Goal: Information Seeking & Learning: Learn about a topic

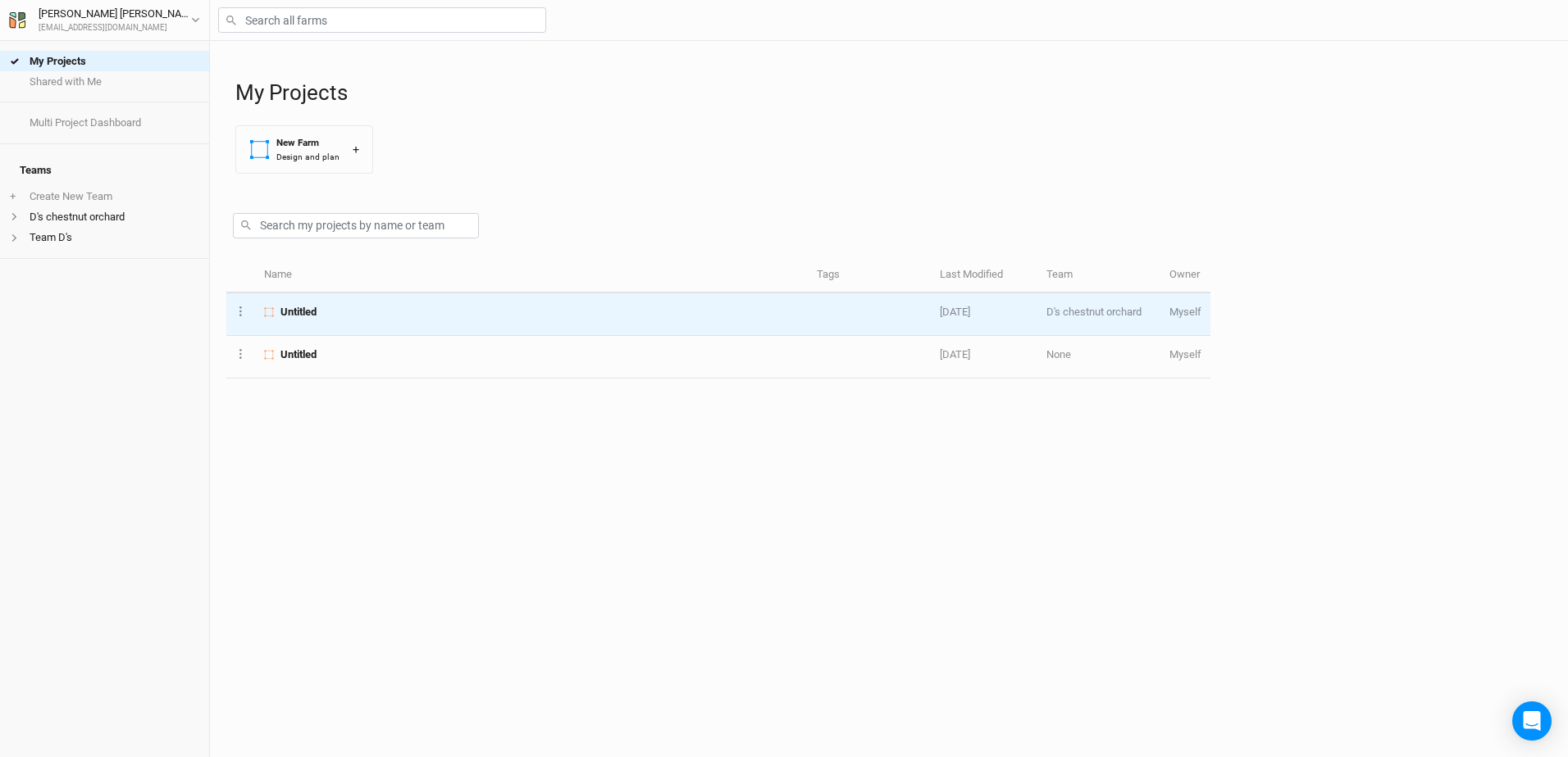
click at [296, 313] on span "Untitled" at bounding box center [299, 313] width 36 height 15
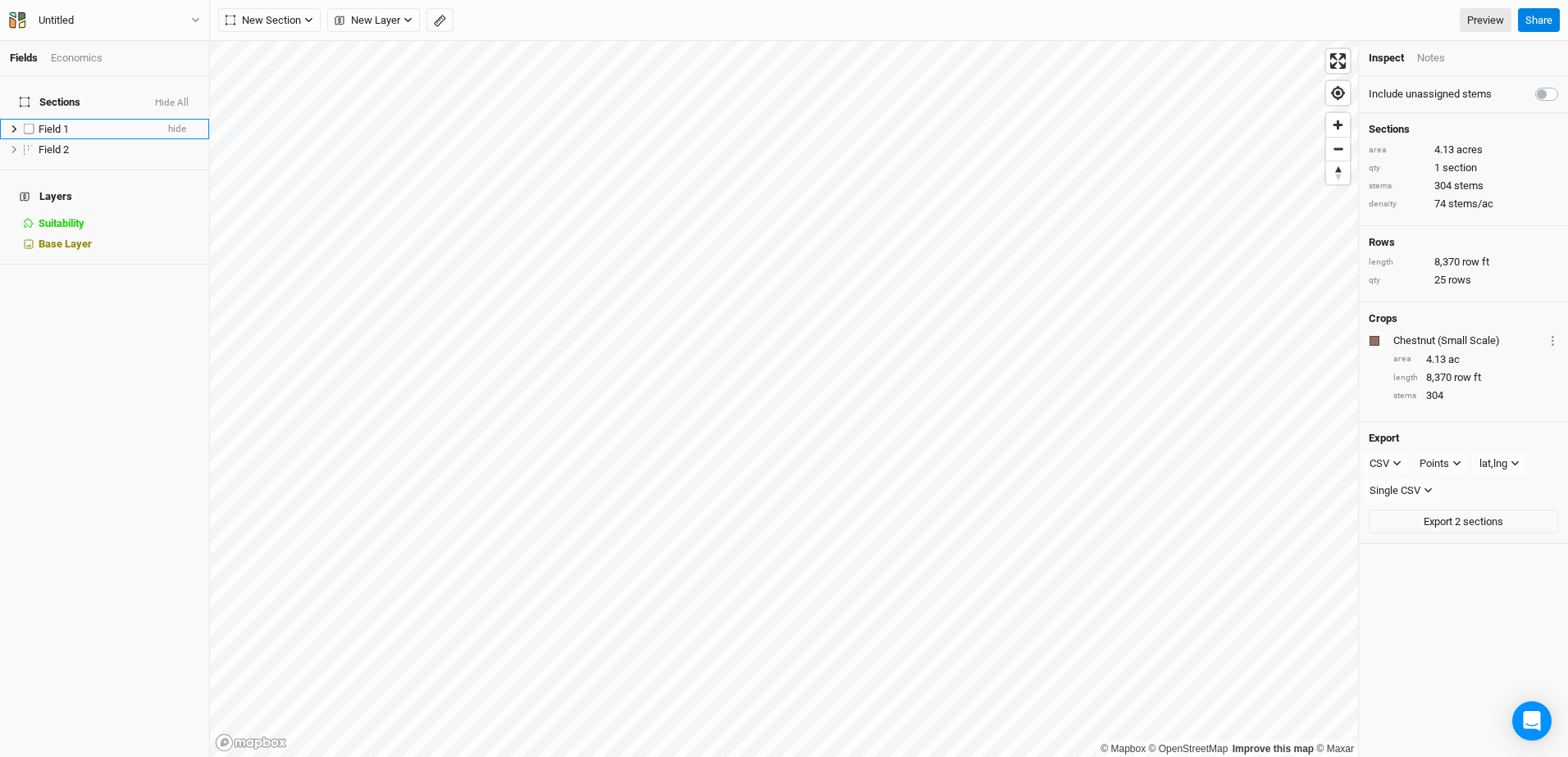
click at [53, 123] on span "Field 1" at bounding box center [54, 129] width 31 height 12
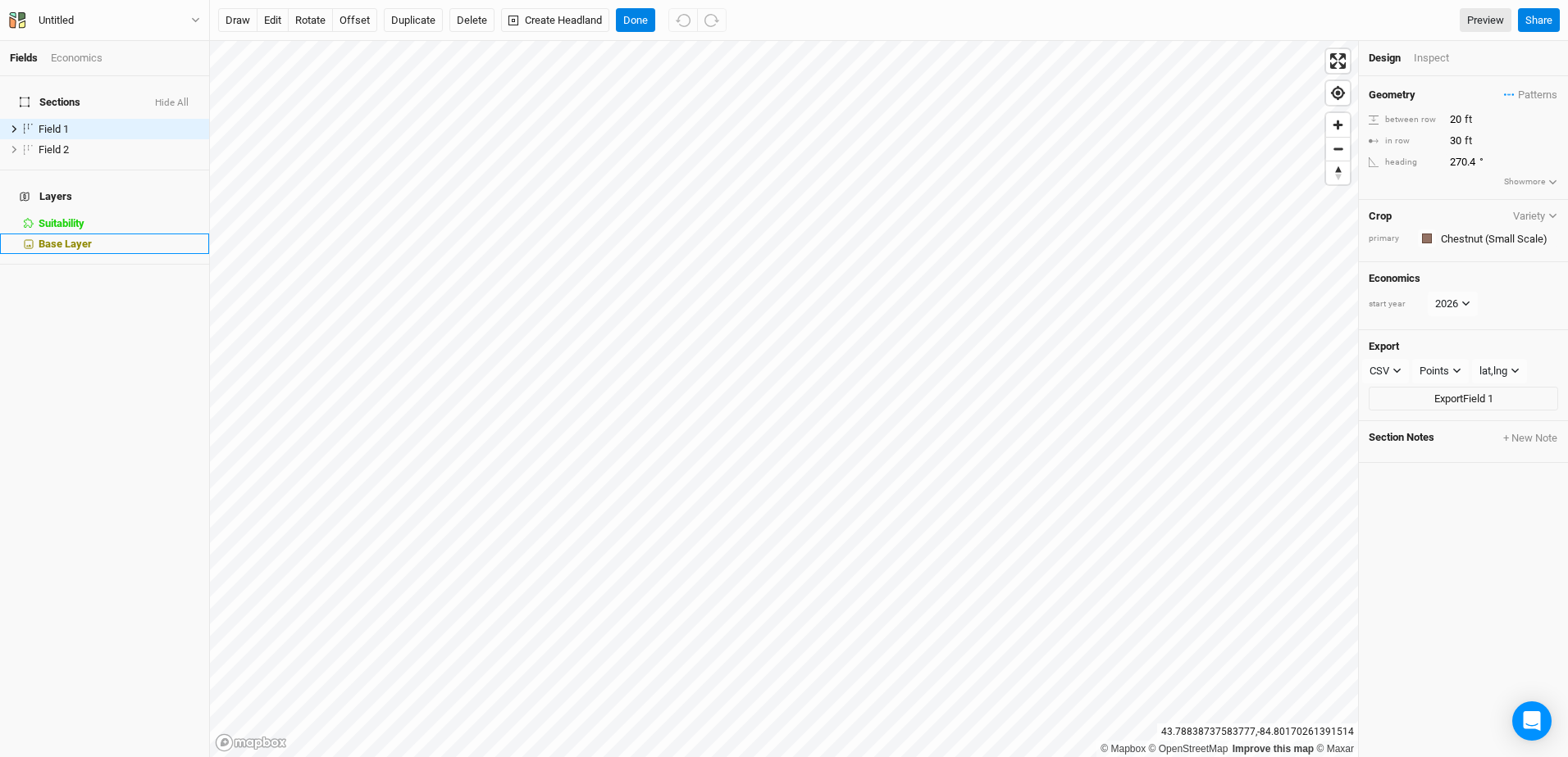
click at [50, 237] on span "Base Layer" at bounding box center [65, 243] width 54 height 12
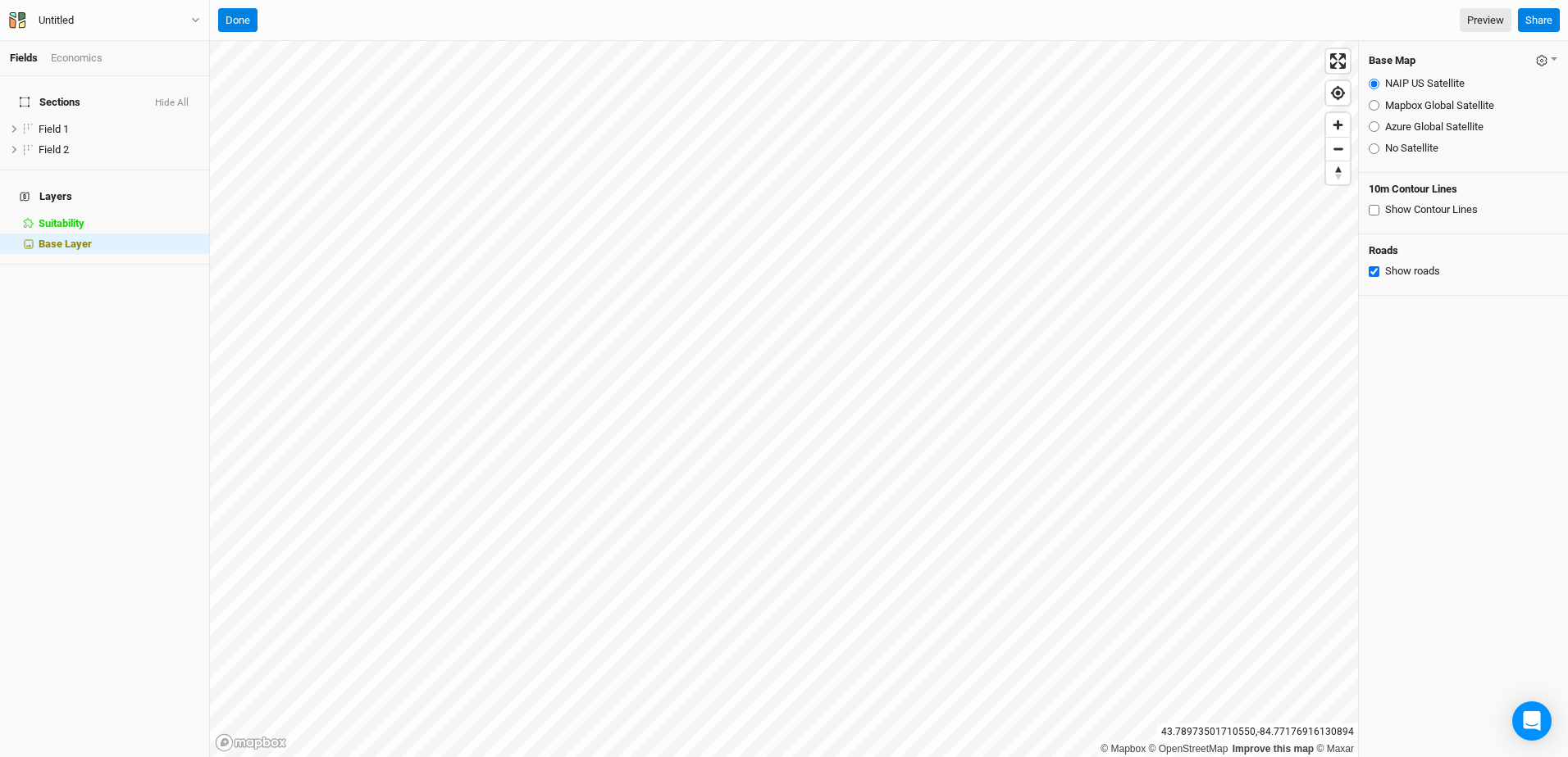
click at [1375, 213] on input "Show Contour Lines" at bounding box center [1373, 210] width 11 height 11
checkbox input "true"
click at [50, 123] on span "Field 1" at bounding box center [54, 129] width 31 height 12
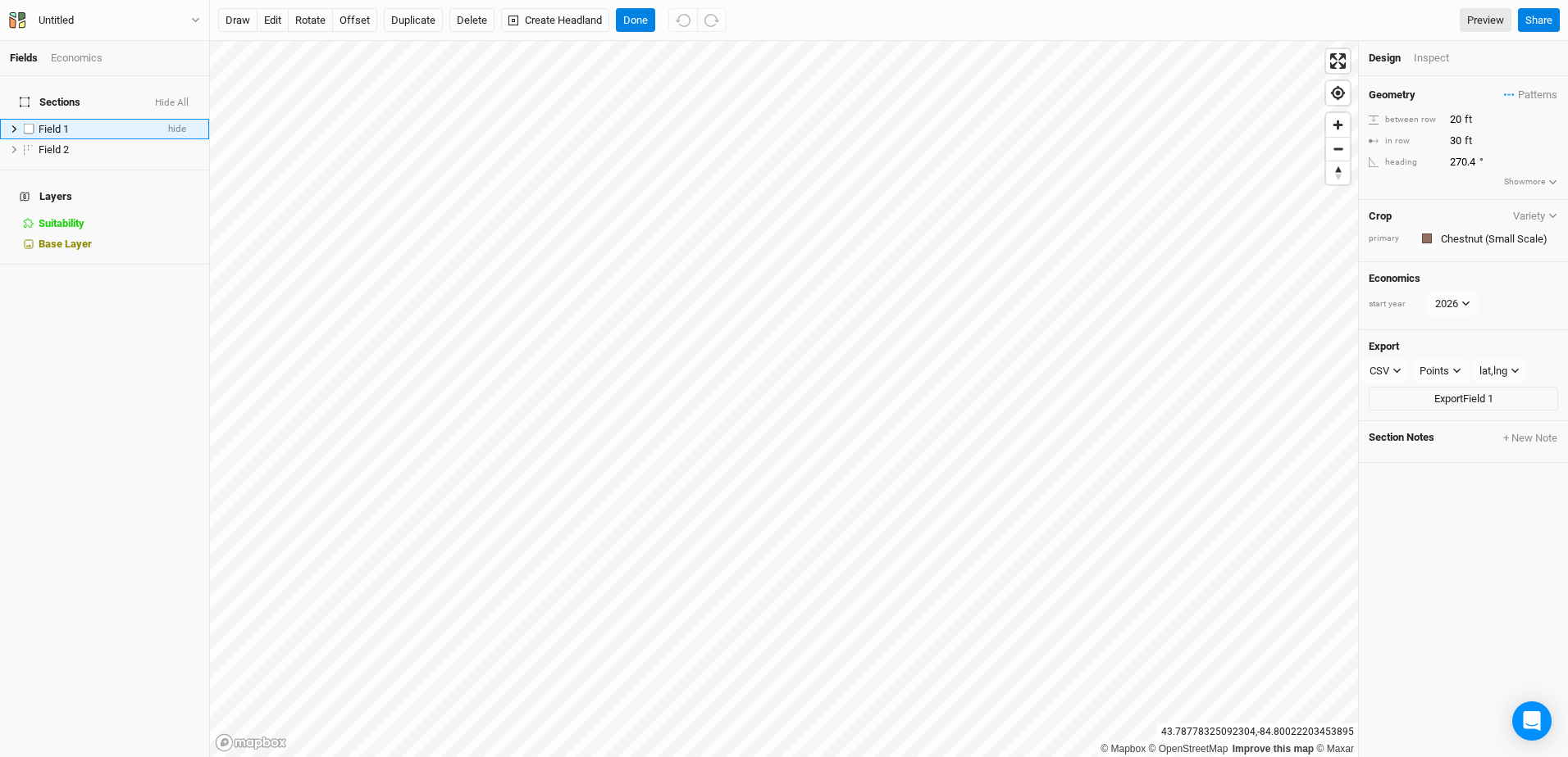
click at [15, 125] on icon at bounding box center [14, 129] width 9 height 9
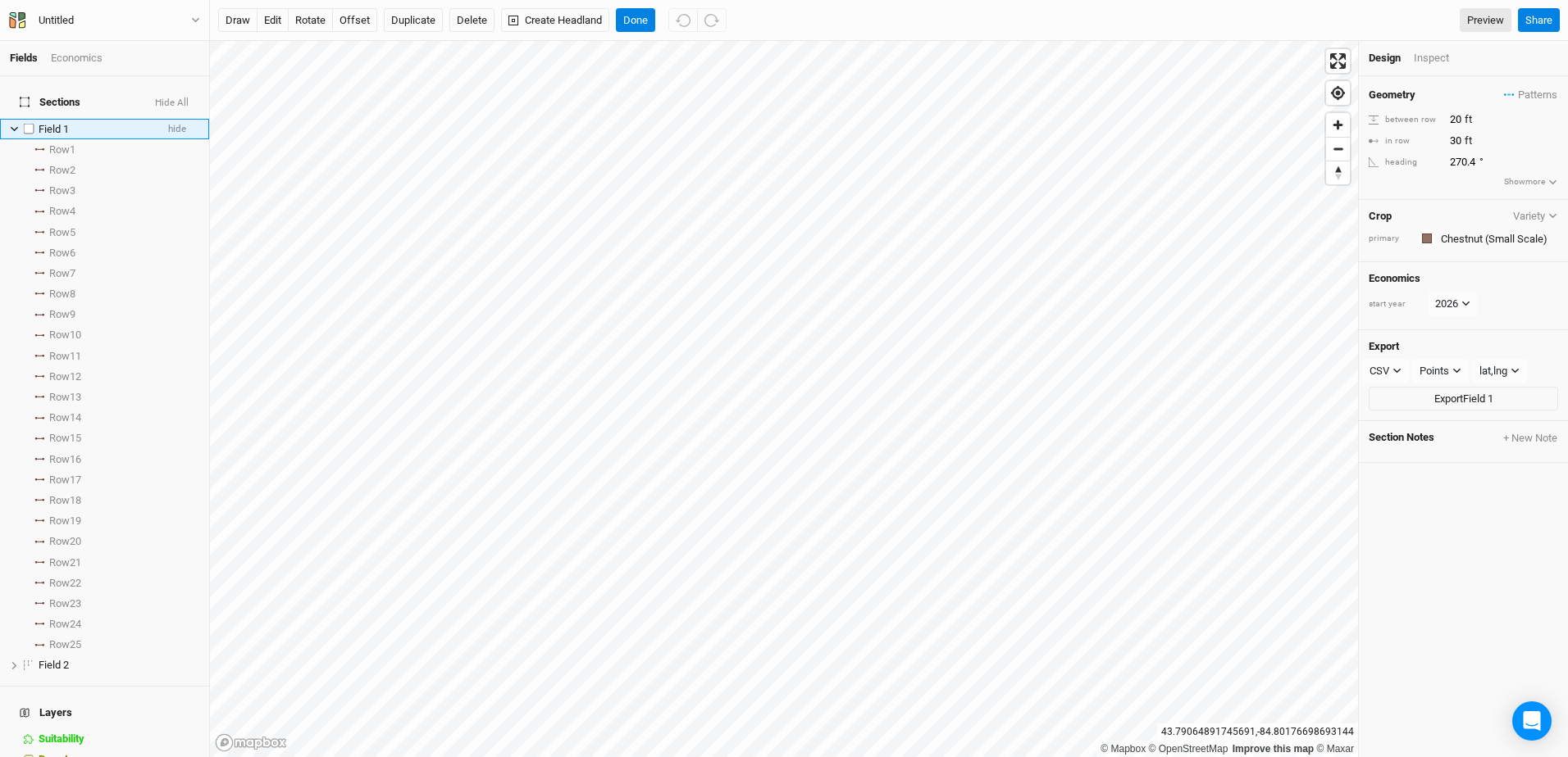
click at [16, 127] on icon at bounding box center [14, 129] width 7 height 5
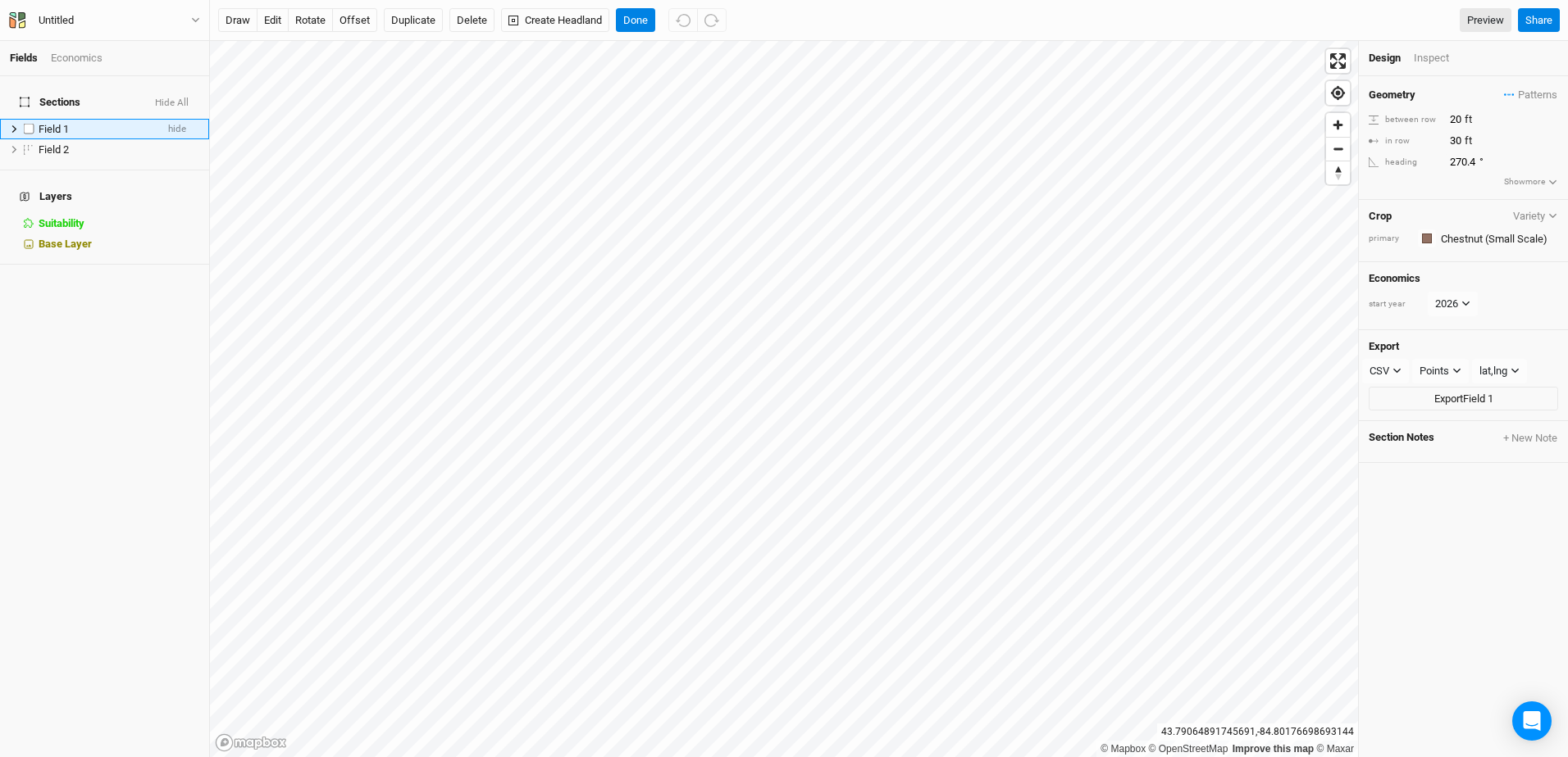
click at [33, 119] on label at bounding box center [29, 129] width 21 height 21
click at [33, 124] on input "checkbox" at bounding box center [29, 129] width 11 height 11
checkbox input "true"
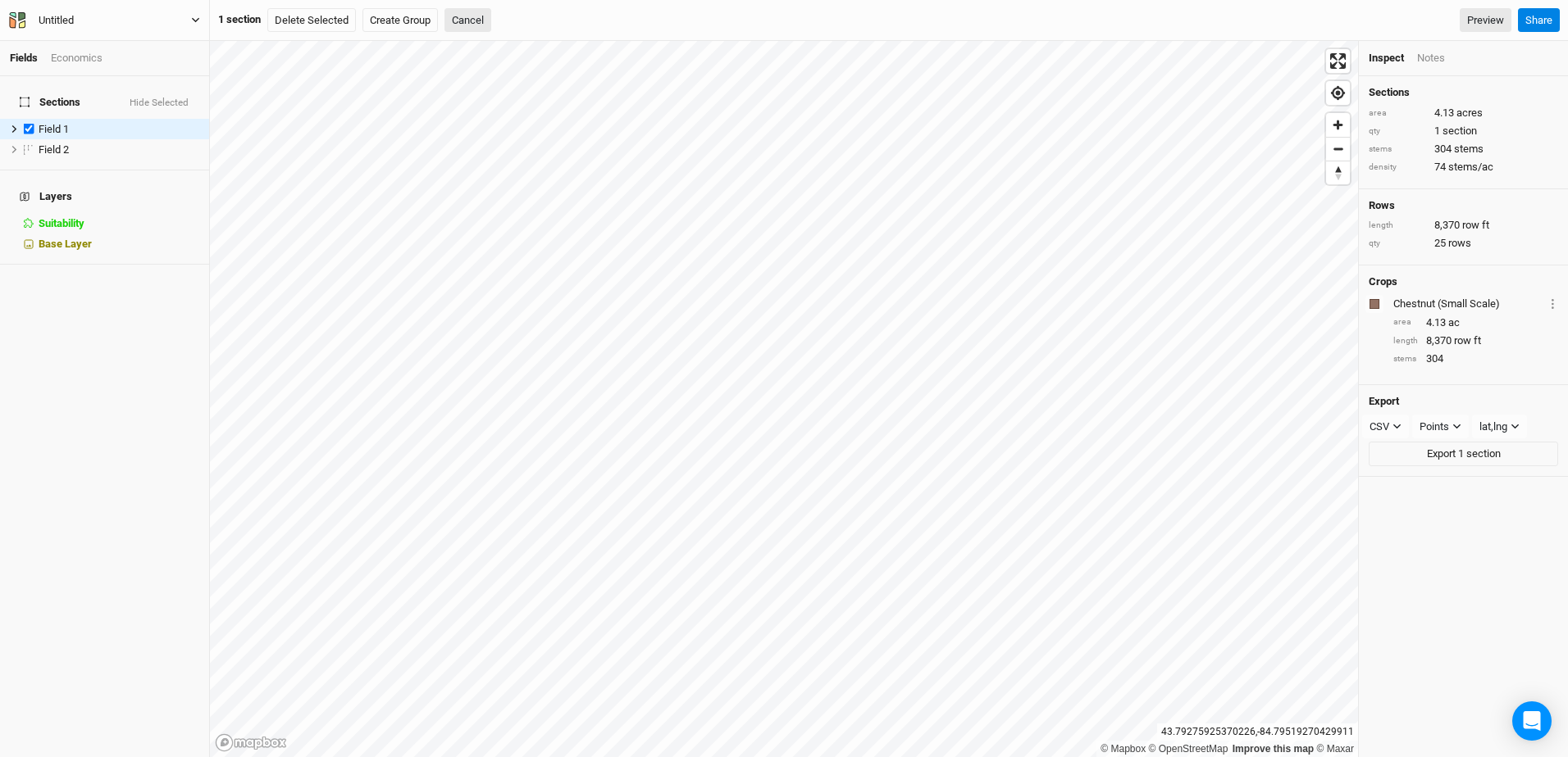
click at [193, 18] on icon "button" at bounding box center [195, 21] width 7 height 5
click at [48, 551] on div "Sections Hide Selected Field 1 hide Field 2 hide Layers Suitability hide Base L…" at bounding box center [104, 416] width 209 height 681
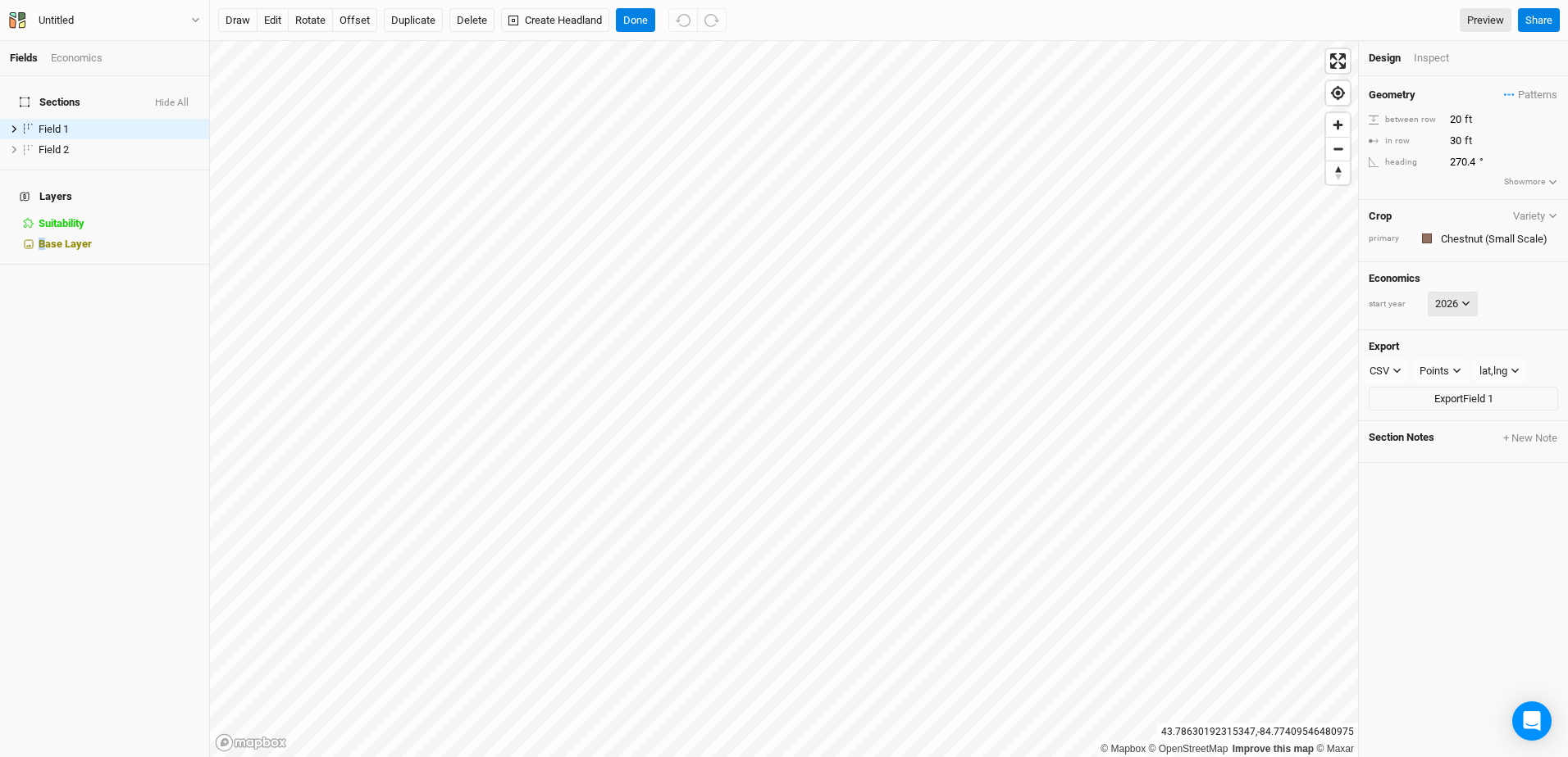
click at [1470, 303] on icon at bounding box center [1465, 303] width 9 height 9
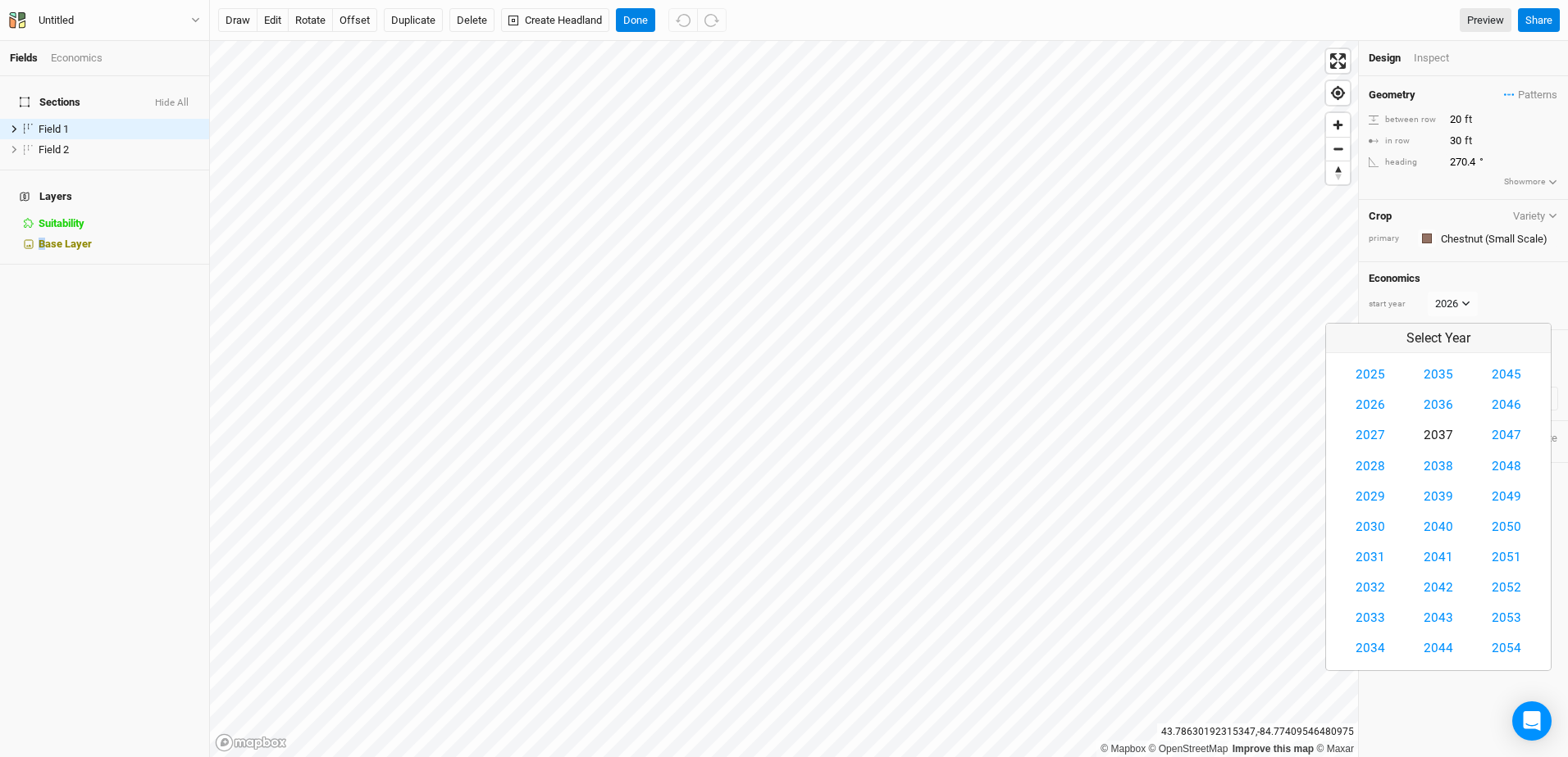
click at [1434, 433] on button "2037" at bounding box center [1439, 435] width 51 height 31
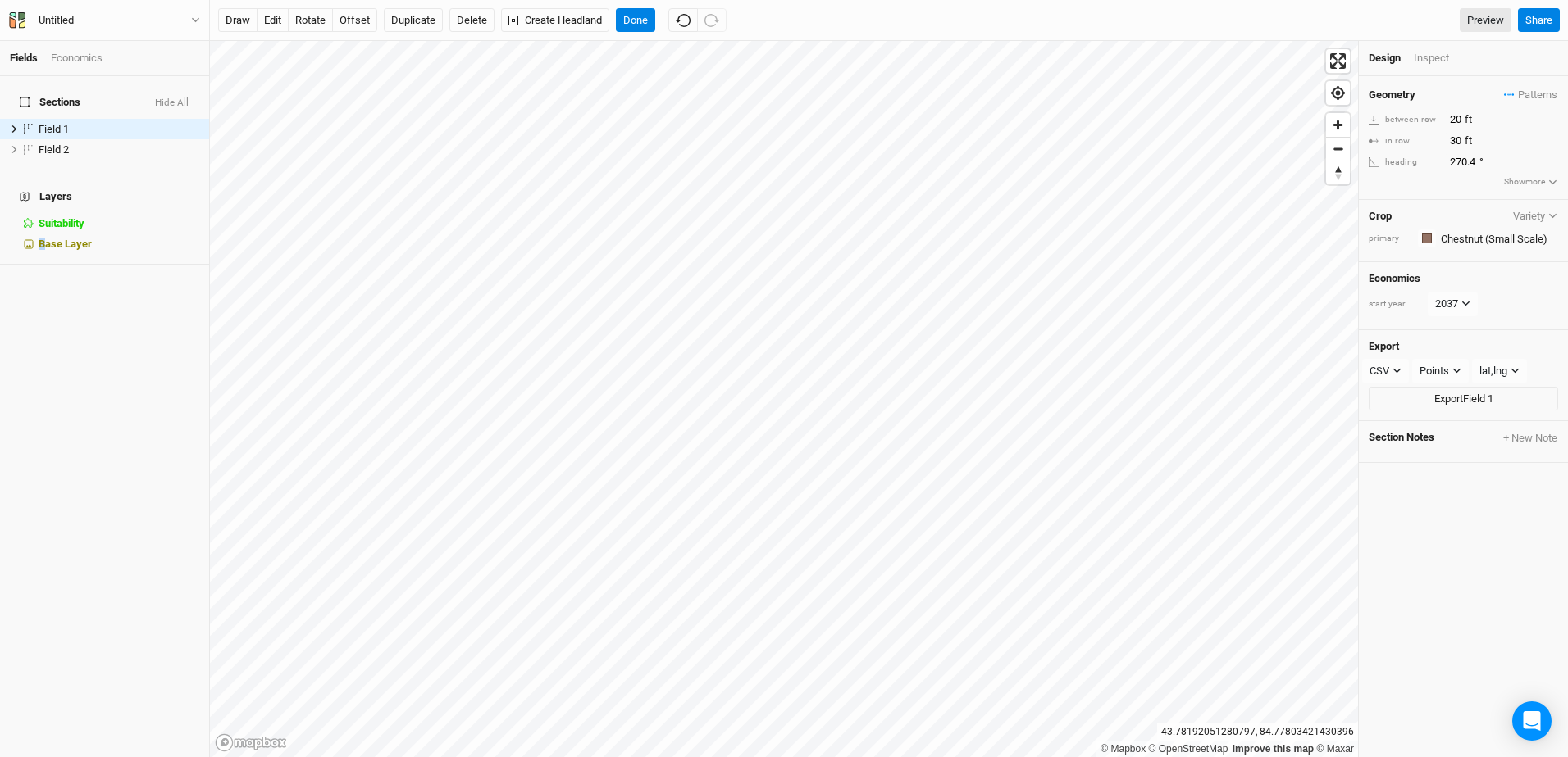
scroll to position [0, 18]
click at [23, 119] on label at bounding box center [29, 129] width 21 height 21
click at [24, 124] on input "checkbox" at bounding box center [29, 129] width 11 height 11
checkbox input "true"
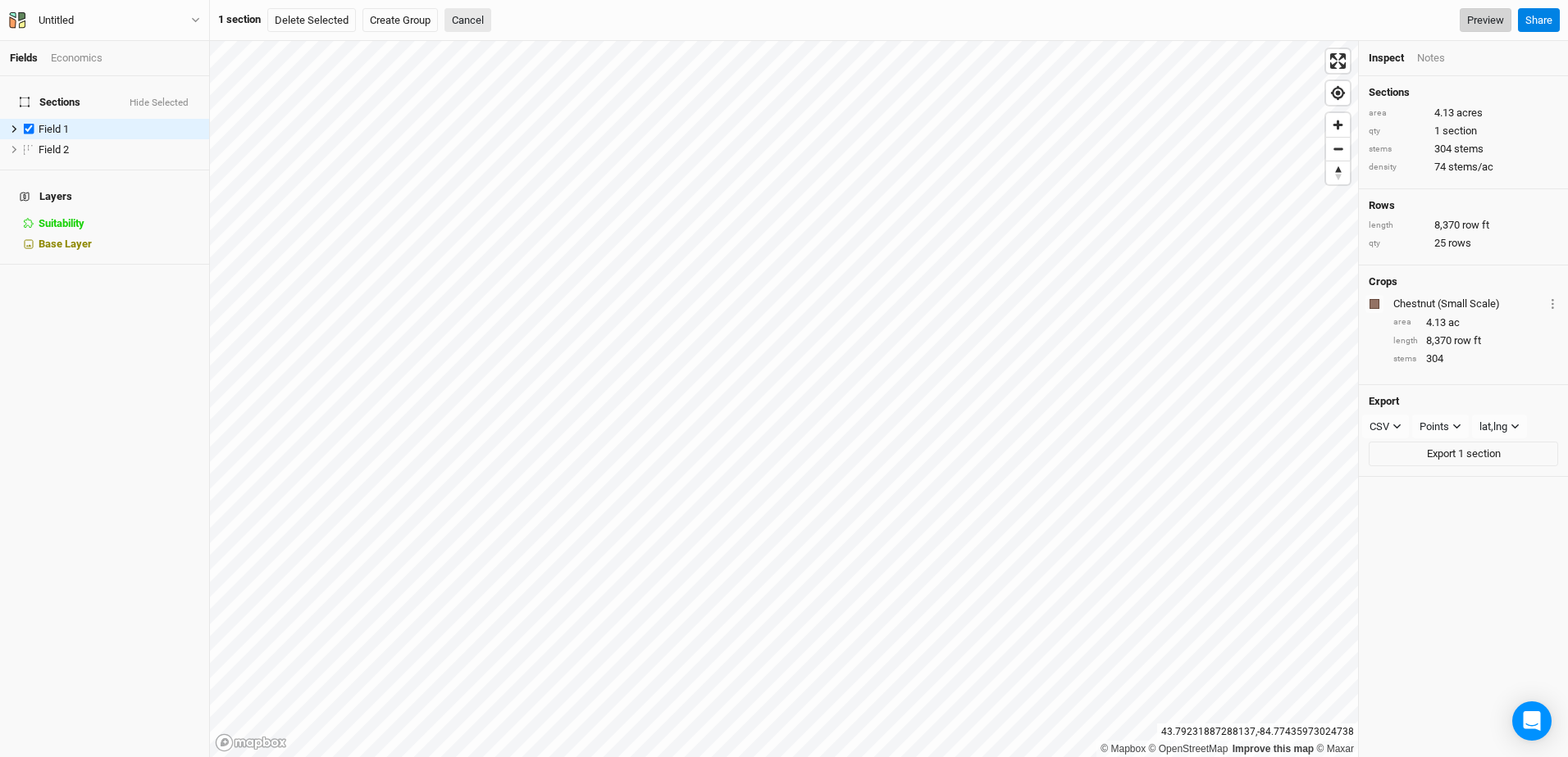
click at [1486, 23] on link "Preview" at bounding box center [1485, 21] width 52 height 25
click at [77, 60] on div "Economics" at bounding box center [77, 59] width 52 height 15
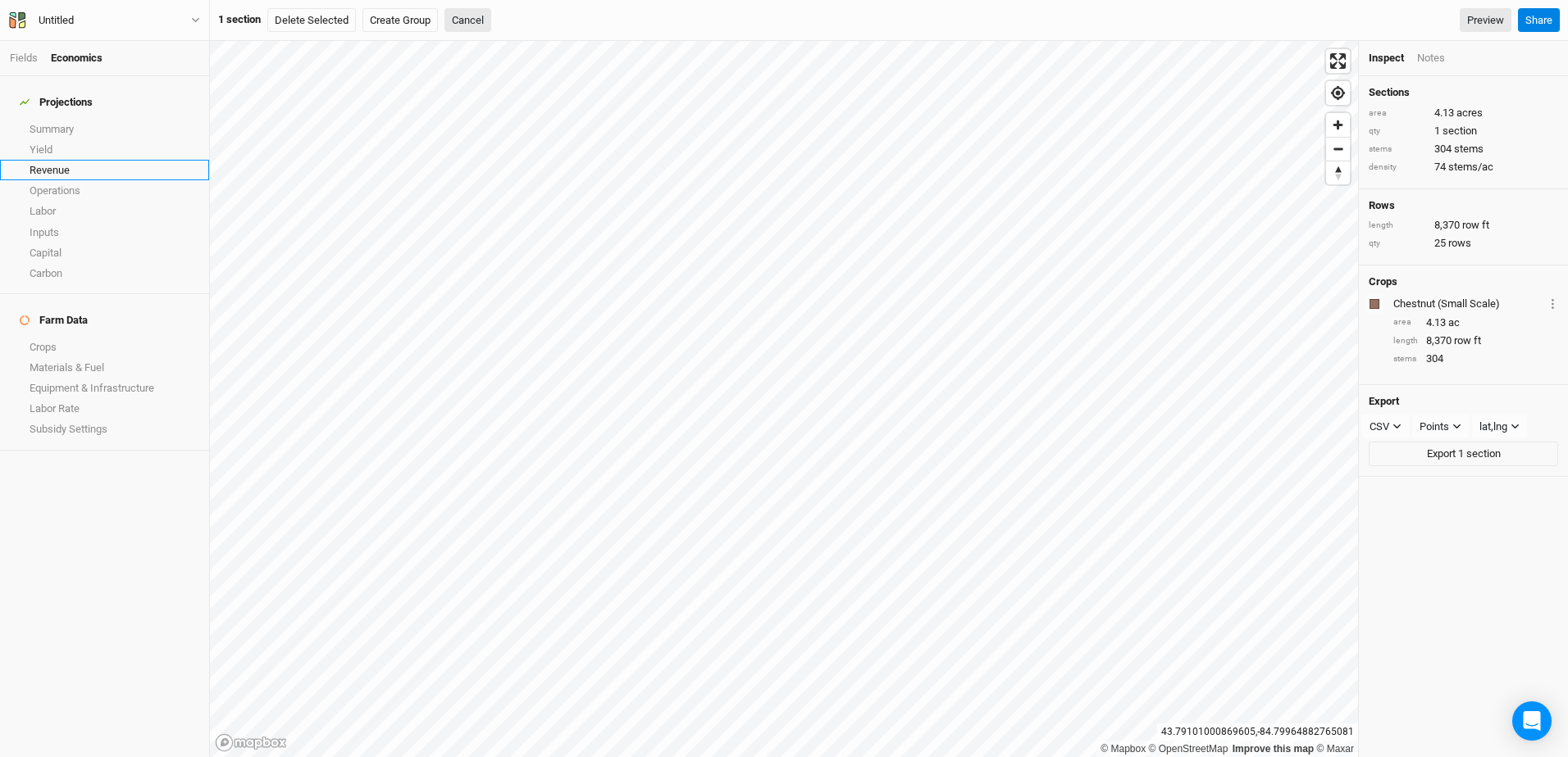
click at [59, 162] on link "Revenue" at bounding box center [104, 170] width 209 height 21
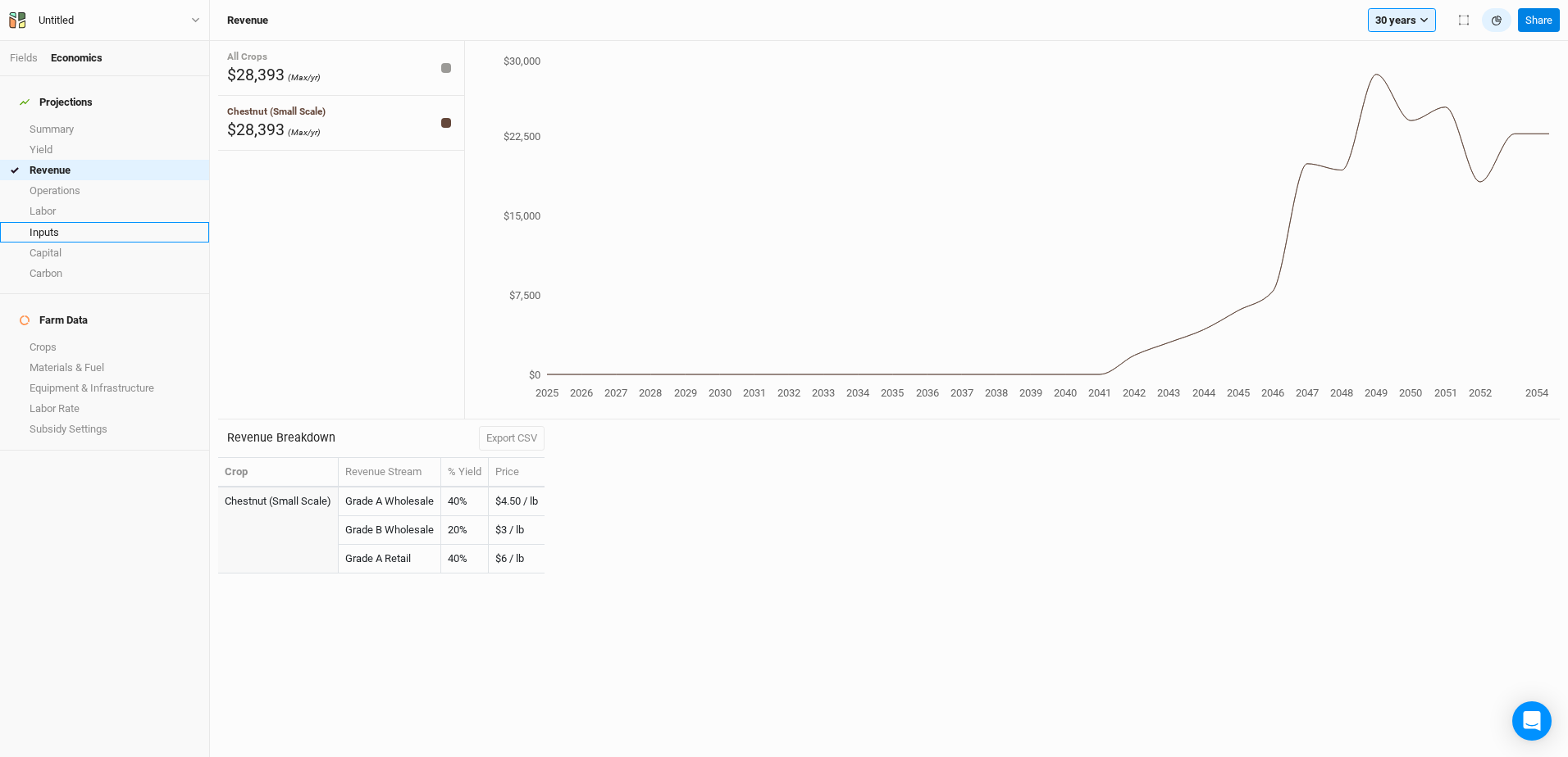
click at [55, 225] on link "Inputs" at bounding box center [104, 232] width 209 height 21
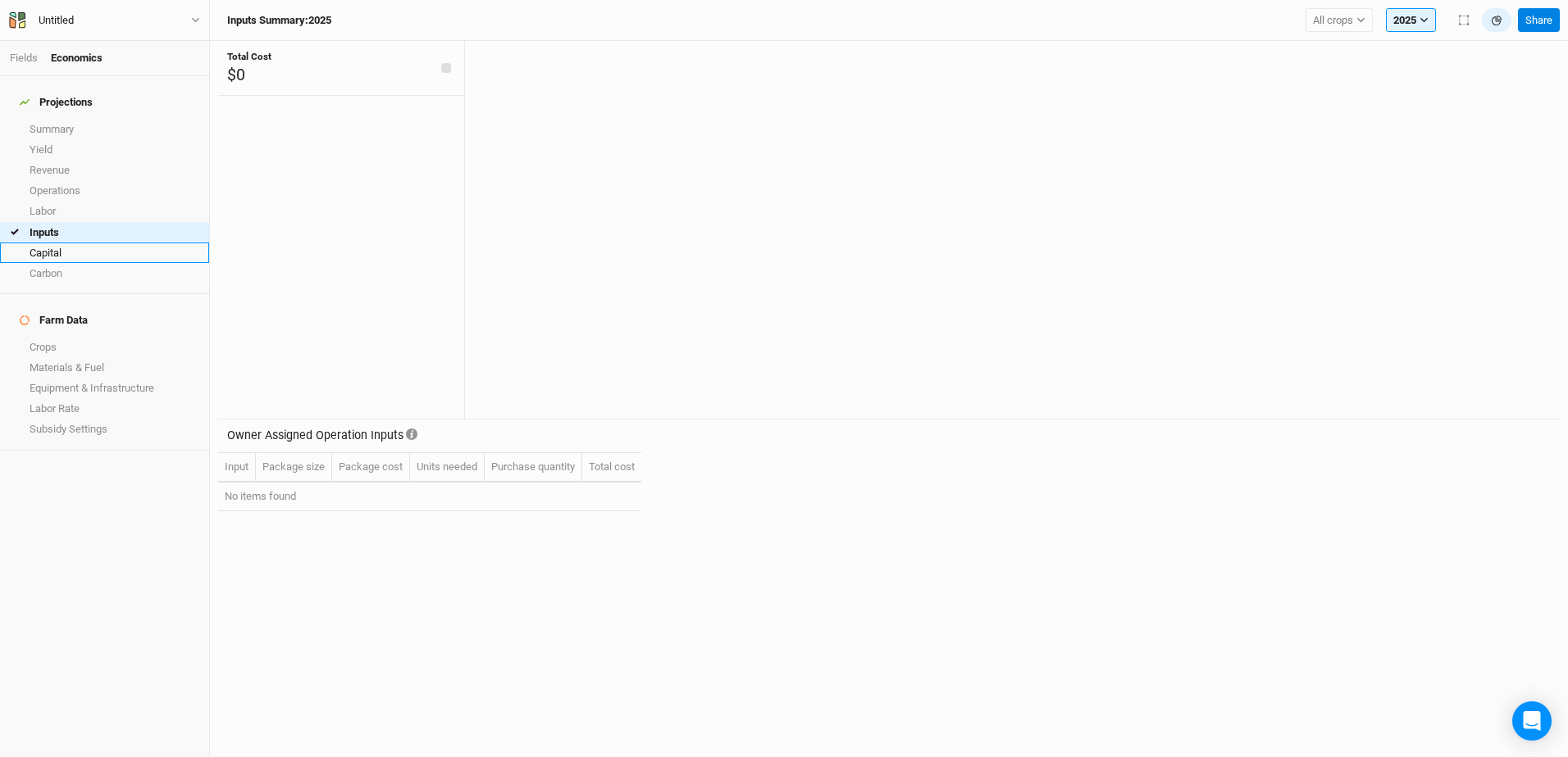
click at [48, 242] on link "Capital" at bounding box center [104, 252] width 209 height 21
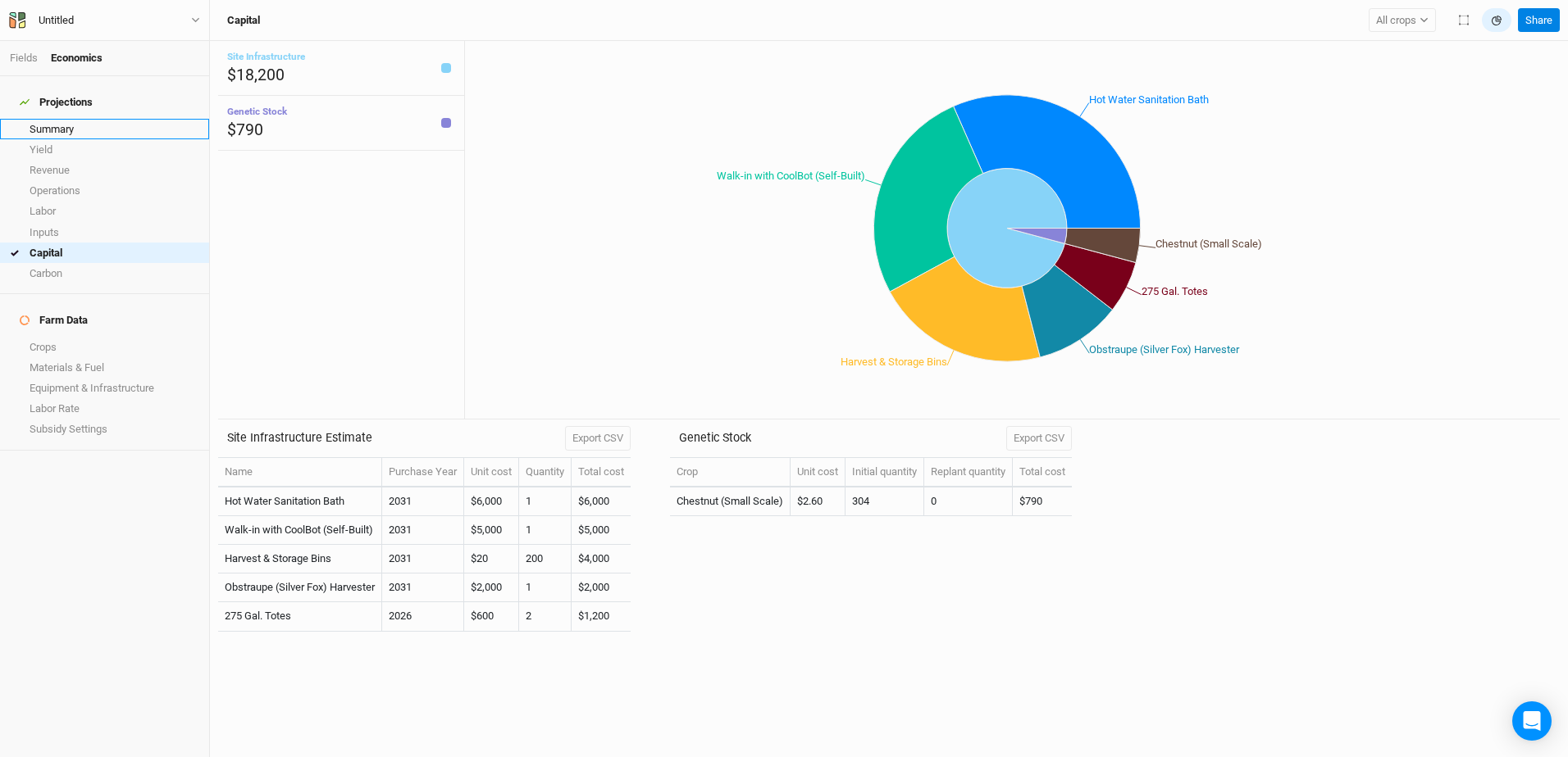
click at [64, 120] on link "Summary" at bounding box center [104, 129] width 209 height 21
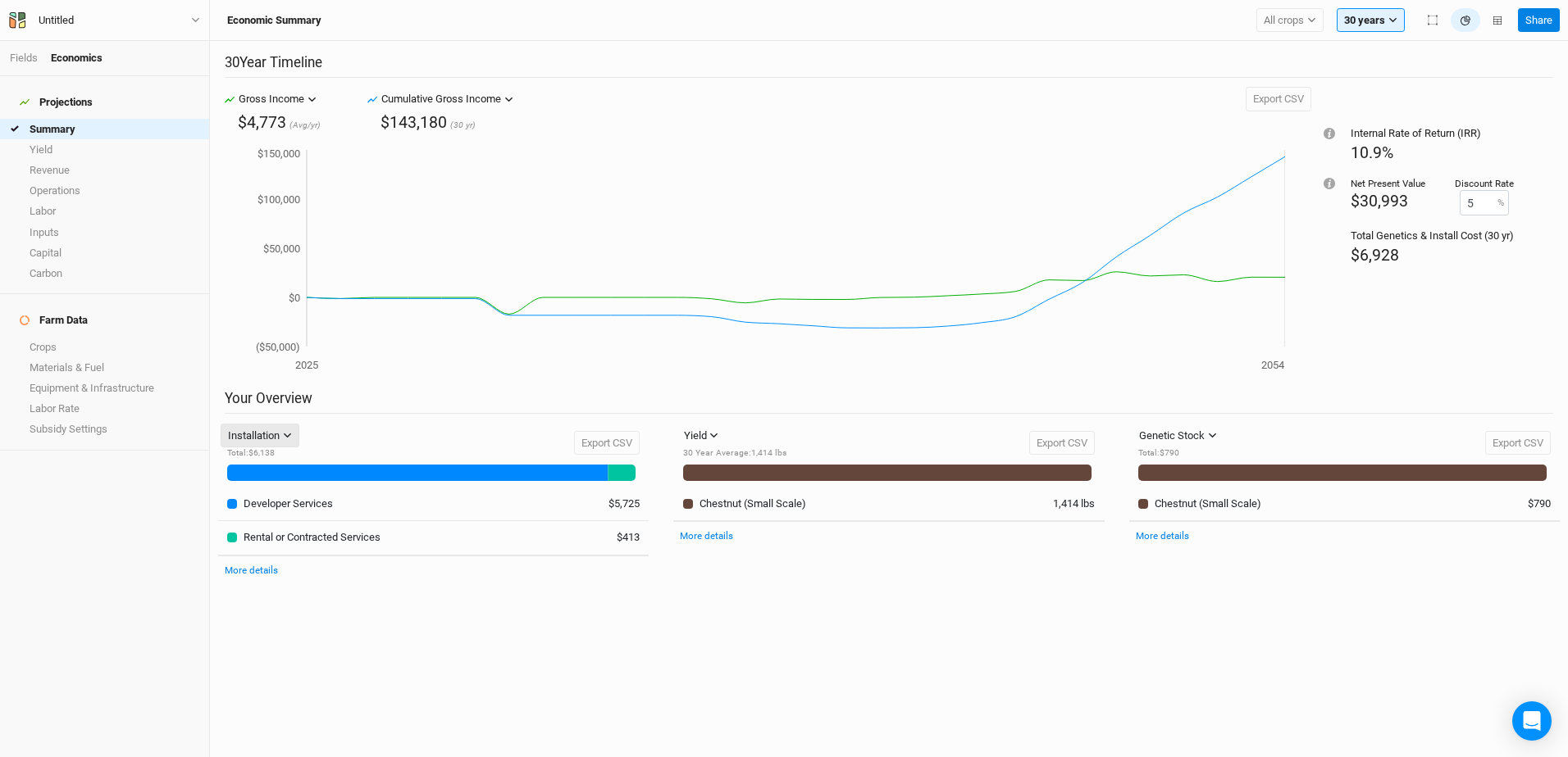
click at [288, 437] on icon "button" at bounding box center [287, 435] width 7 height 5
click at [265, 516] on span "Harvest" at bounding box center [264, 520] width 47 height 19
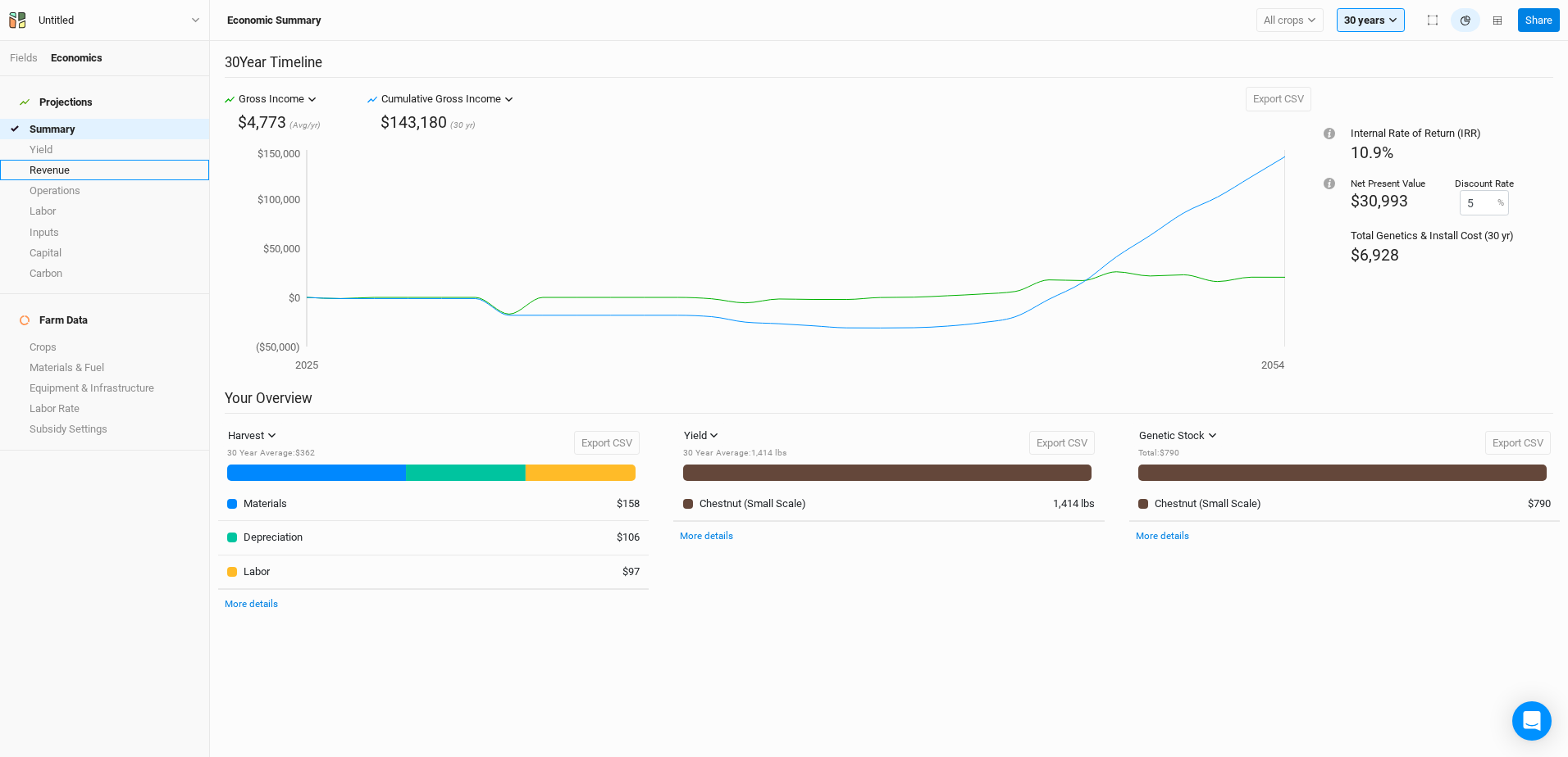
click at [68, 161] on link "Revenue" at bounding box center [104, 170] width 209 height 21
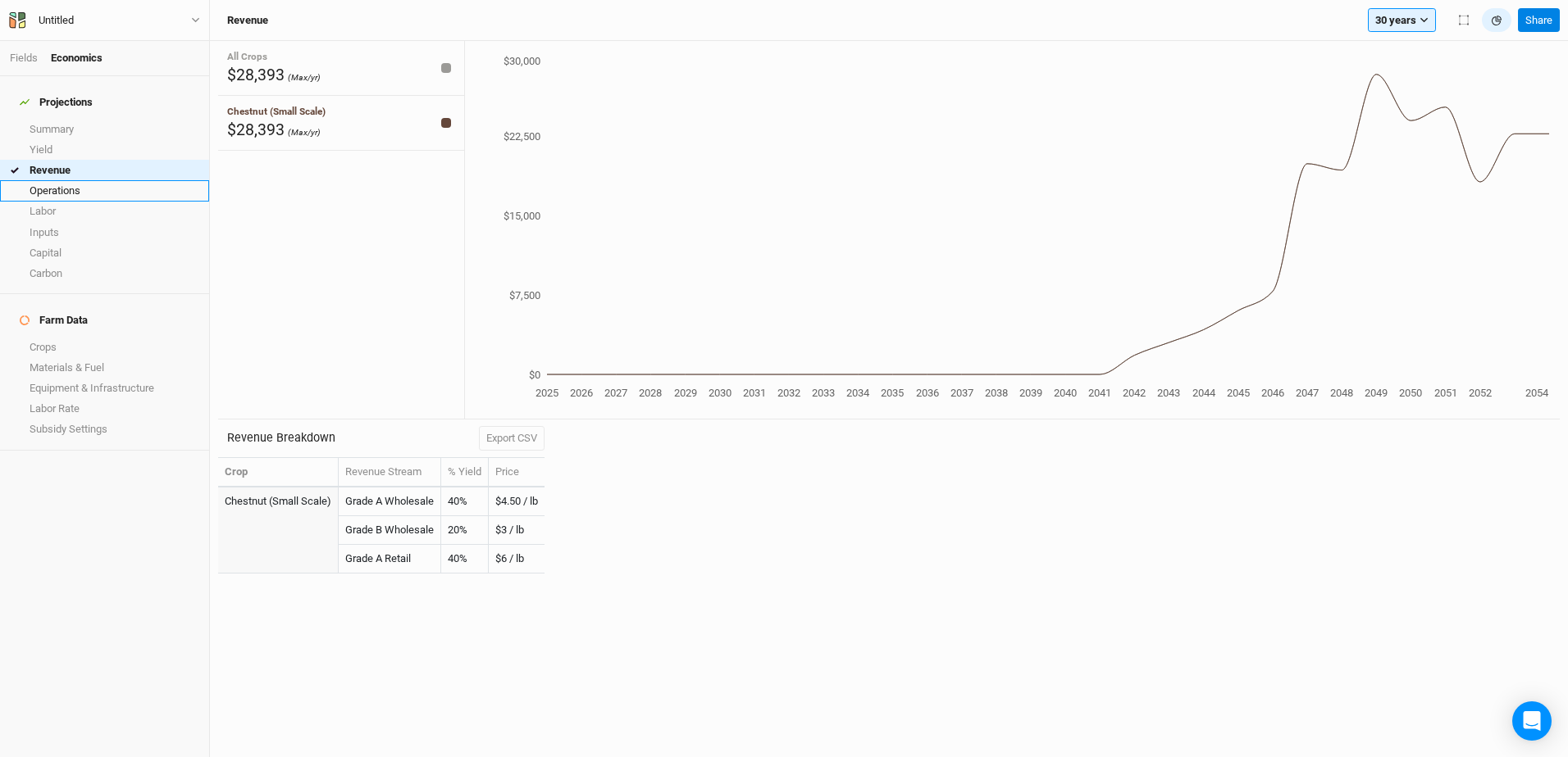
click at [66, 181] on link "Operations" at bounding box center [104, 190] width 209 height 21
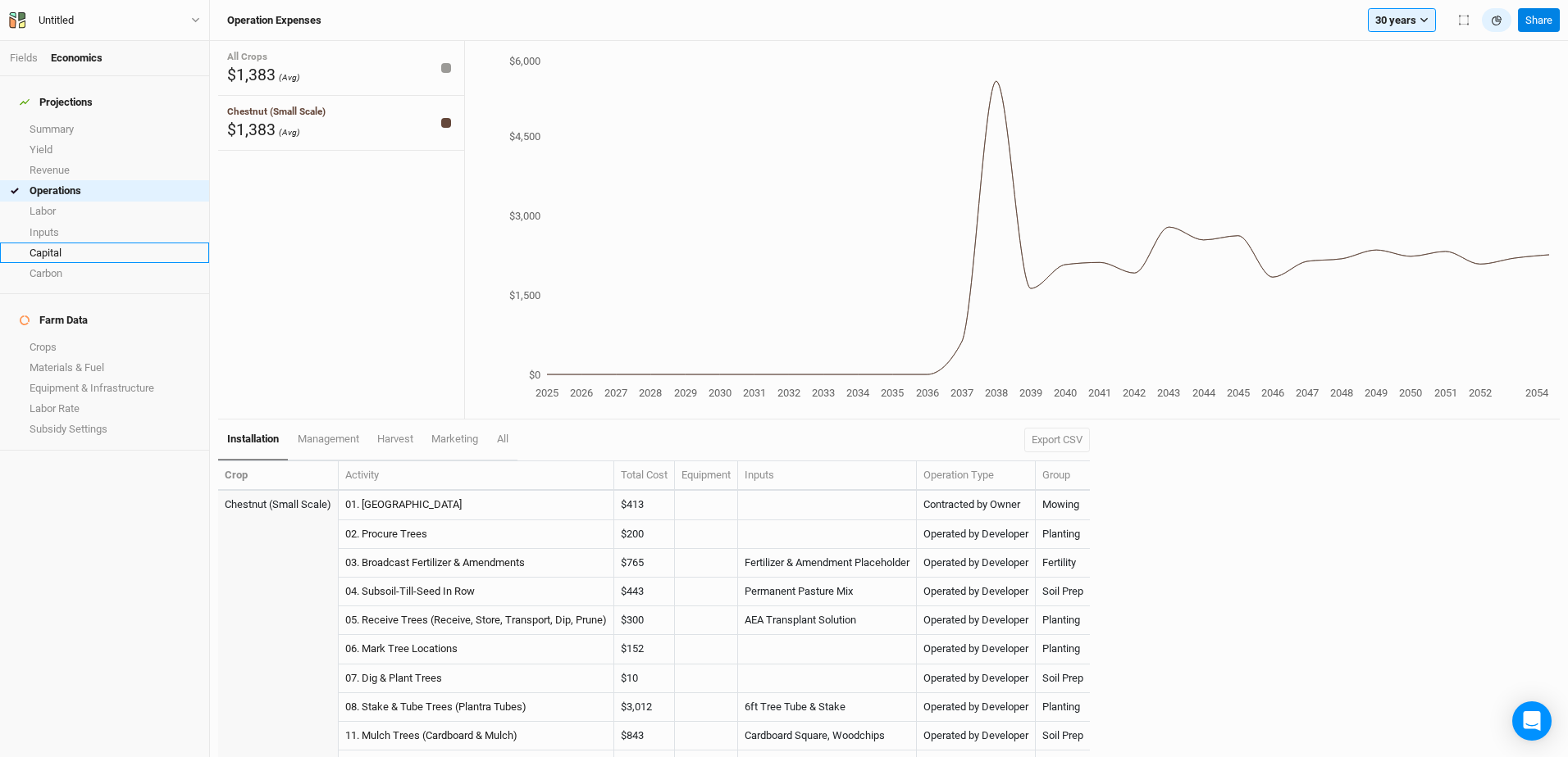
click at [72, 242] on link "Capital" at bounding box center [104, 252] width 209 height 21
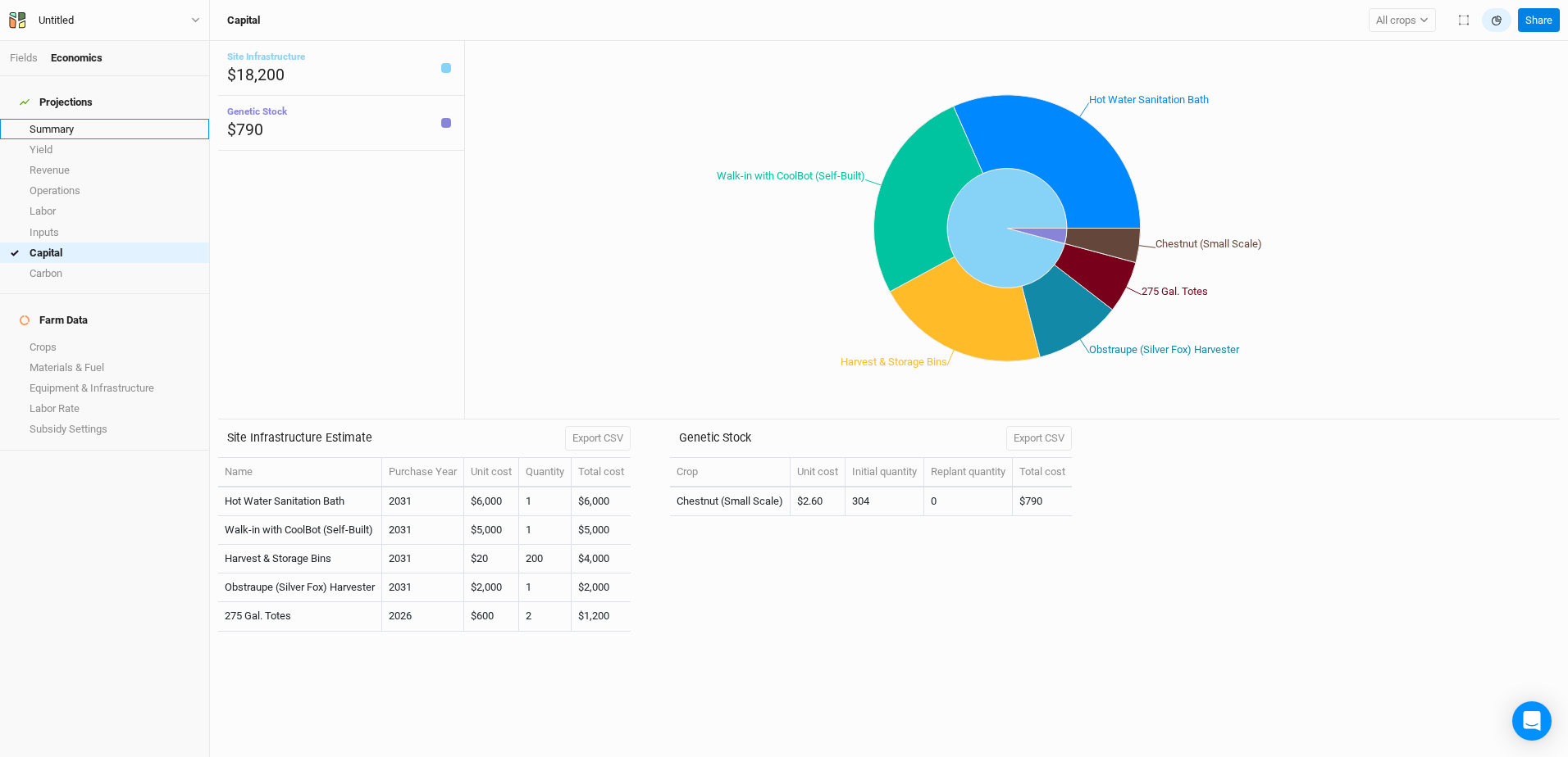
click at [55, 119] on link "Summary" at bounding box center [104, 129] width 209 height 21
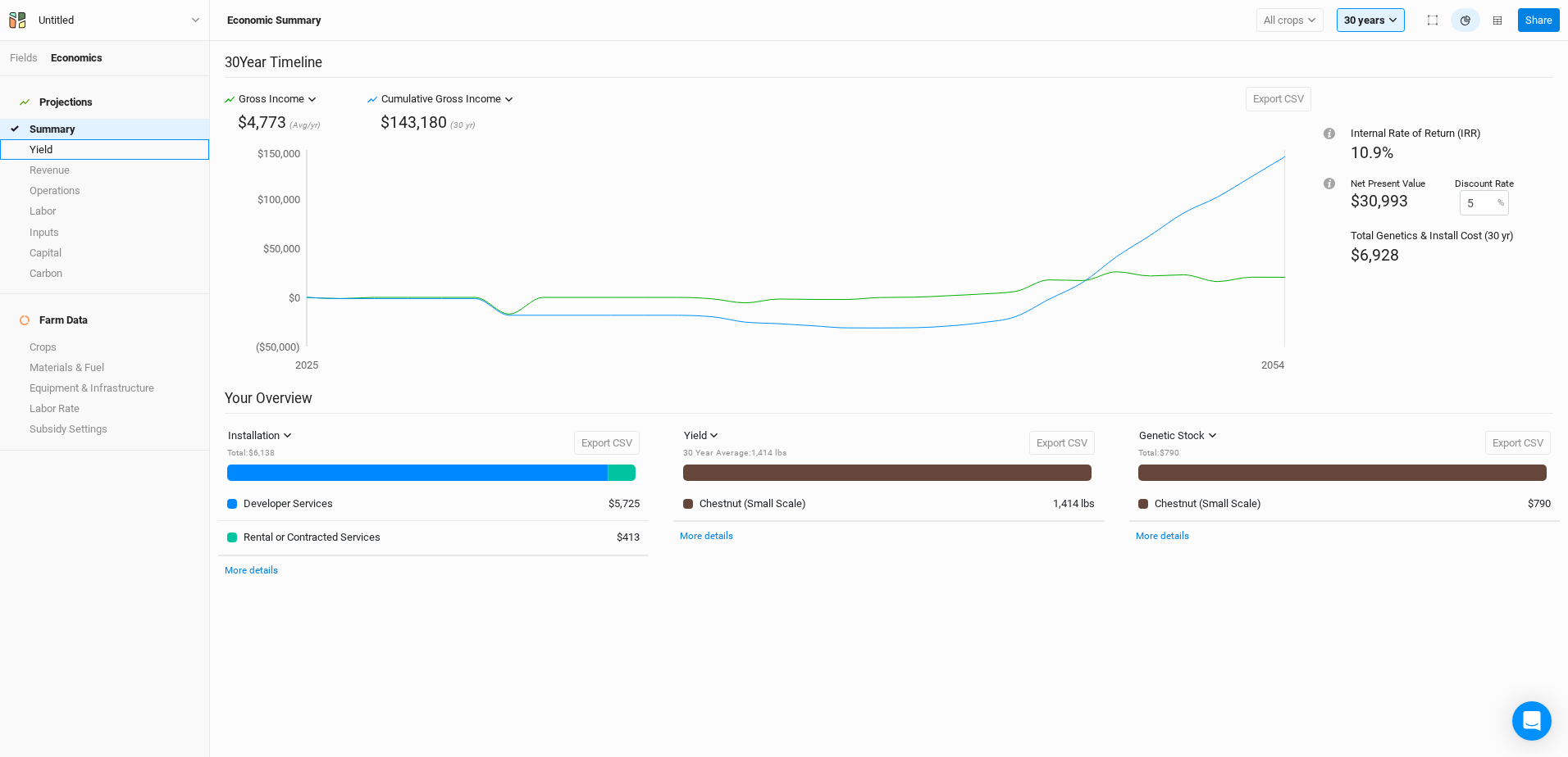
click at [40, 141] on link "Yield" at bounding box center [104, 149] width 209 height 21
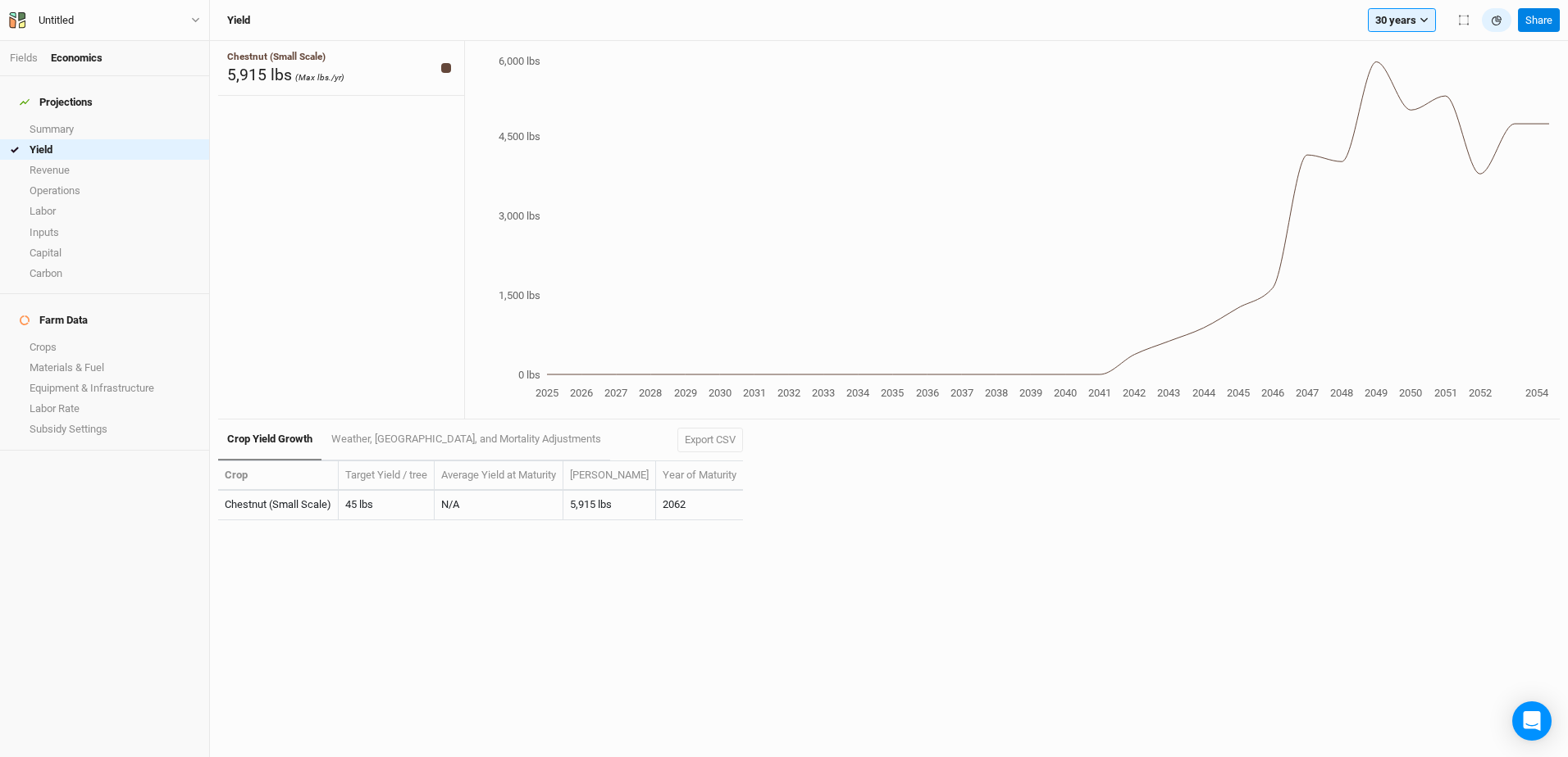
click at [1132, 390] on tspan "2042" at bounding box center [1134, 393] width 23 height 12
click at [926, 376] on icon "2025 2026 2027 2028 2029 2030 2031 2032 2033 2034 2035 2036 2037 2038 2039 2040…" at bounding box center [1007, 228] width 1084 height 350
click at [124, 378] on link "Equipment & Infrastructure" at bounding box center [104, 388] width 209 height 21
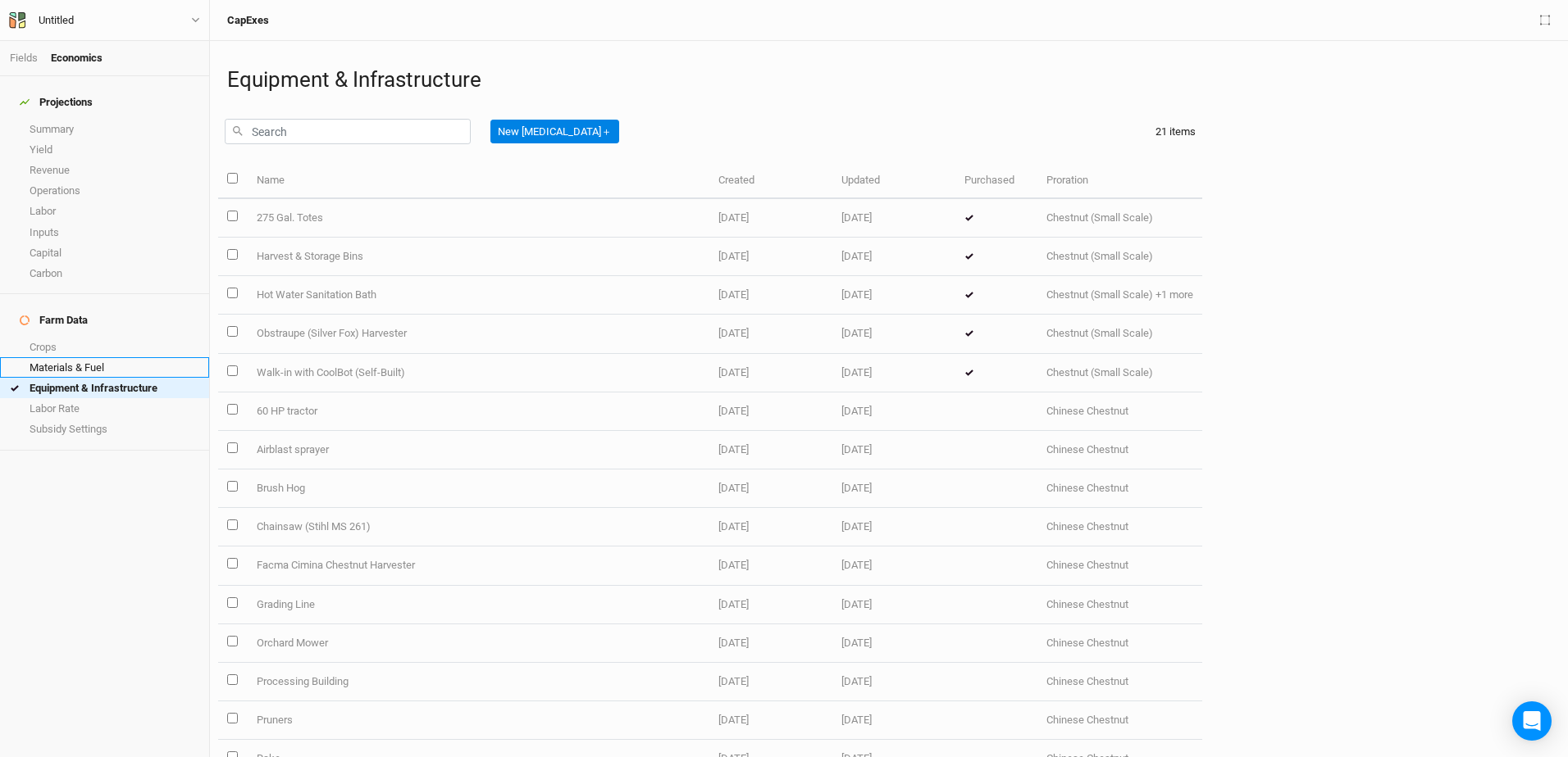
click at [85, 357] on link "Materials & Fuel" at bounding box center [104, 367] width 209 height 21
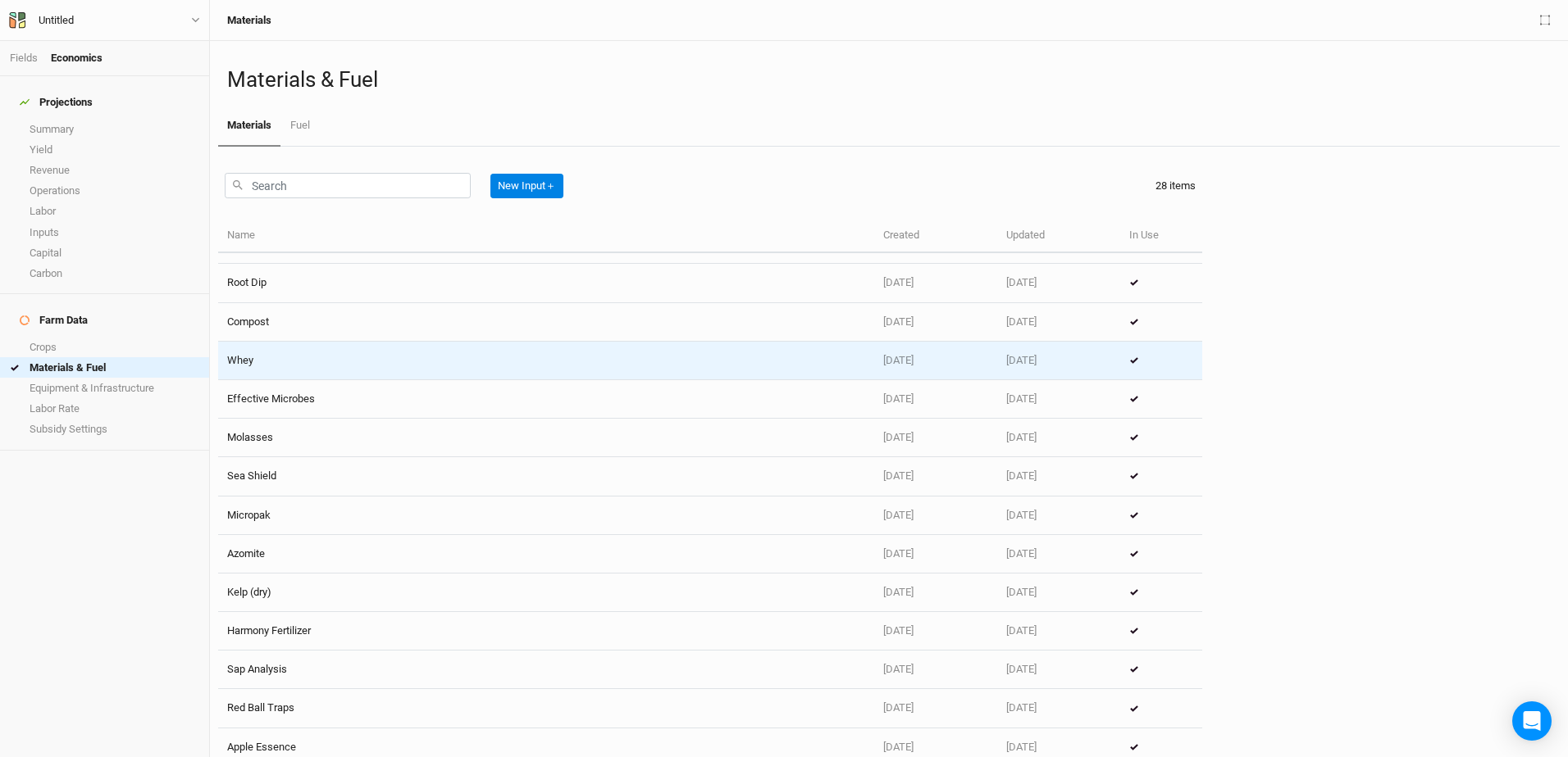
scroll to position [592, 0]
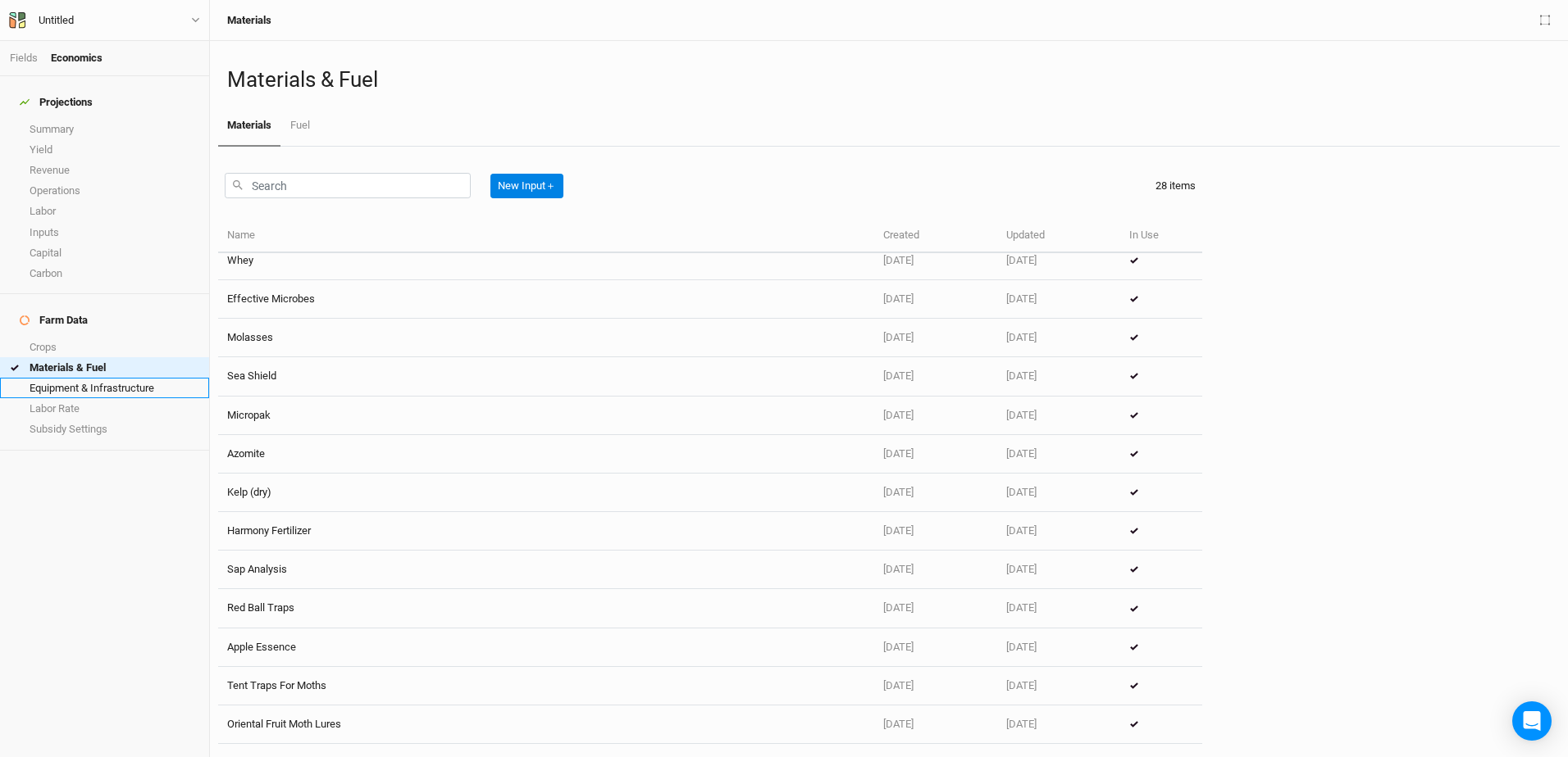
click at [92, 378] on link "Equipment & Infrastructure" at bounding box center [104, 388] width 209 height 21
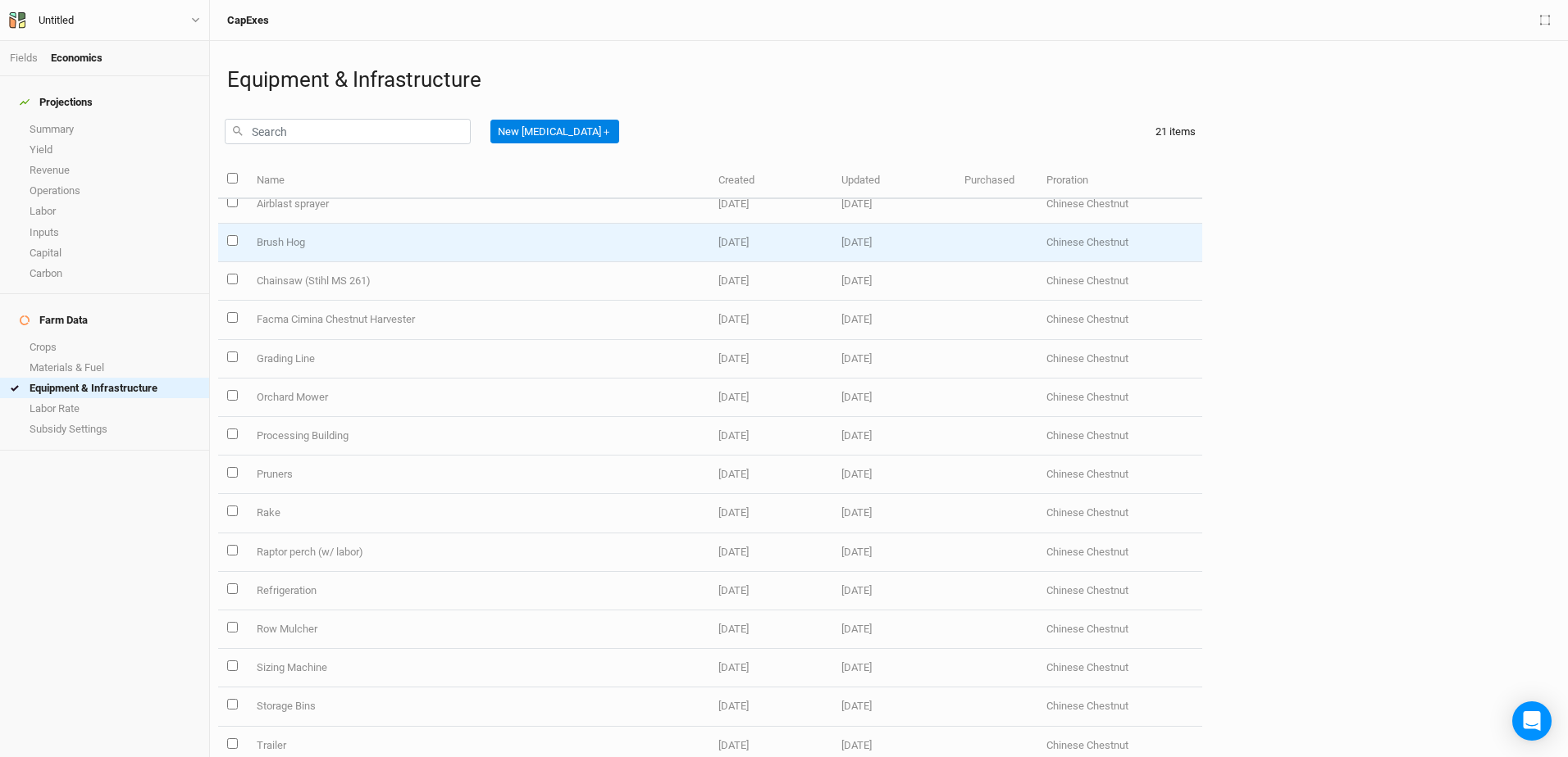
scroll to position [267, 0]
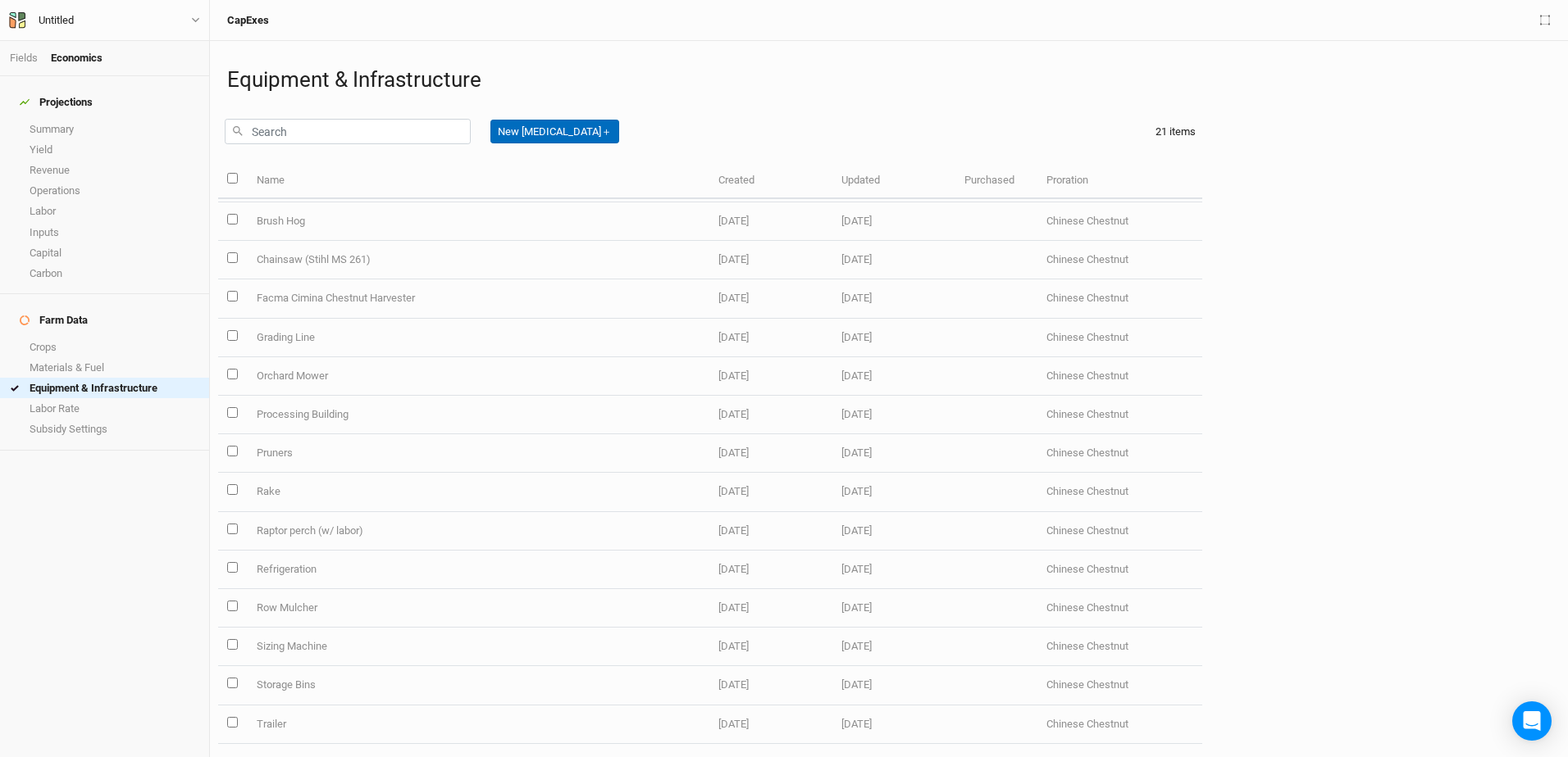
click at [526, 134] on button "New [MEDICAL_DATA] ＋" at bounding box center [554, 132] width 129 height 25
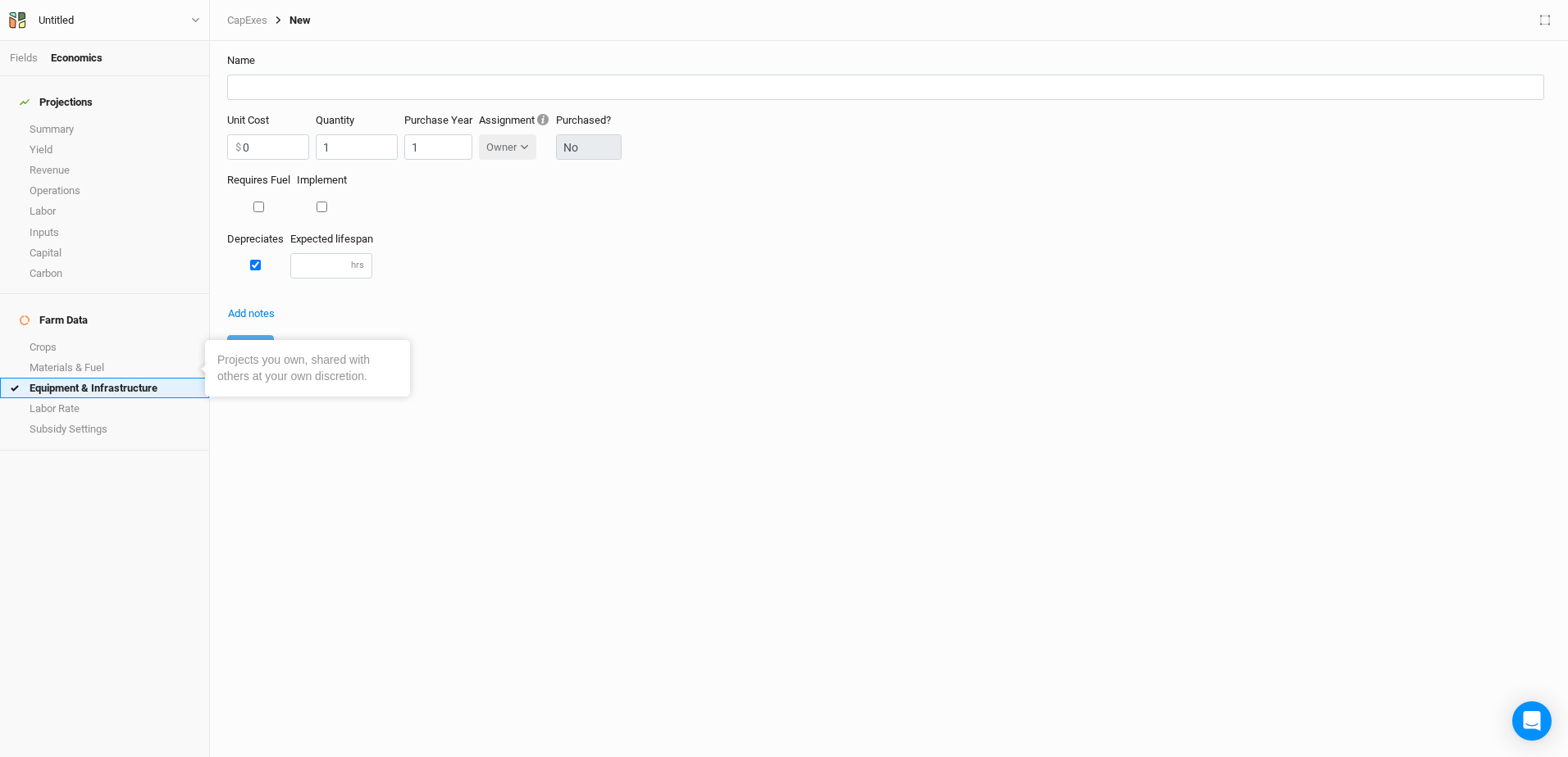
click at [84, 378] on link "Equipment & Infrastructure" at bounding box center [104, 388] width 209 height 21
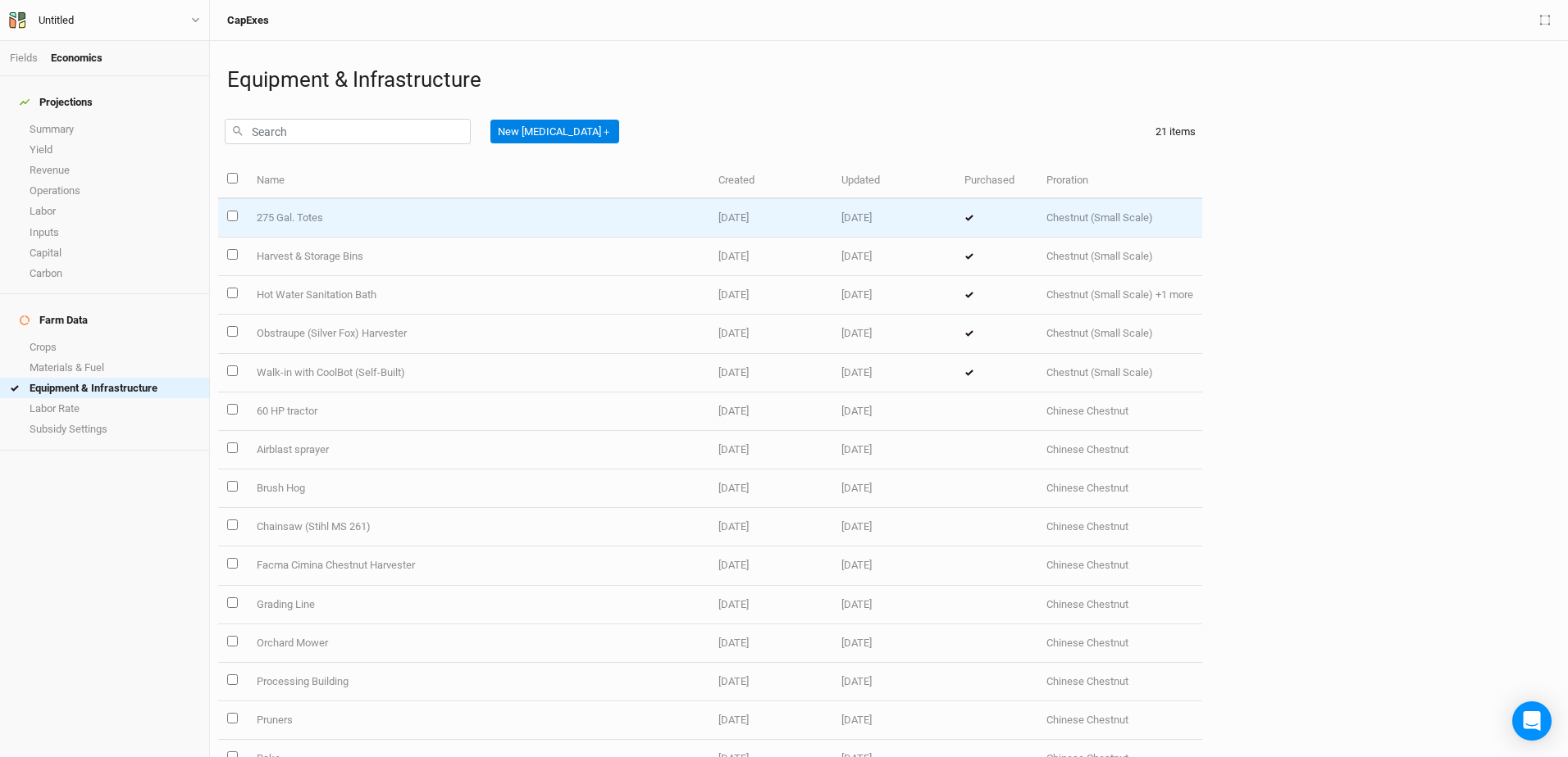
click at [955, 210] on td at bounding box center [996, 219] width 82 height 39
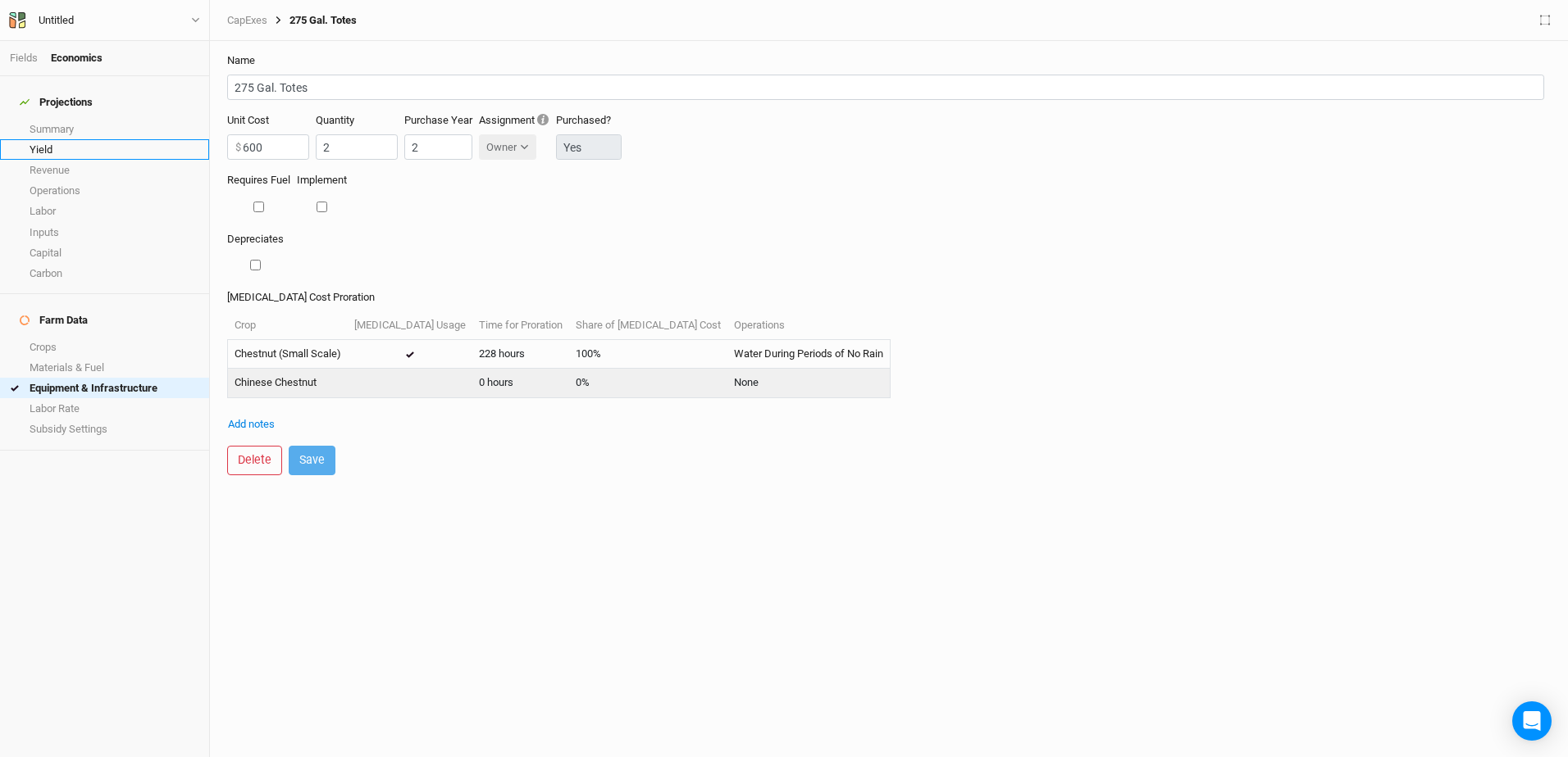
click at [174, 148] on link "Yield" at bounding box center [104, 149] width 209 height 21
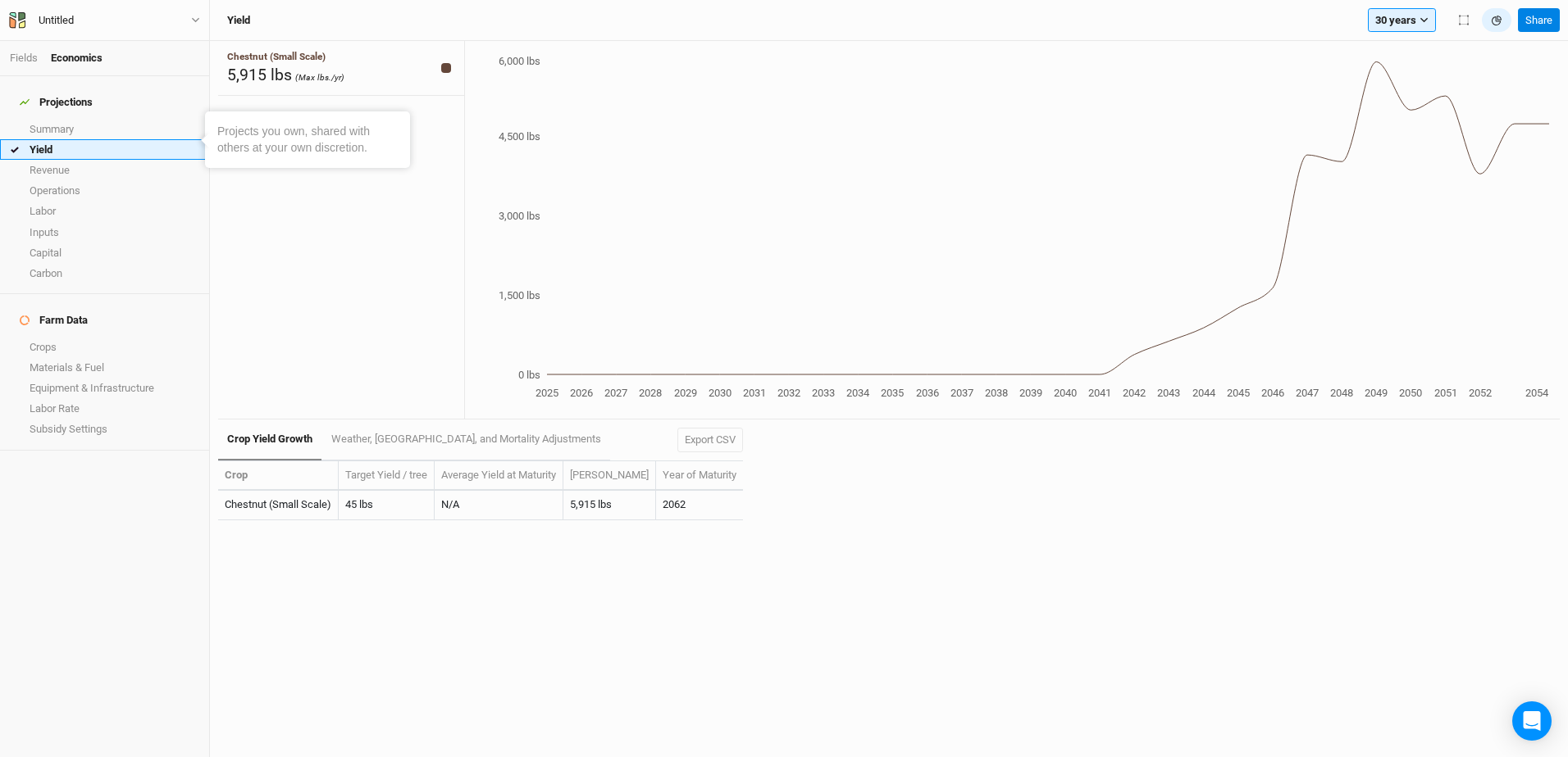
click at [89, 139] on link "Yield" at bounding box center [104, 149] width 209 height 21
click at [78, 123] on link "Summary" at bounding box center [104, 129] width 209 height 21
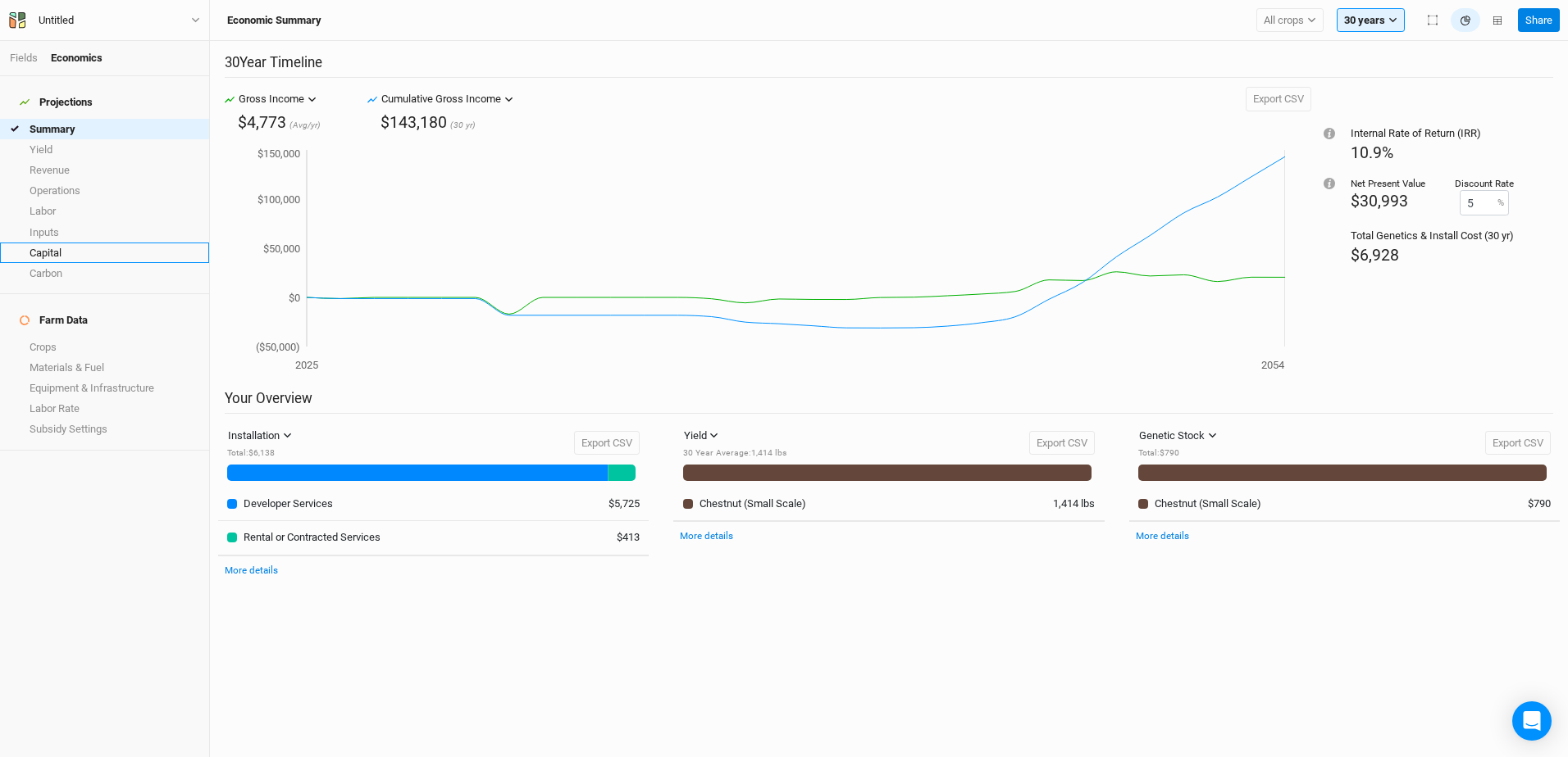
click at [73, 242] on link "Capital" at bounding box center [104, 252] width 209 height 21
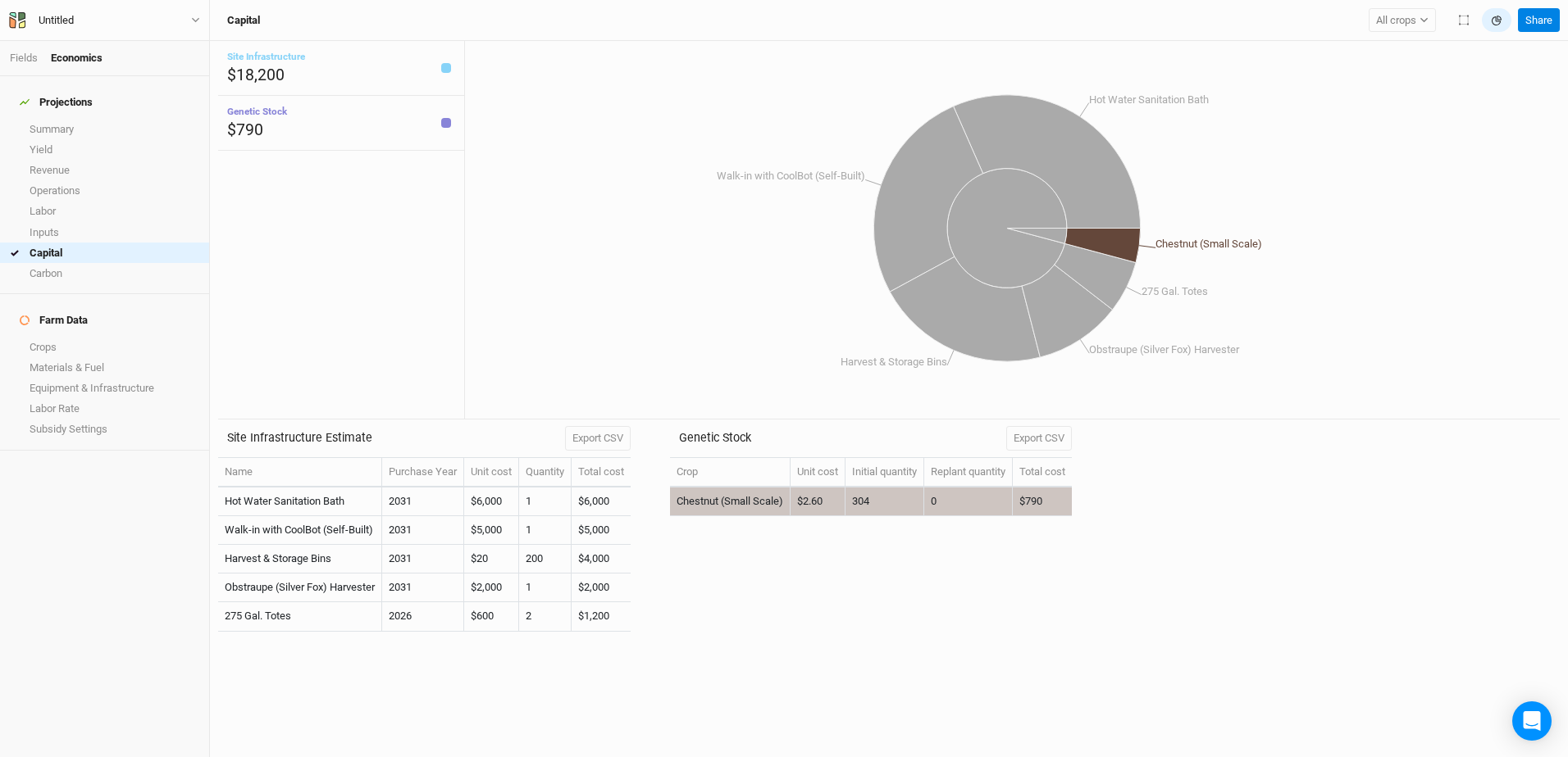
click at [826, 500] on td "$2.60" at bounding box center [817, 501] width 55 height 29
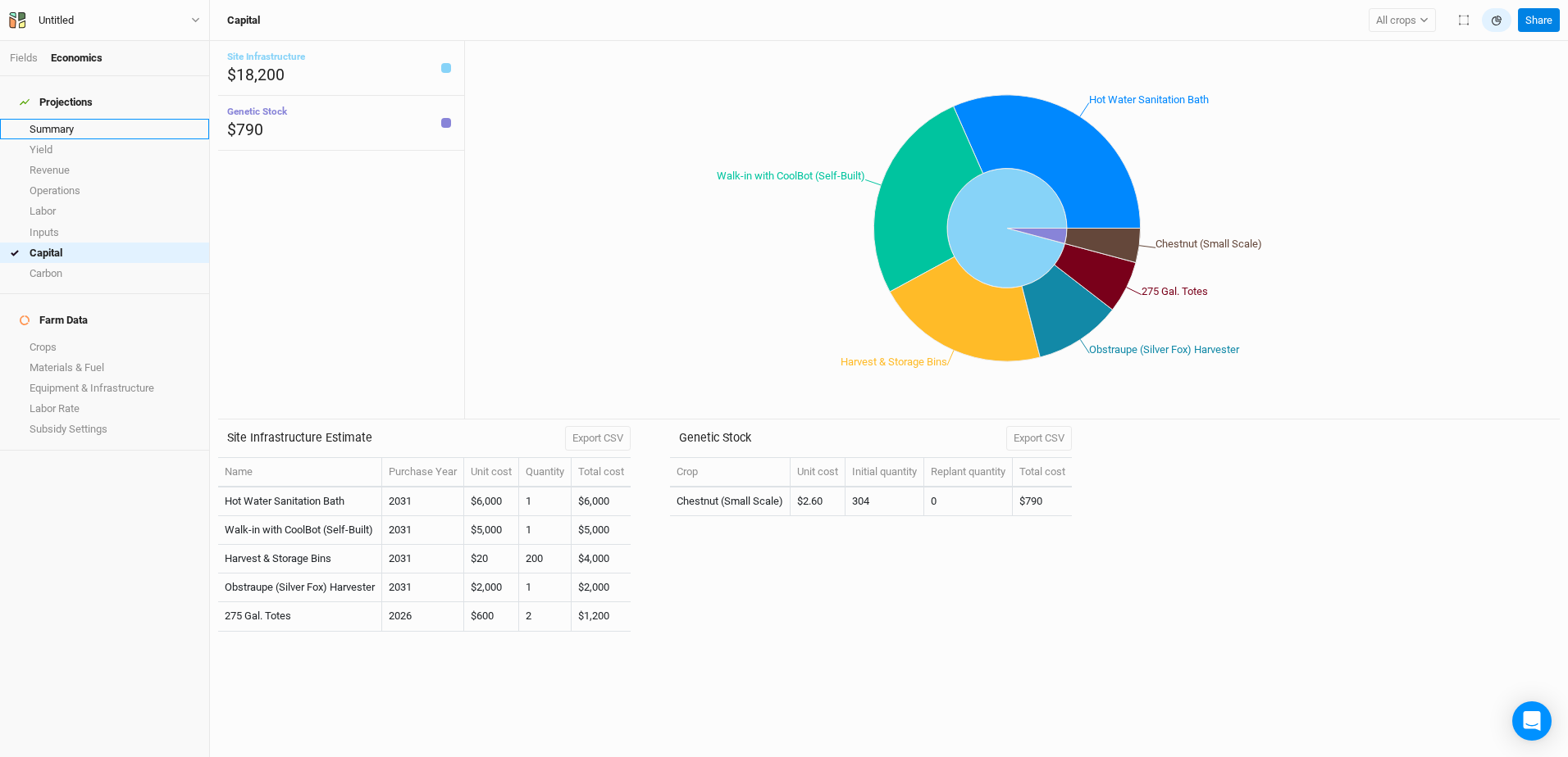
click at [48, 119] on link "Summary" at bounding box center [104, 129] width 209 height 21
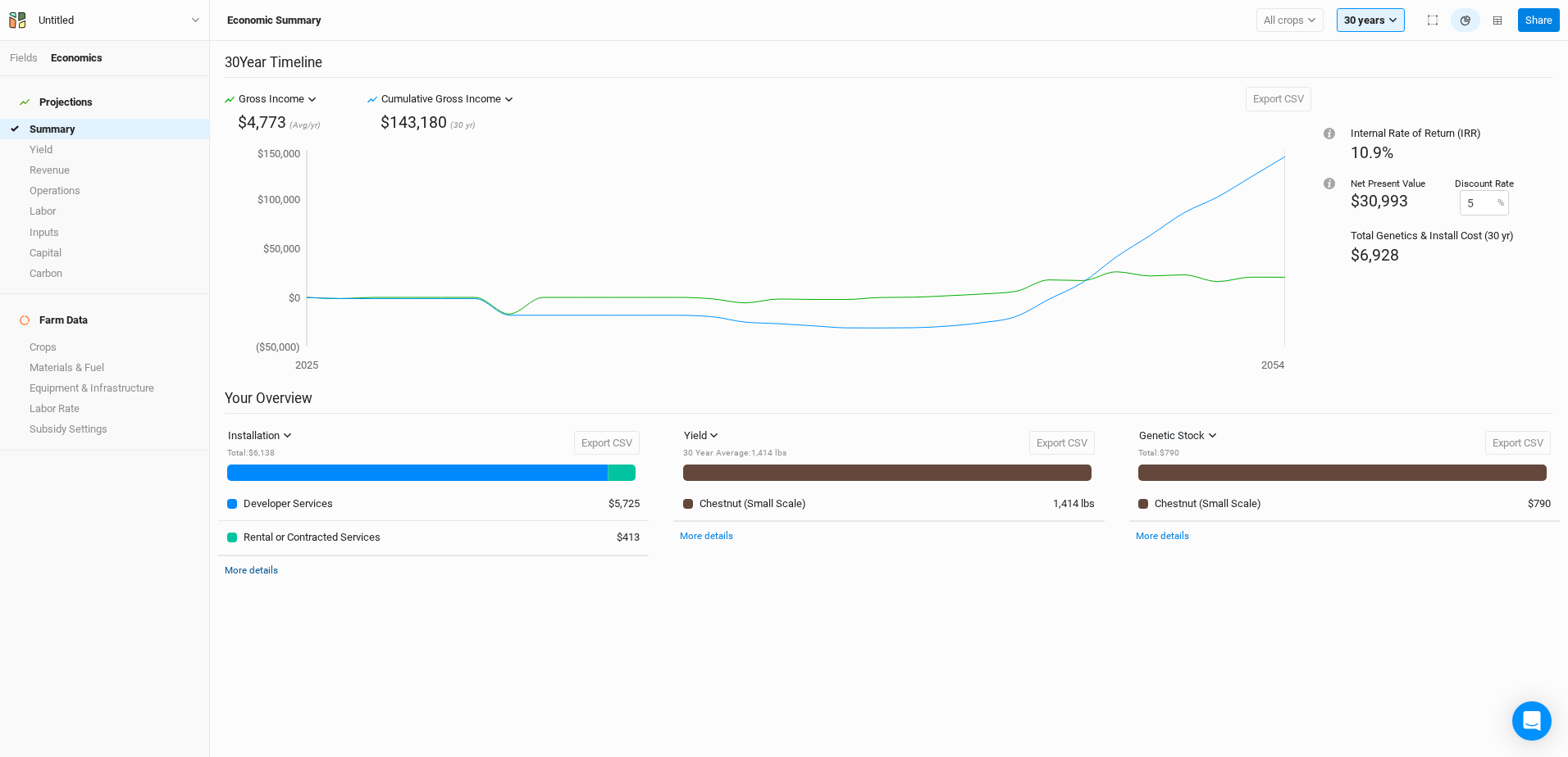
click at [258, 573] on link "More details" at bounding box center [251, 571] width 54 height 12
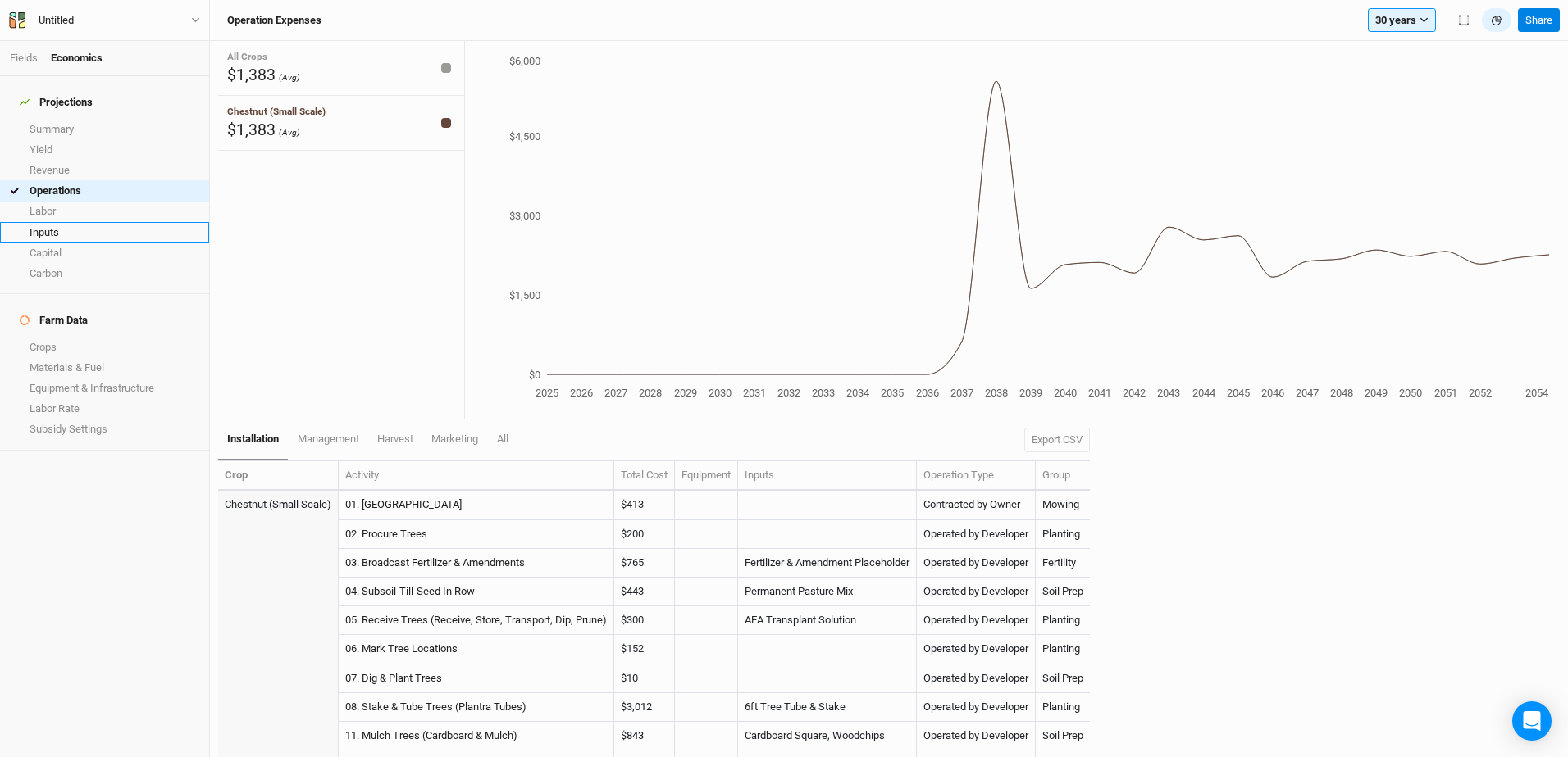
click at [83, 222] on link "Inputs" at bounding box center [104, 232] width 209 height 21
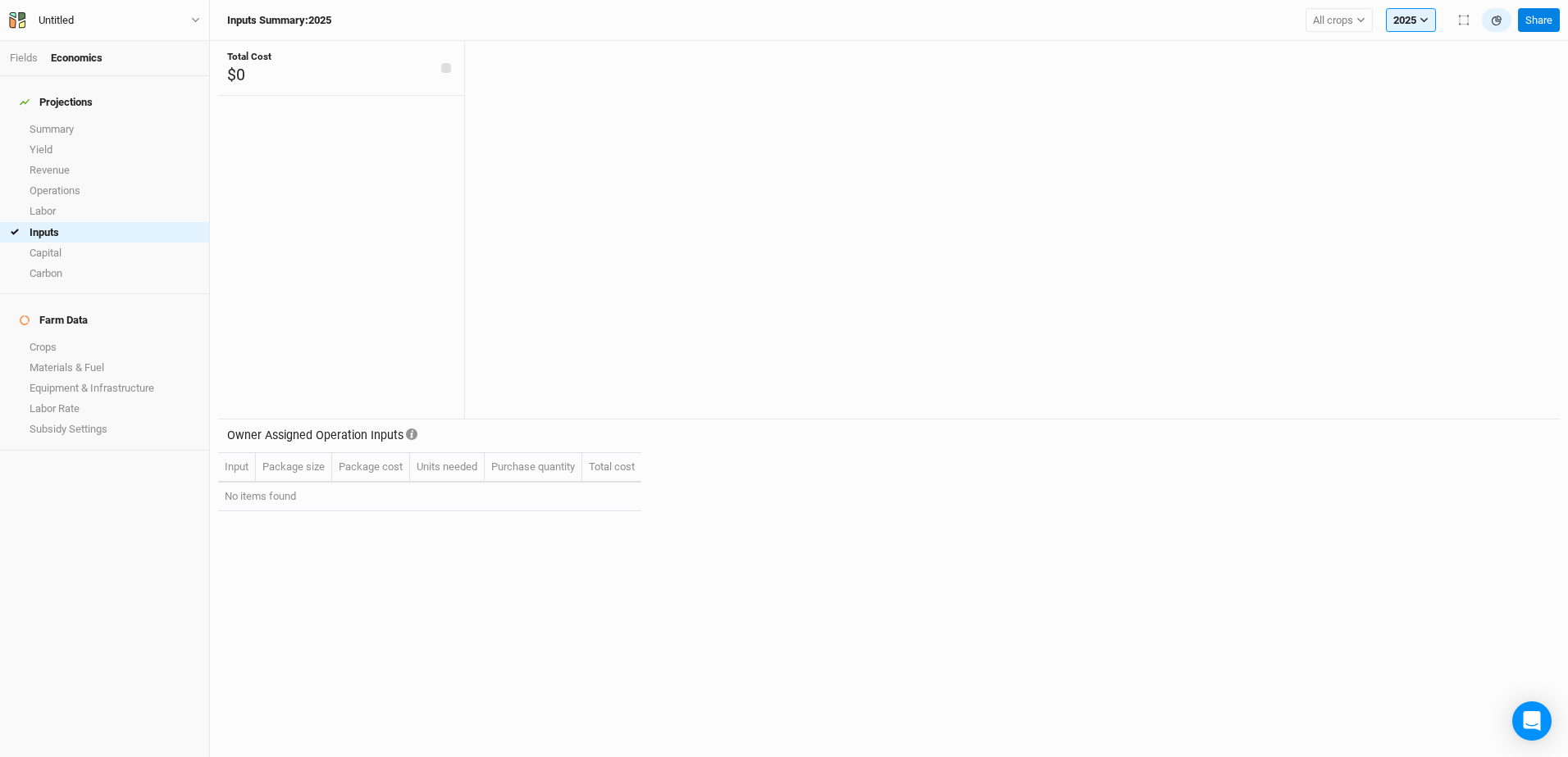
click at [243, 467] on th "Input" at bounding box center [237, 468] width 38 height 30
drag, startPoint x: 243, startPoint y: 467, endPoint x: 303, endPoint y: 468, distance: 60.0
click at [303, 468] on th "Package size" at bounding box center [294, 468] width 76 height 30
click at [386, 473] on th "Package cost" at bounding box center [371, 468] width 78 height 30
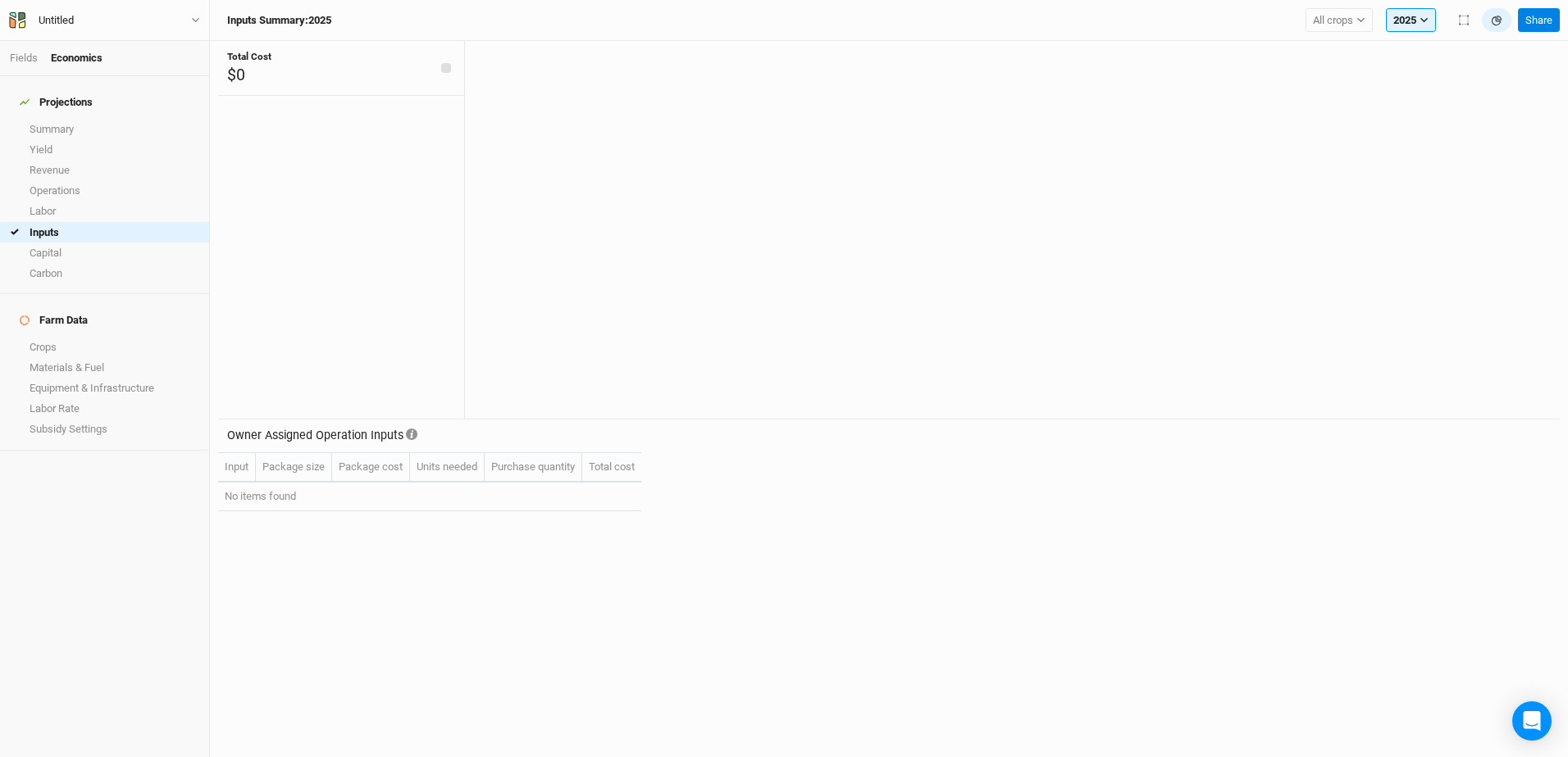
drag, startPoint x: 509, startPoint y: 475, endPoint x: 542, endPoint y: 475, distance: 33.0
click at [542, 475] on th "Purchase quantity" at bounding box center [533, 468] width 97 height 30
drag, startPoint x: 542, startPoint y: 475, endPoint x: 669, endPoint y: 473, distance: 127.0
click at [666, 473] on div "Owner Assigned Operation Inputs Input Package size Package cost Units needed Pu…" at bounding box center [888, 474] width 1341 height 109
click at [607, 464] on th "Total cost" at bounding box center [612, 468] width 59 height 30
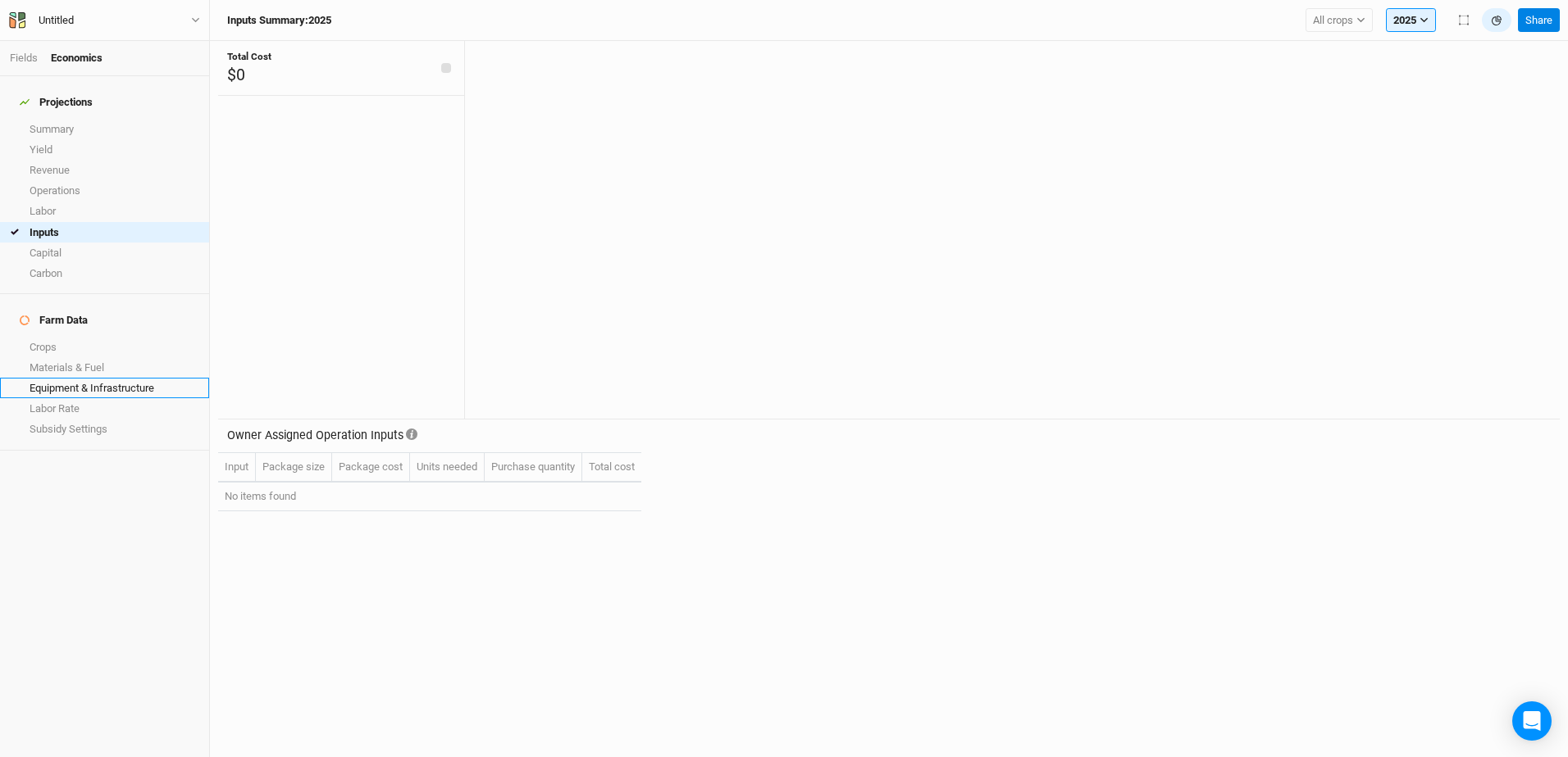
click at [107, 378] on link "Equipment & Infrastructure" at bounding box center [104, 388] width 209 height 21
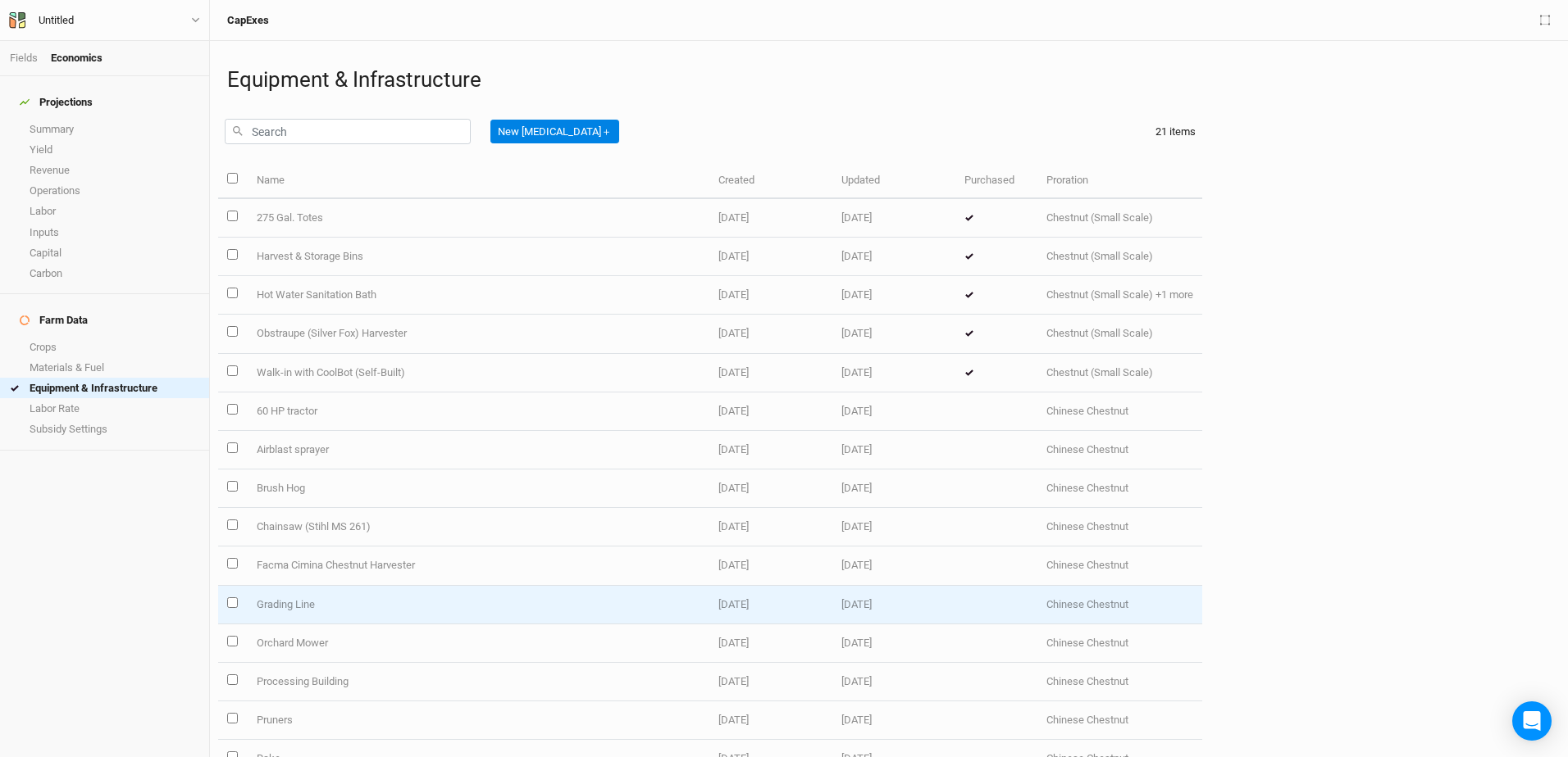
scroll to position [267, 0]
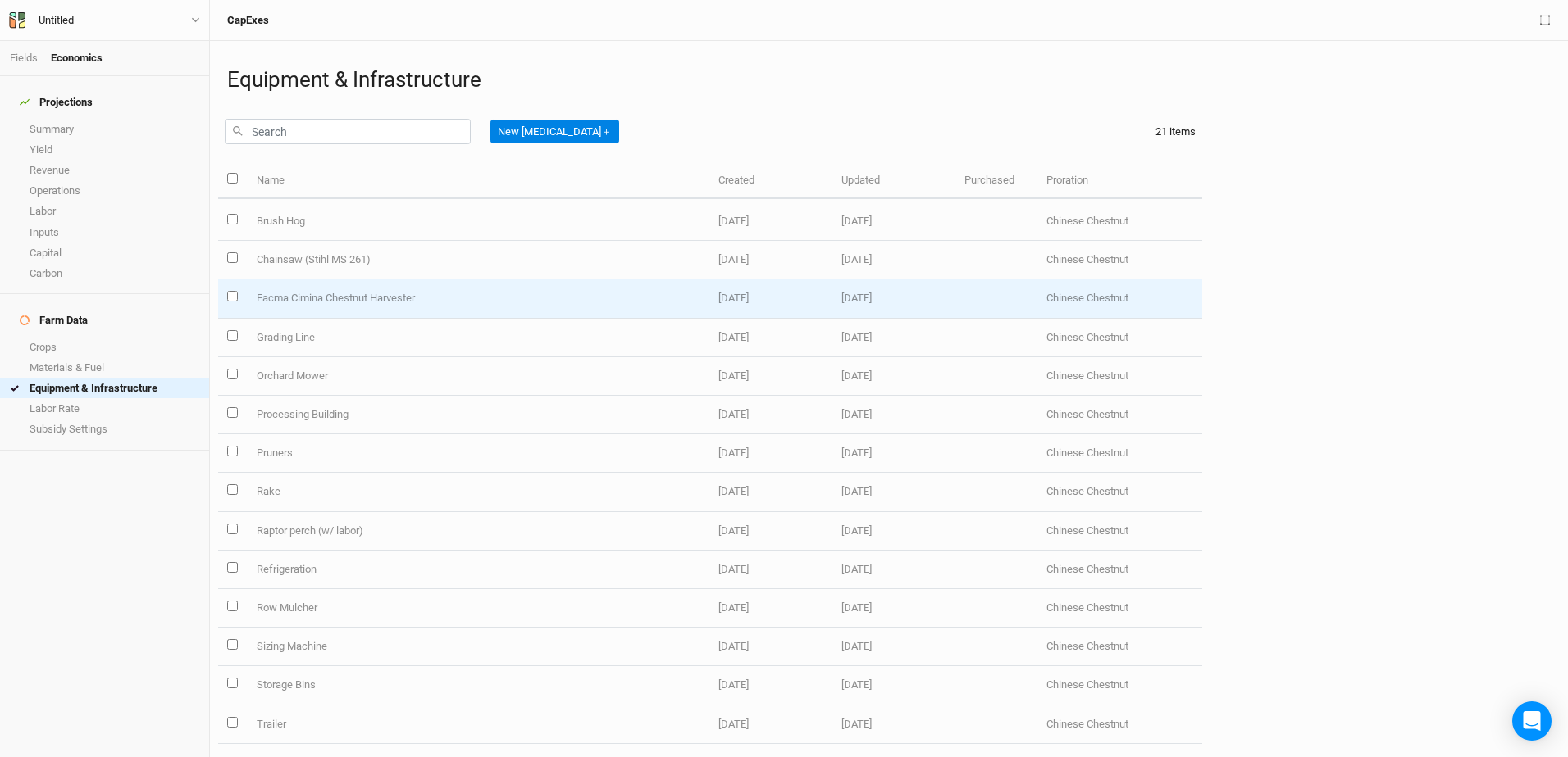
click at [229, 298] on input "select this item" at bounding box center [232, 296] width 11 height 11
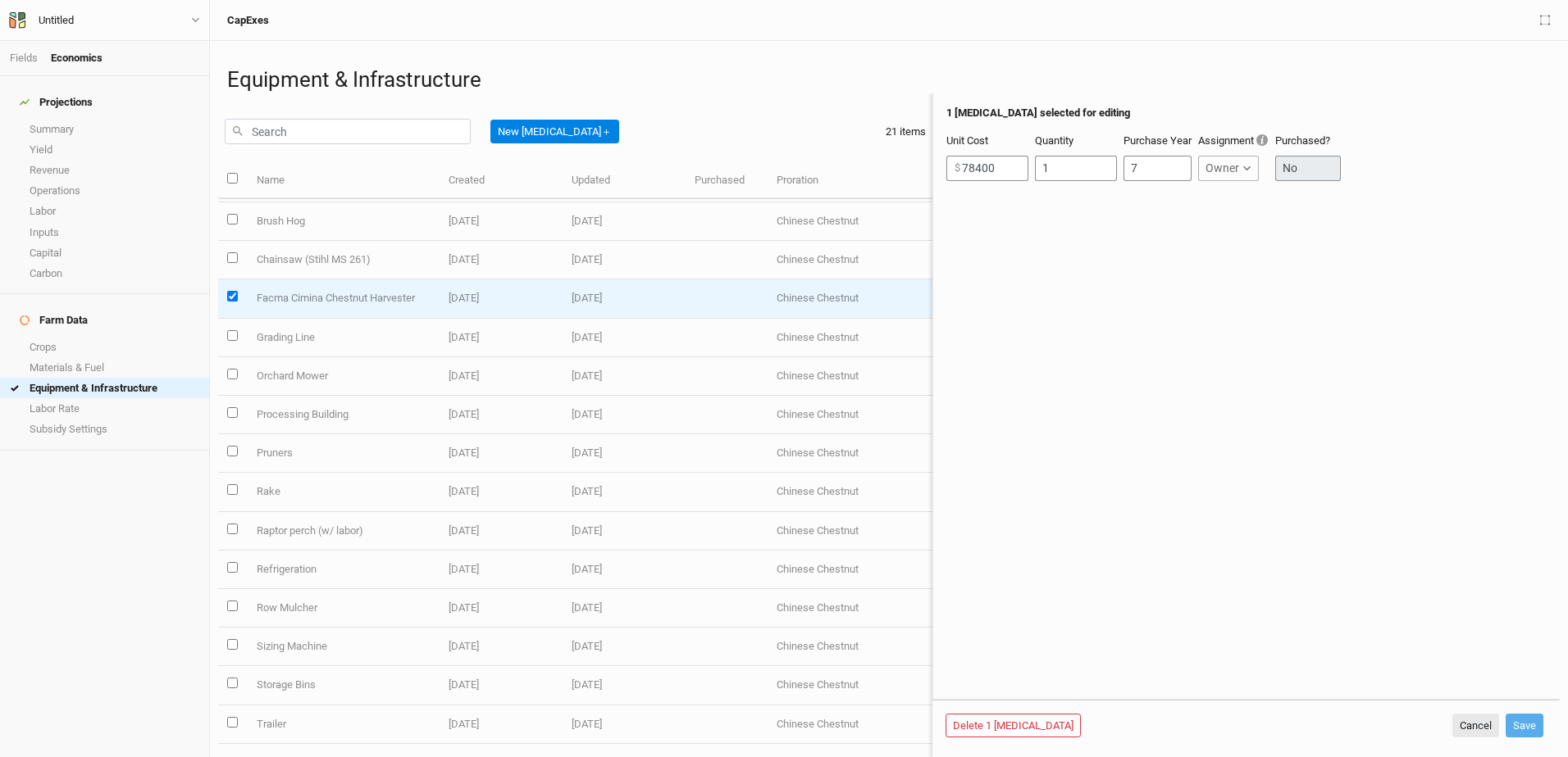
click at [229, 298] on input "select this item" at bounding box center [232, 296] width 11 height 11
checkbox input "false"
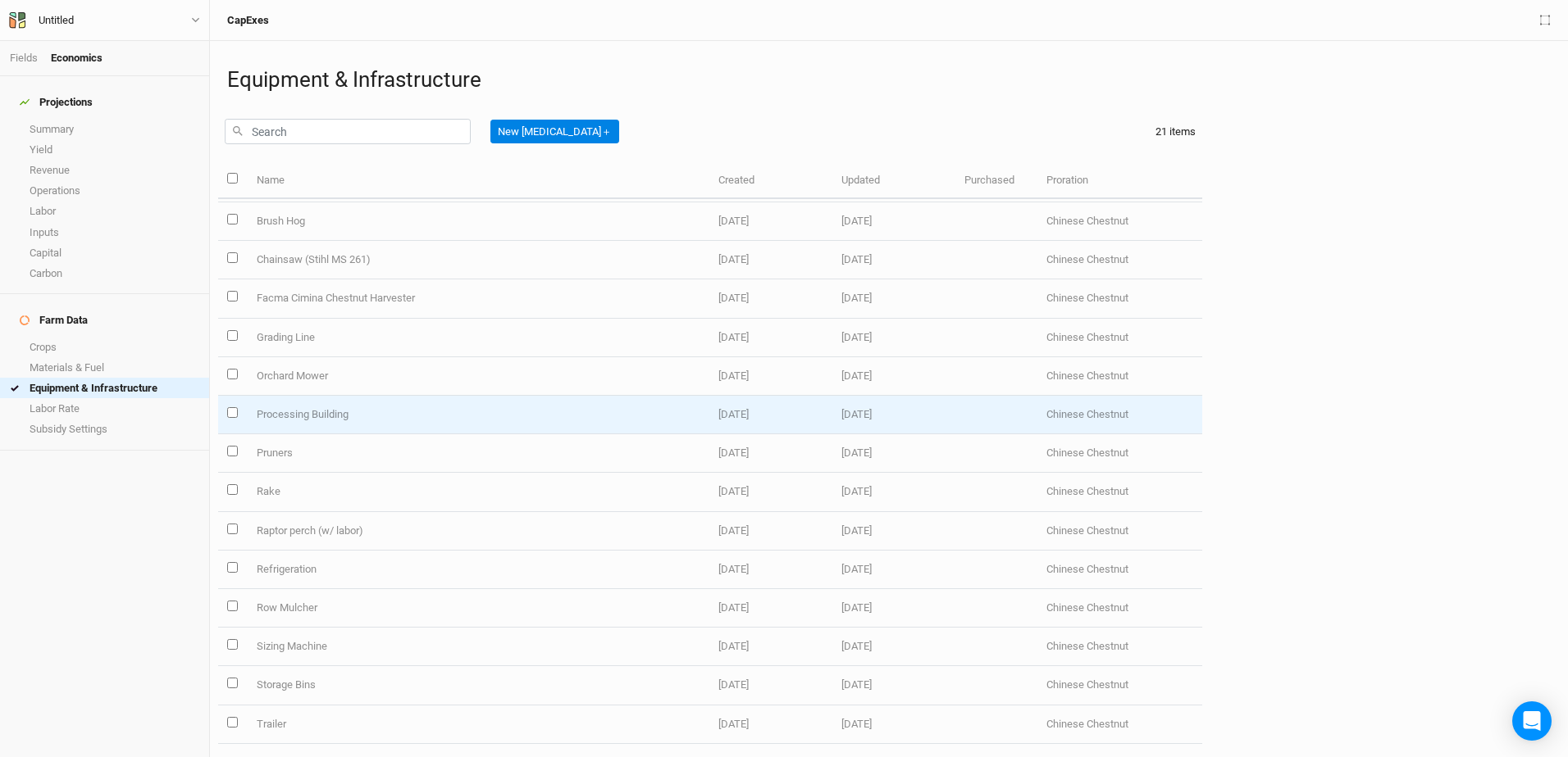
click at [233, 413] on input "select this item" at bounding box center [232, 412] width 11 height 11
checkbox input "true"
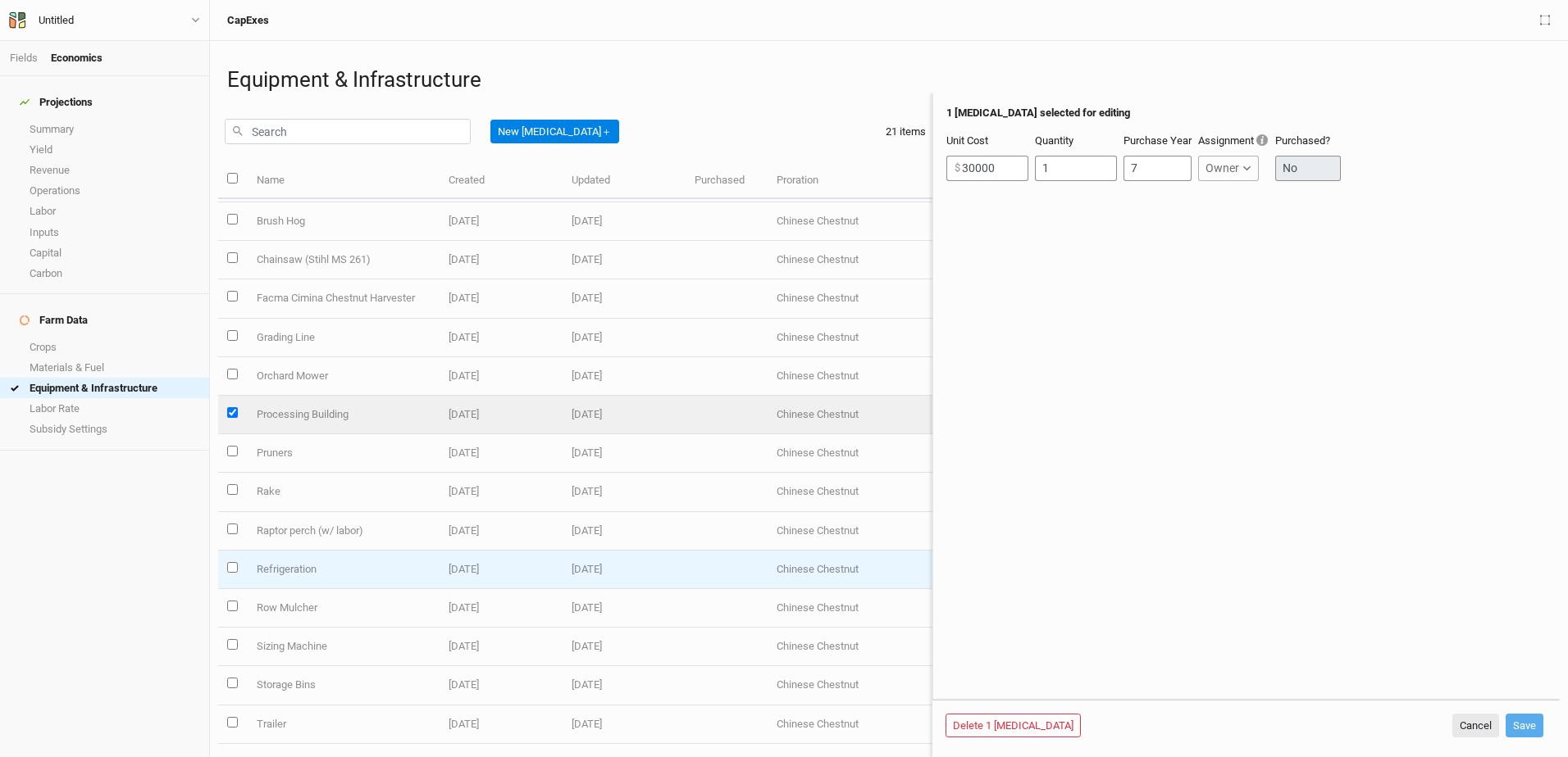
click at [229, 569] on input "select this item" at bounding box center [232, 567] width 11 height 11
checkbox input "true"
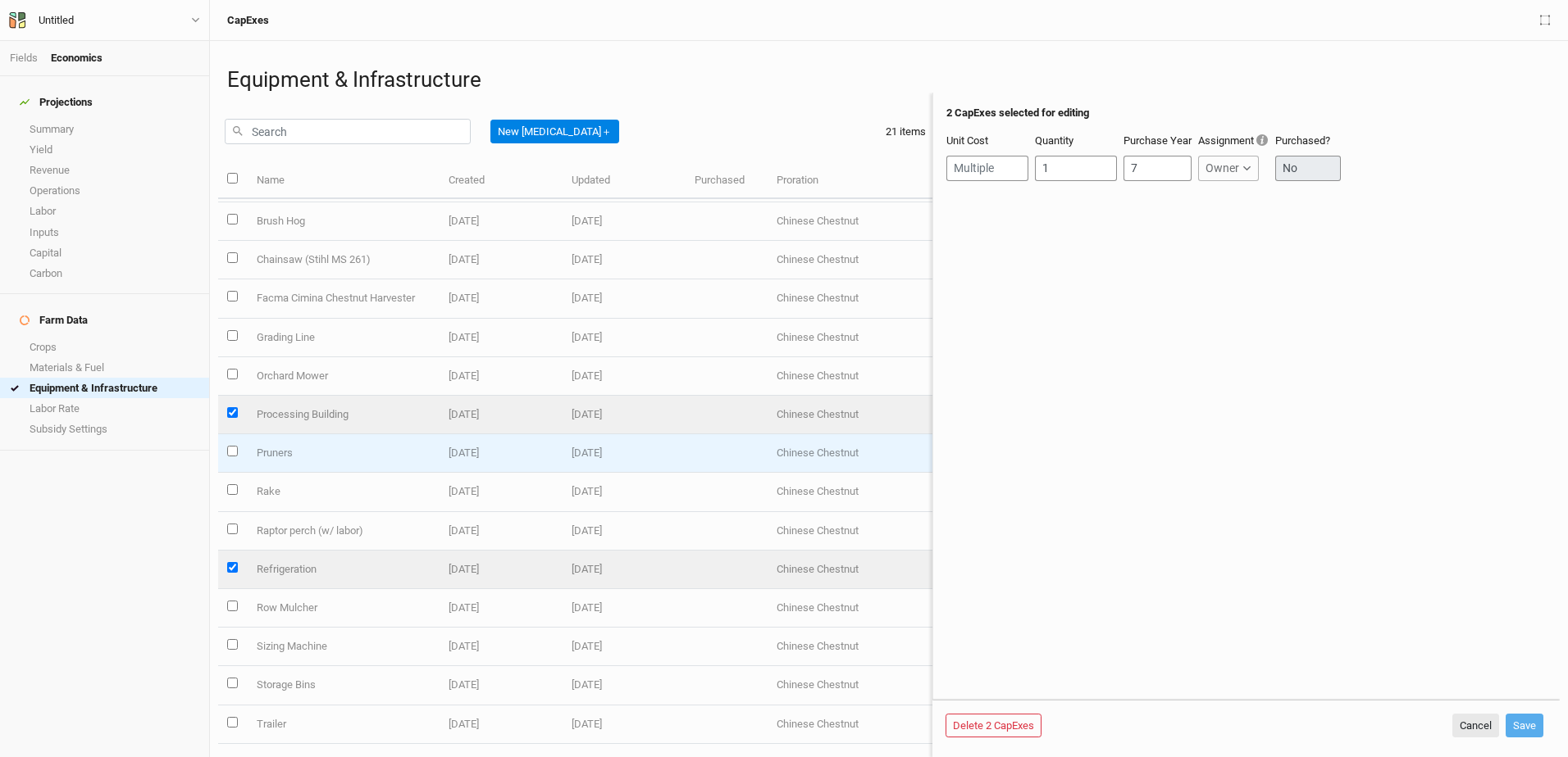
scroll to position [280, 0]
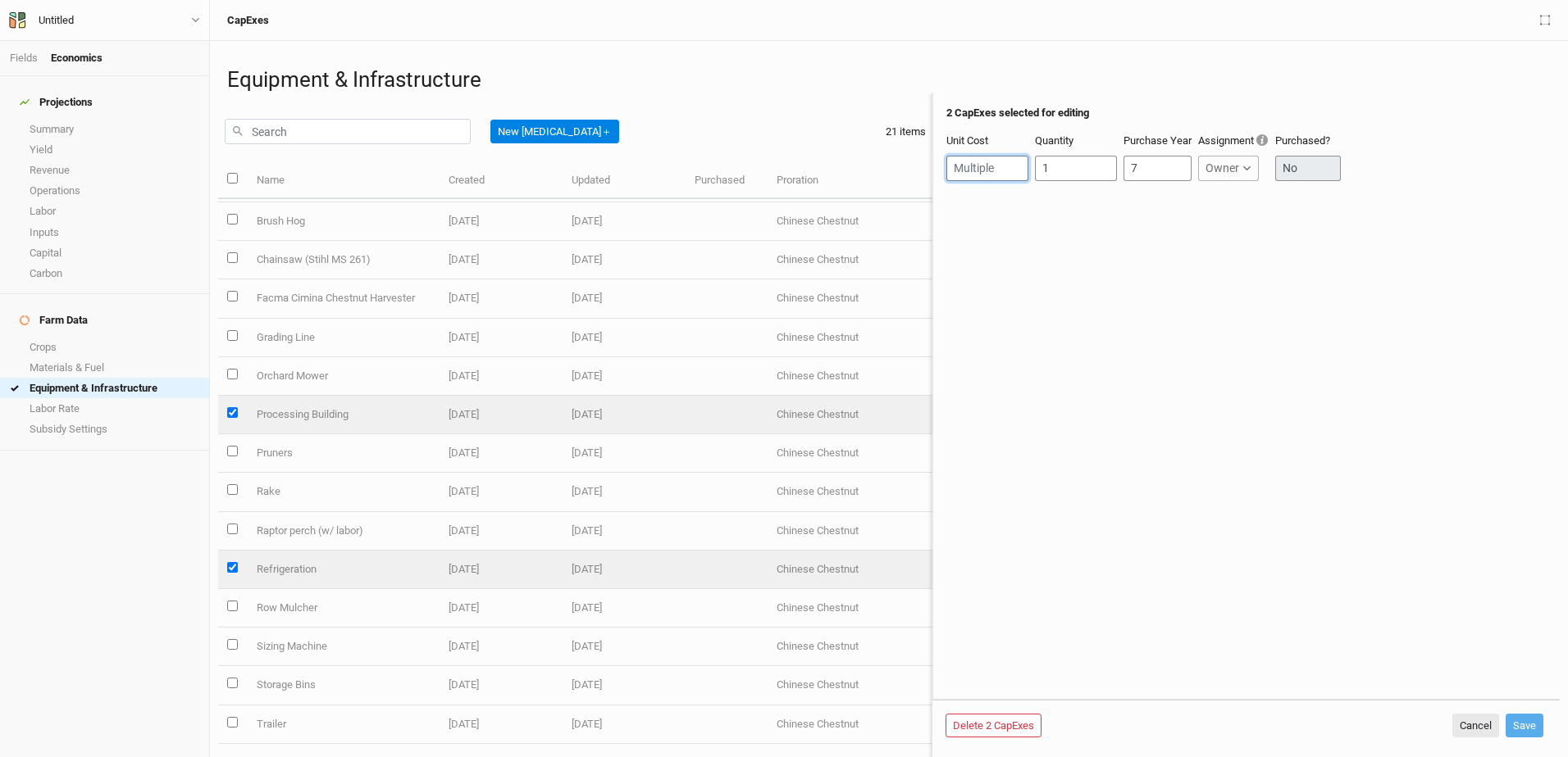
click at [987, 166] on input "number" at bounding box center [986, 168] width 82 height 26
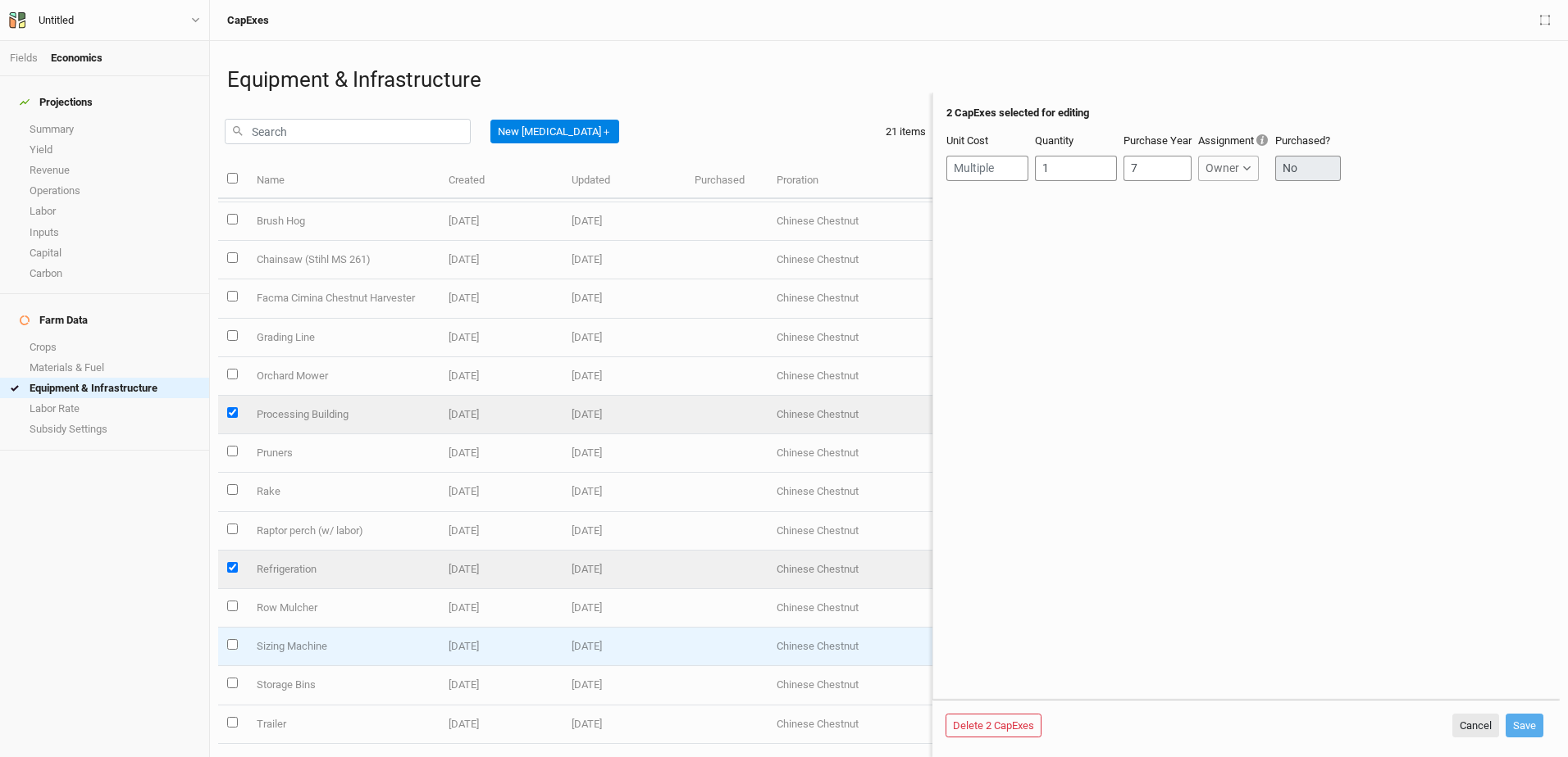
click at [231, 639] on input "select this item" at bounding box center [232, 644] width 11 height 11
checkbox input "true"
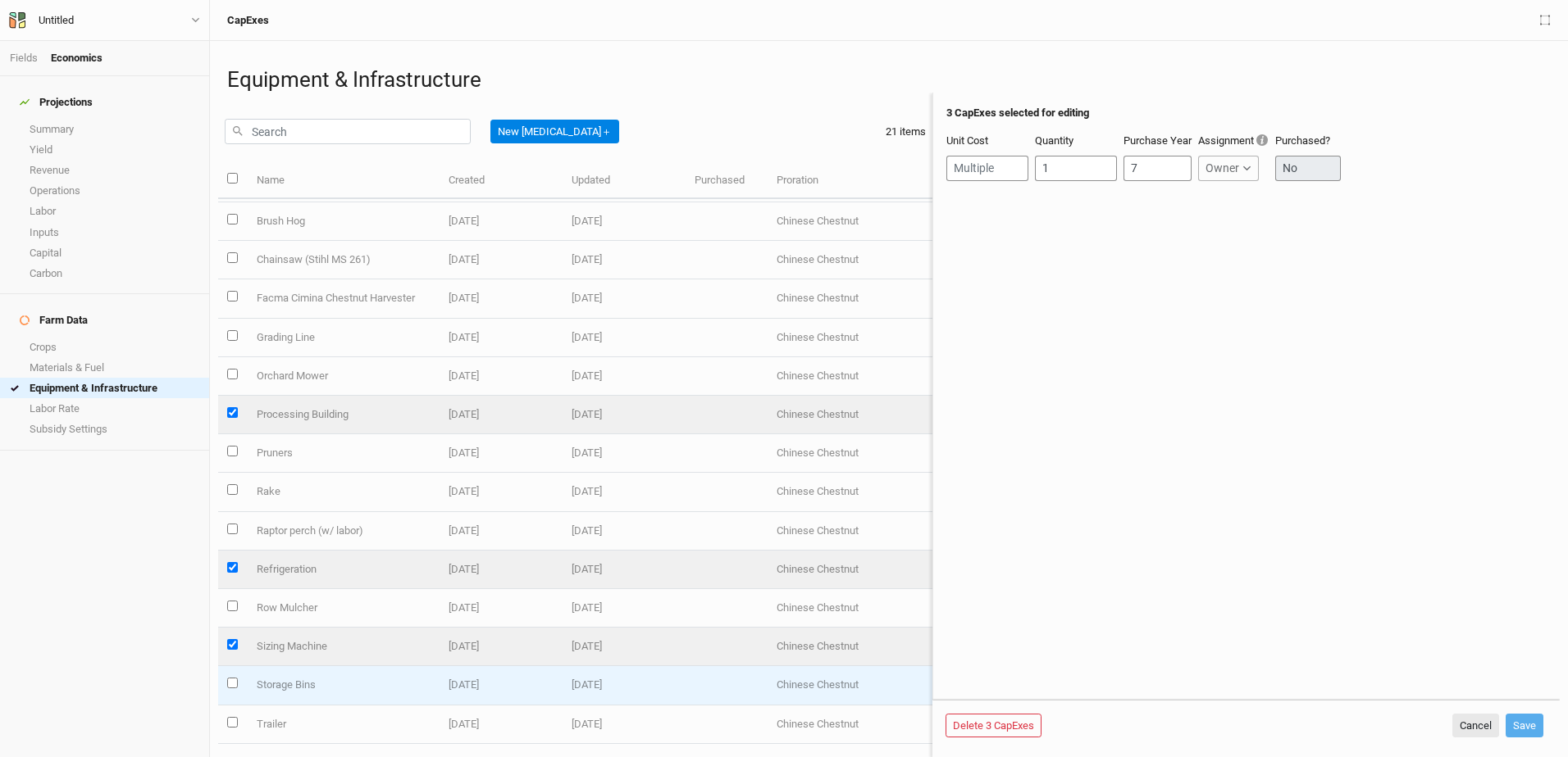
click at [228, 678] on input "select this item" at bounding box center [232, 683] width 11 height 11
checkbox input "true"
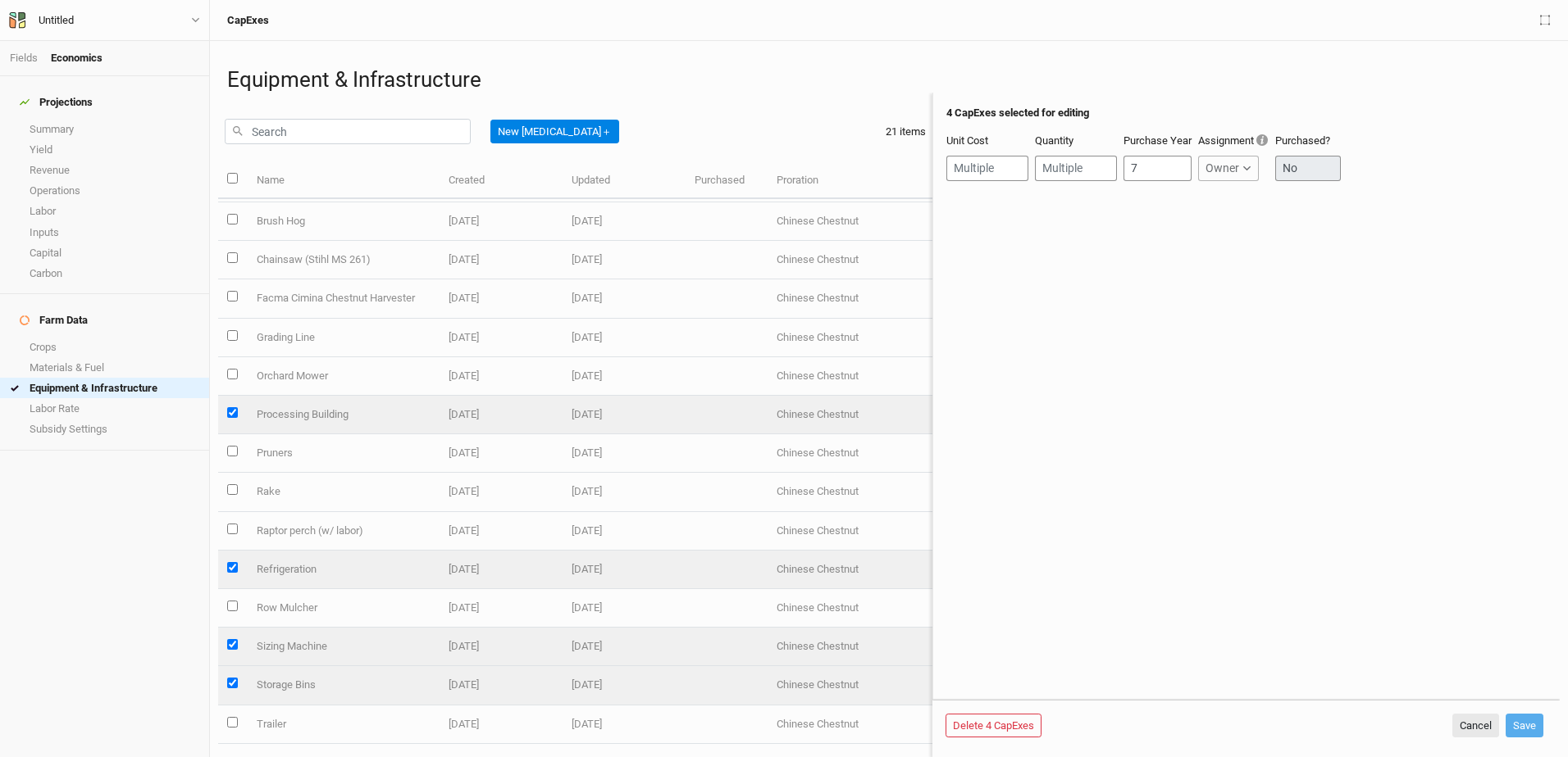
click at [155, 536] on div "Projections Summary Yield Revenue Operations Labor Inputs Capital Carbon Farm D…" at bounding box center [104, 416] width 209 height 681
click at [40, 337] on link "Crops" at bounding box center [104, 347] width 209 height 21
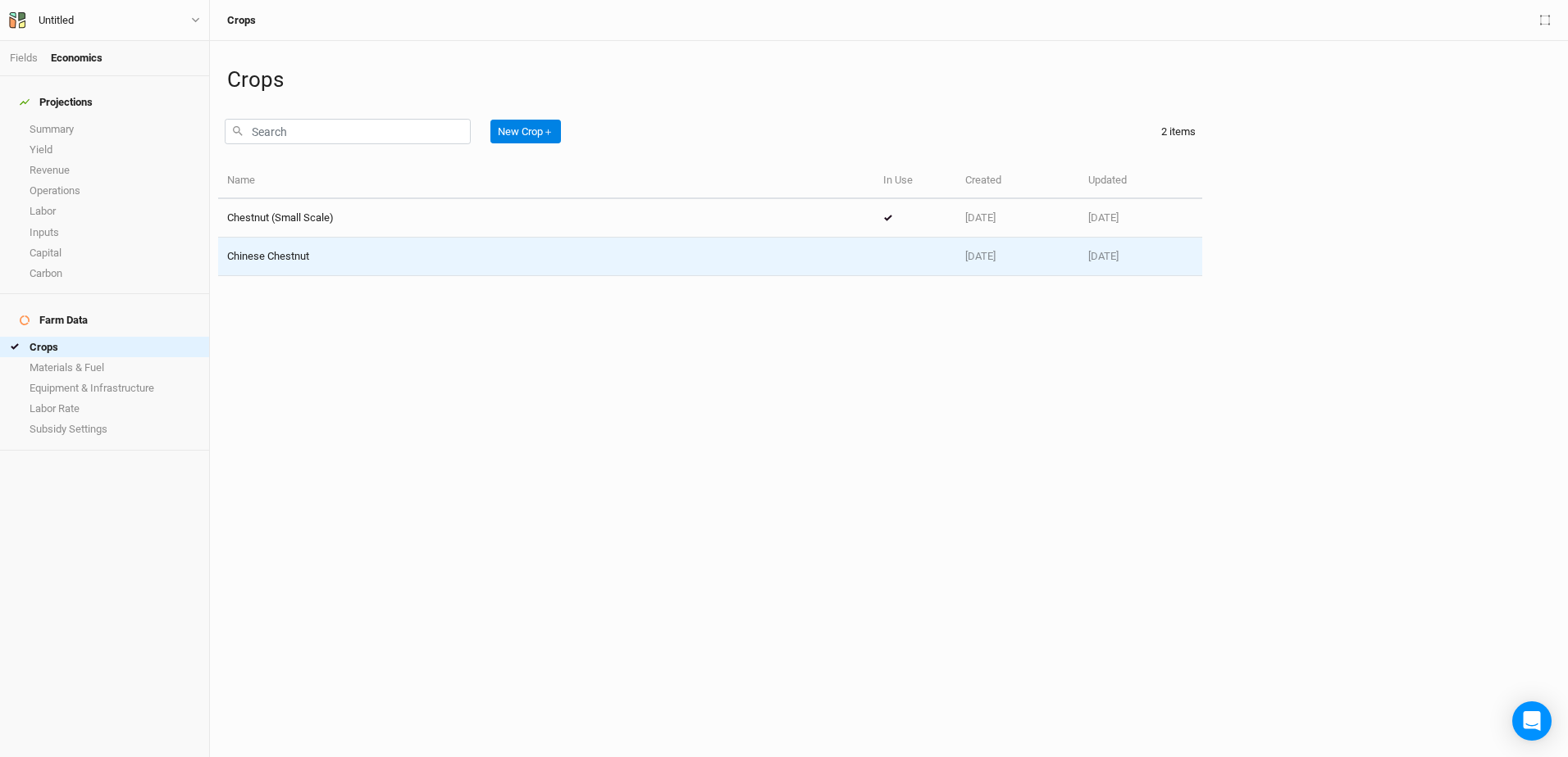
click at [260, 252] on span "Chinese Chestnut" at bounding box center [267, 256] width 82 height 12
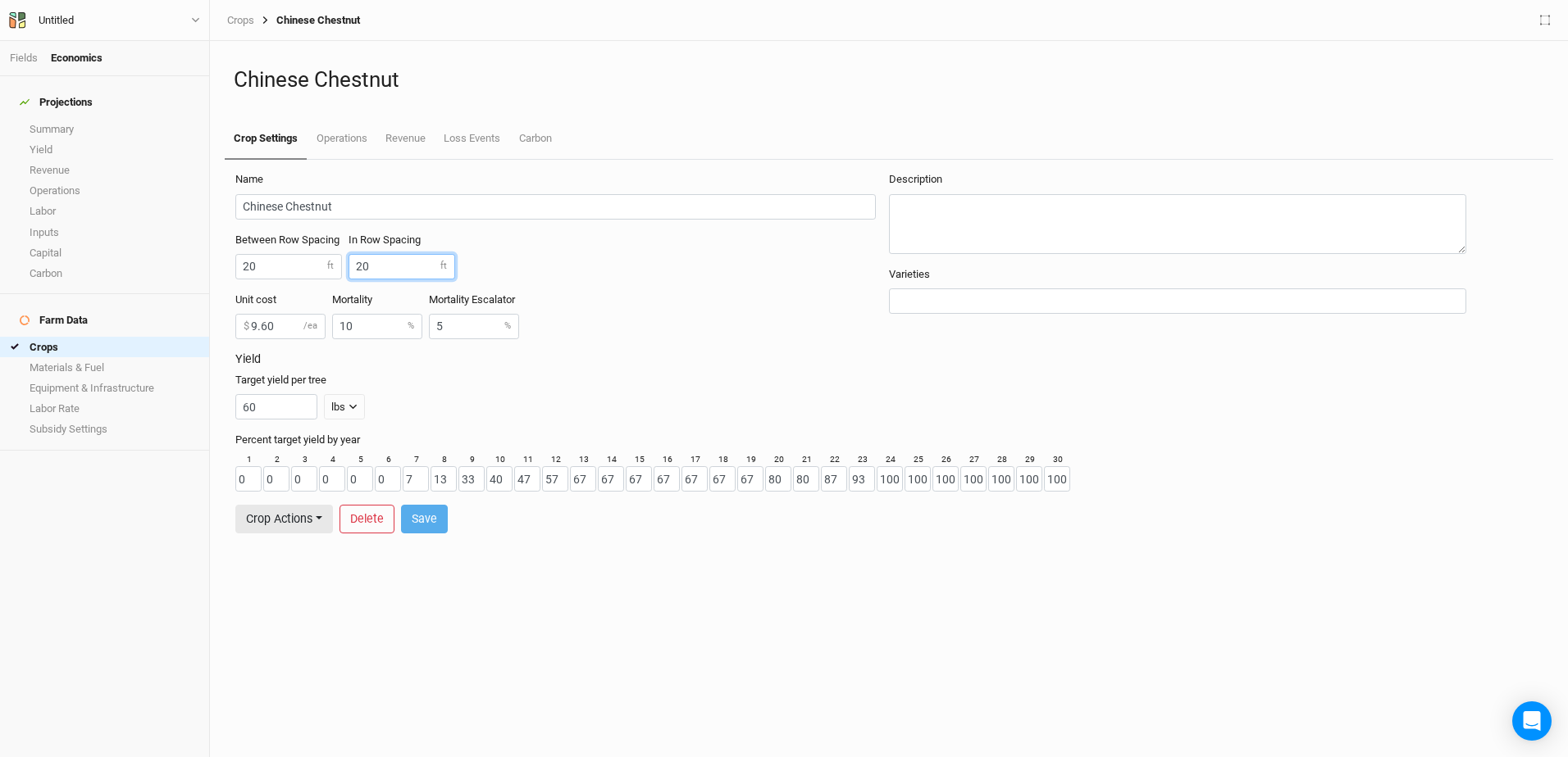
click at [374, 263] on input "20" at bounding box center [401, 266] width 106 height 26
click at [261, 264] on input "20" at bounding box center [288, 266] width 106 height 26
type input "2"
type input "30"
click at [277, 321] on input "9.60" at bounding box center [280, 327] width 90 height 26
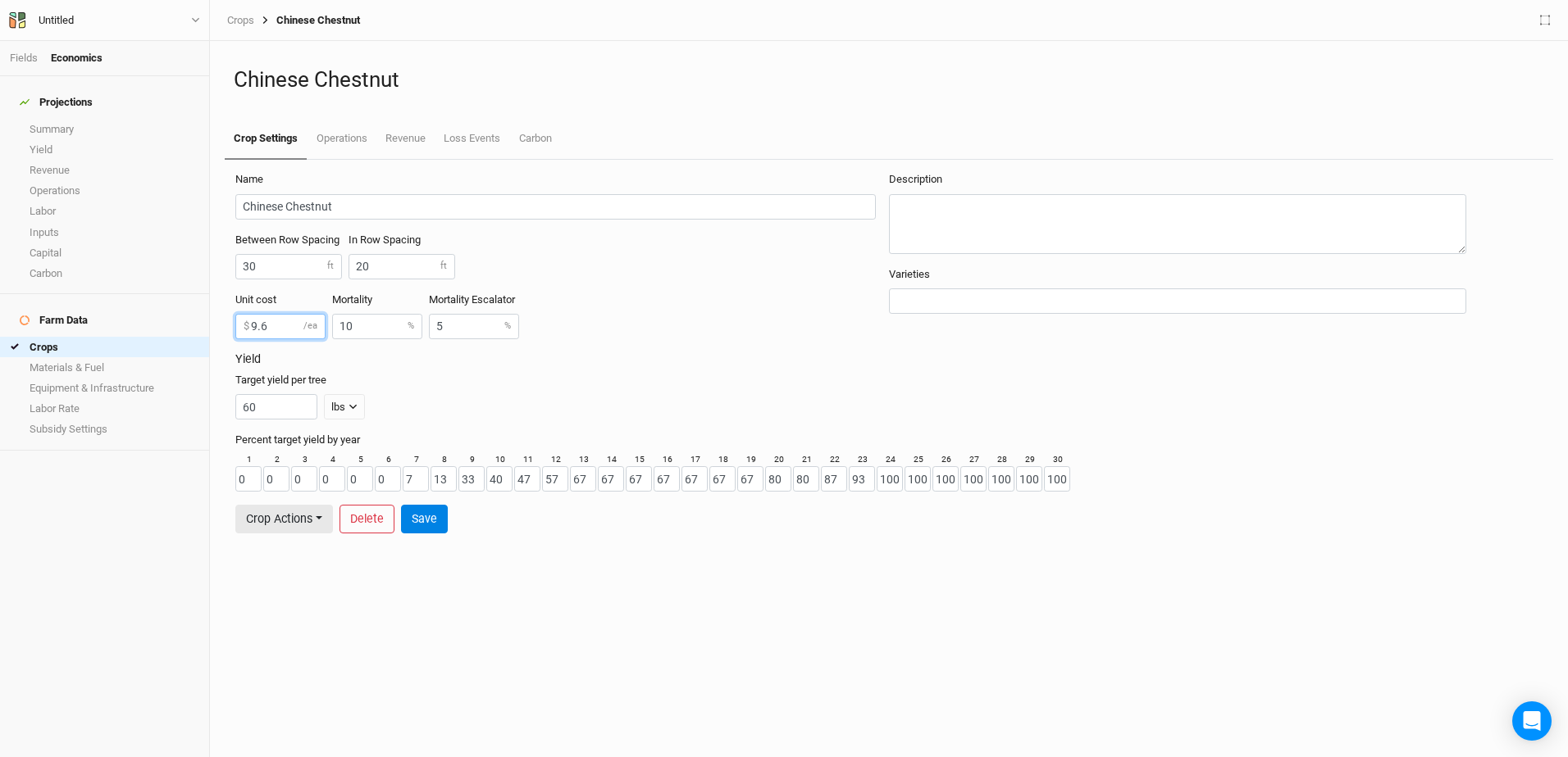
type input "9"
type input "5.50"
click at [322, 514] on button "Crop Actions" at bounding box center [284, 519] width 97 height 29
click at [317, 454] on button "Revert to Template" at bounding box center [323, 460] width 176 height 26
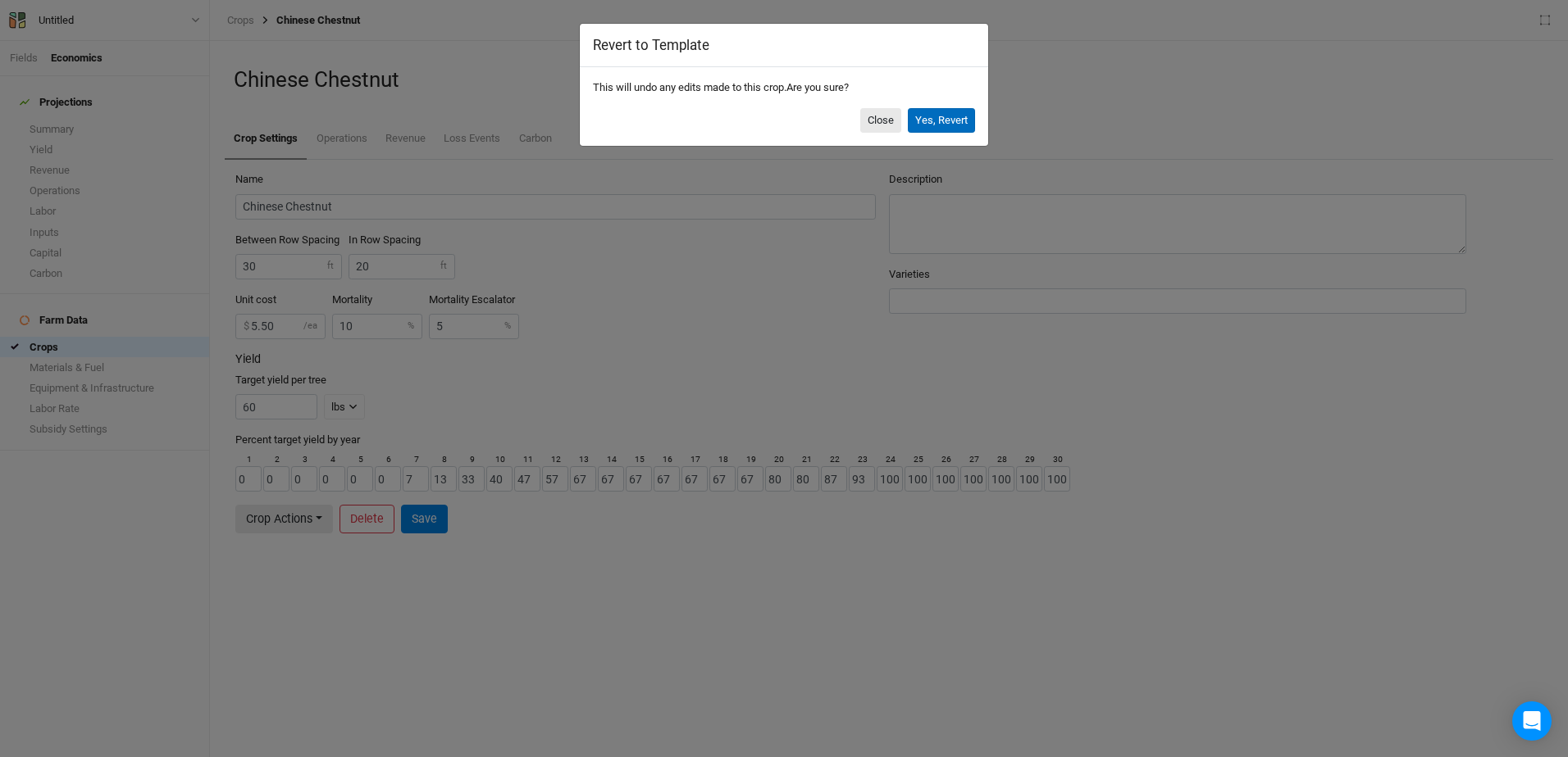
click at [927, 119] on button "Yes, Revert" at bounding box center [941, 120] width 68 height 25
type input "20"
type input "9.60"
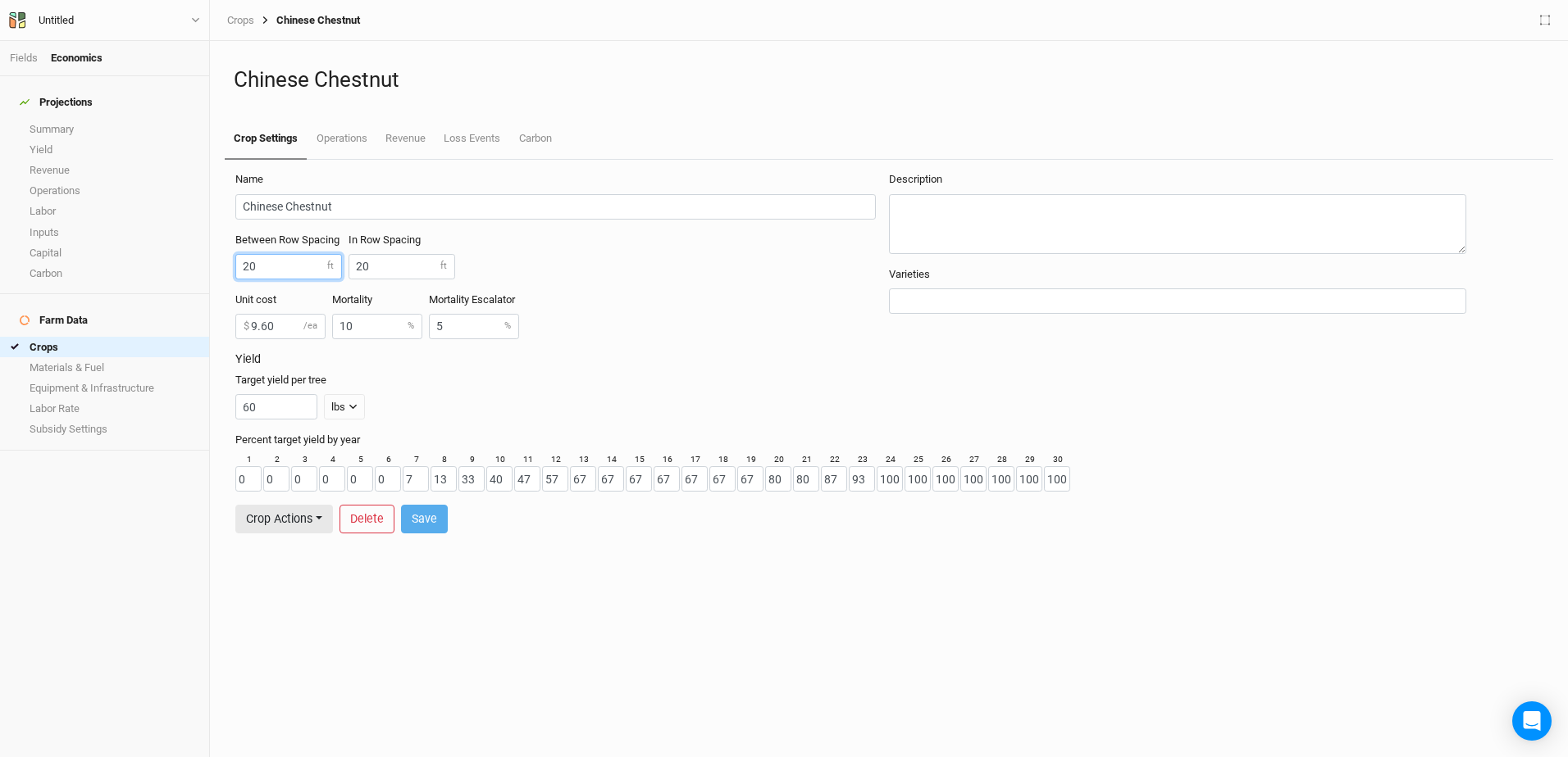
click at [260, 264] on input "20" at bounding box center [288, 266] width 106 height 26
type input "2"
type input "30"
click at [400, 588] on div "Name Chinese Chestnut Between Row Spacing 30 ft In Row Spacing 20 ft Unit cost …" at bounding box center [888, 458] width 1341 height 598
click at [273, 324] on input "9.60" at bounding box center [280, 327] width 90 height 26
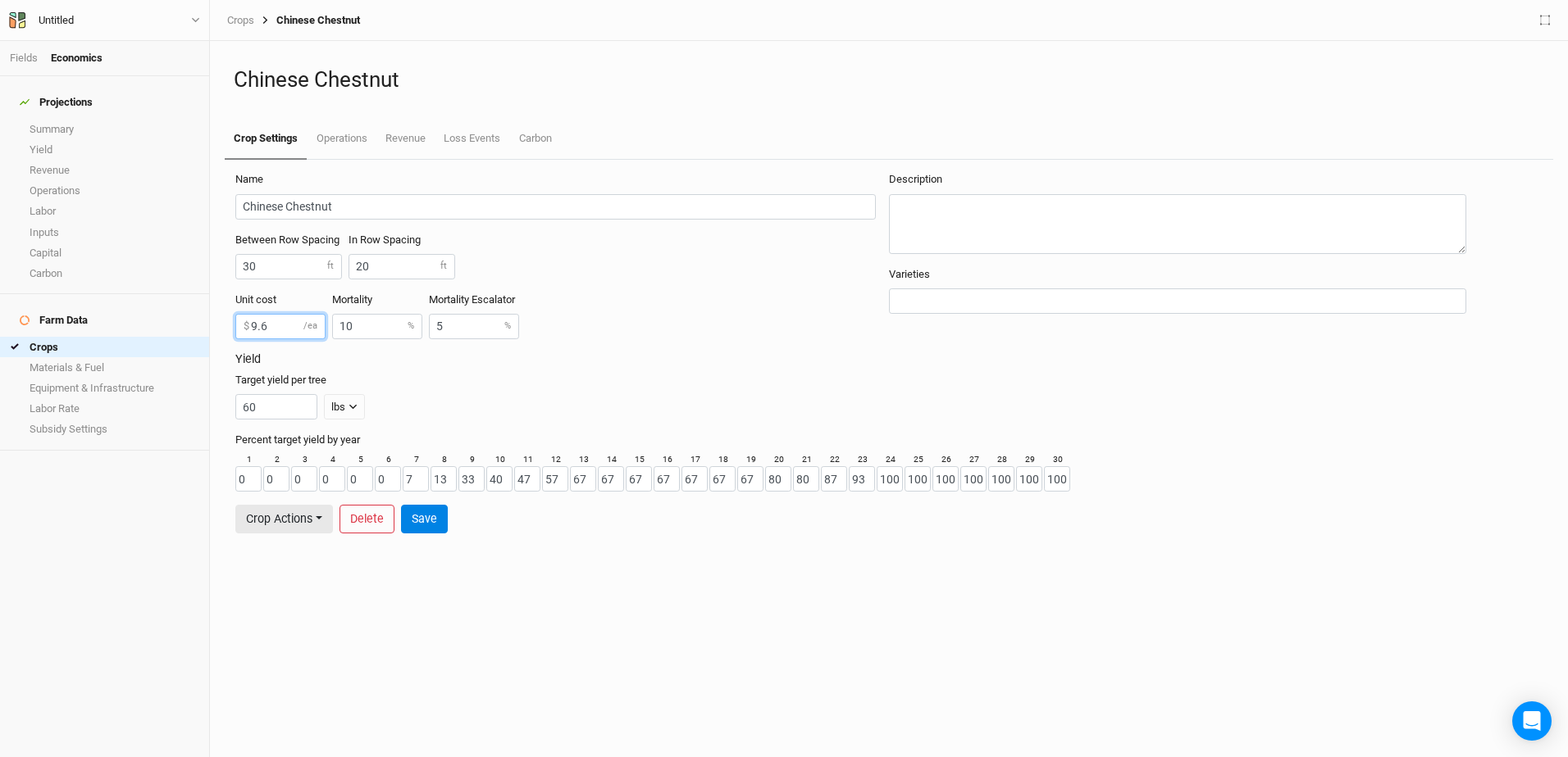
type input "9"
type input "5.50"
click at [433, 520] on button "Save" at bounding box center [424, 519] width 47 height 29
click at [317, 510] on button "Crop Actions" at bounding box center [284, 519] width 97 height 29
drag, startPoint x: 444, startPoint y: 620, endPoint x: 569, endPoint y: 655, distance: 129.8
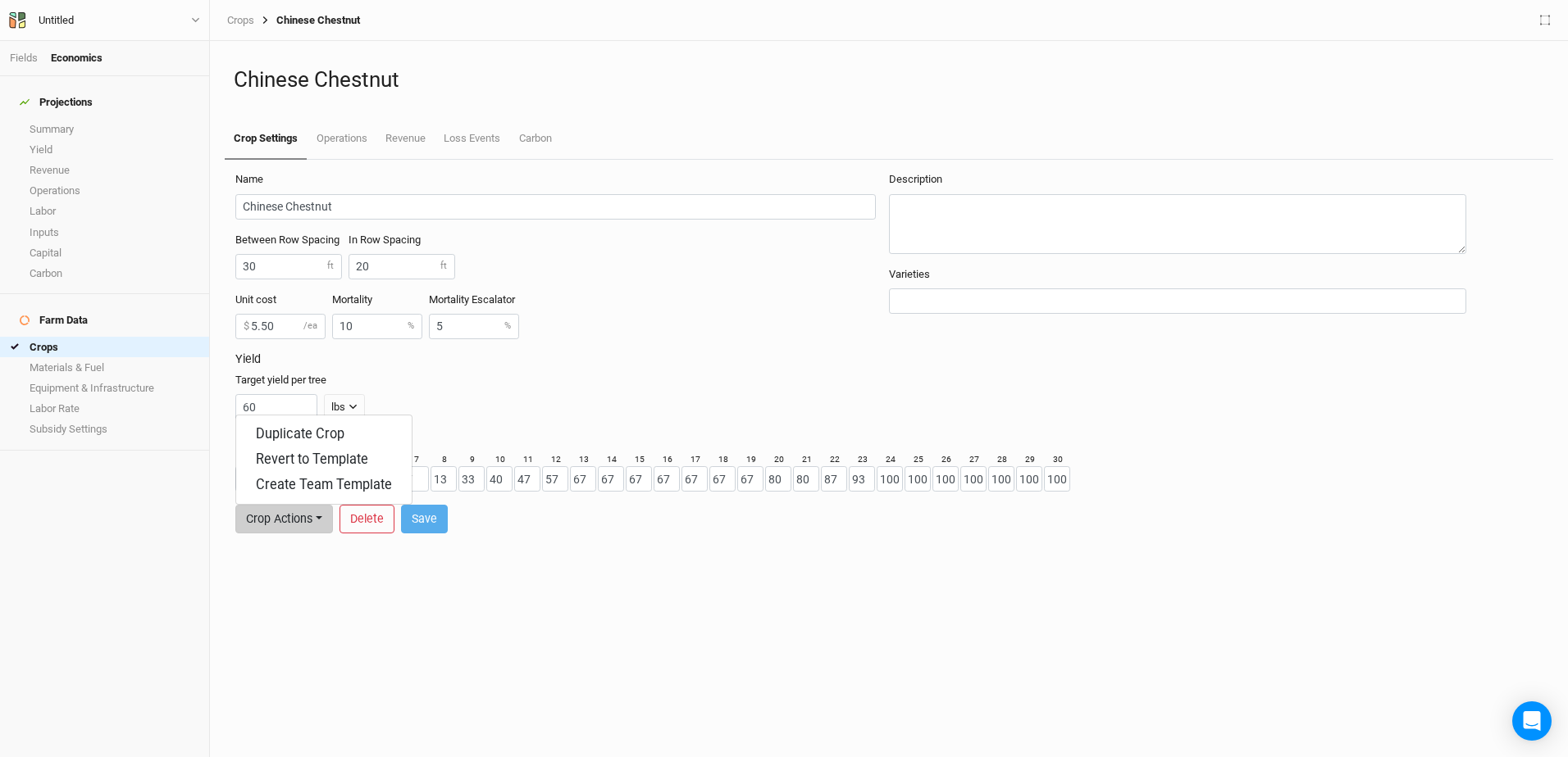
click at [473, 638] on div "Name Chinese Chestnut Between Row Spacing 30 ft In Row Spacing 20 ft Unit cost …" at bounding box center [888, 458] width 1341 height 598
click at [331, 134] on link "Operations" at bounding box center [341, 139] width 68 height 41
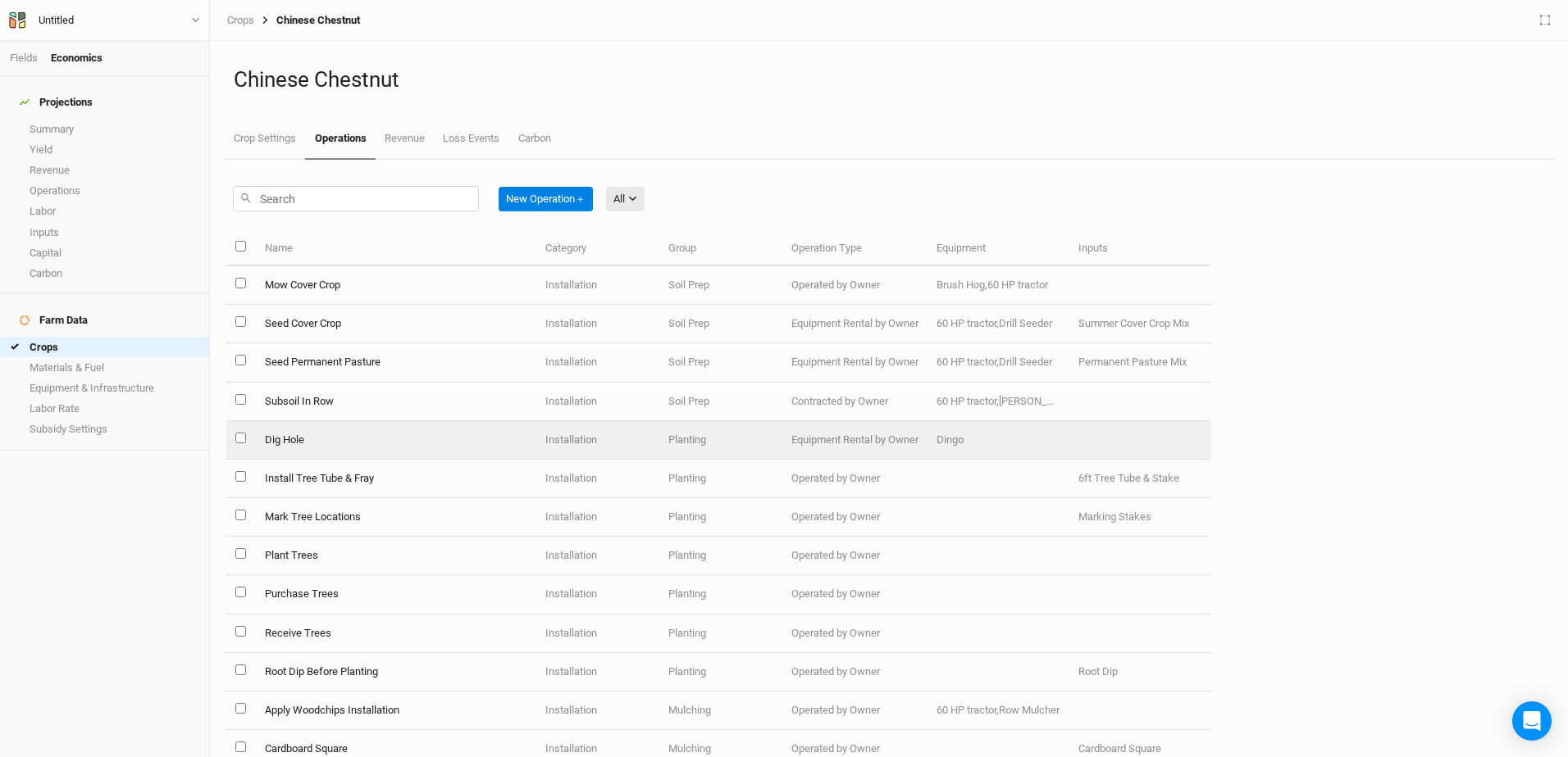
click at [237, 437] on input "select this item" at bounding box center [240, 438] width 11 height 11
checkbox input "true"
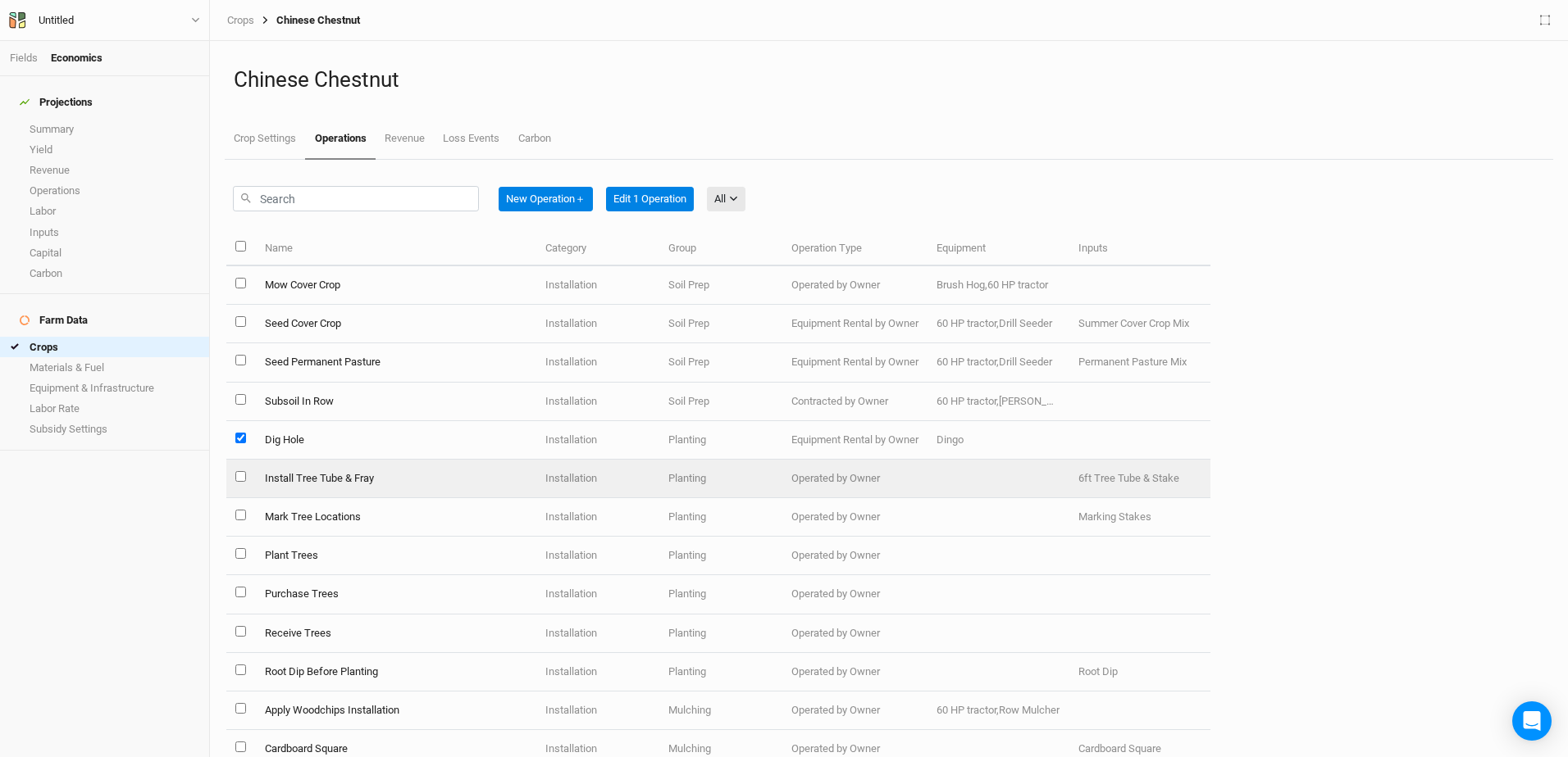
click at [239, 478] on input "select this item" at bounding box center [240, 477] width 11 height 11
checkbox input "true"
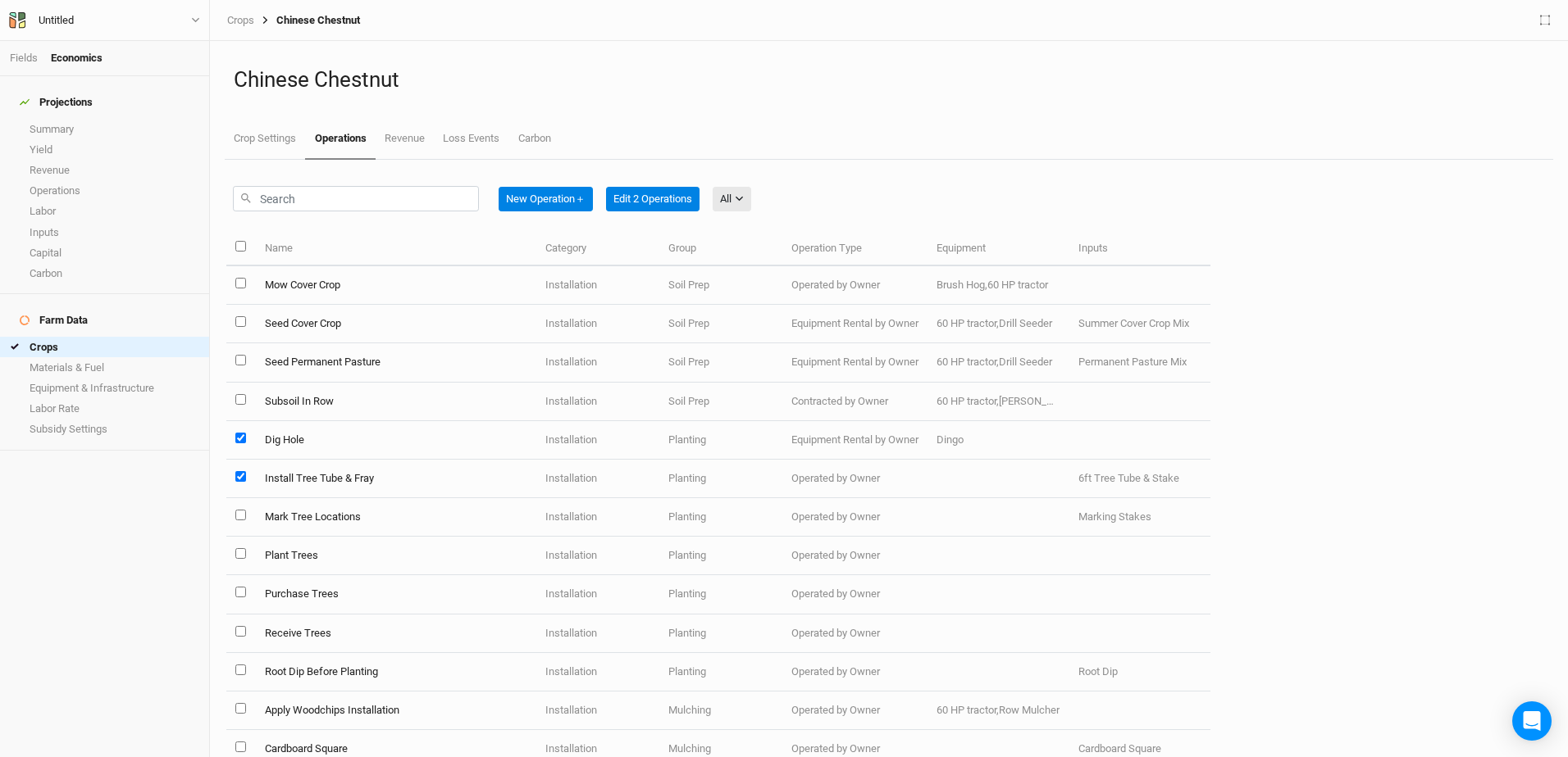
click at [247, 515] on td at bounding box center [240, 517] width 29 height 39
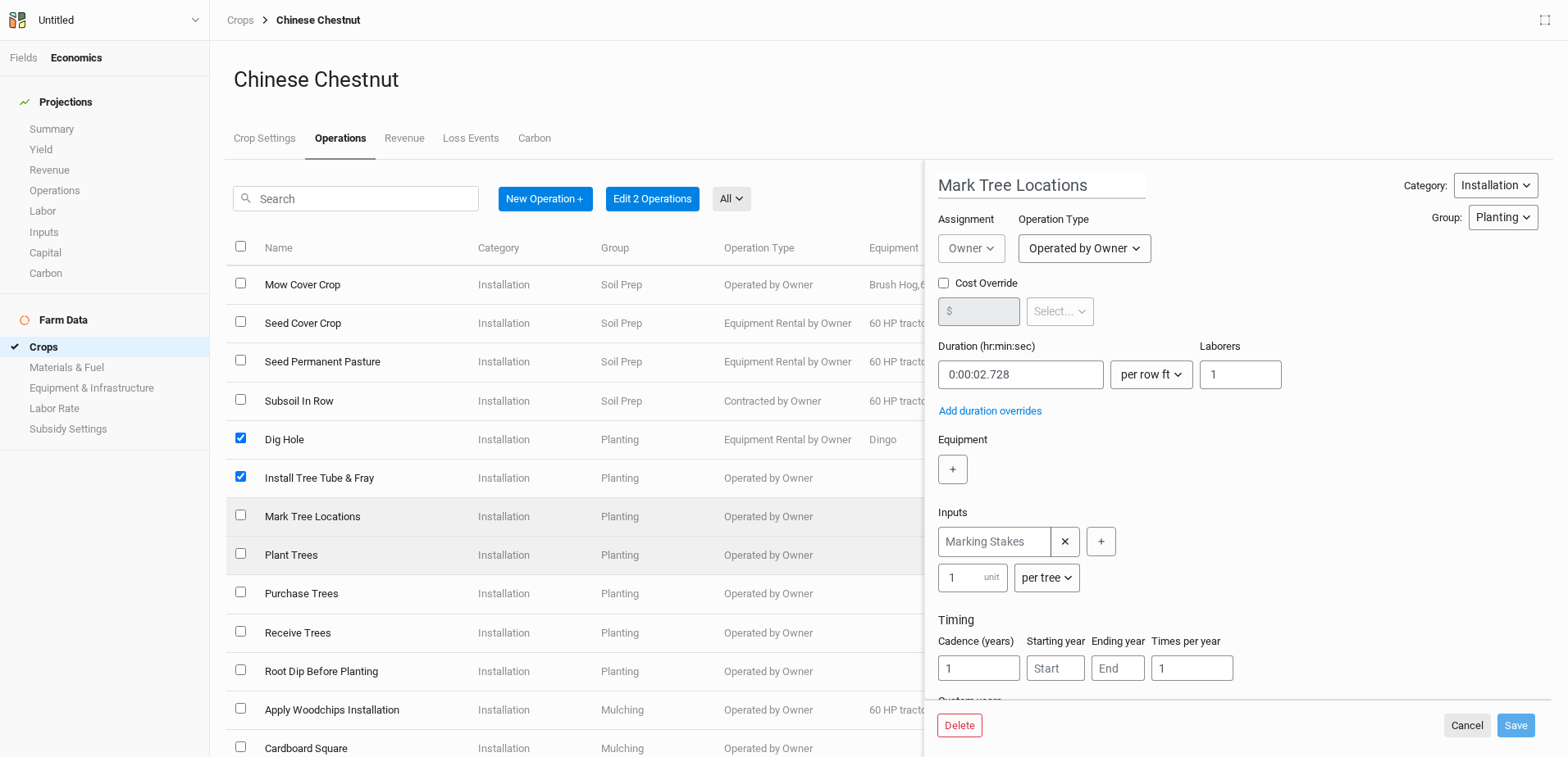
click at [242, 552] on input "select this item" at bounding box center [240, 553] width 11 height 11
checkbox input "true"
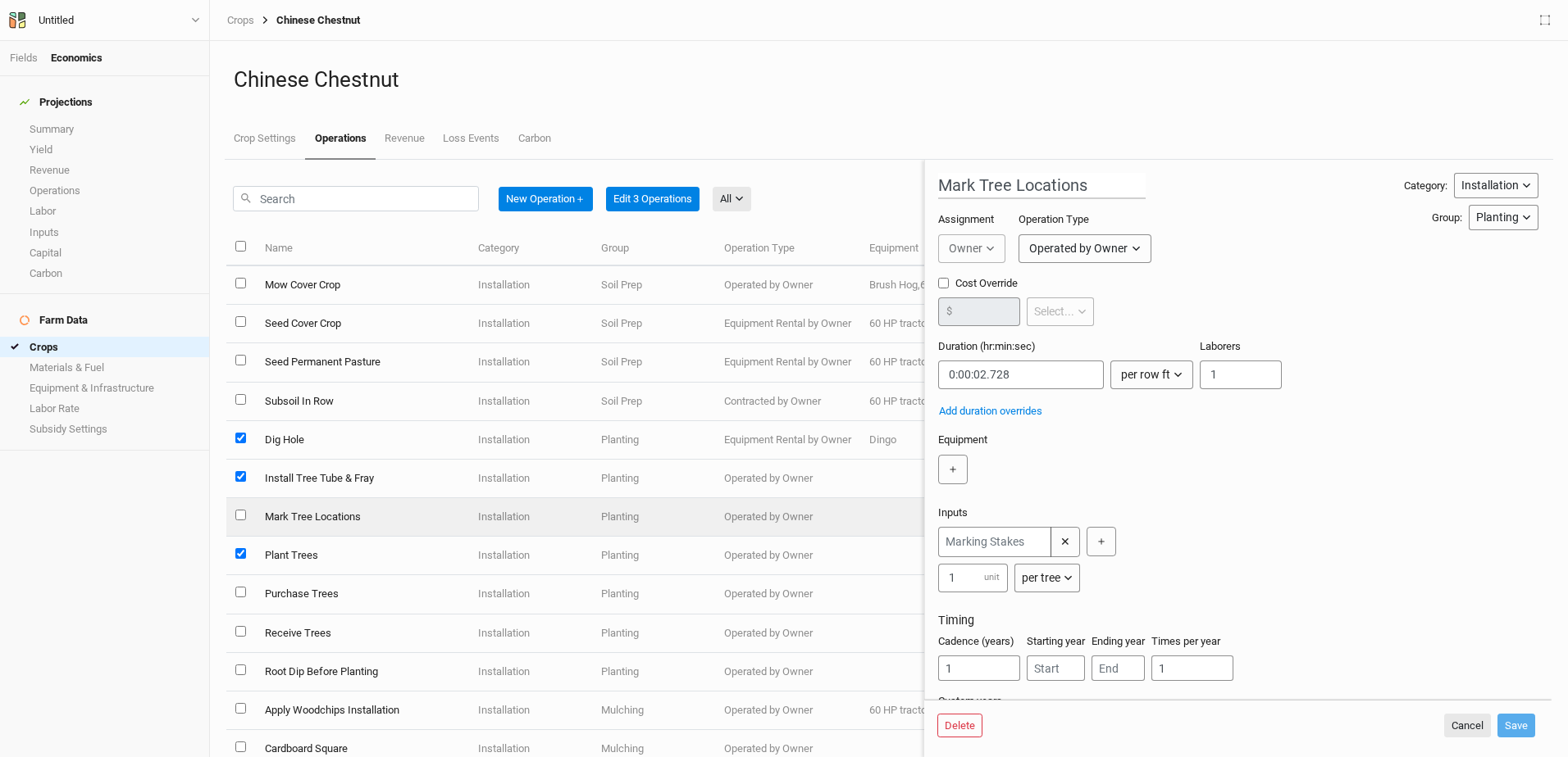
scroll to position [82, 0]
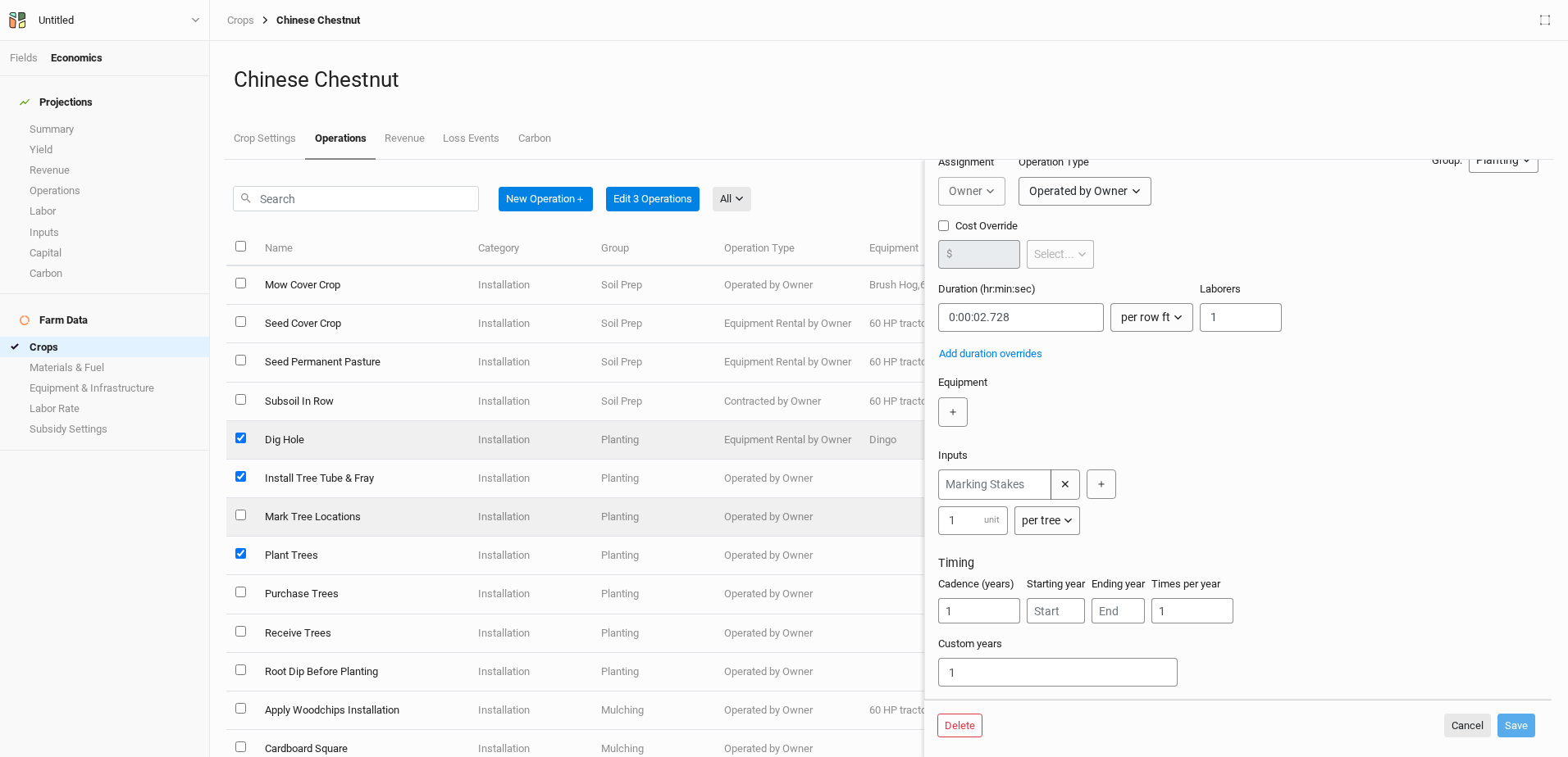
click at [282, 440] on td "Dig Hole" at bounding box center [361, 440] width 213 height 39
type input "Dig Hole"
type input "0:01:40"
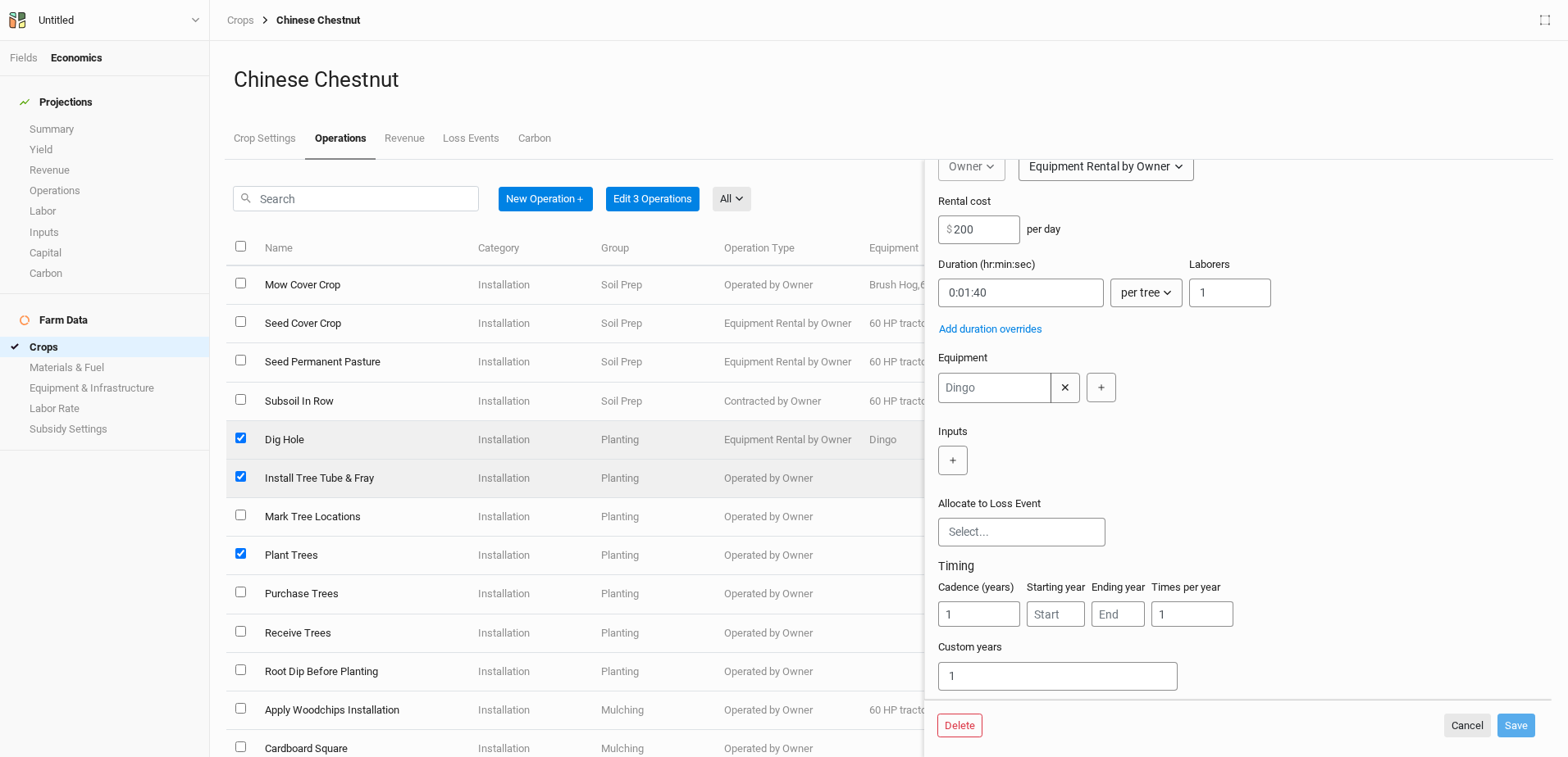
click at [324, 476] on td "Install Tree Tube & Fray" at bounding box center [361, 479] width 213 height 39
type input "Install Tree Tube & Fray"
type input "0:03:00"
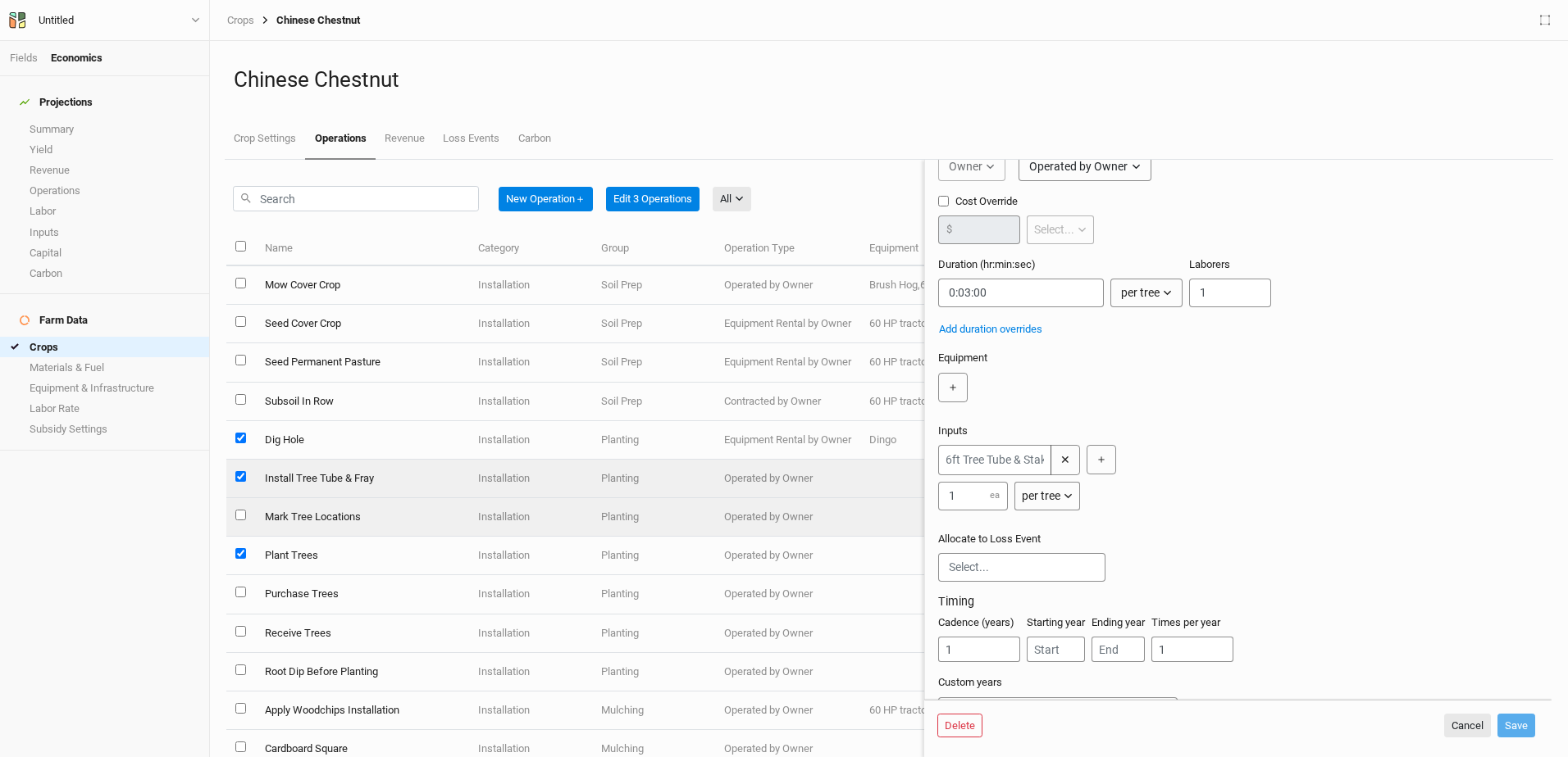
click at [237, 515] on input "select this item" at bounding box center [240, 515] width 11 height 11
checkbox input "true"
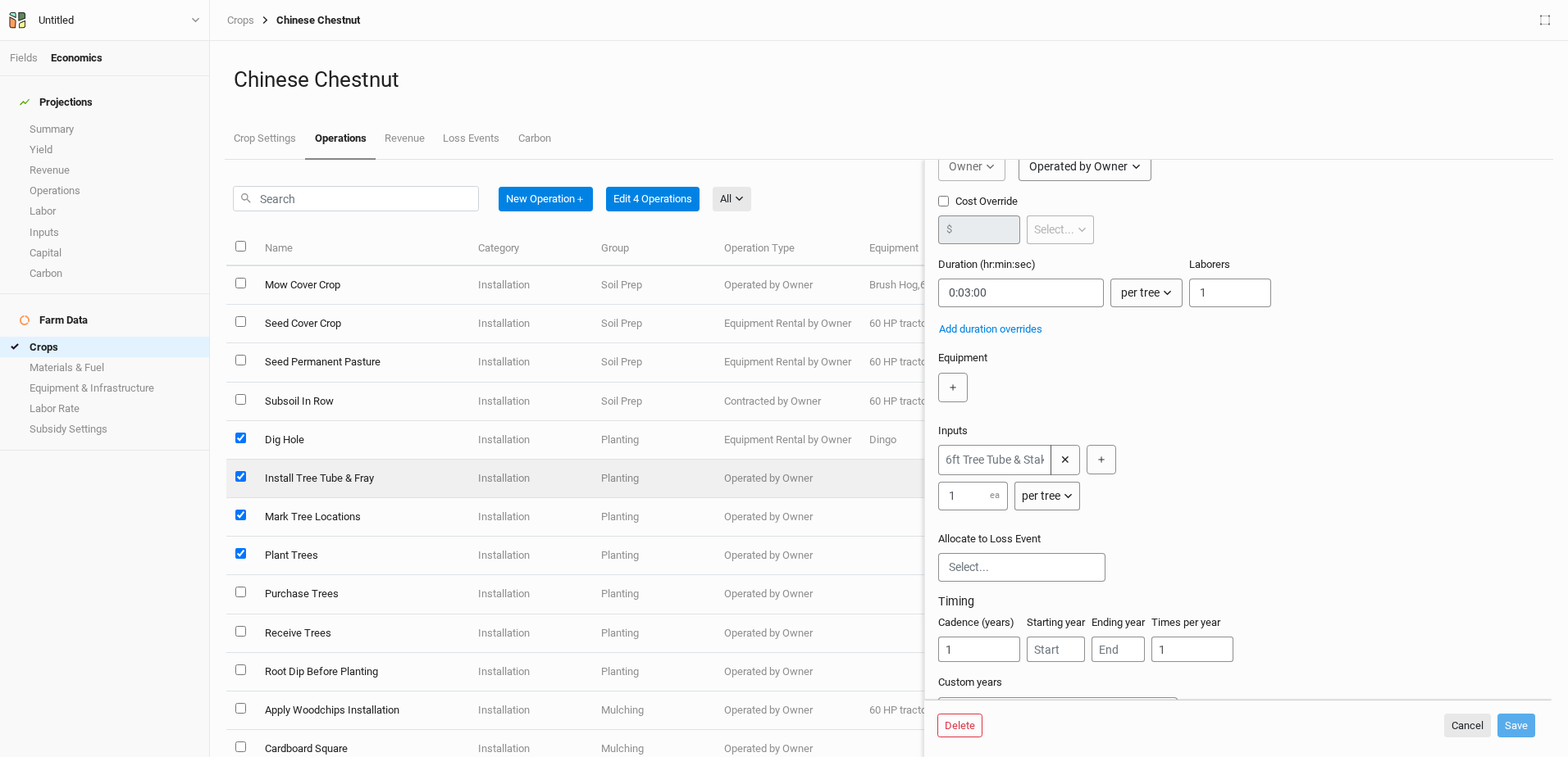
click at [311, 561] on td "Plant Trees" at bounding box center [361, 556] width 213 height 39
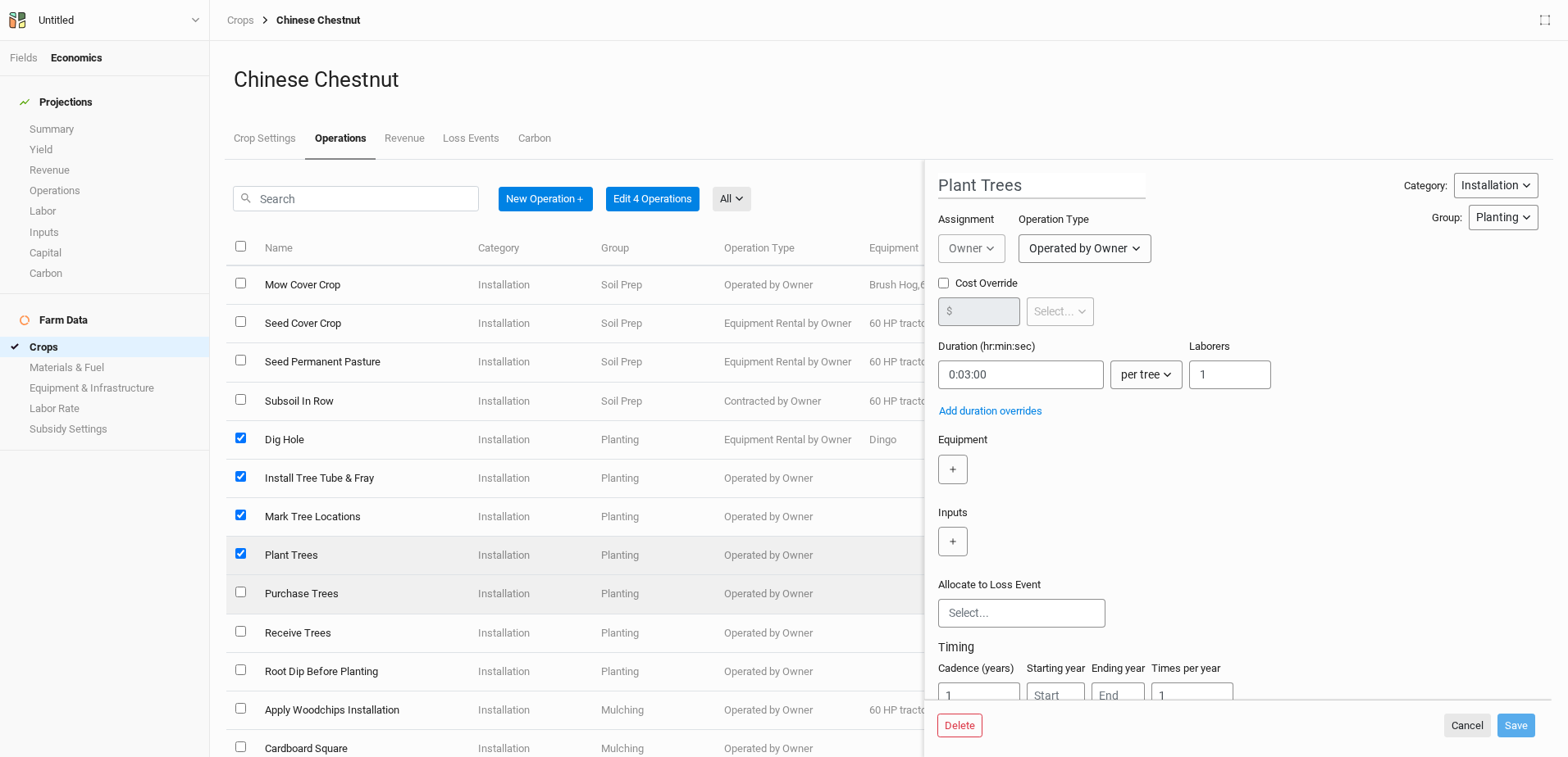
click at [241, 585] on td at bounding box center [240, 595] width 29 height 39
type input "Purchase Trees"
type input "5:00:00"
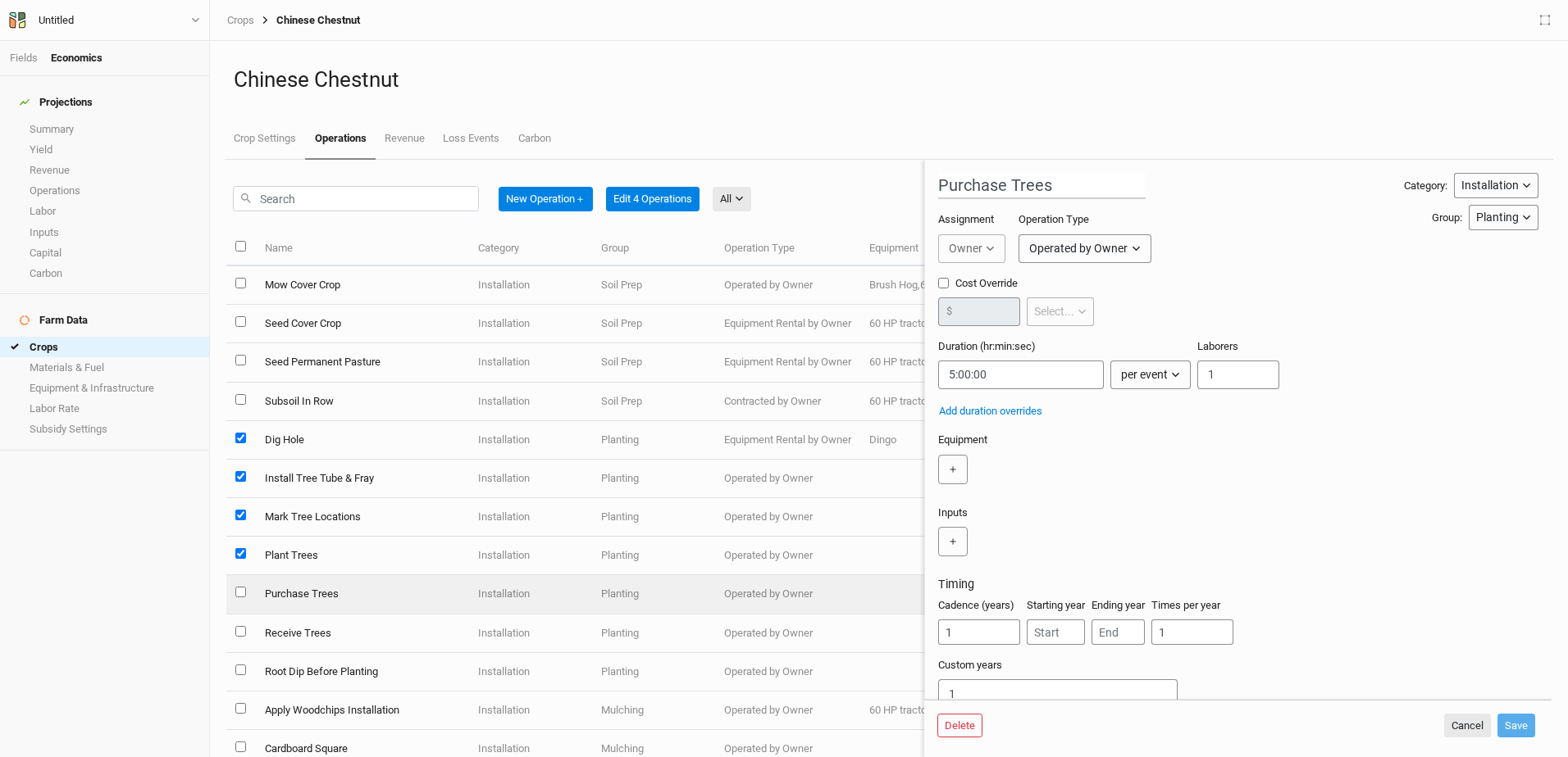
click at [228, 589] on td at bounding box center [240, 595] width 29 height 39
checkbox input "false"
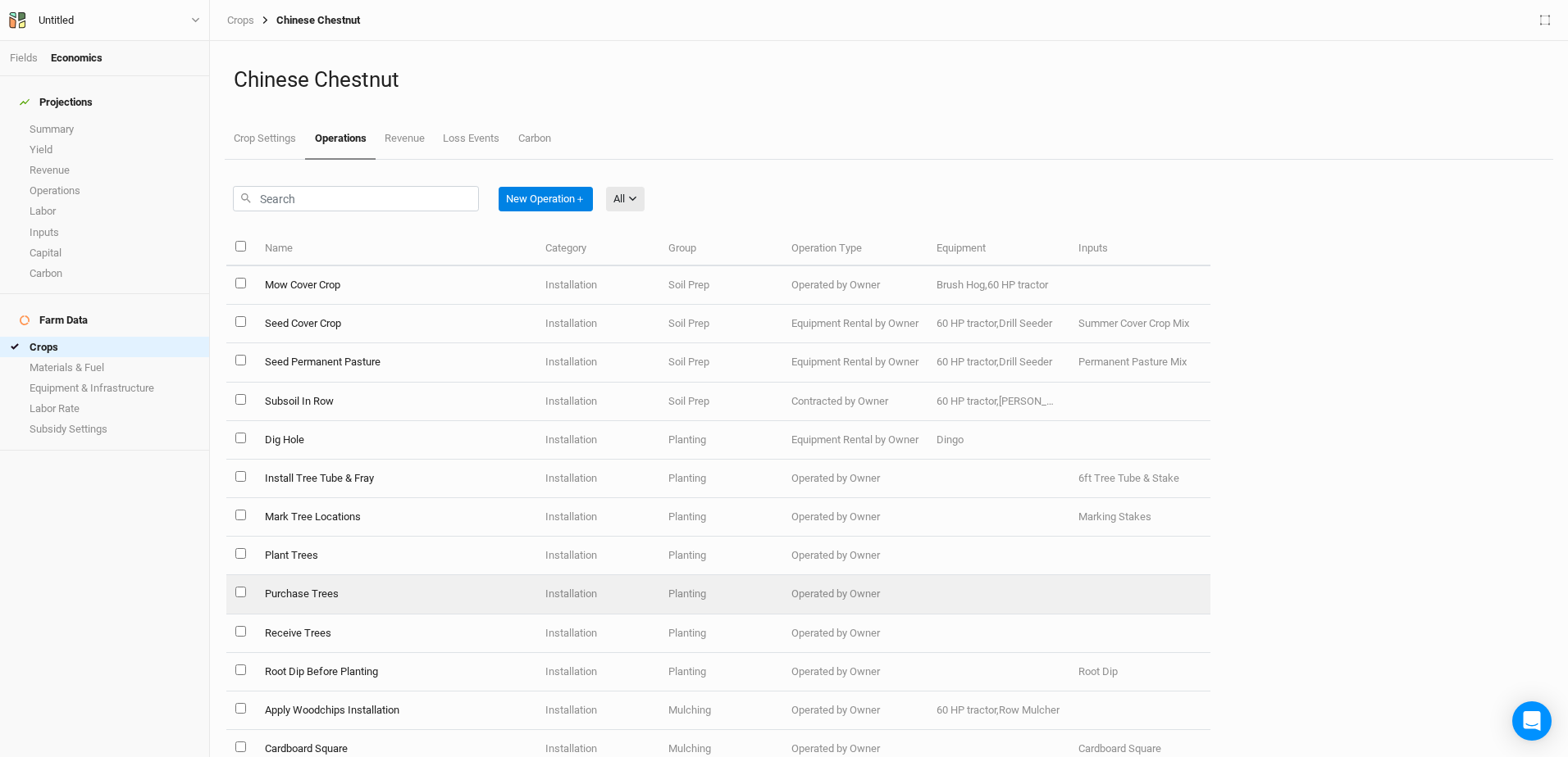
click at [238, 591] on input "select this item" at bounding box center [240, 592] width 11 height 11
checkbox input "true"
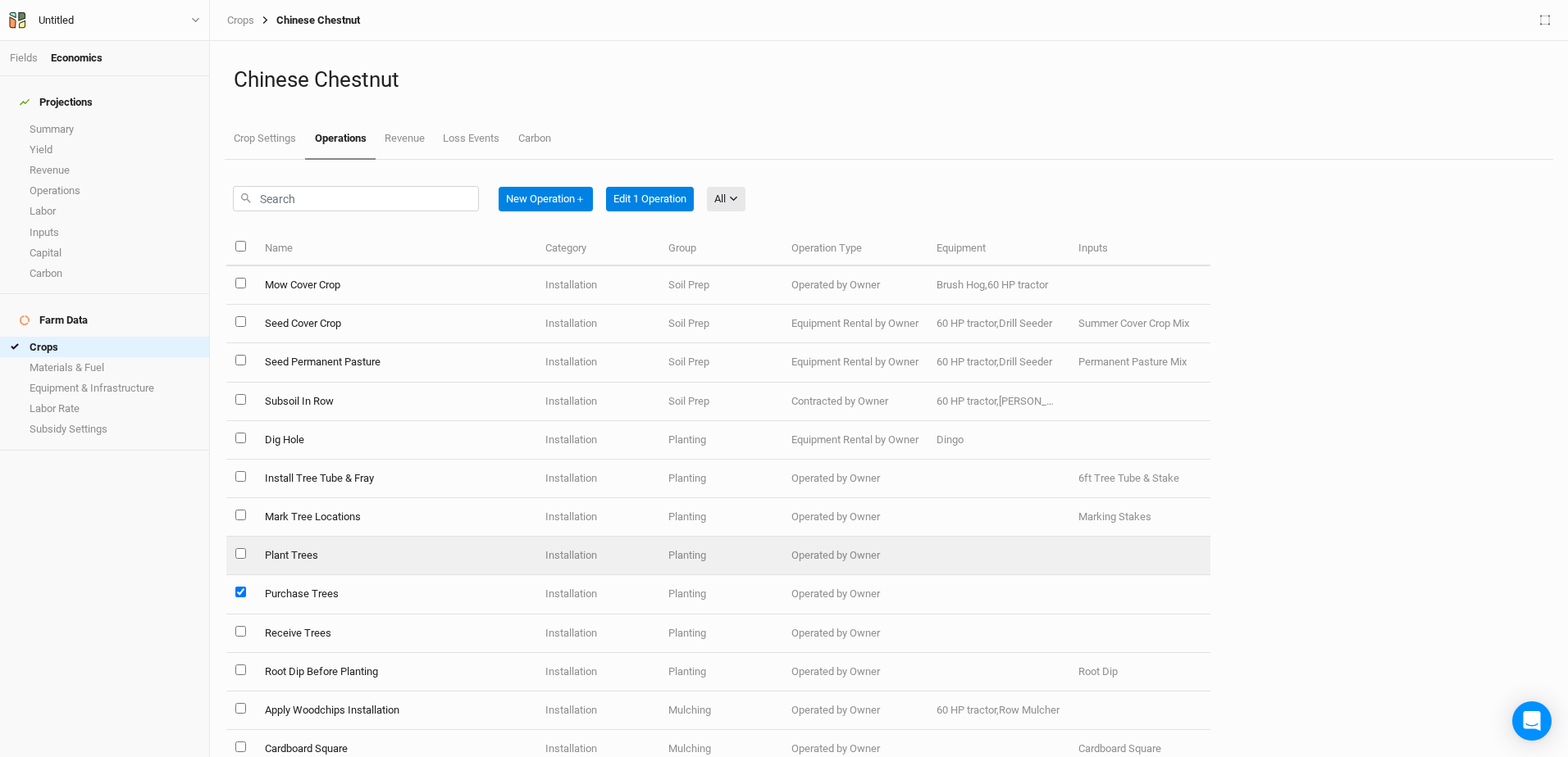
click at [238, 549] on input "select this item" at bounding box center [240, 553] width 11 height 11
checkbox input "true"
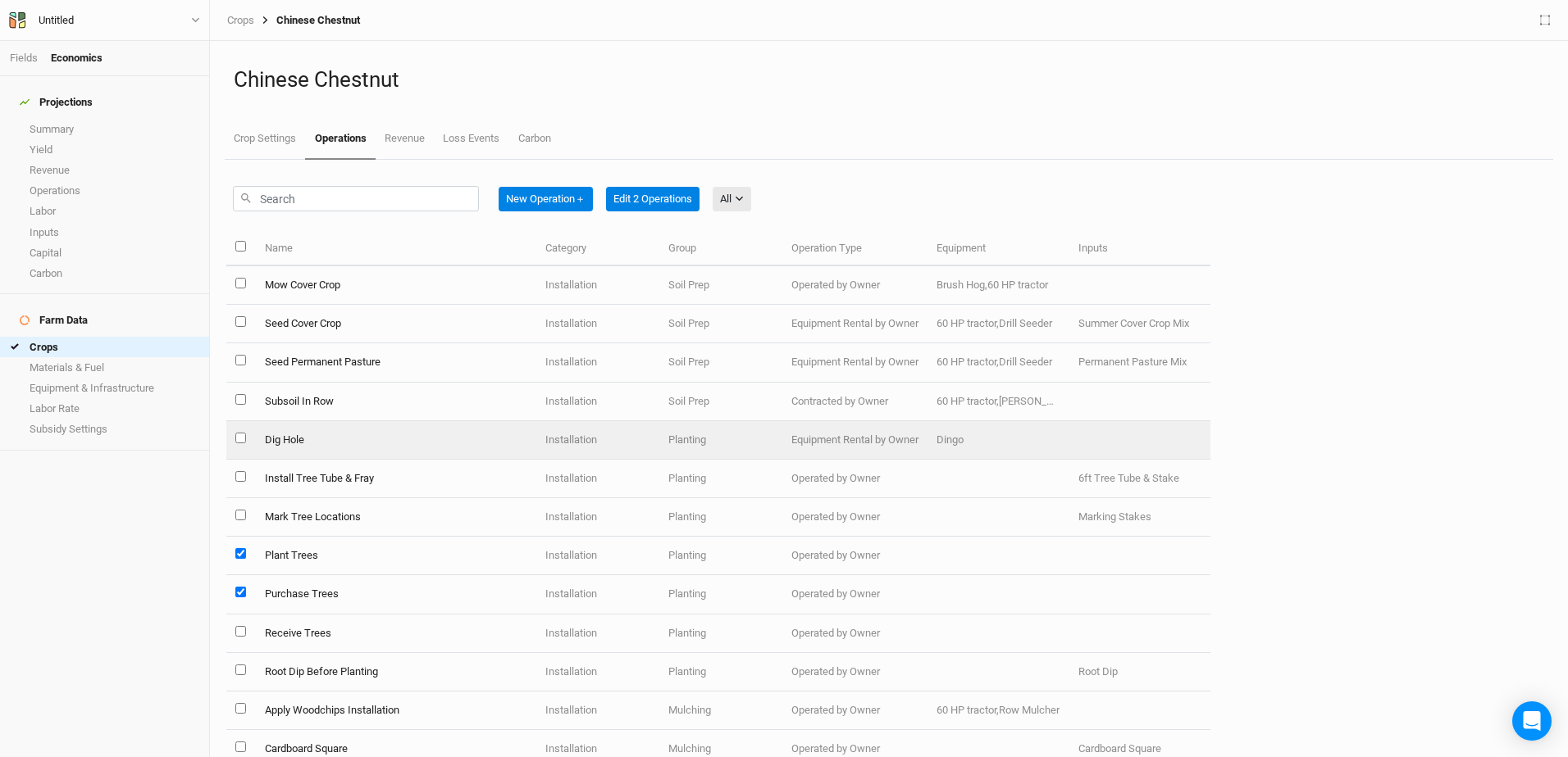
click at [242, 434] on input "select this item" at bounding box center [240, 438] width 11 height 11
checkbox input "true"
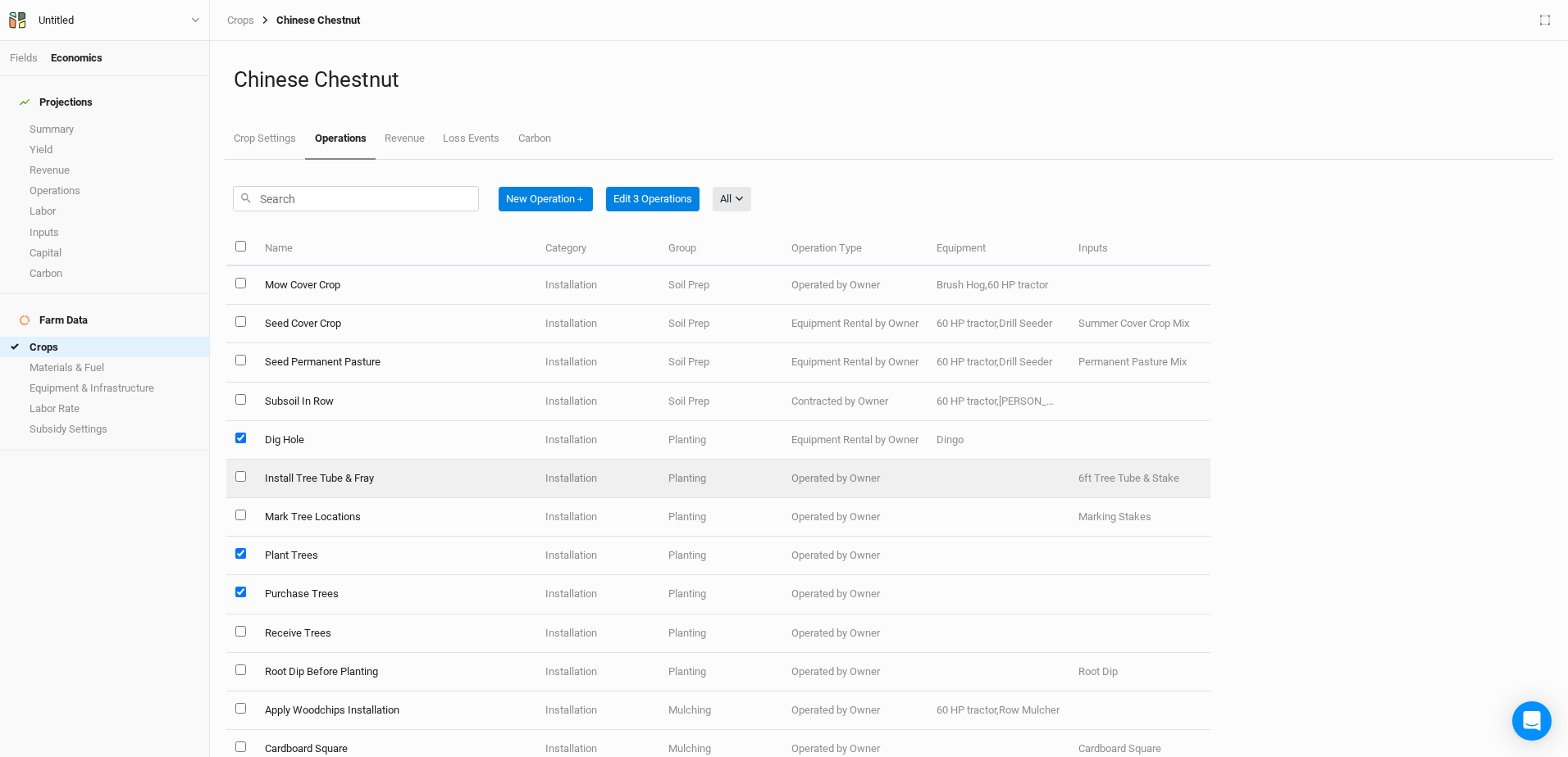
click at [240, 476] on input "select this item" at bounding box center [240, 477] width 11 height 11
checkbox input "true"
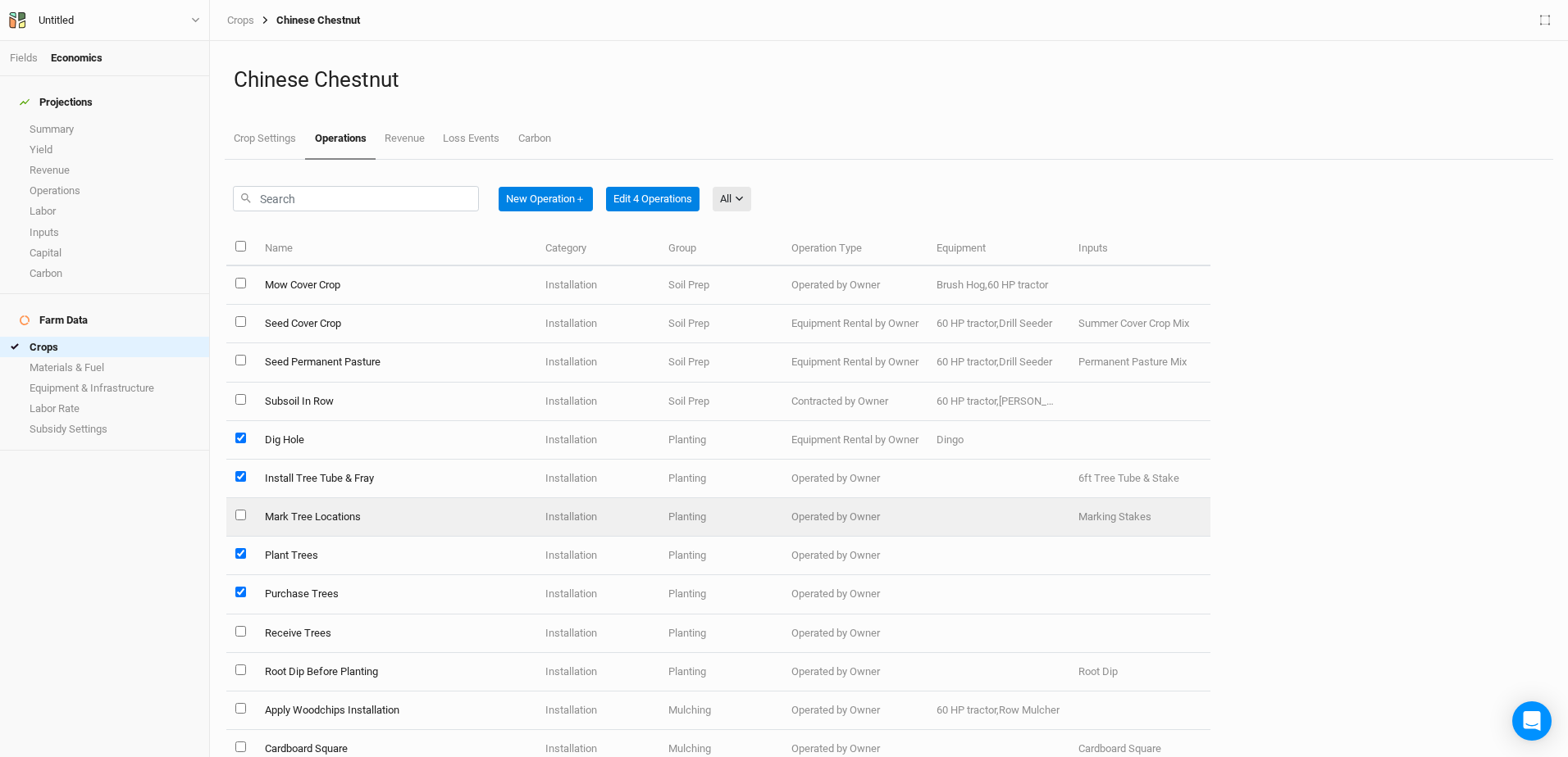
click at [241, 513] on input "select this item" at bounding box center [240, 515] width 11 height 11
checkbox input "true"
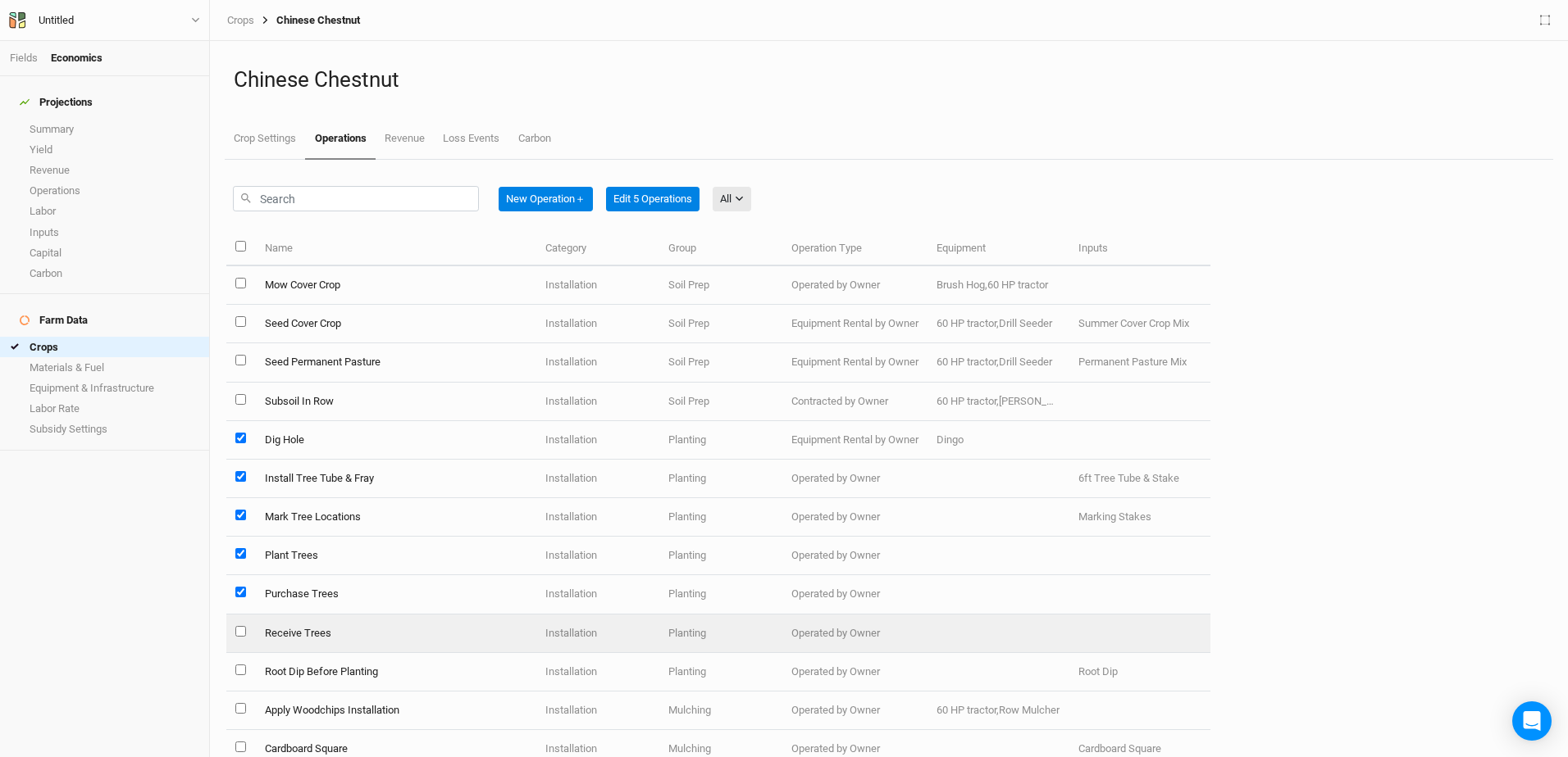
click at [240, 632] on input "select this item" at bounding box center [240, 631] width 11 height 11
checkbox input "true"
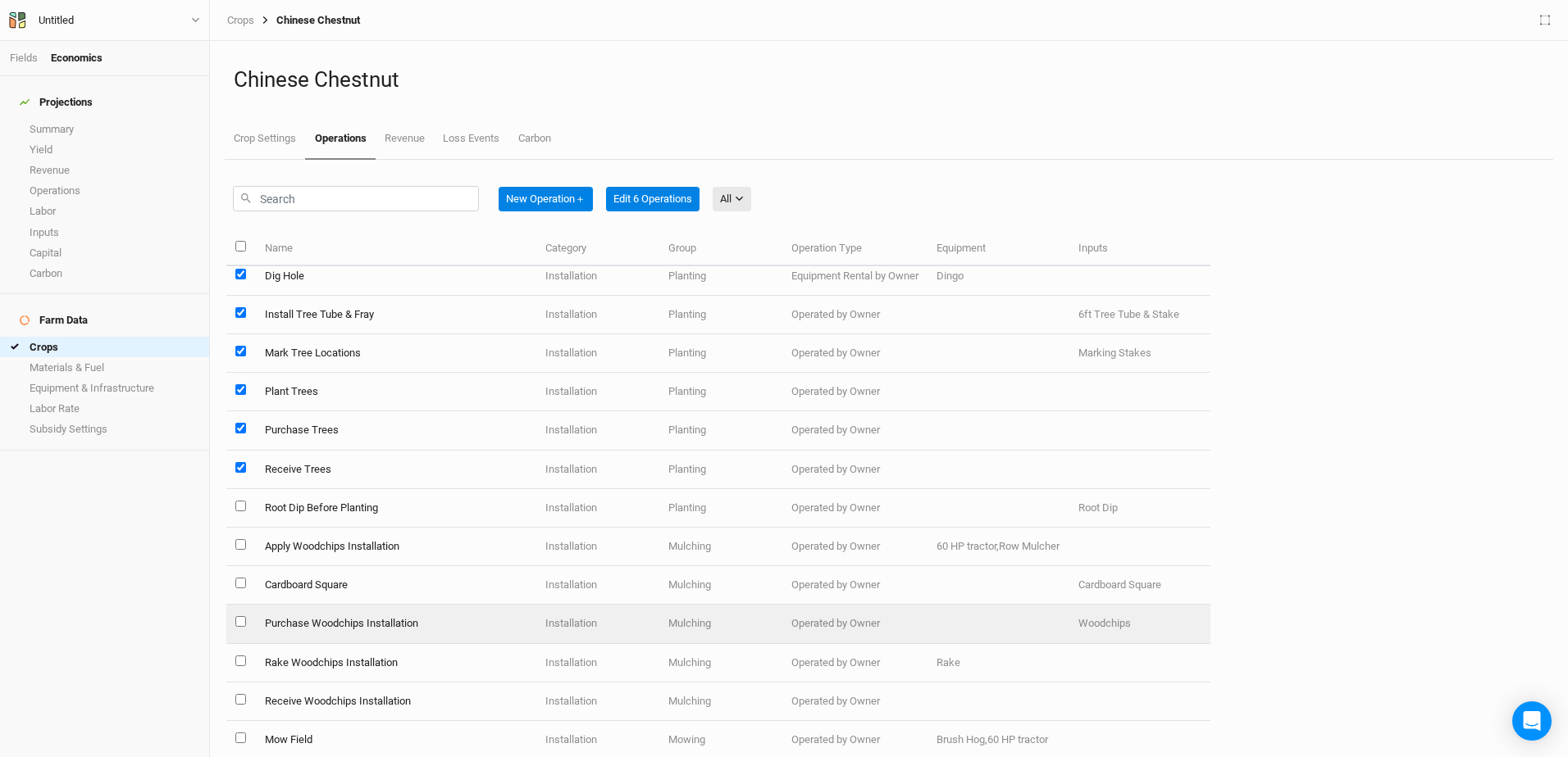
scroll to position [574, 0]
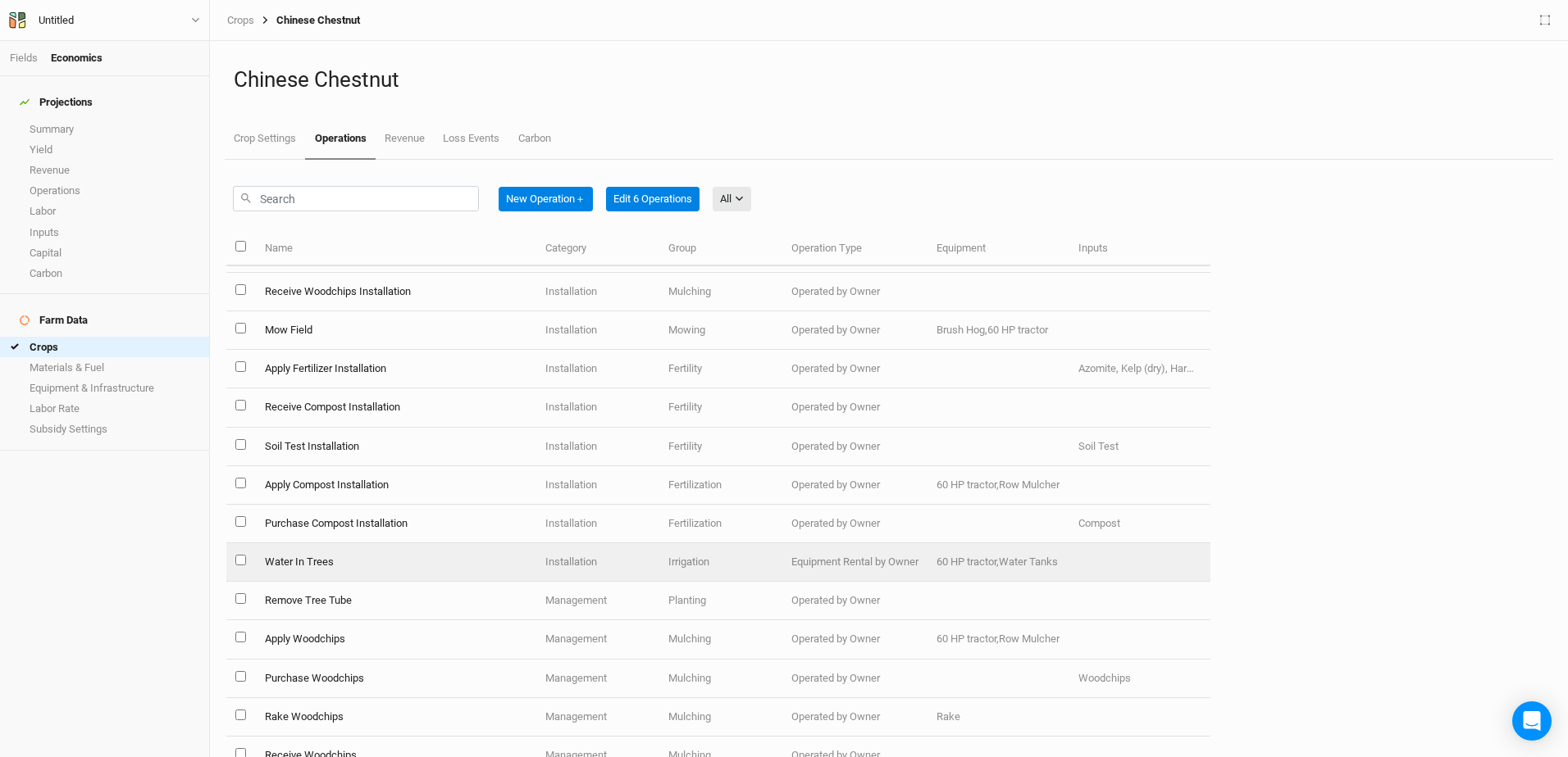
click at [236, 560] on input "select this item" at bounding box center [240, 560] width 11 height 11
checkbox input "true"
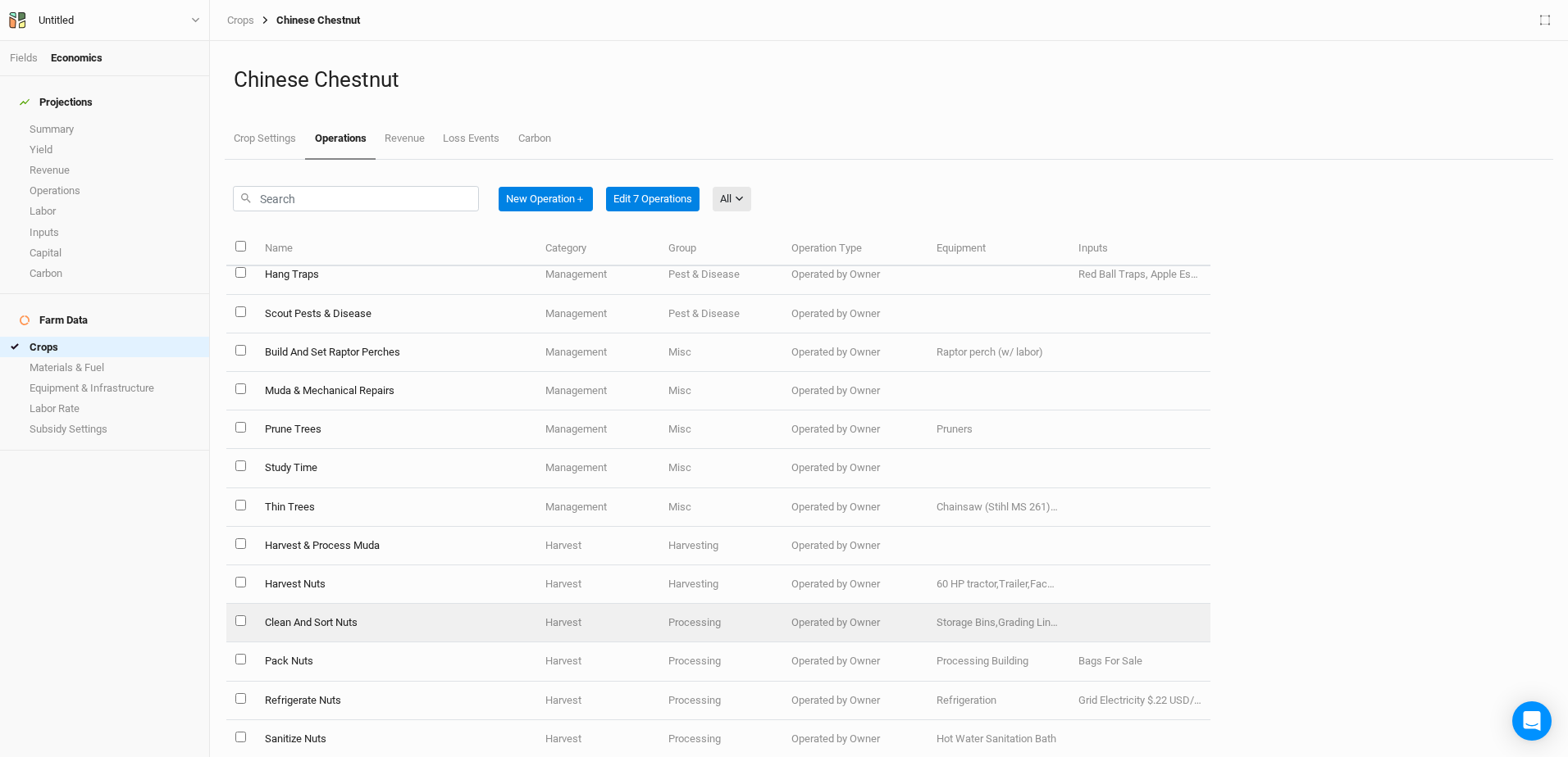
scroll to position [1649, 0]
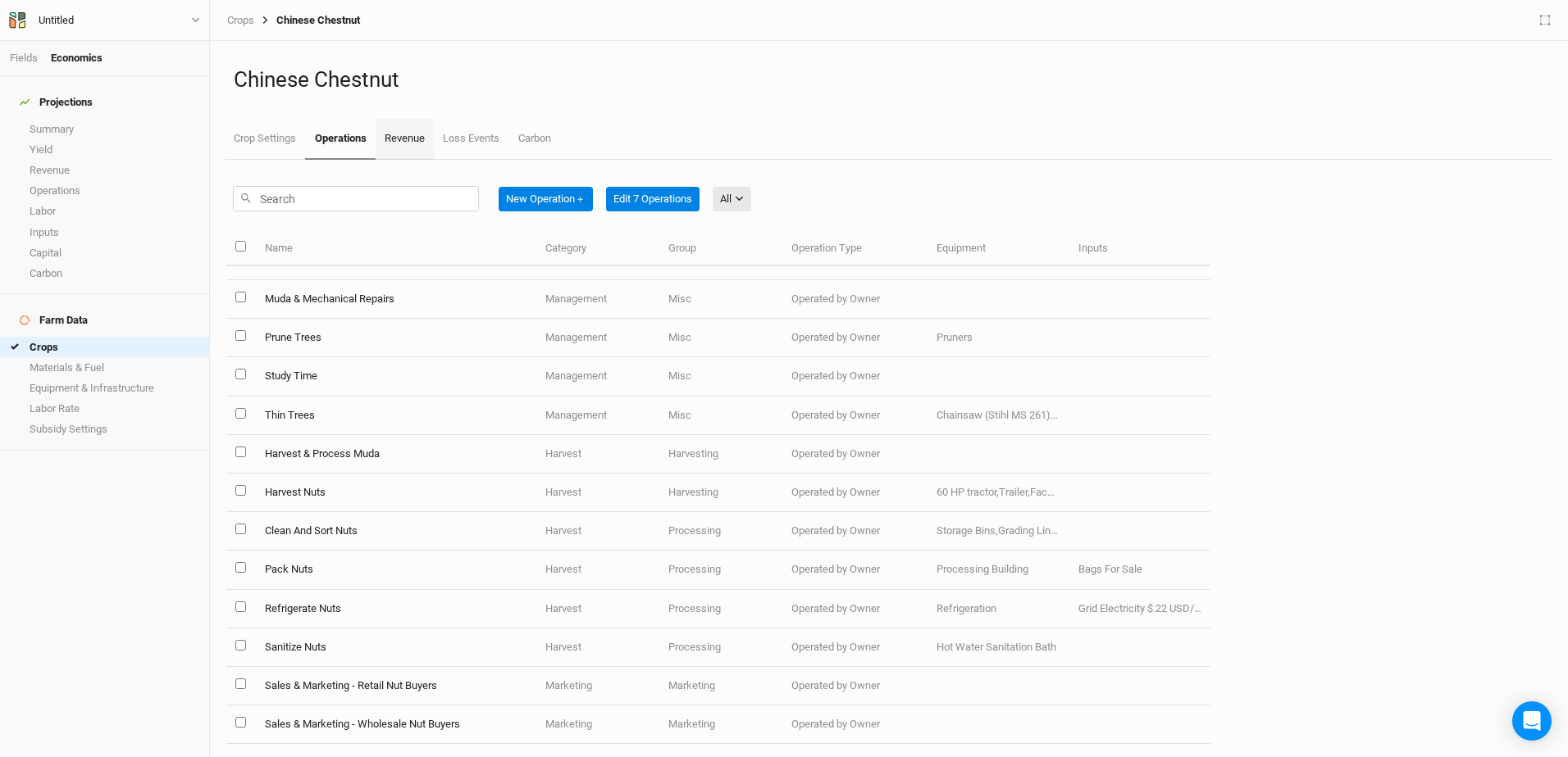
click at [426, 138] on link "Revenue" at bounding box center [404, 139] width 59 height 41
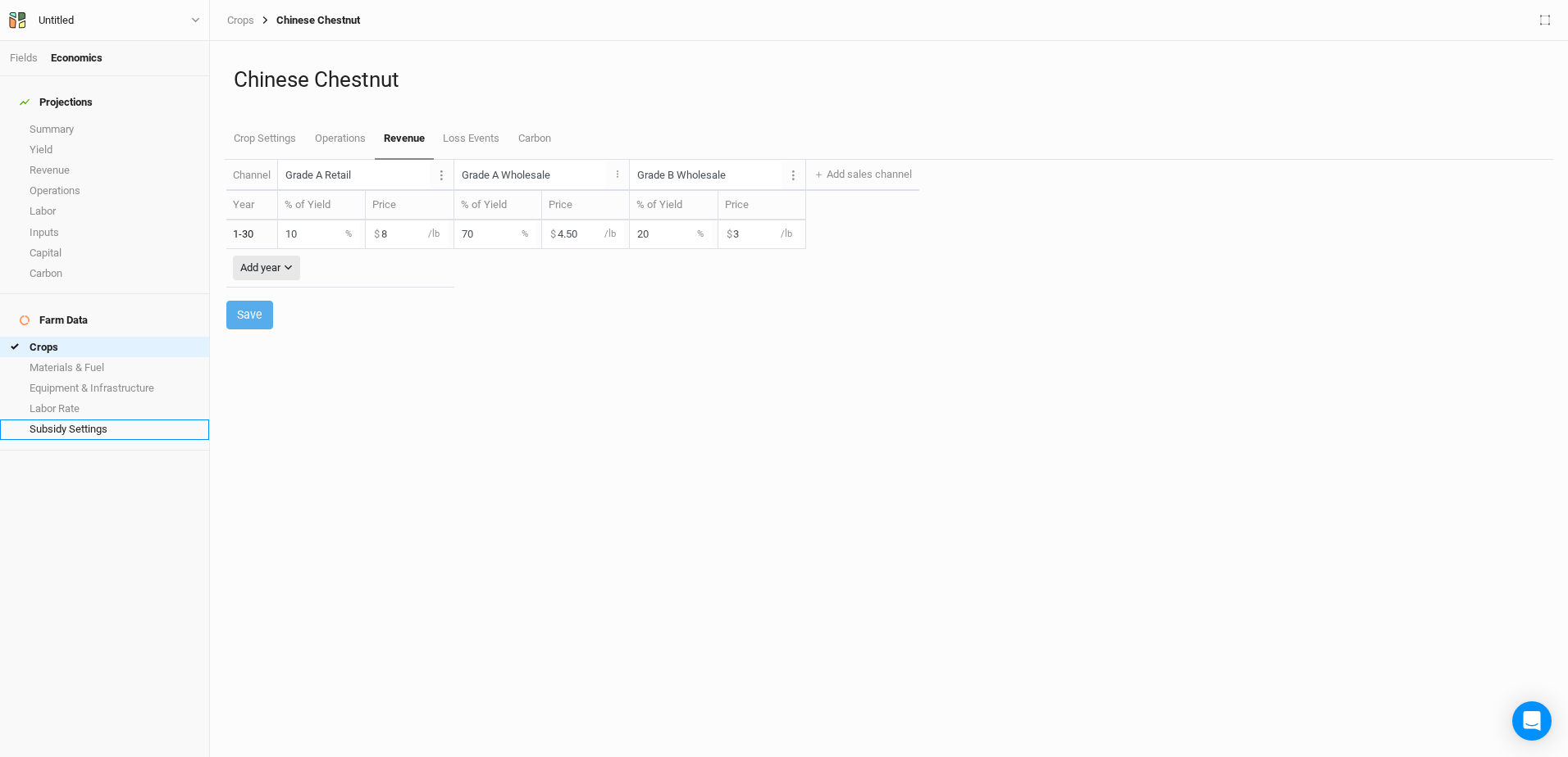
click at [59, 420] on link "Subsidy Settings" at bounding box center [104, 430] width 209 height 21
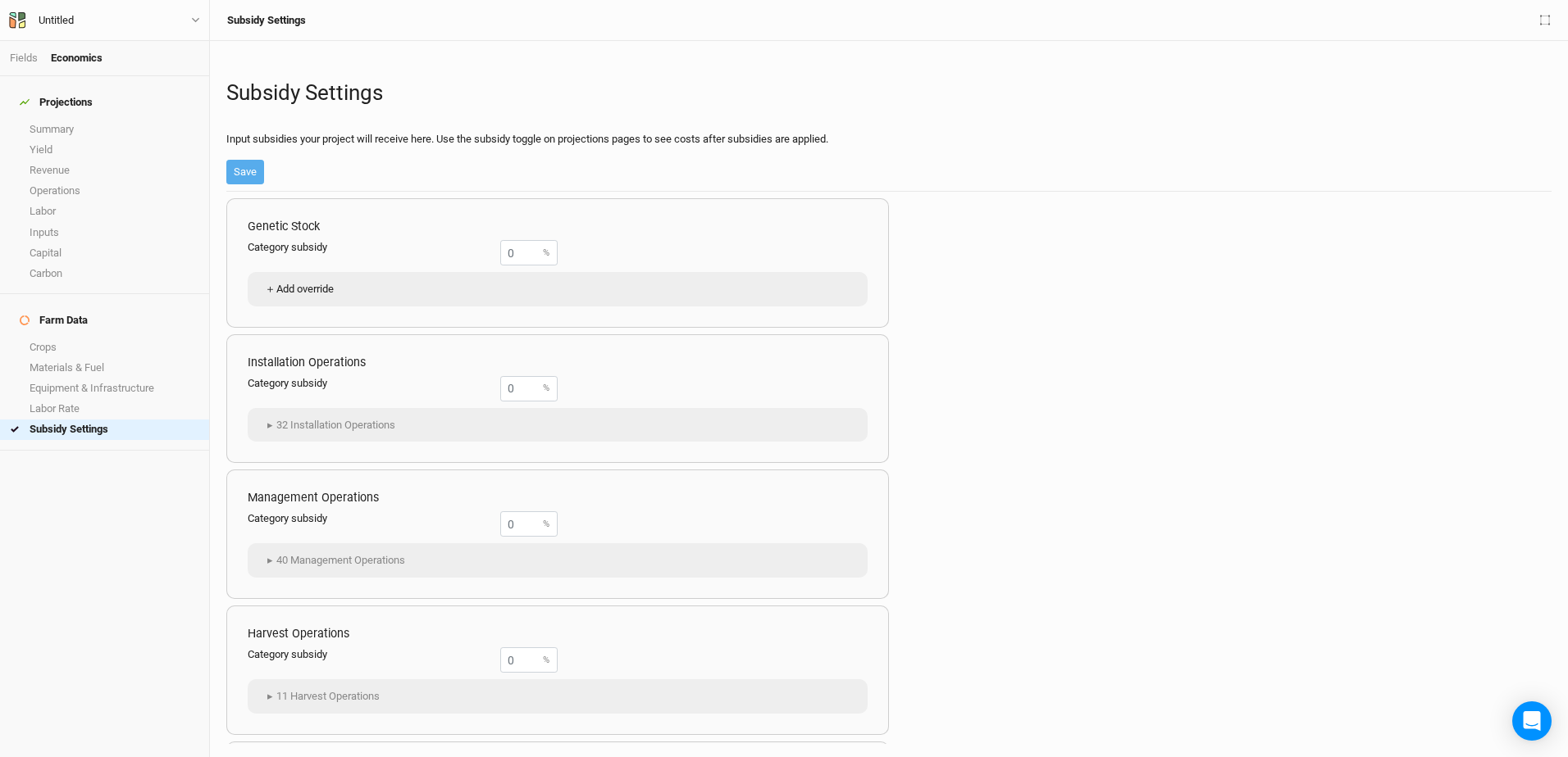
click at [308, 289] on button "＋ Add override" at bounding box center [298, 289] width 85 height 25
click at [531, 294] on input "text" at bounding box center [421, 291] width 274 height 26
click at [337, 323] on div "Chestnut (Small Scale)" at bounding box center [357, 324] width 106 height 15
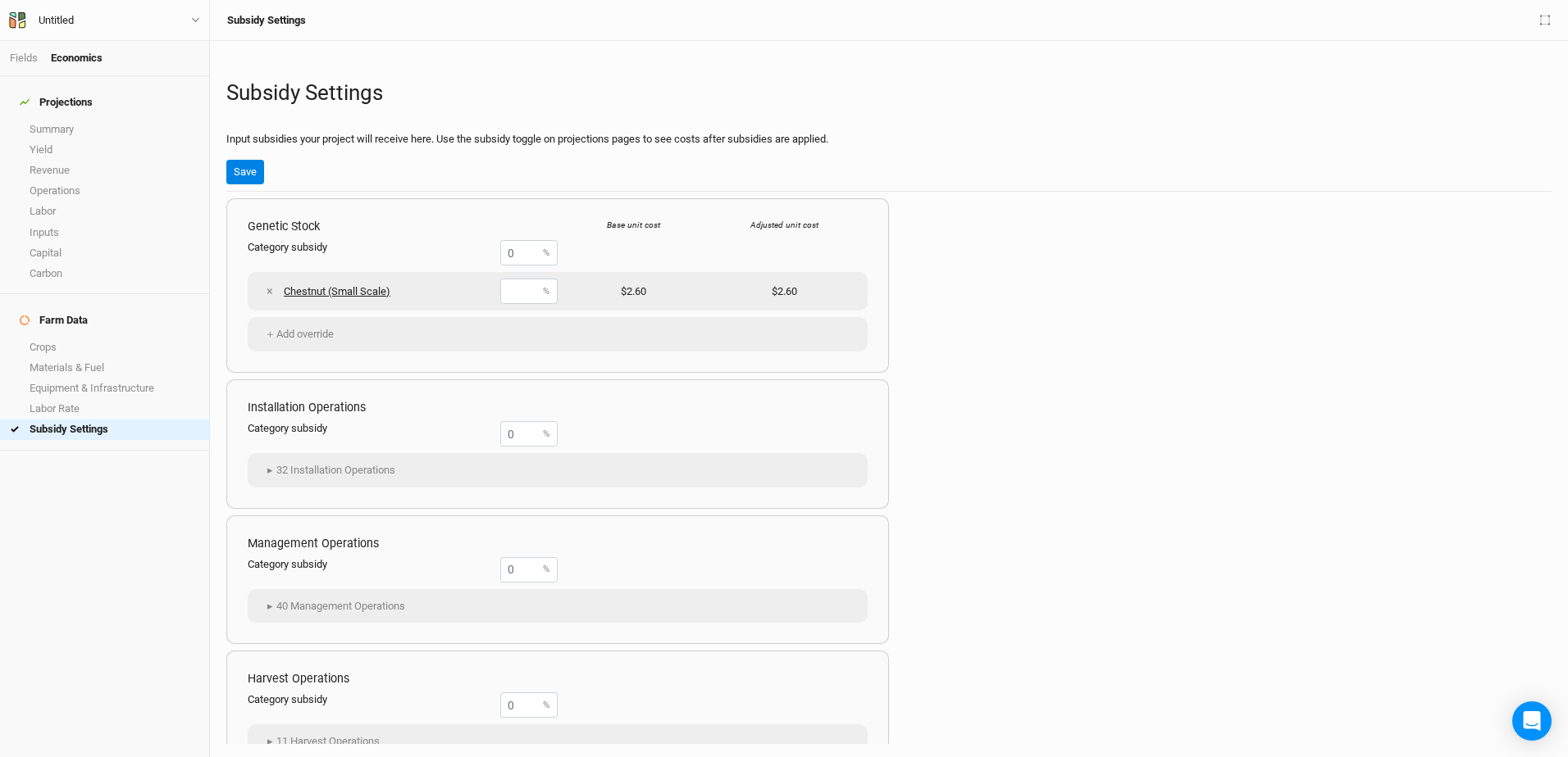
click at [313, 294] on link "Chestnut (Small Scale)" at bounding box center [337, 292] width 106 height 15
click at [290, 334] on button "＋ Add override" at bounding box center [298, 335] width 85 height 25
click at [310, 336] on input "text" at bounding box center [421, 337] width 274 height 26
click at [336, 369] on div "Chinese Chestnut" at bounding box center [345, 369] width 82 height 15
click at [272, 289] on button "×" at bounding box center [270, 291] width 28 height 29
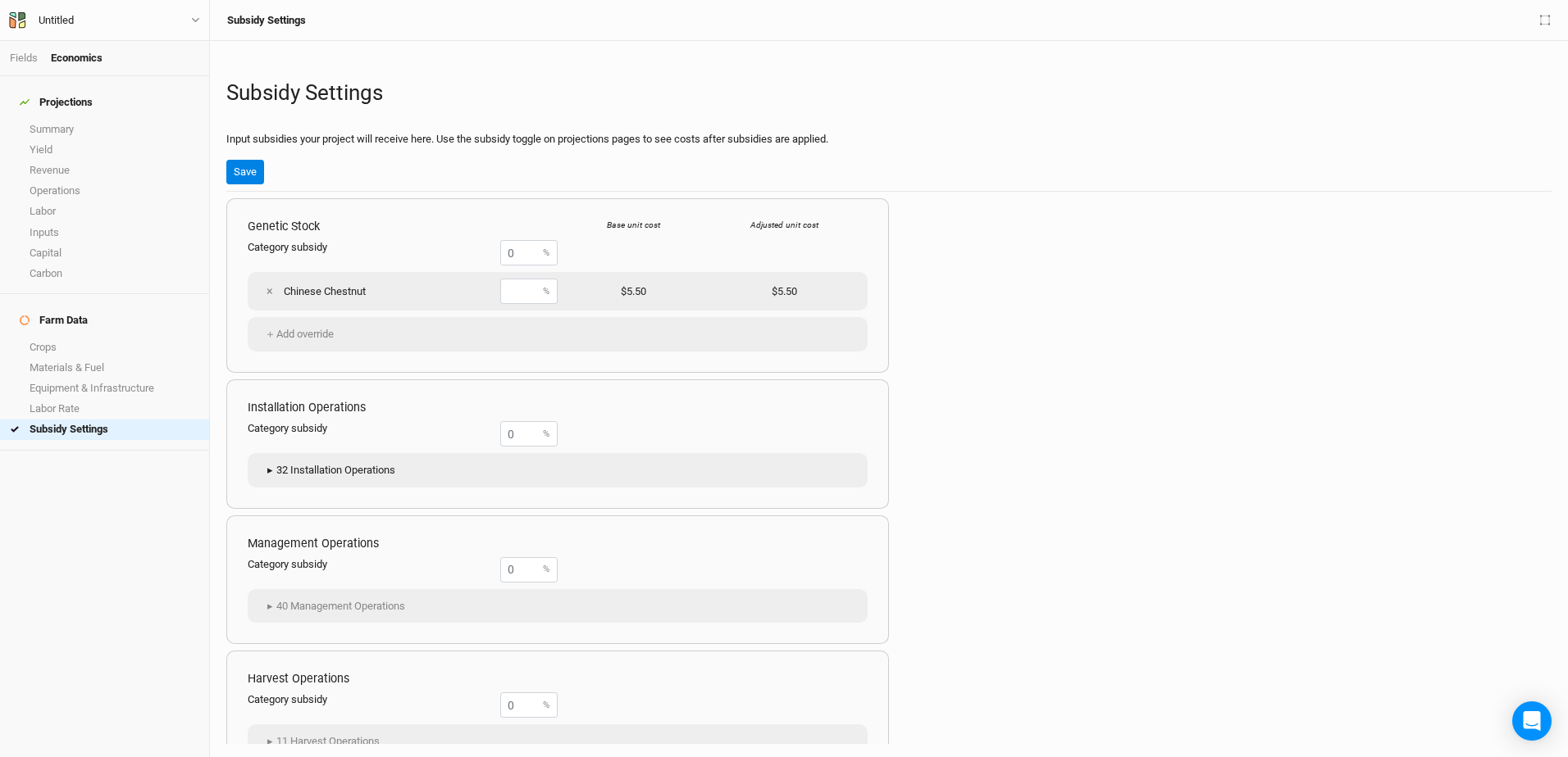
click at [347, 470] on button "▸ 32 Installation Operations" at bounding box center [329, 471] width 147 height 25
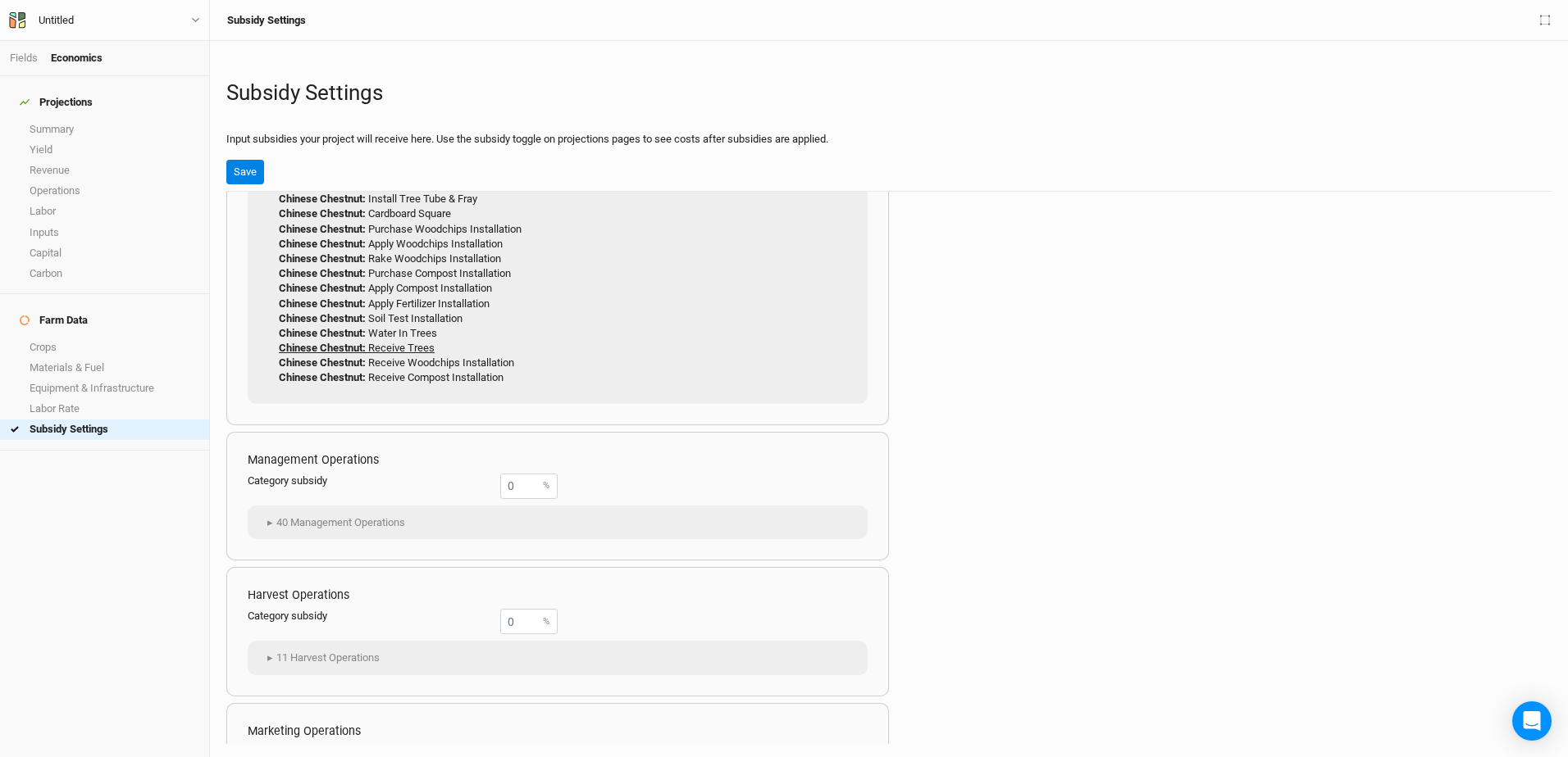
scroll to position [656, 0]
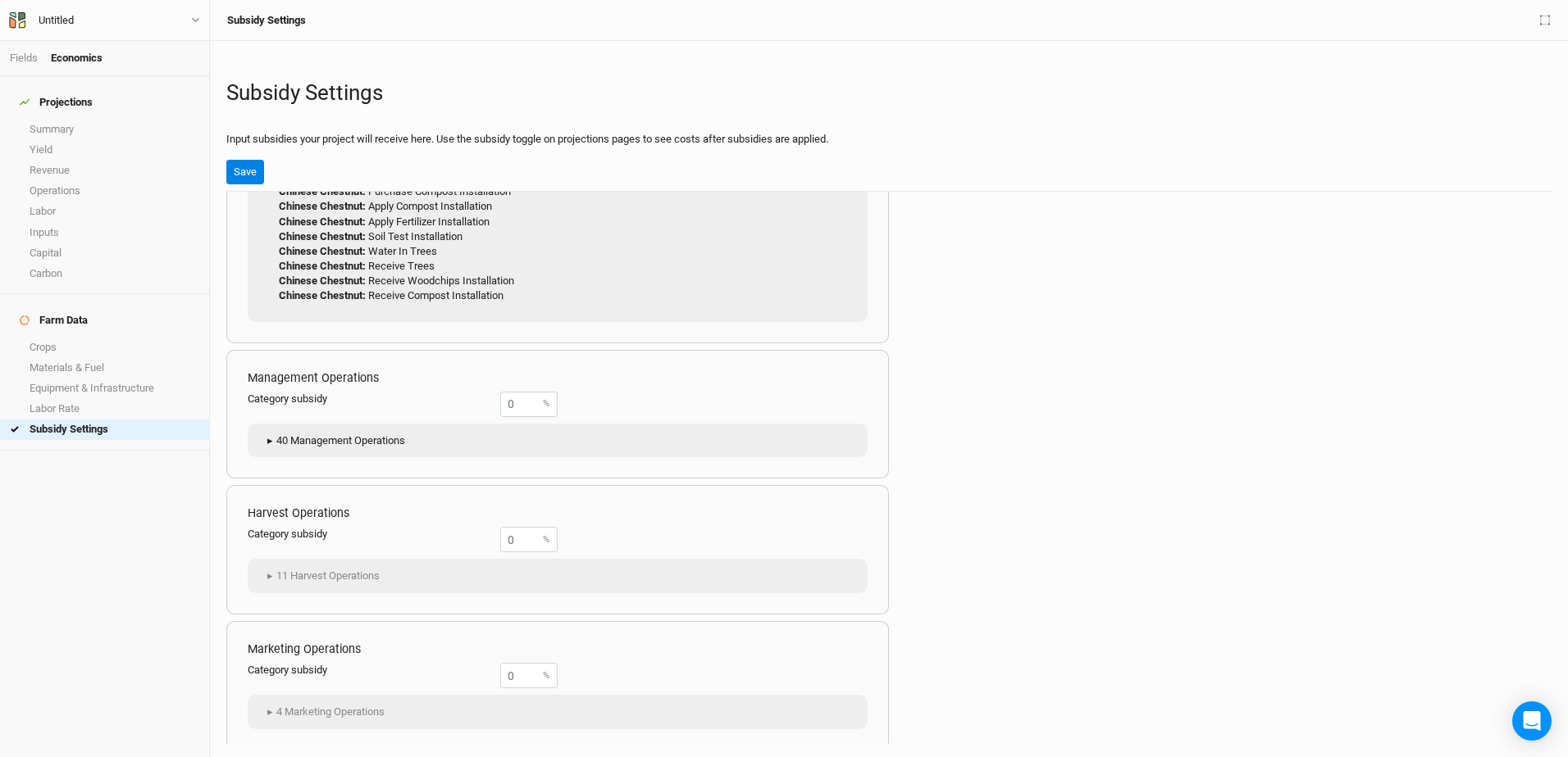
click at [348, 434] on button "▸ 40 Management Operations" at bounding box center [334, 441] width 157 height 25
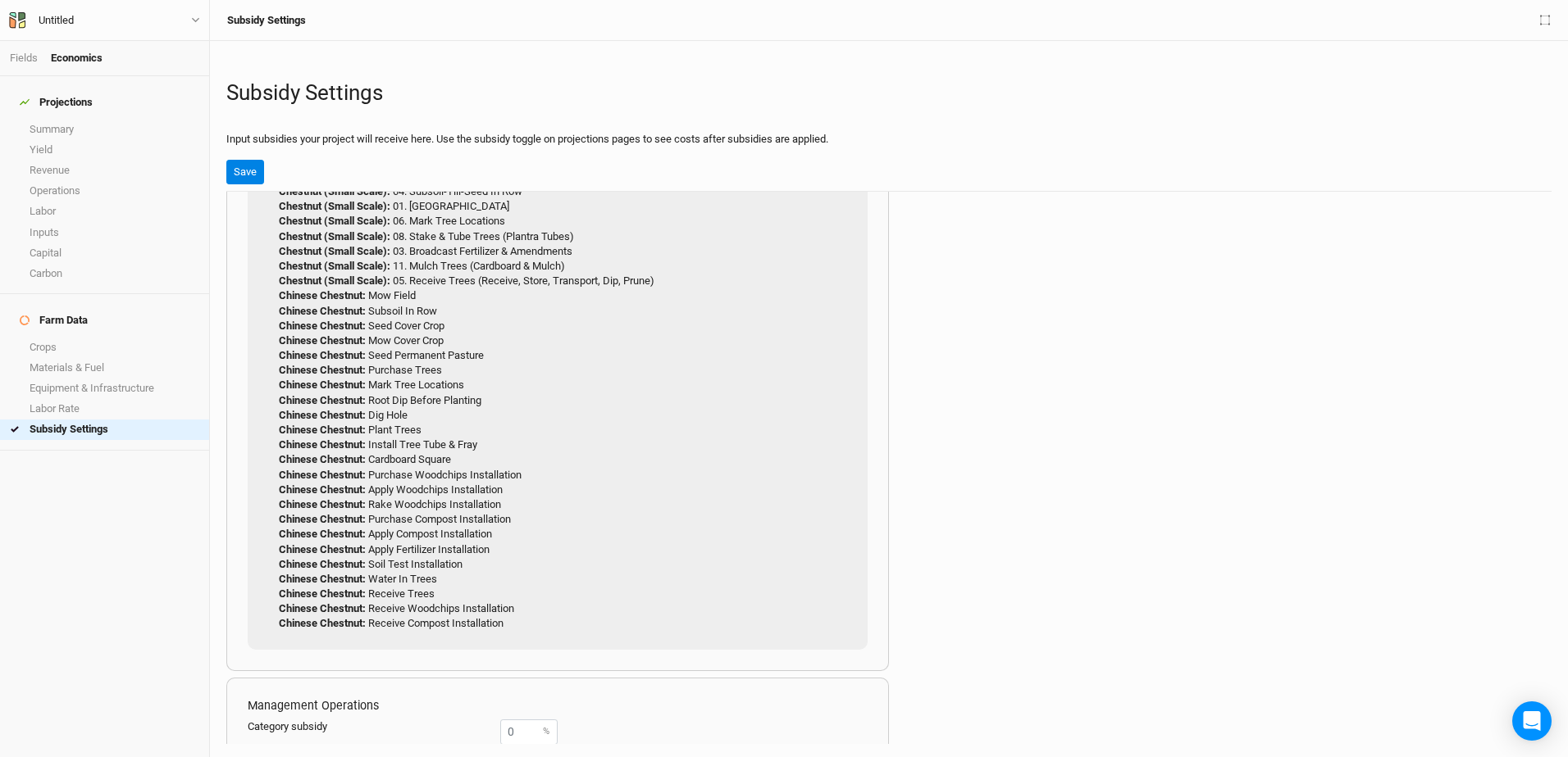
scroll to position [0, 0]
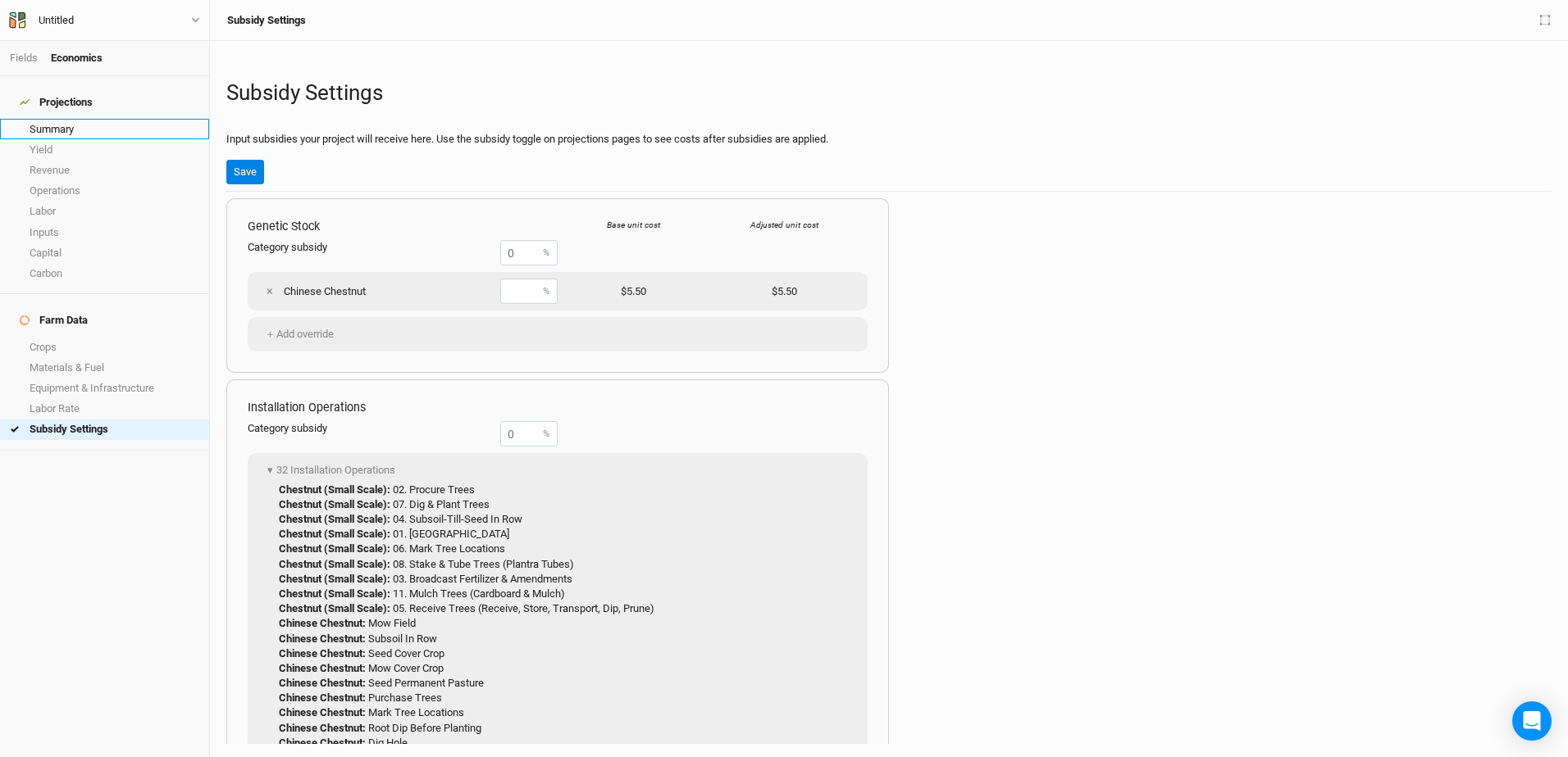
click at [56, 119] on link "Summary" at bounding box center [104, 129] width 209 height 21
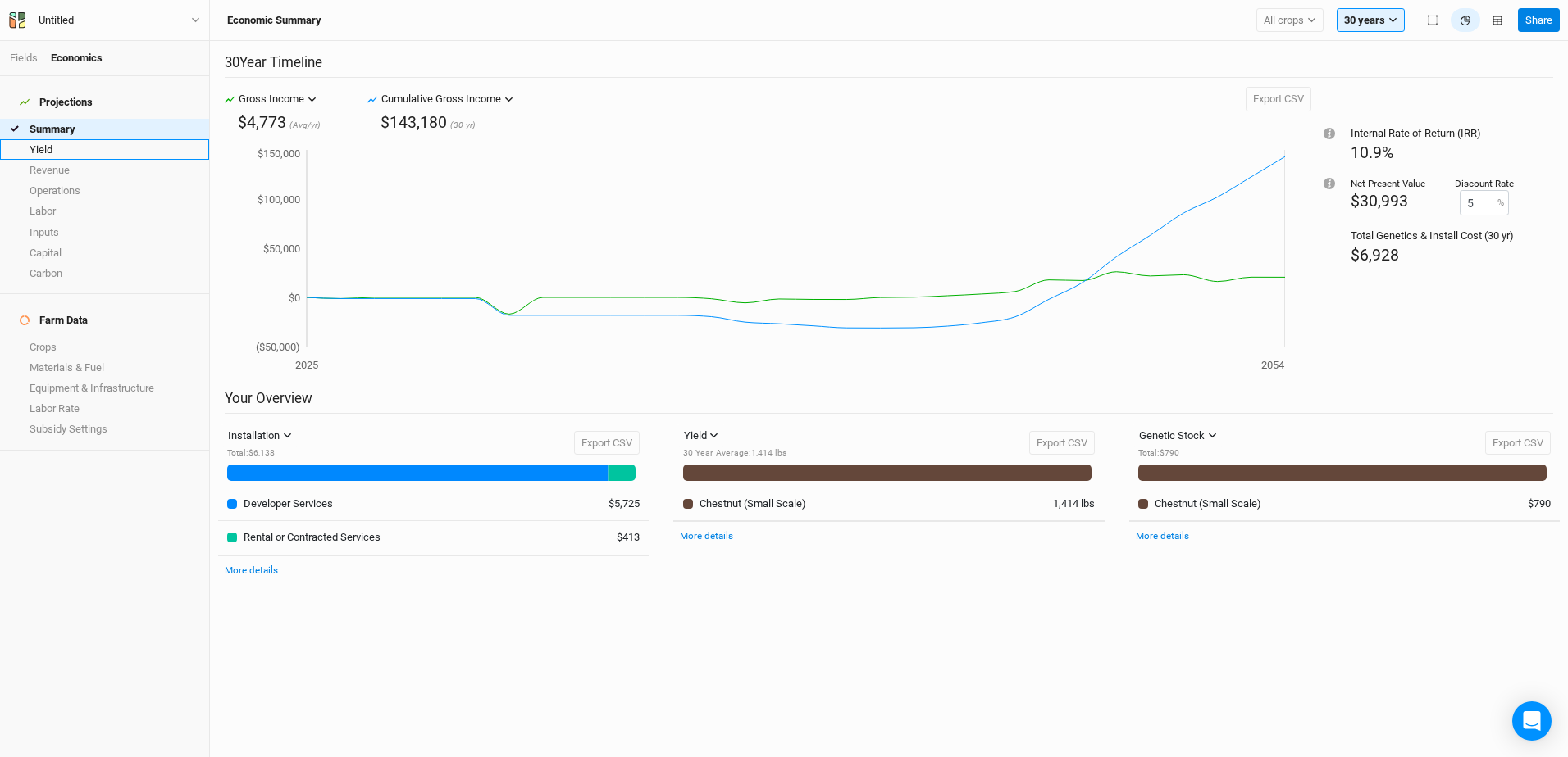
click at [59, 139] on link "Yield" at bounding box center [104, 149] width 209 height 21
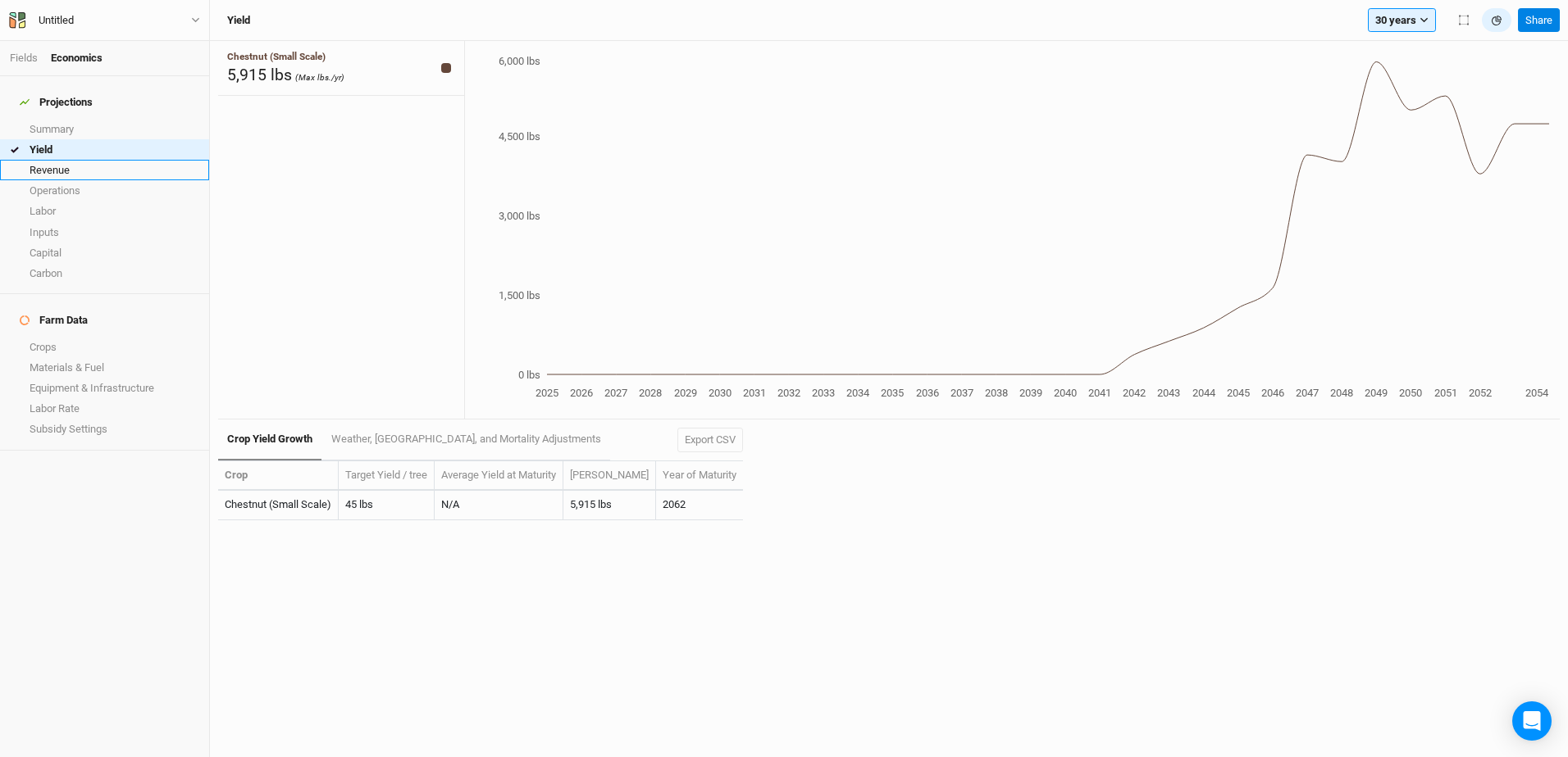
click at [53, 164] on link "Revenue" at bounding box center [104, 170] width 209 height 21
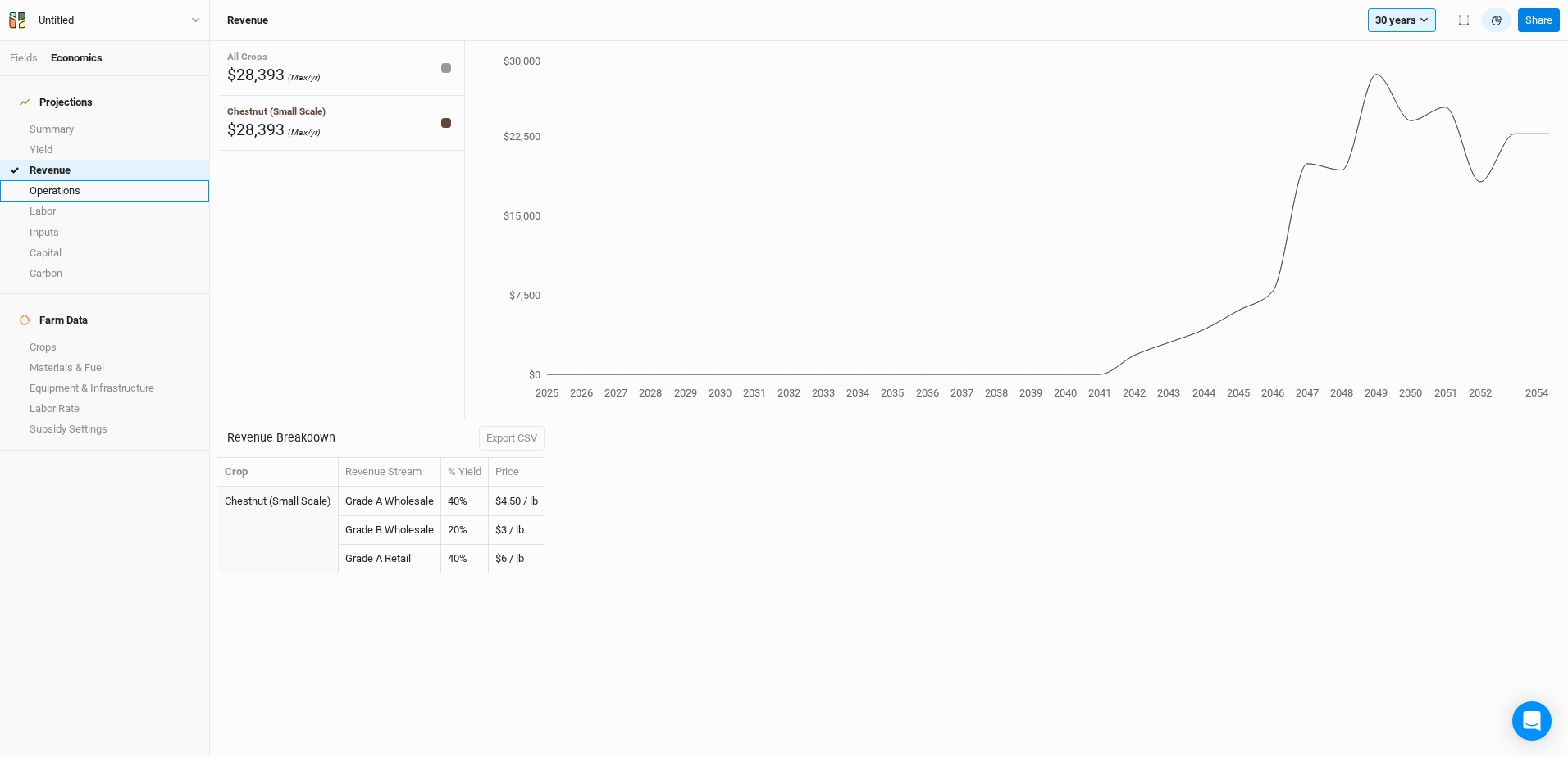
click at [65, 181] on link "Operations" at bounding box center [104, 190] width 209 height 21
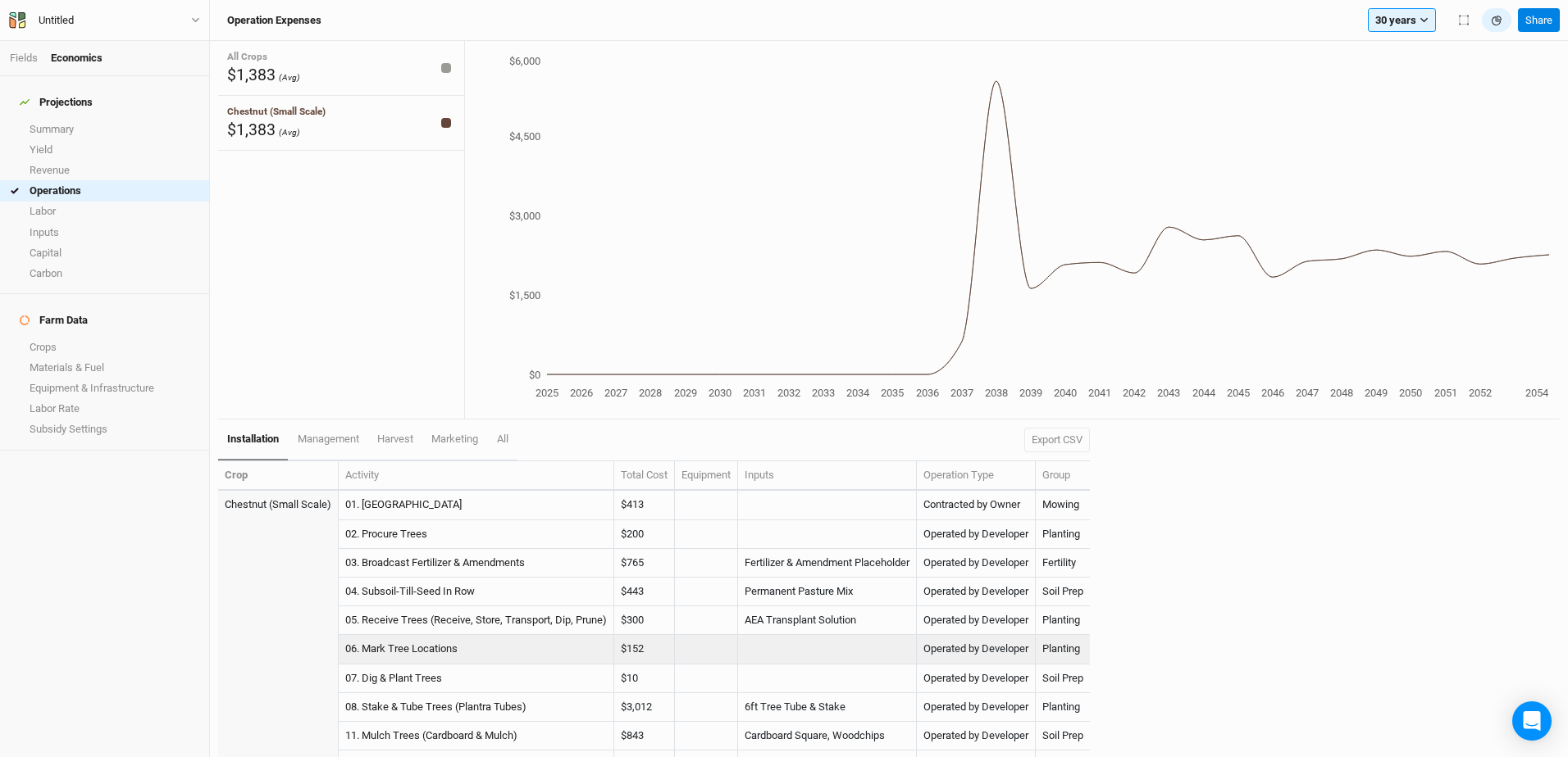
scroll to position [22, 0]
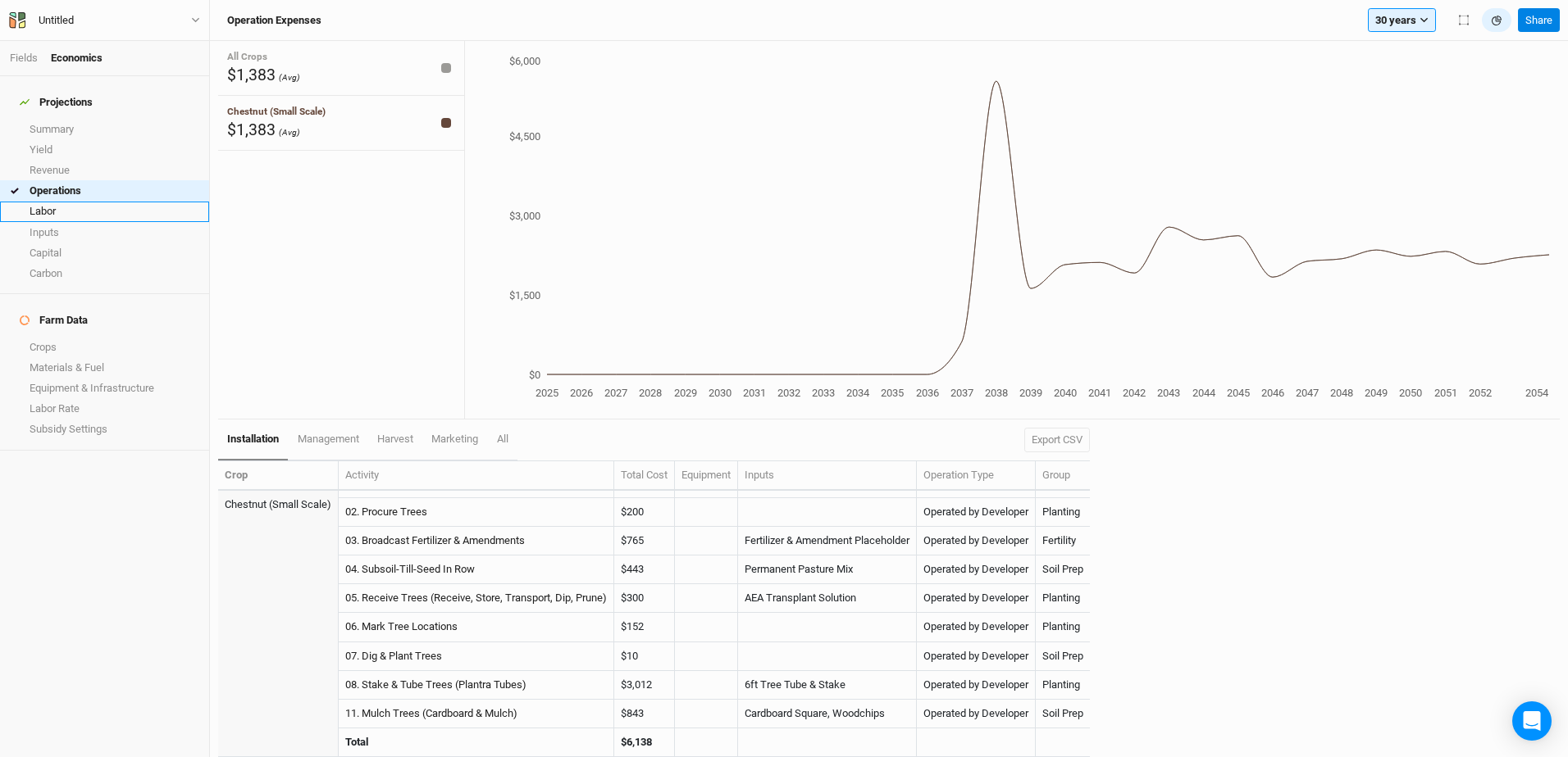
click at [49, 202] on link "Labor" at bounding box center [104, 212] width 209 height 21
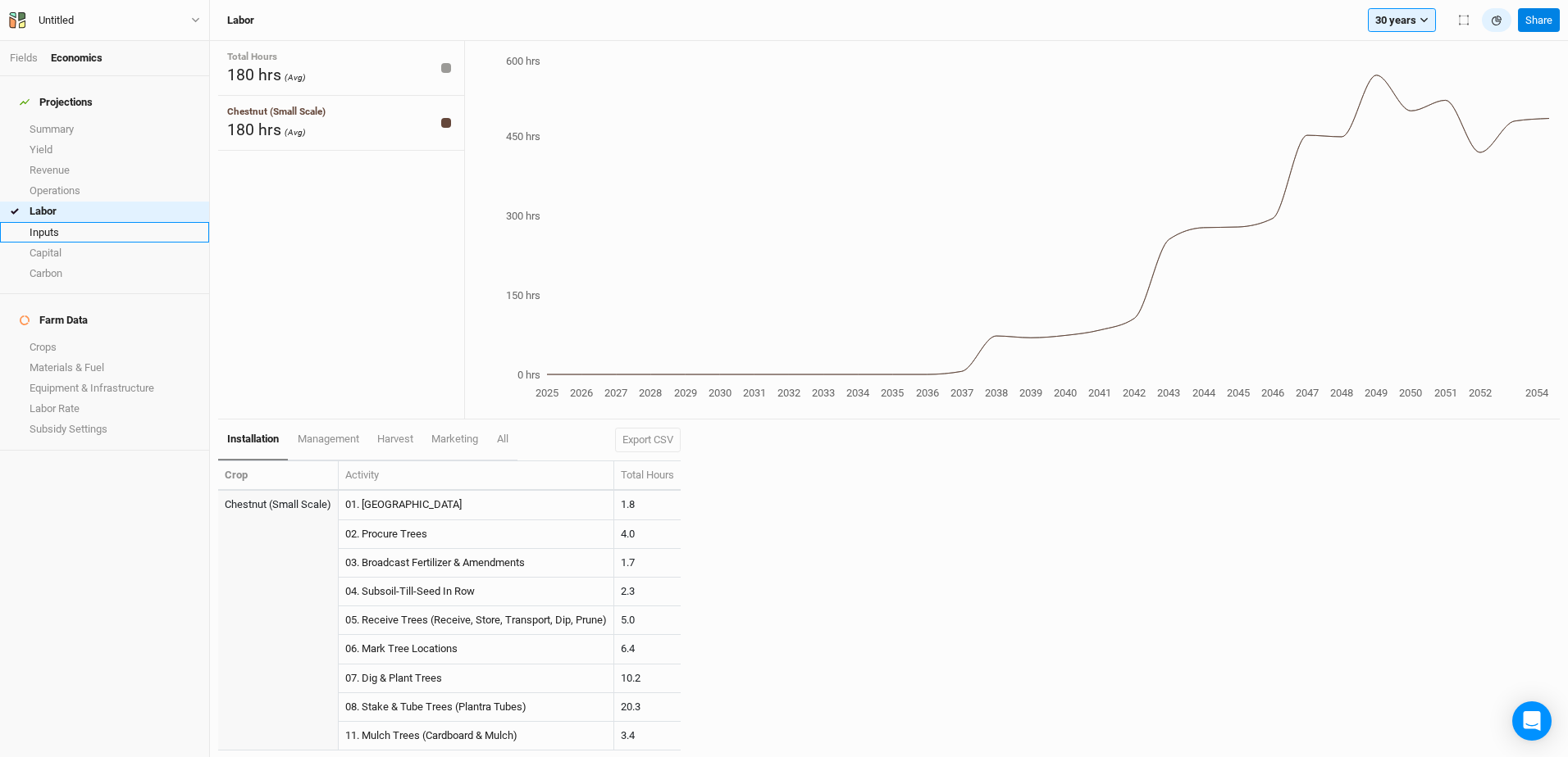
click at [57, 227] on link "Inputs" at bounding box center [104, 232] width 209 height 21
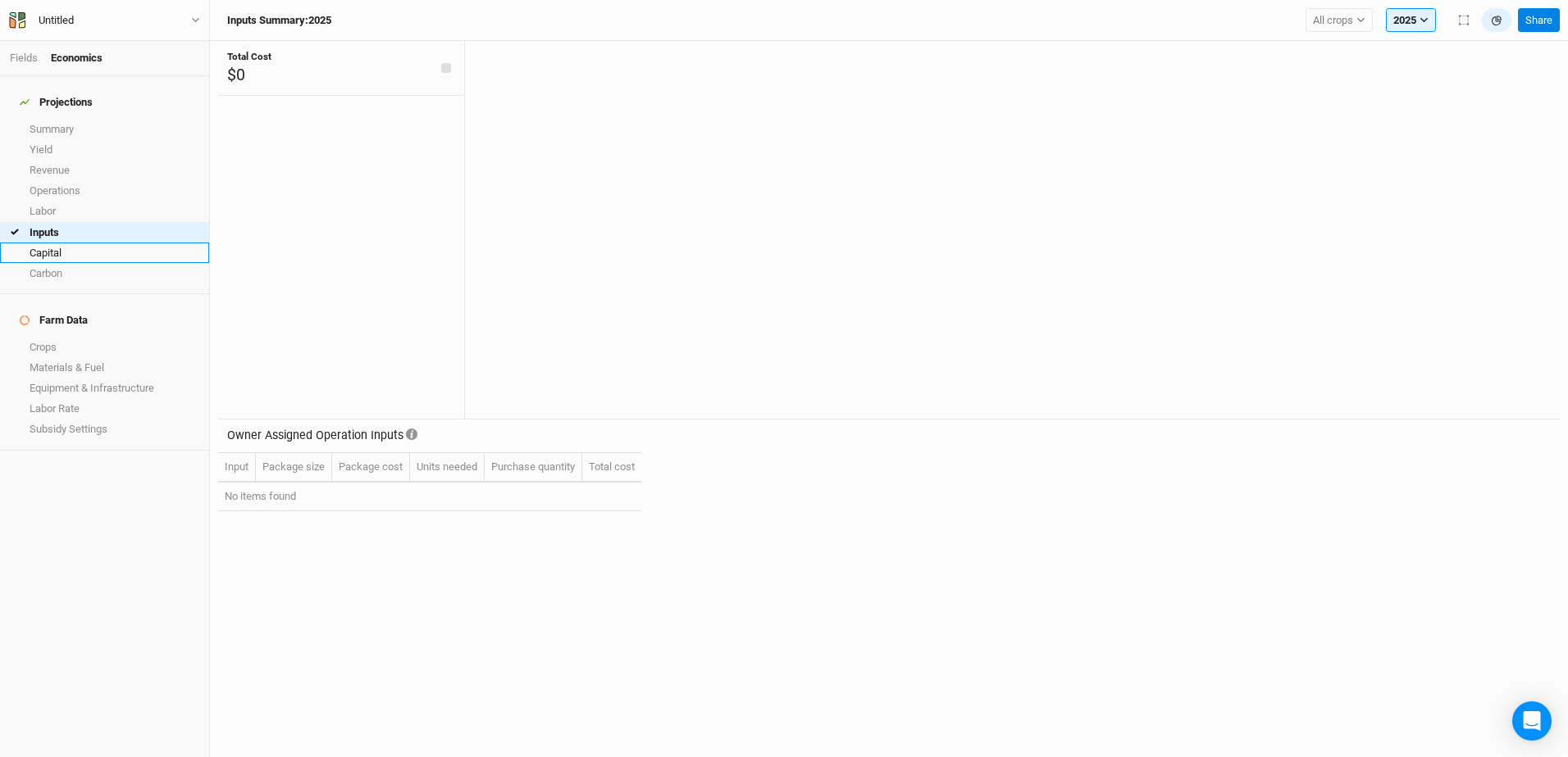
click at [64, 242] on link "Capital" at bounding box center [104, 252] width 209 height 21
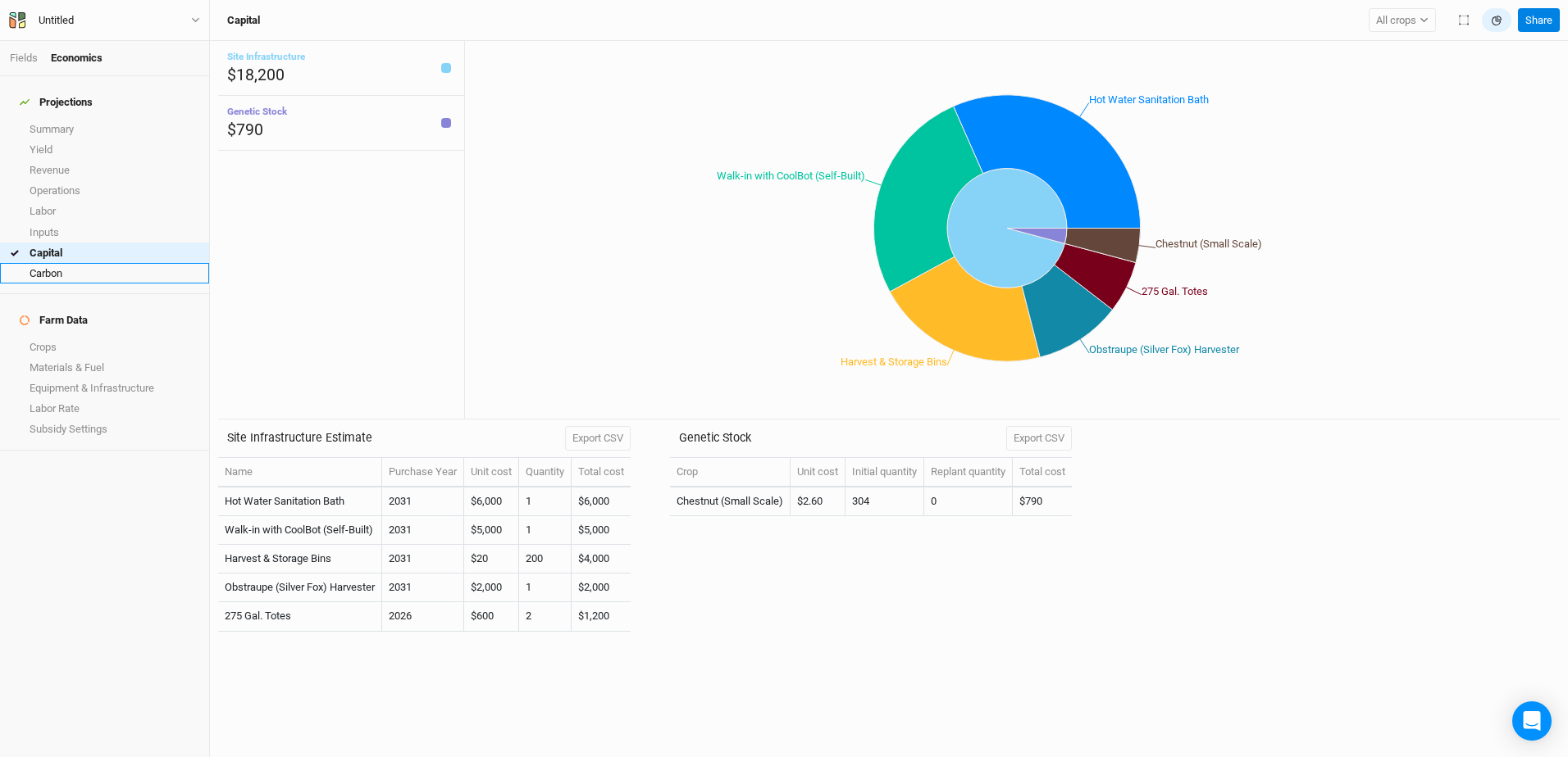
click at [62, 263] on link "Carbon" at bounding box center [104, 273] width 209 height 21
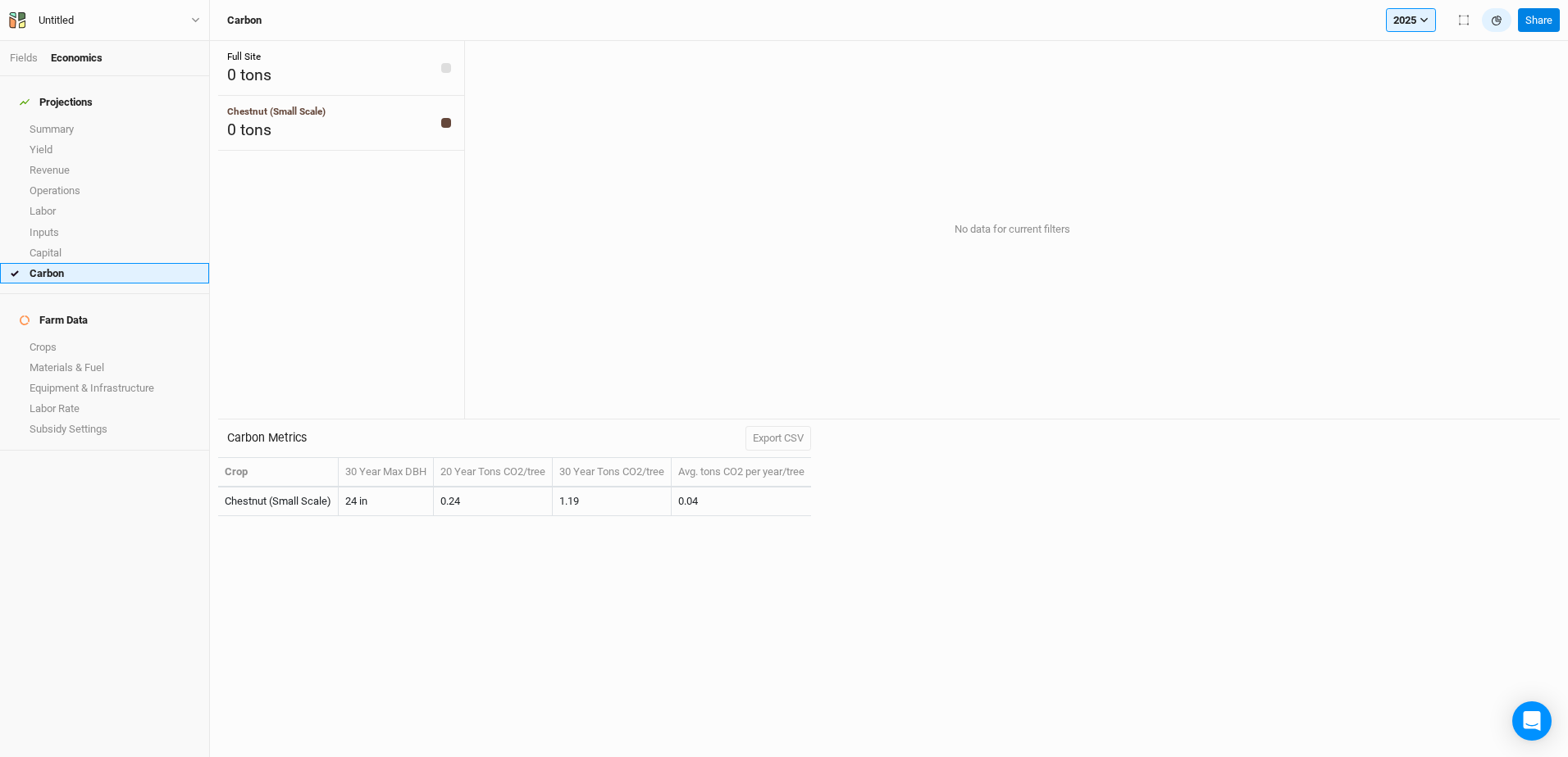
click at [64, 263] on link "Carbon" at bounding box center [104, 273] width 209 height 21
click at [63, 337] on link "Crops" at bounding box center [104, 347] width 209 height 21
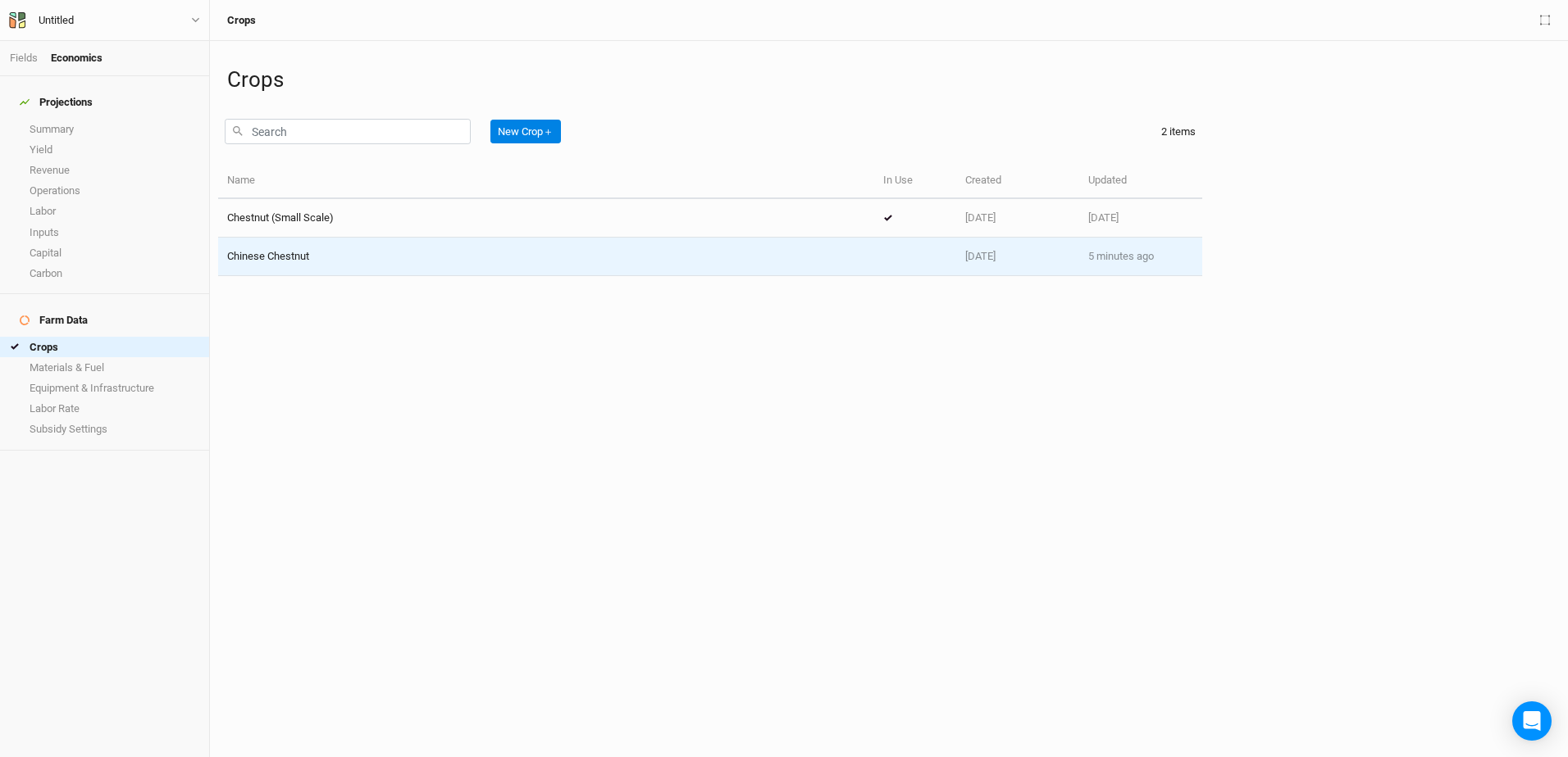
click at [232, 251] on span "Chinese Chestnut" at bounding box center [267, 256] width 82 height 12
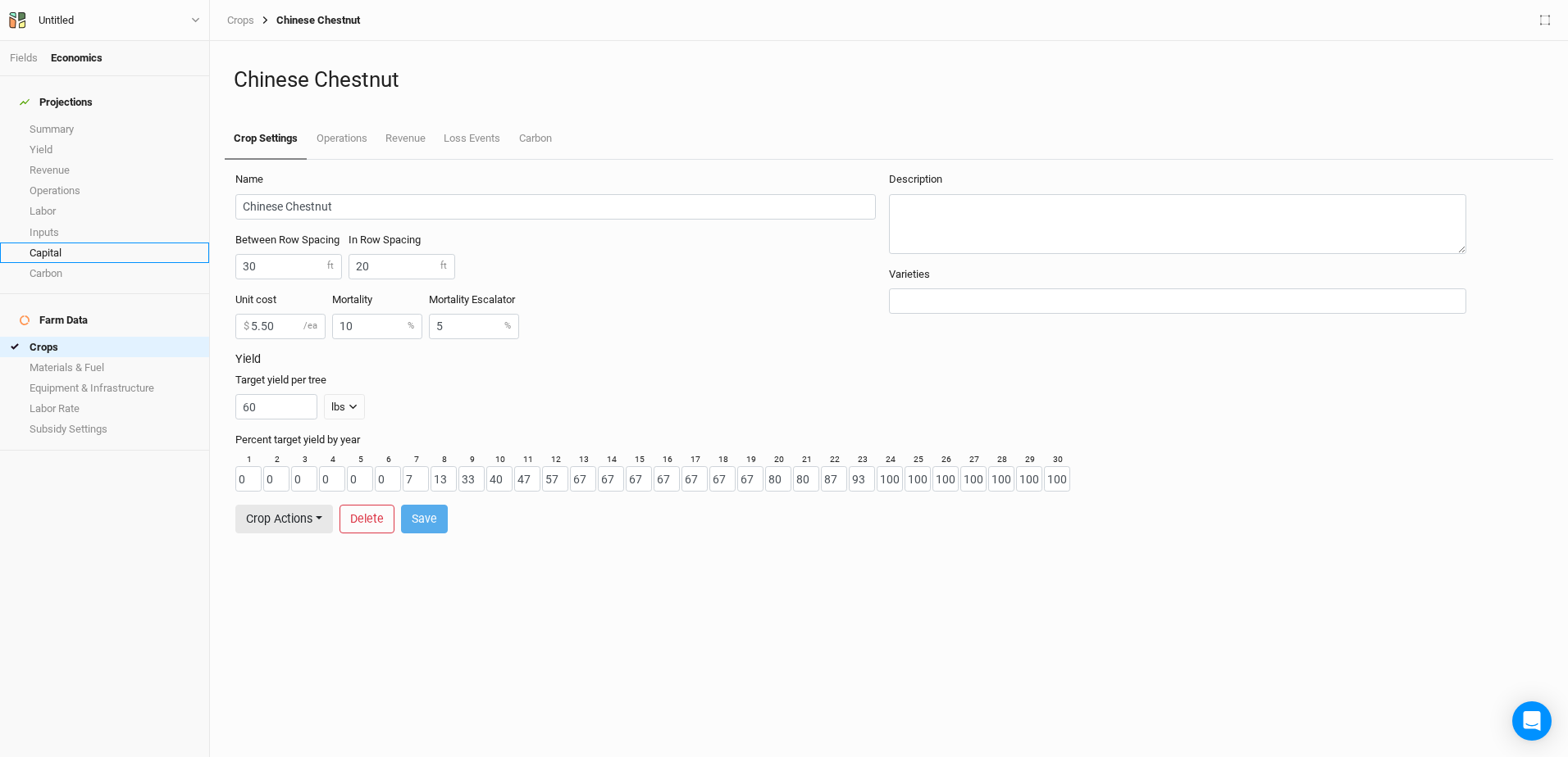
click at [45, 244] on link "Capital" at bounding box center [104, 252] width 209 height 21
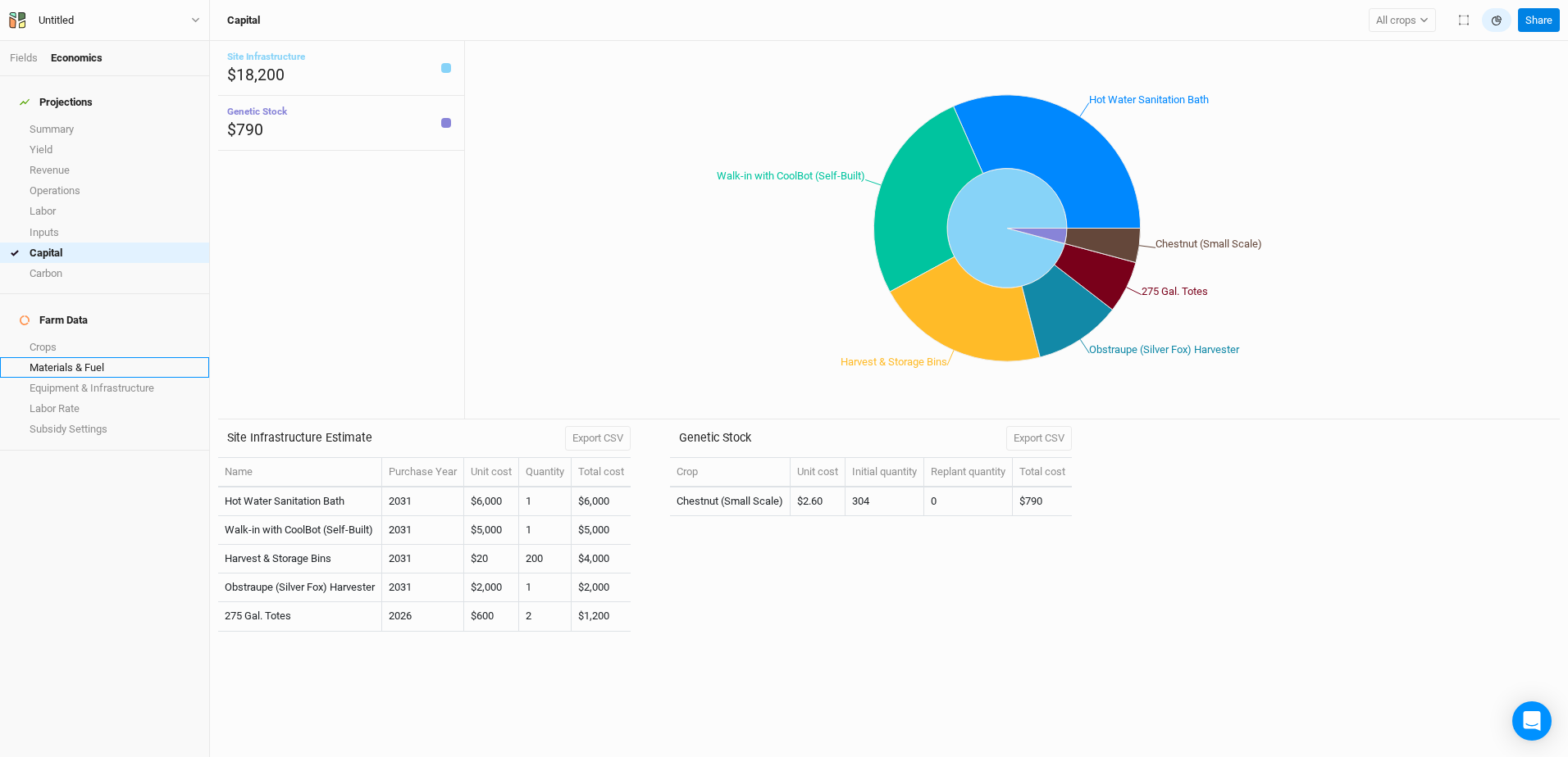
click at [59, 357] on link "Materials & Fuel" at bounding box center [104, 367] width 209 height 21
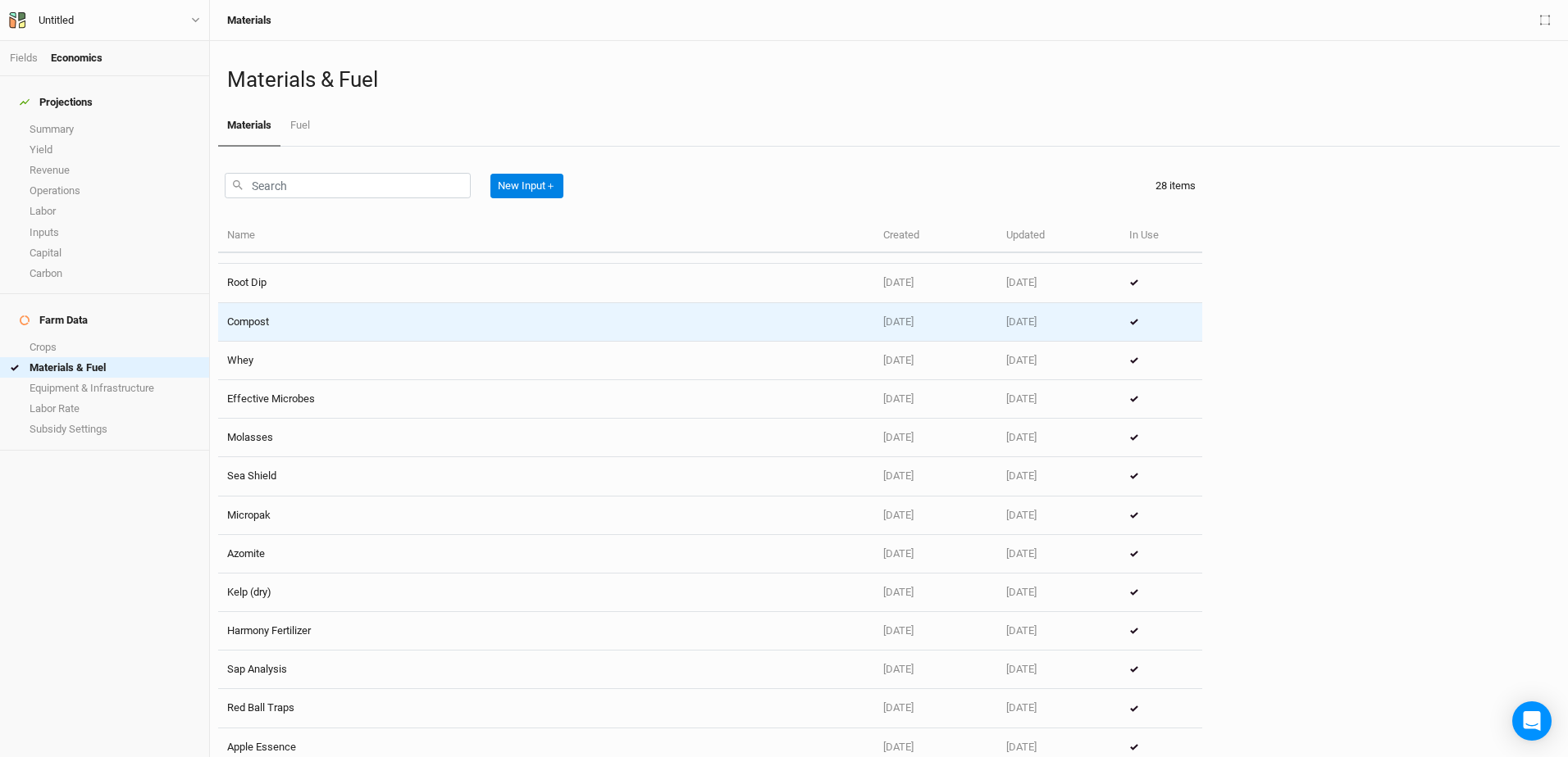
scroll to position [592, 0]
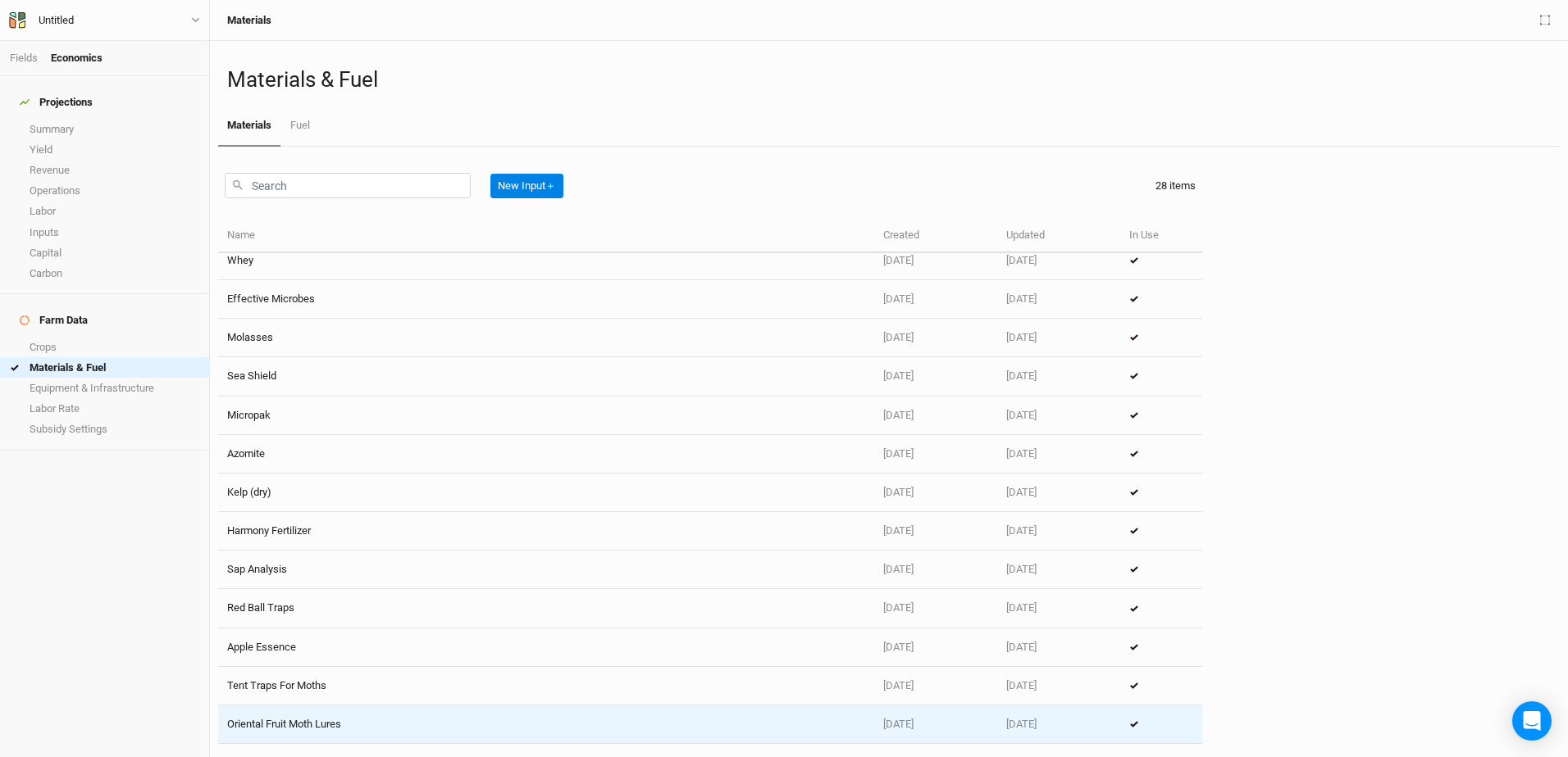
click at [1131, 726] on icon at bounding box center [1134, 725] width 7 height 5
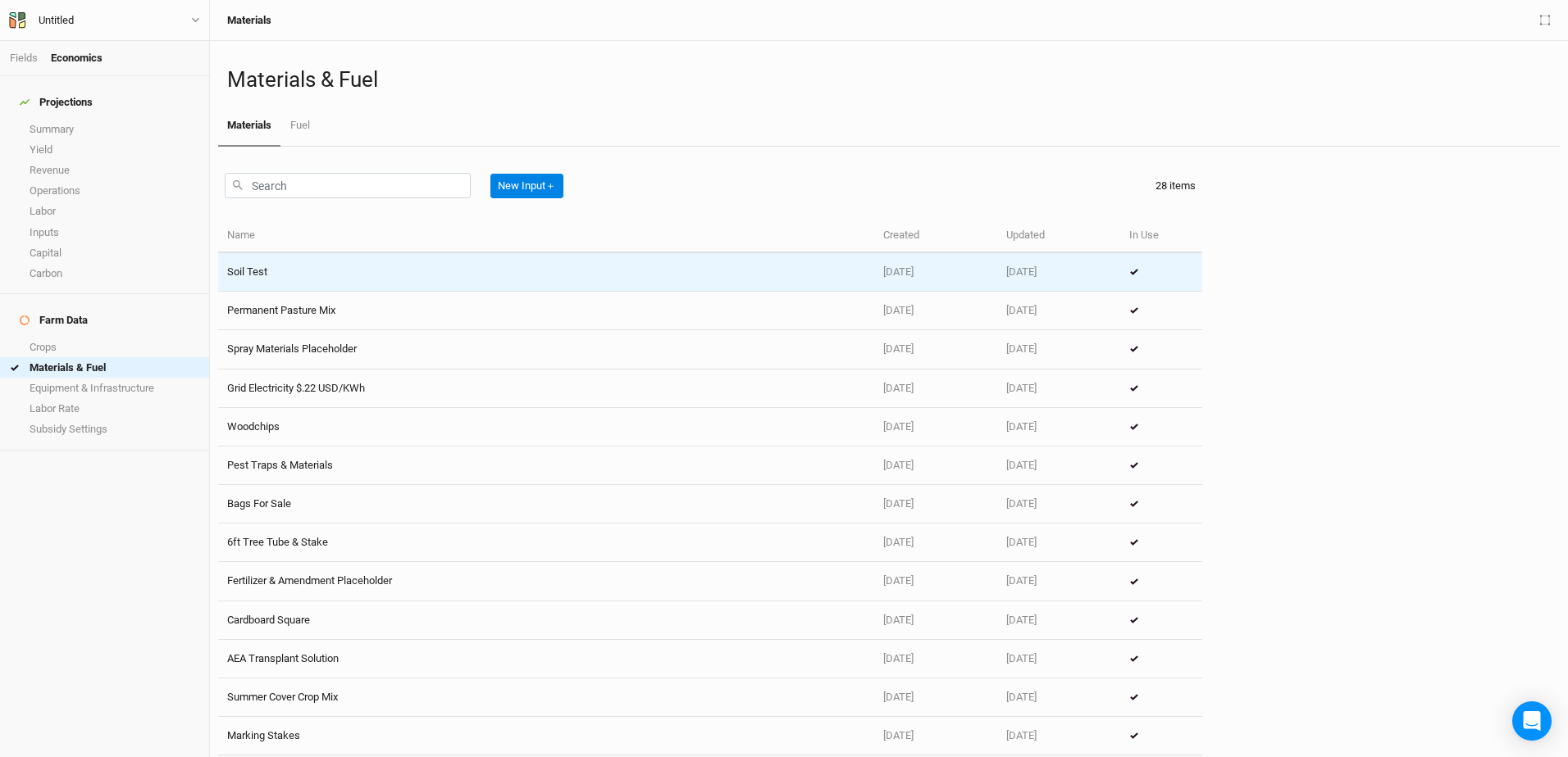
click at [1126, 268] on td at bounding box center [1161, 272] width 82 height 39
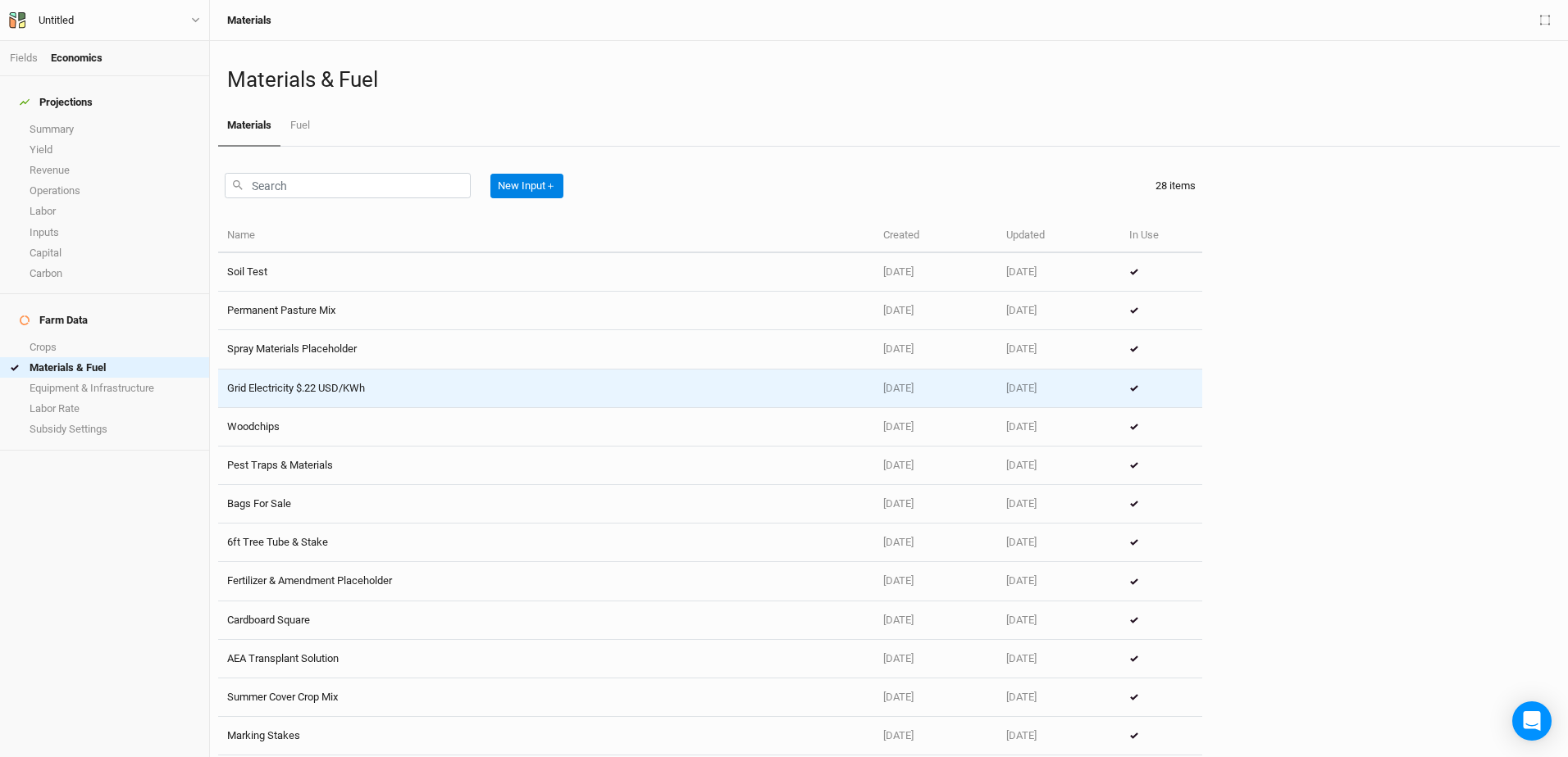
click at [298, 388] on td "Grid Electricity $.22 USD/KWh" at bounding box center [545, 388] width 656 height 39
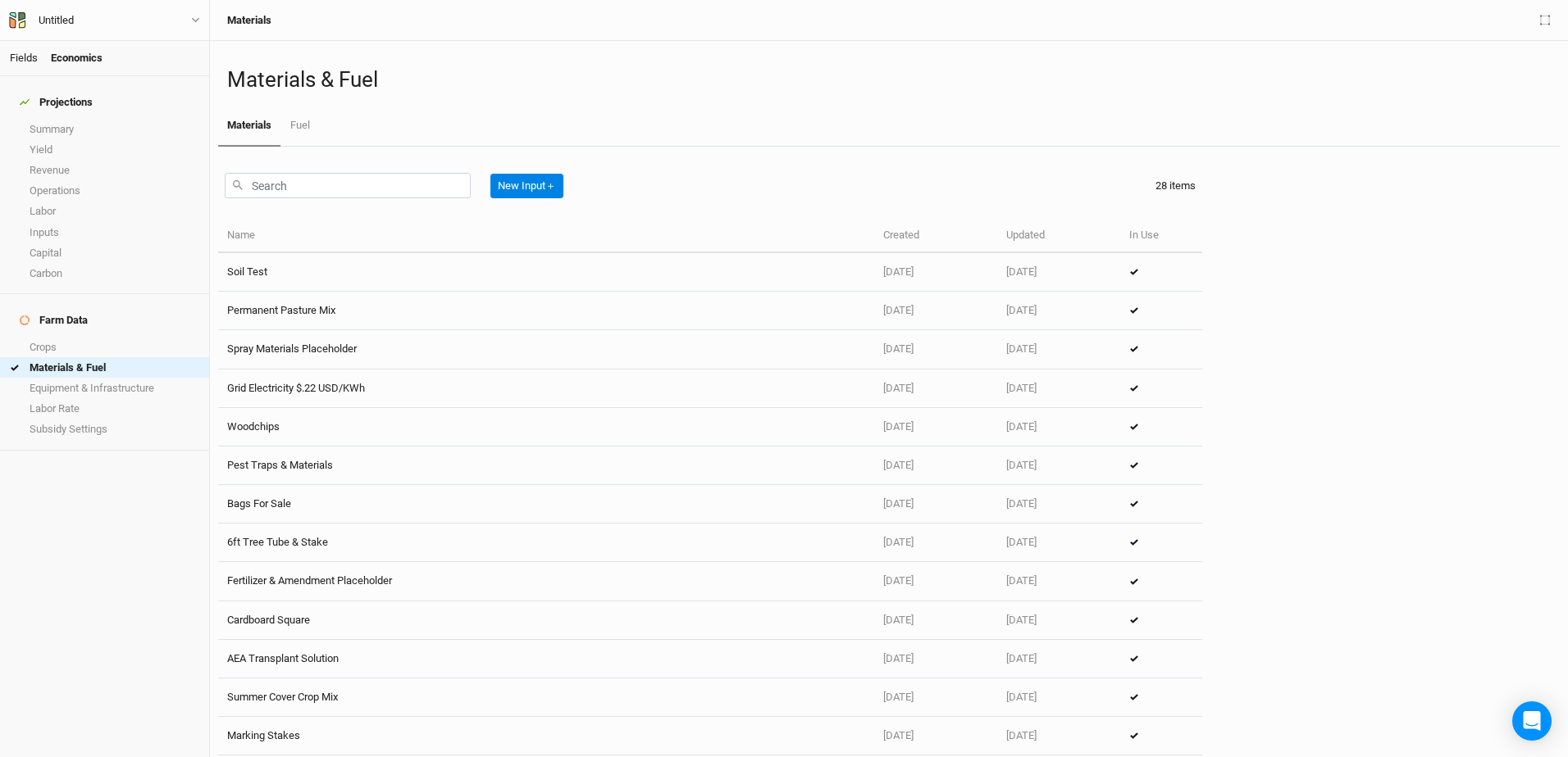
click at [15, 53] on link "Fields" at bounding box center [24, 58] width 28 height 12
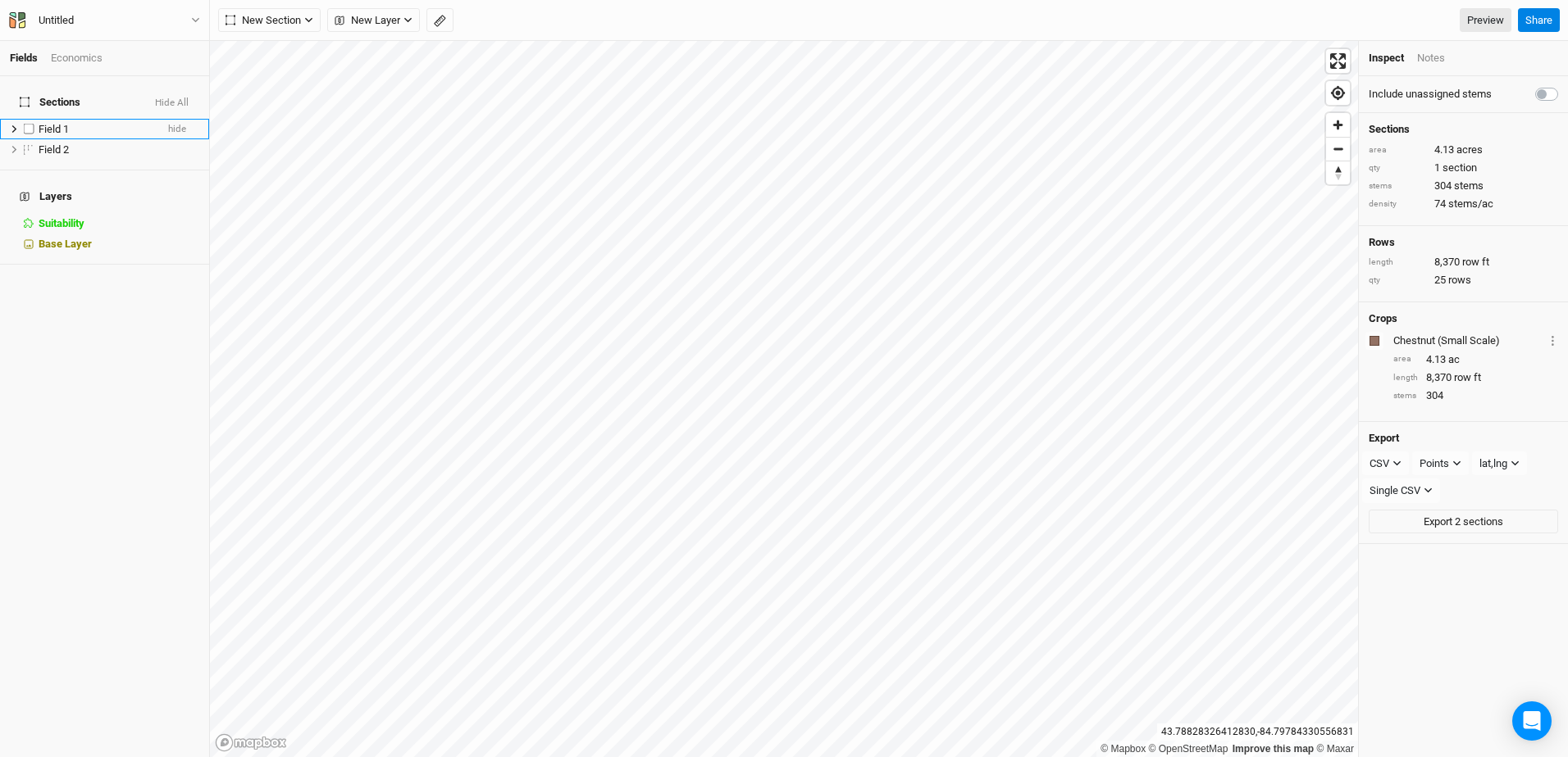
click at [36, 119] on label at bounding box center [29, 129] width 21 height 21
click at [35, 124] on input "checkbox" at bounding box center [29, 129] width 11 height 11
checkbox input "true"
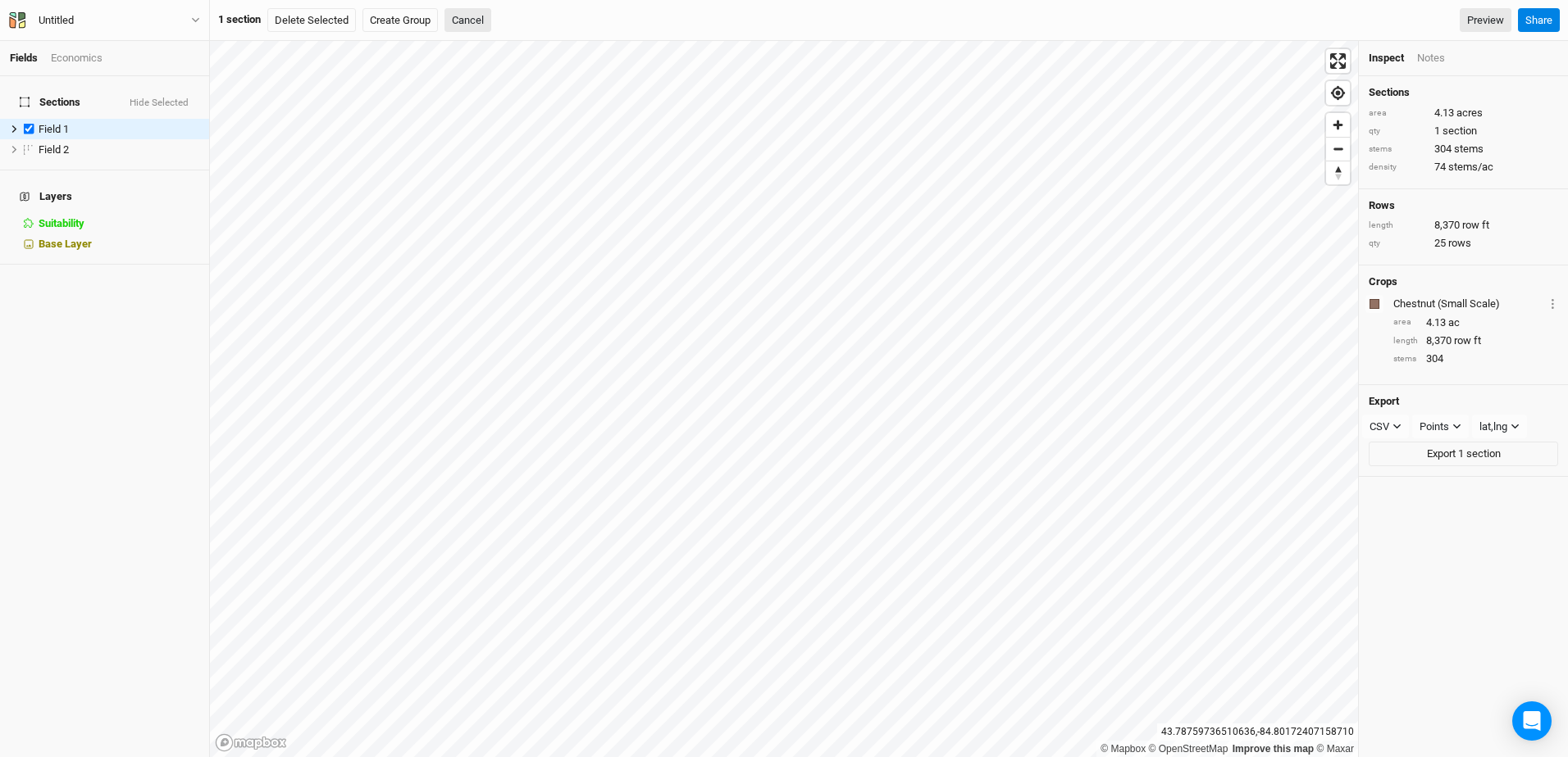
click at [88, 54] on div "Economics" at bounding box center [77, 59] width 52 height 15
click at [51, 121] on link "Summary" at bounding box center [104, 129] width 209 height 21
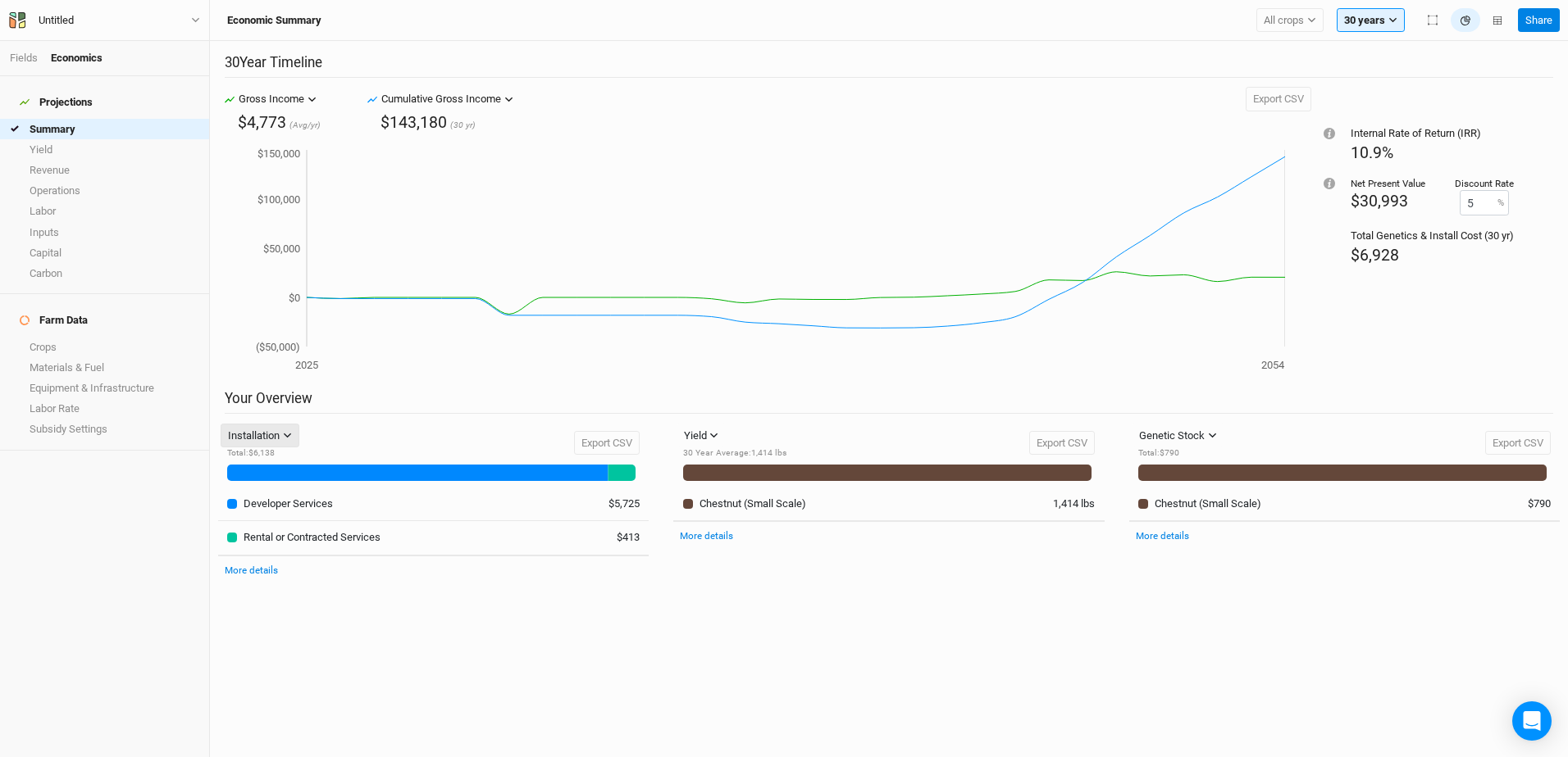
click at [289, 435] on icon "button" at bounding box center [287, 435] width 9 height 9
click at [289, 499] on span "Management" at bounding box center [280, 494] width 78 height 19
click at [77, 378] on link "Equipment & Infrastructure" at bounding box center [104, 388] width 209 height 21
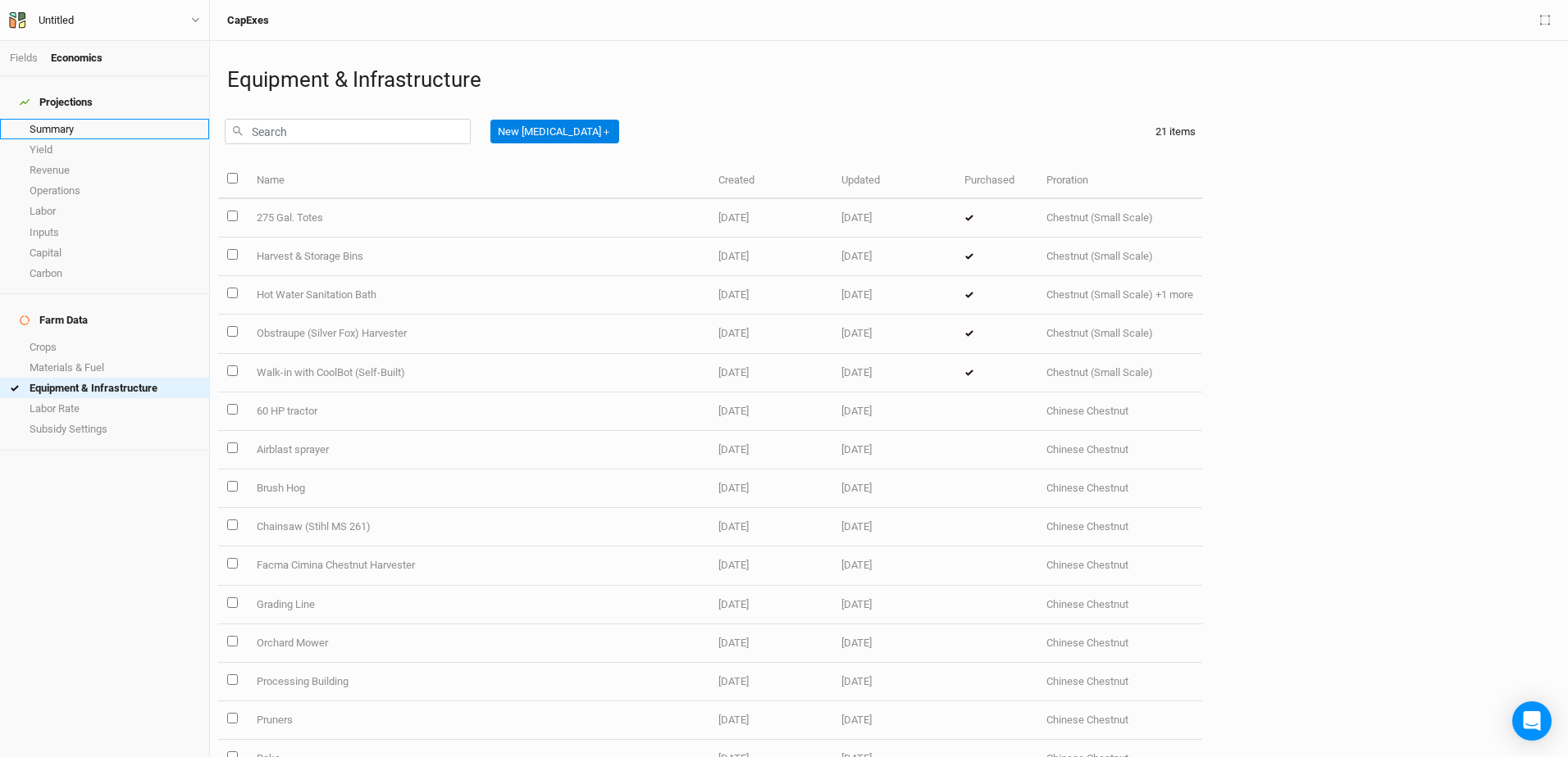
click at [68, 119] on link "Summary" at bounding box center [104, 129] width 209 height 21
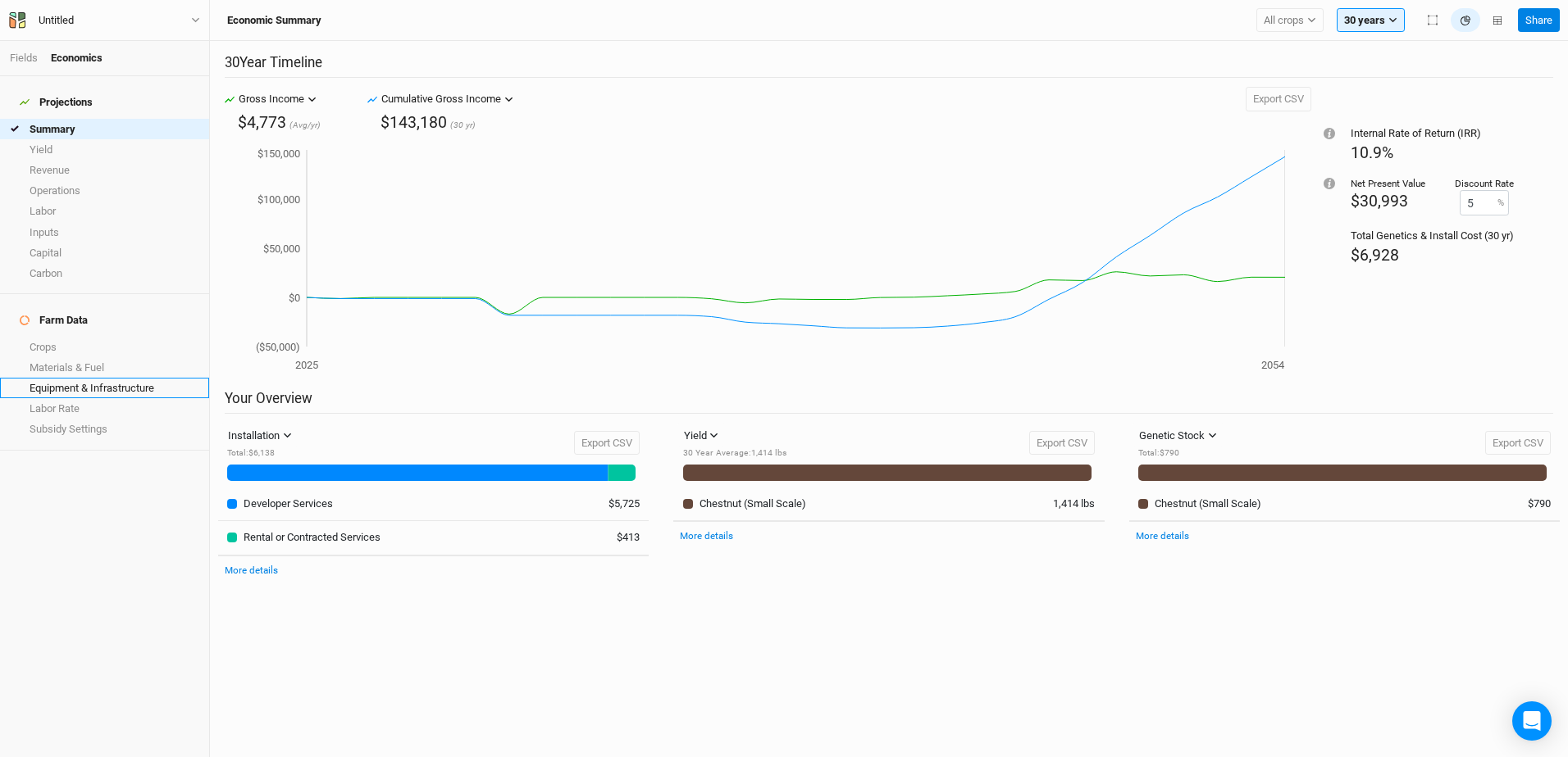
click at [123, 378] on link "Equipment & Infrastructure" at bounding box center [104, 388] width 209 height 21
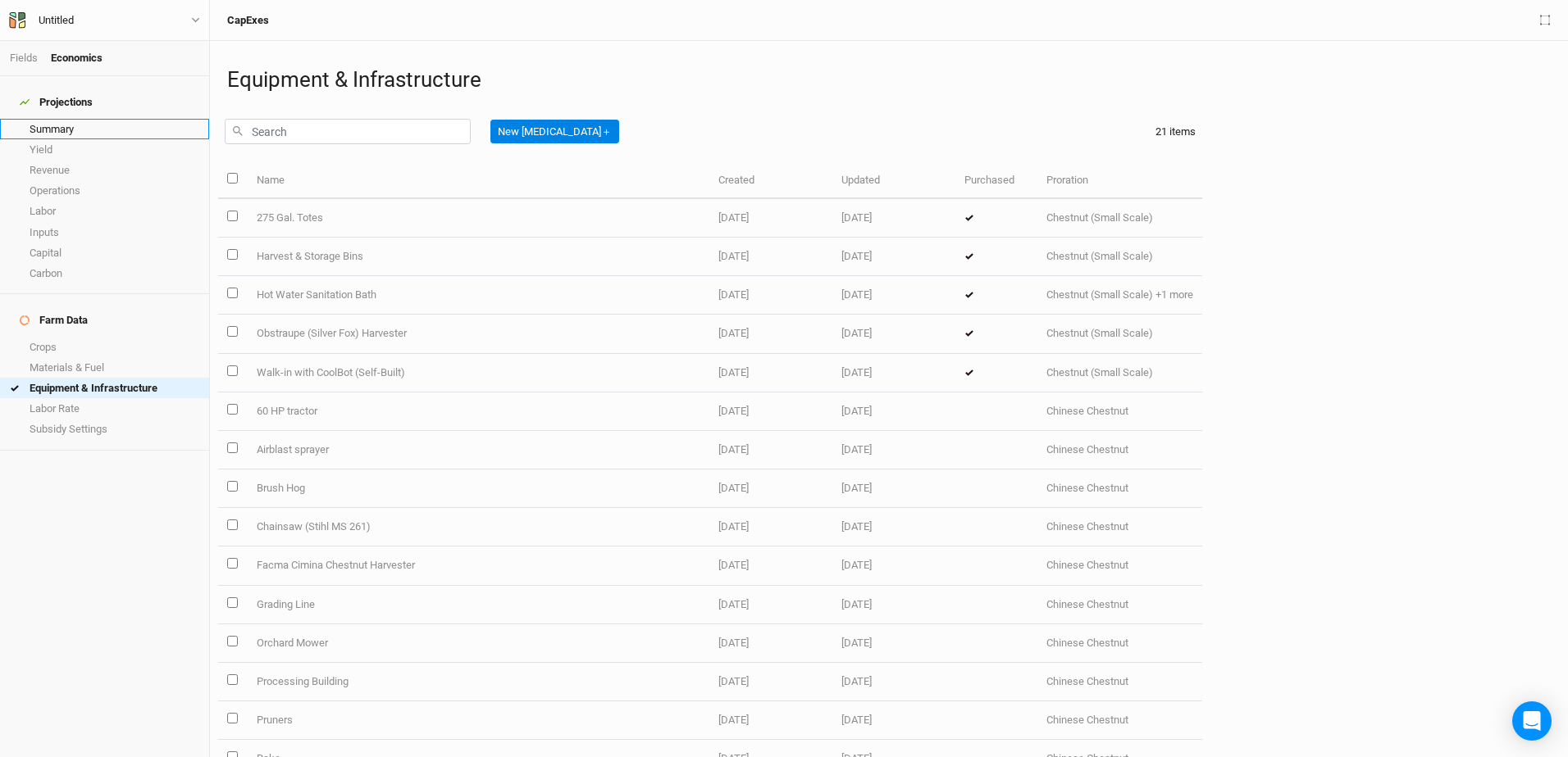
click at [69, 123] on link "Summary" at bounding box center [104, 129] width 209 height 21
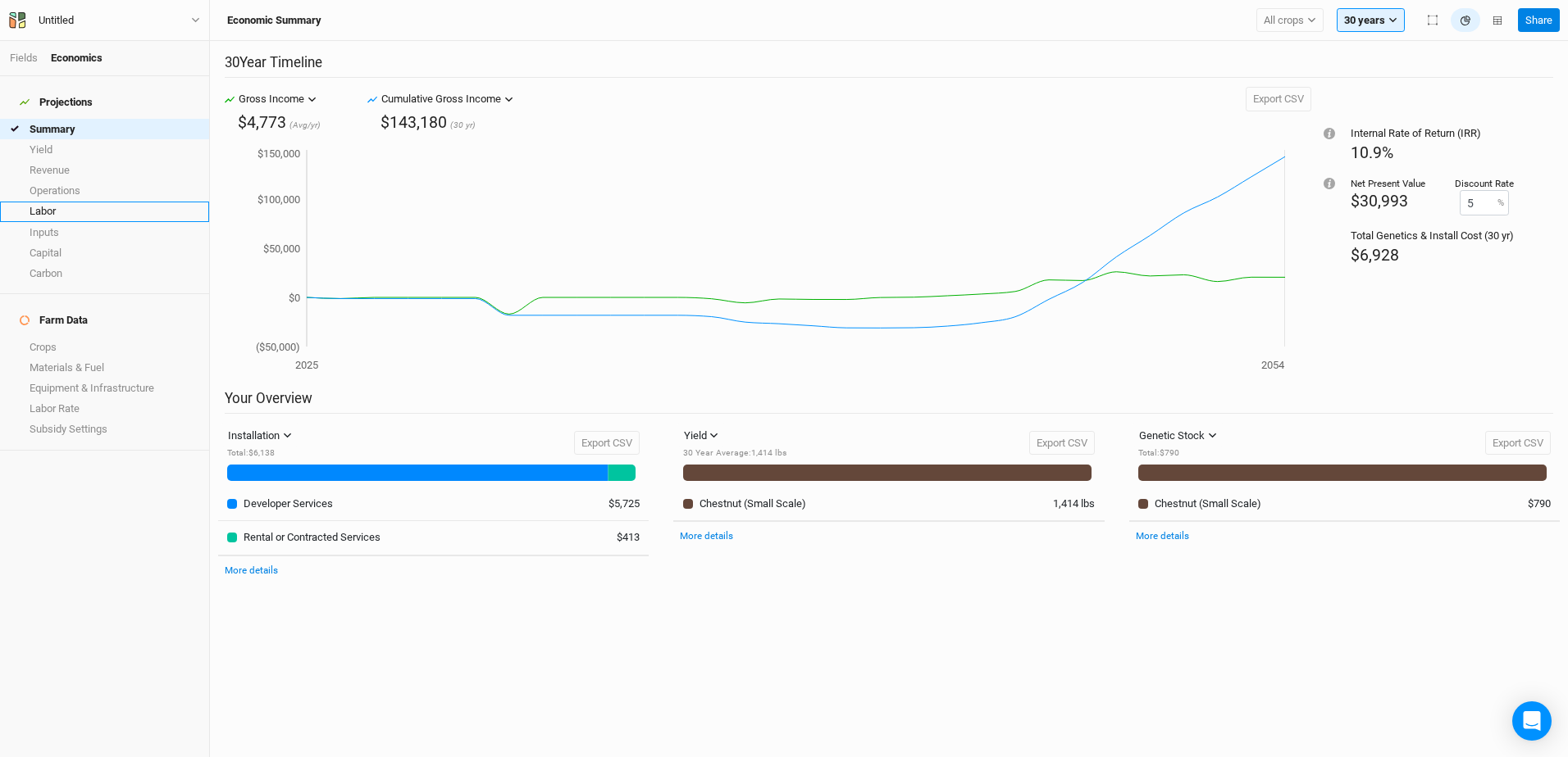
click at [52, 202] on link "Labor" at bounding box center [104, 212] width 209 height 21
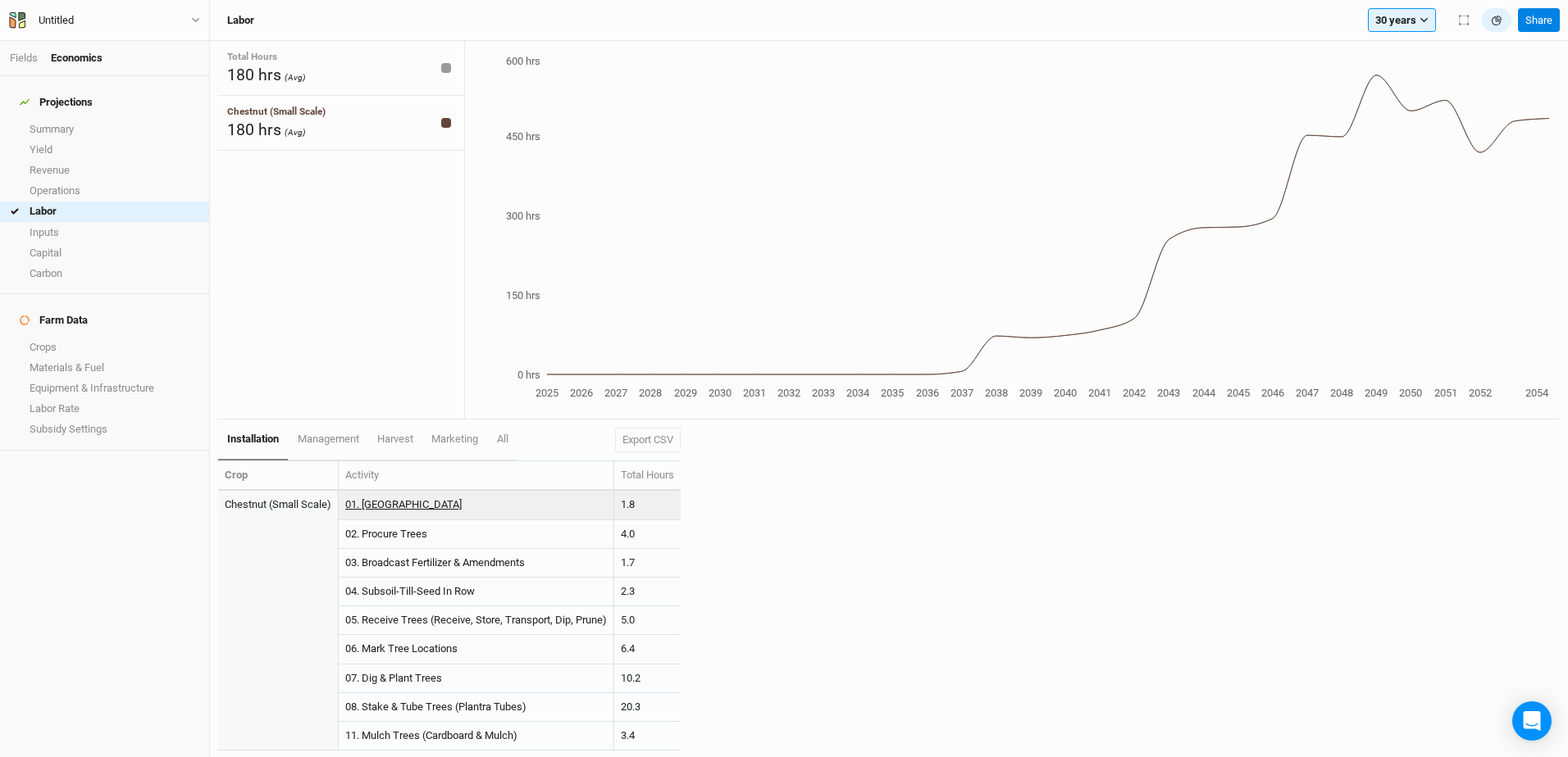
click at [392, 502] on link "01. [GEOGRAPHIC_DATA]" at bounding box center [403, 504] width 116 height 12
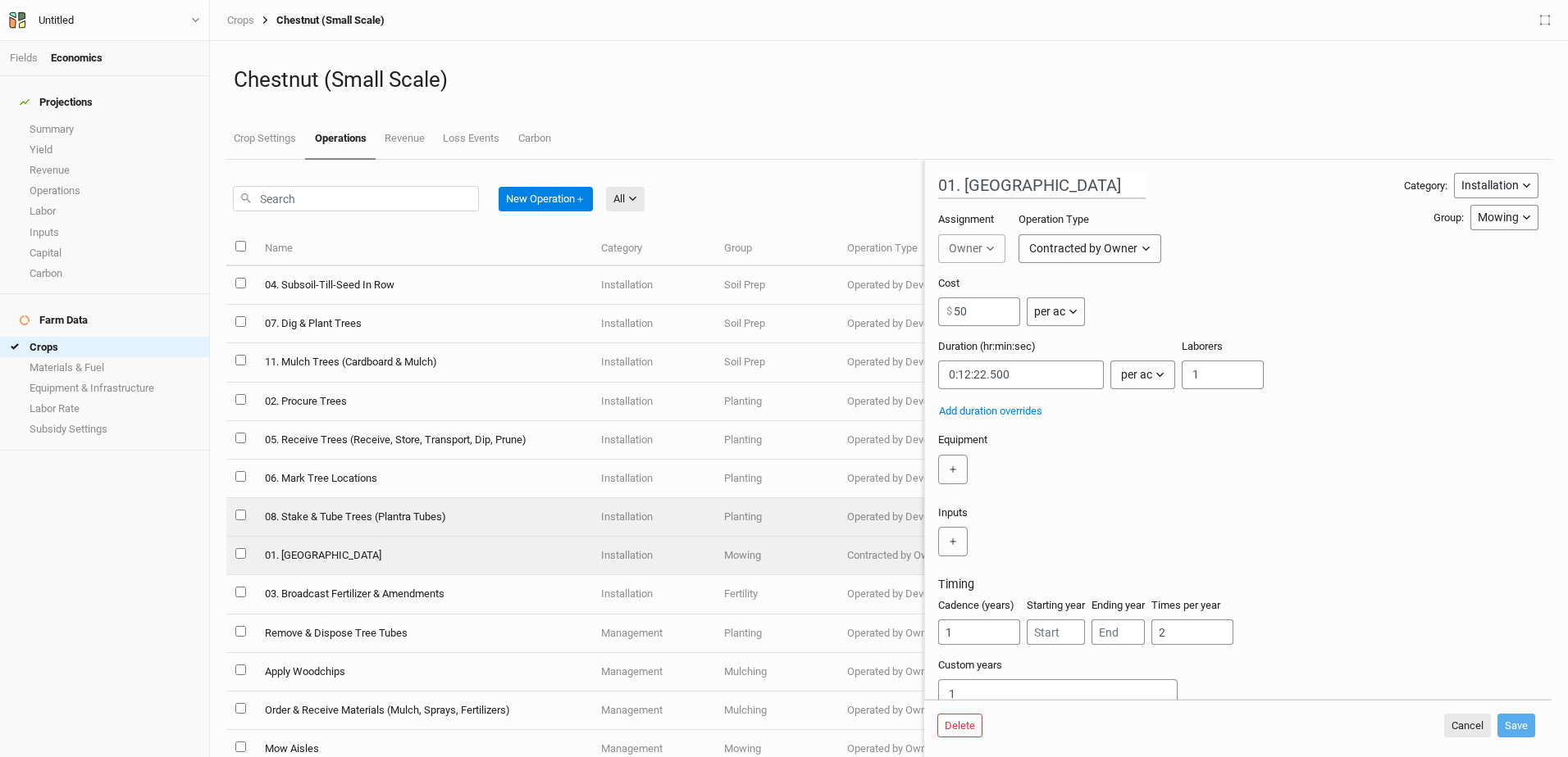
click at [240, 512] on input "select this item" at bounding box center [240, 515] width 11 height 11
checkbox input "true"
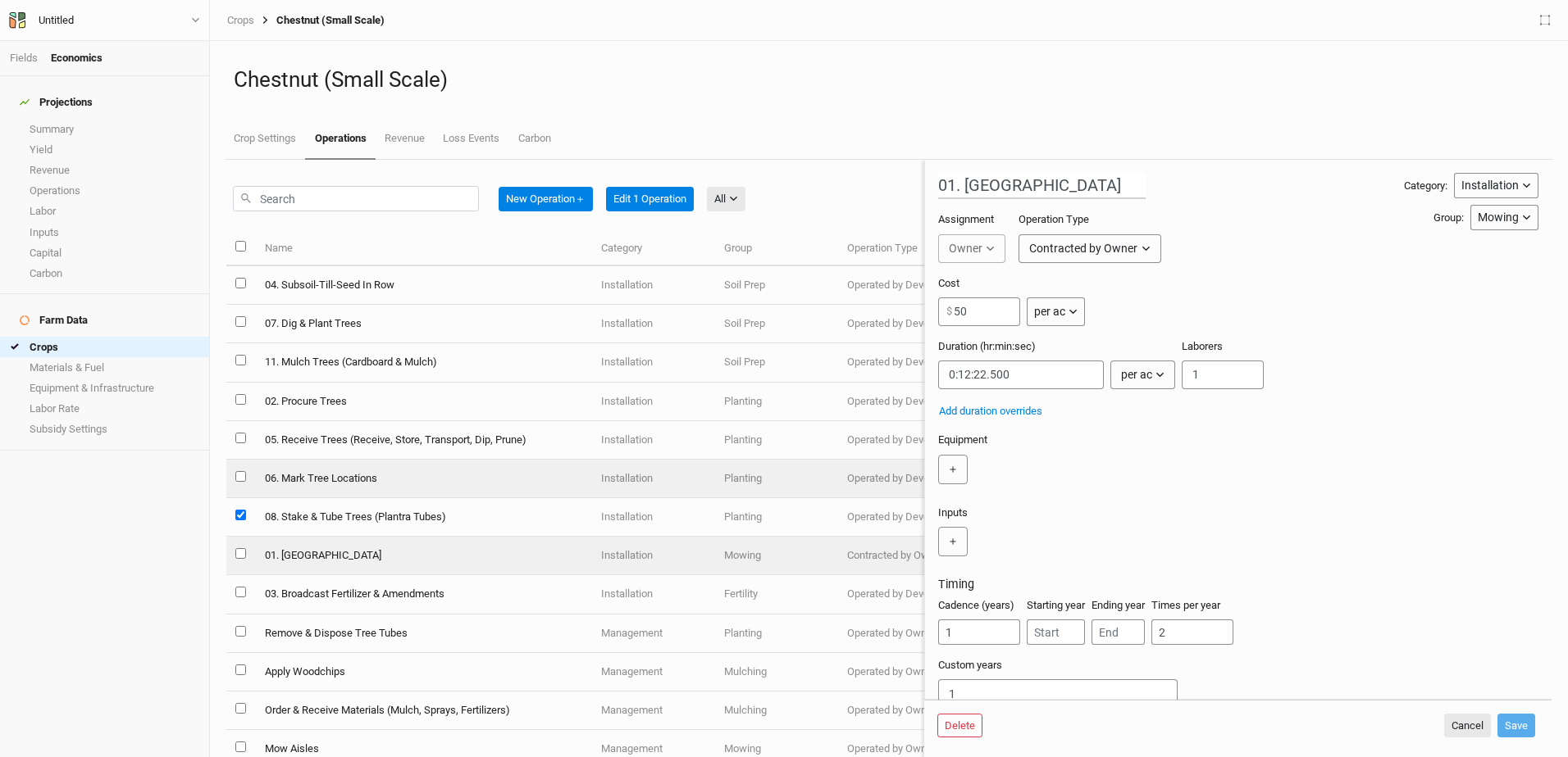
click at [242, 472] on input "select this item" at bounding box center [240, 477] width 11 height 11
checkbox input "true"
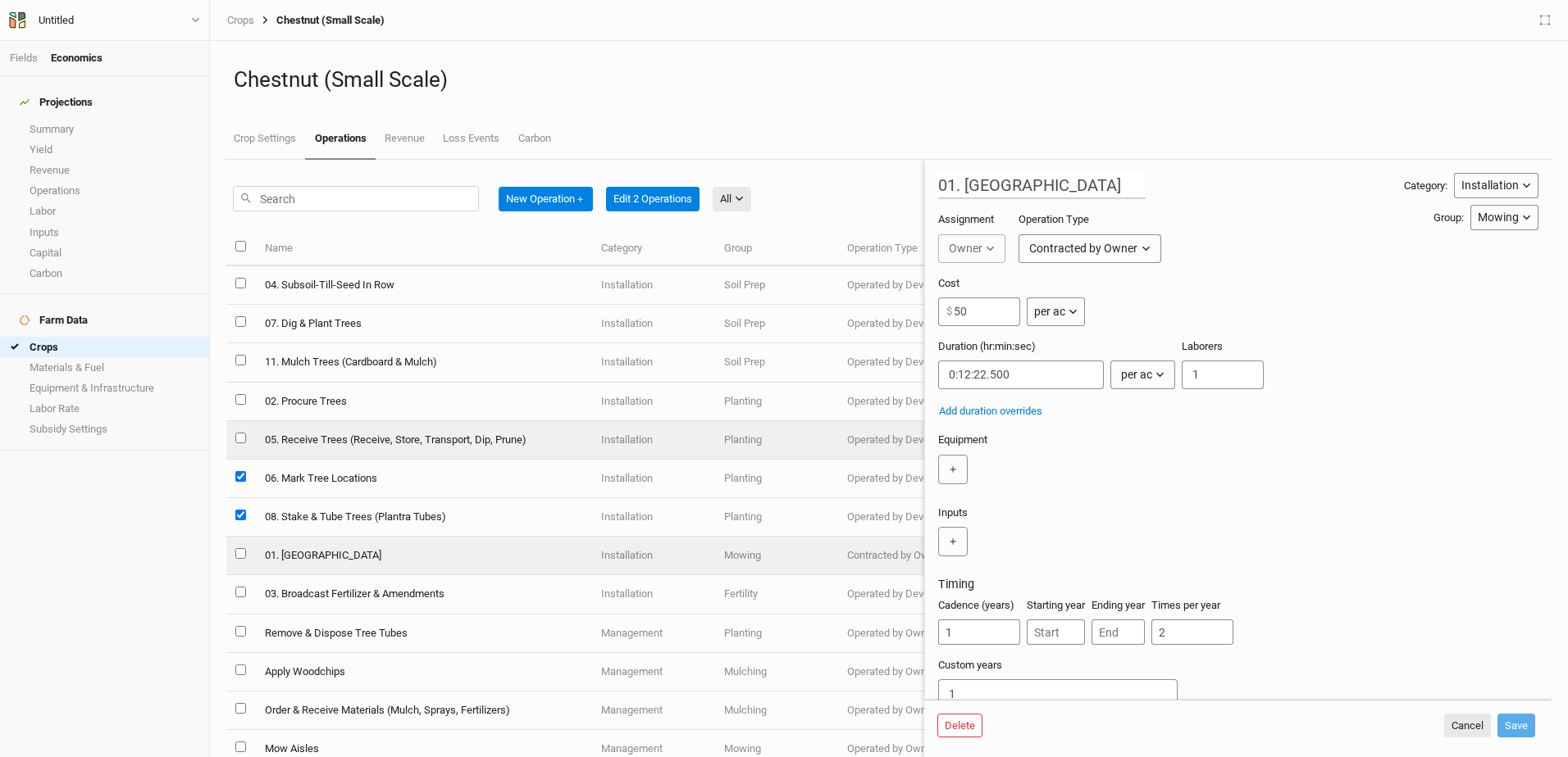
click at [235, 435] on input "select this item" at bounding box center [240, 438] width 11 height 11
checkbox input "true"
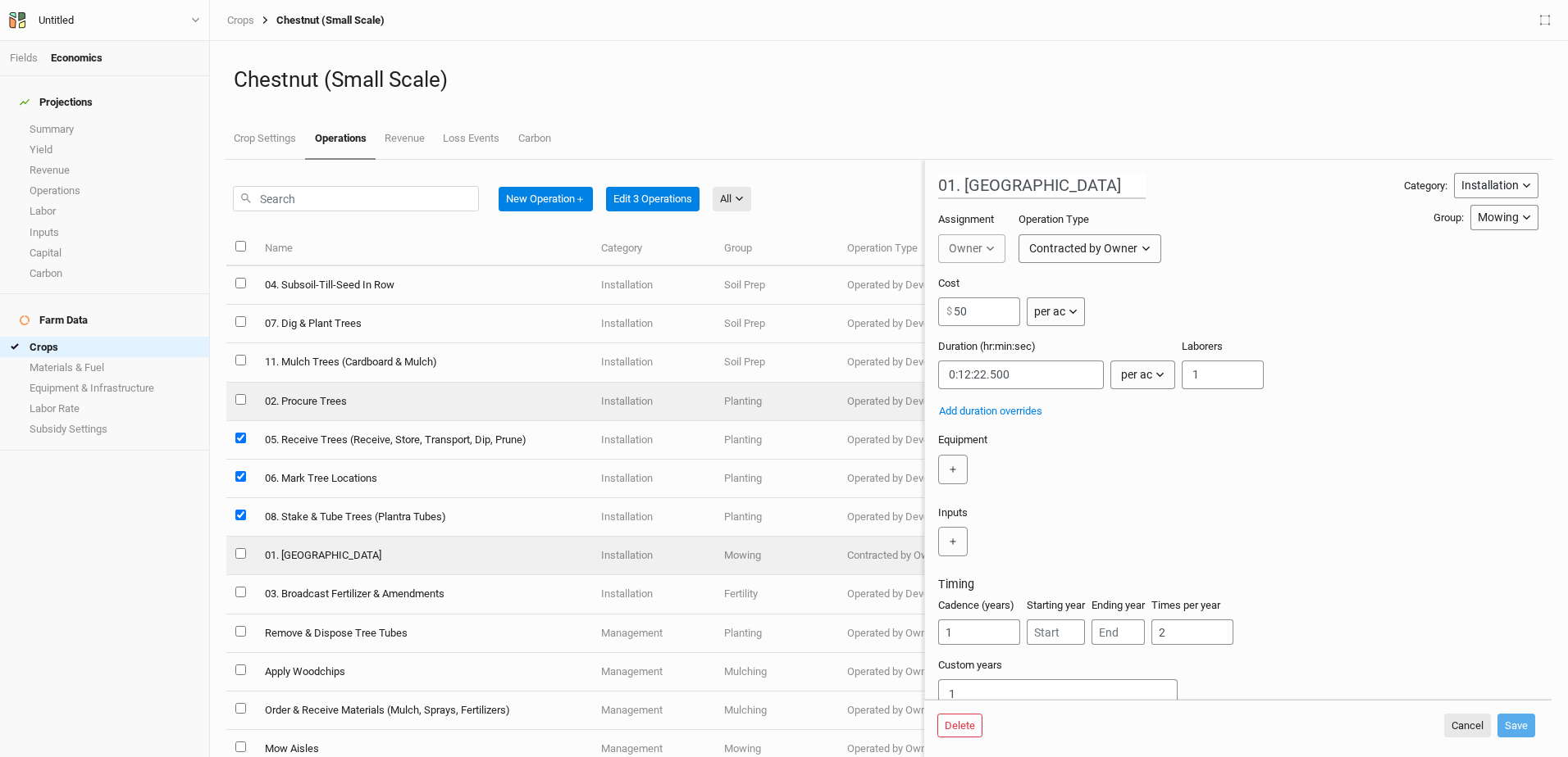
click at [232, 395] on td at bounding box center [240, 402] width 29 height 39
type input "02. Procure Trees"
type input "200"
type input "4:00:00"
type input "1"
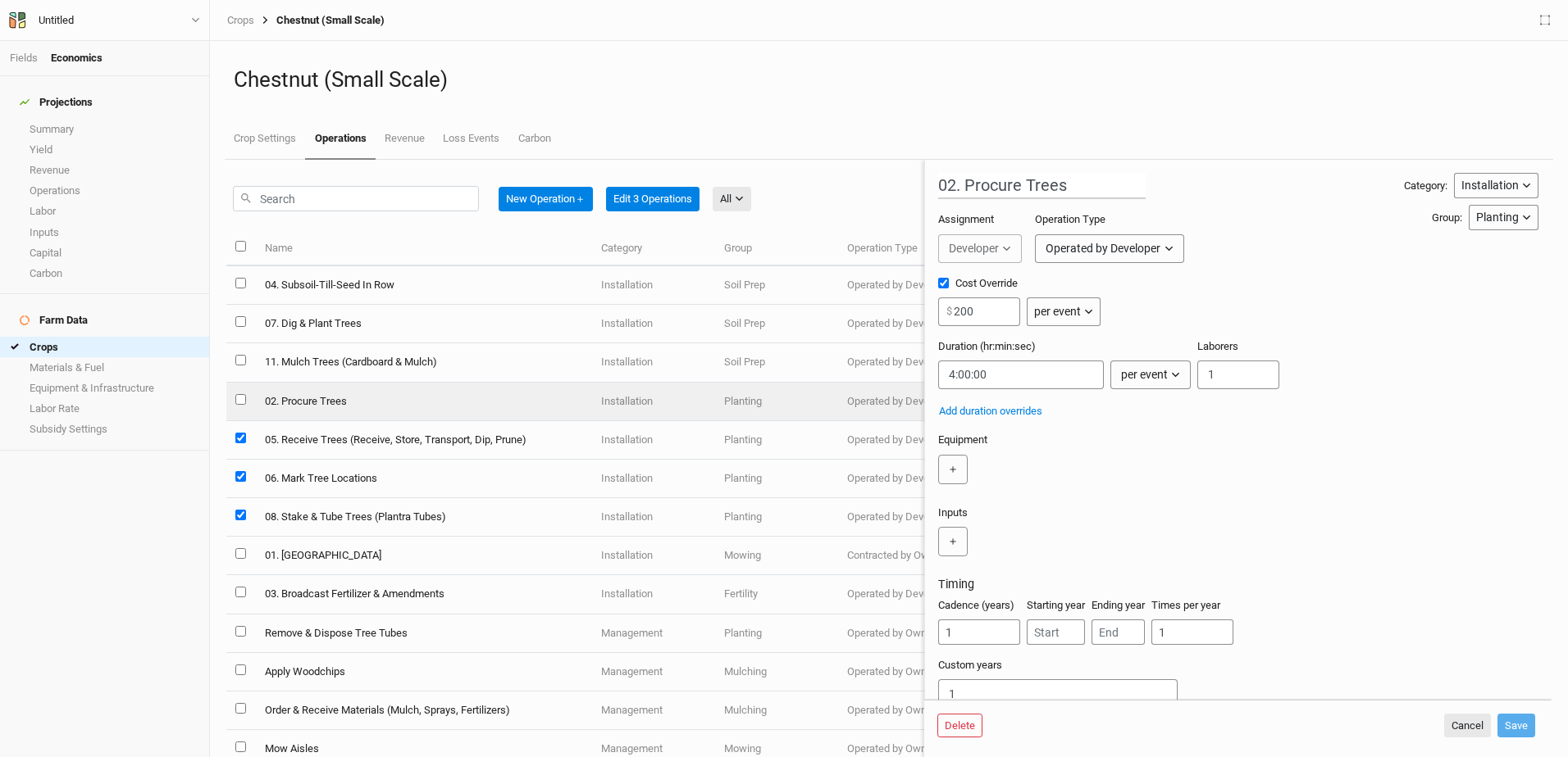
click at [247, 390] on td at bounding box center [240, 402] width 29 height 39
checkbox input "false"
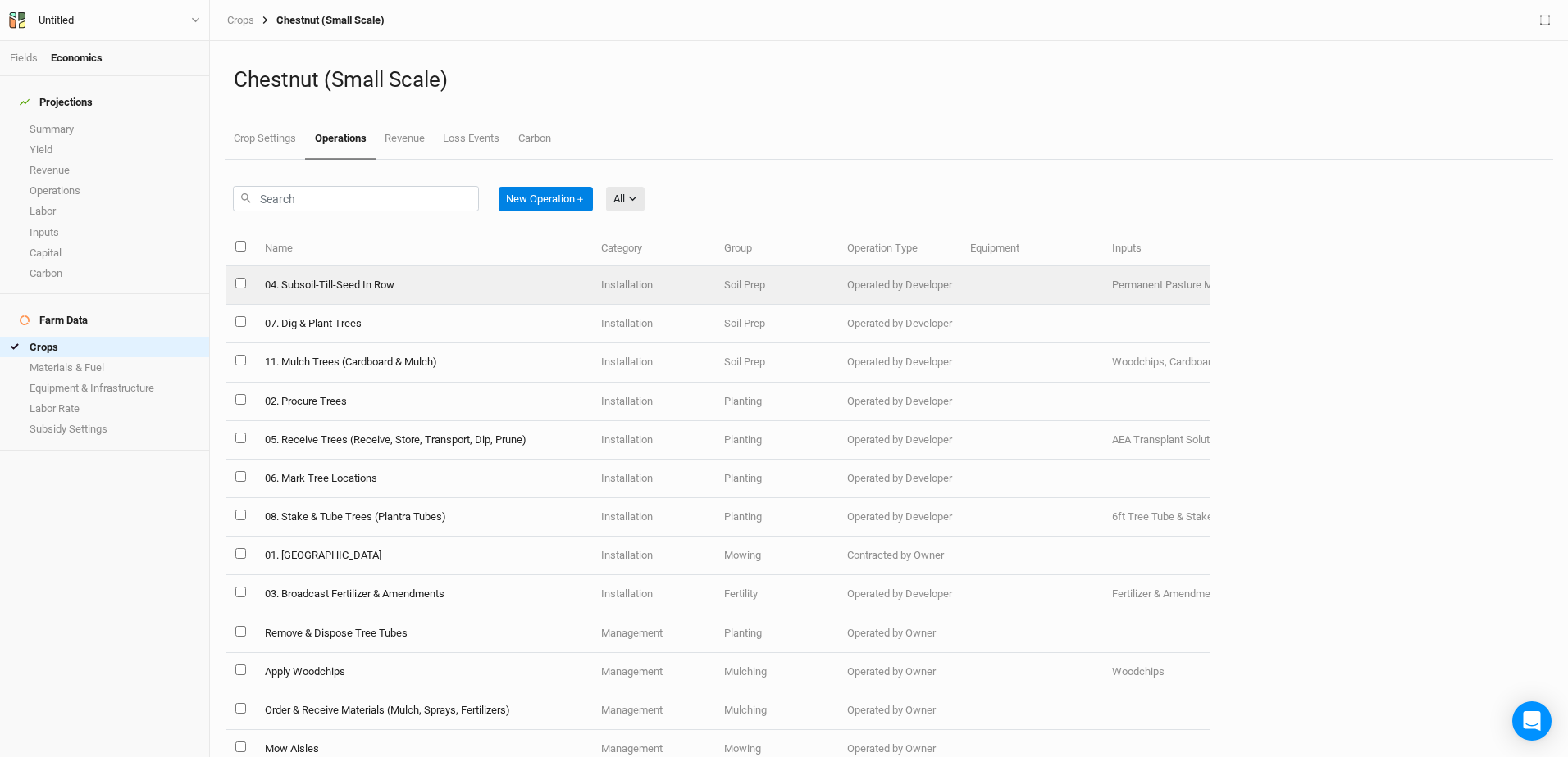
click at [233, 280] on td at bounding box center [240, 285] width 29 height 39
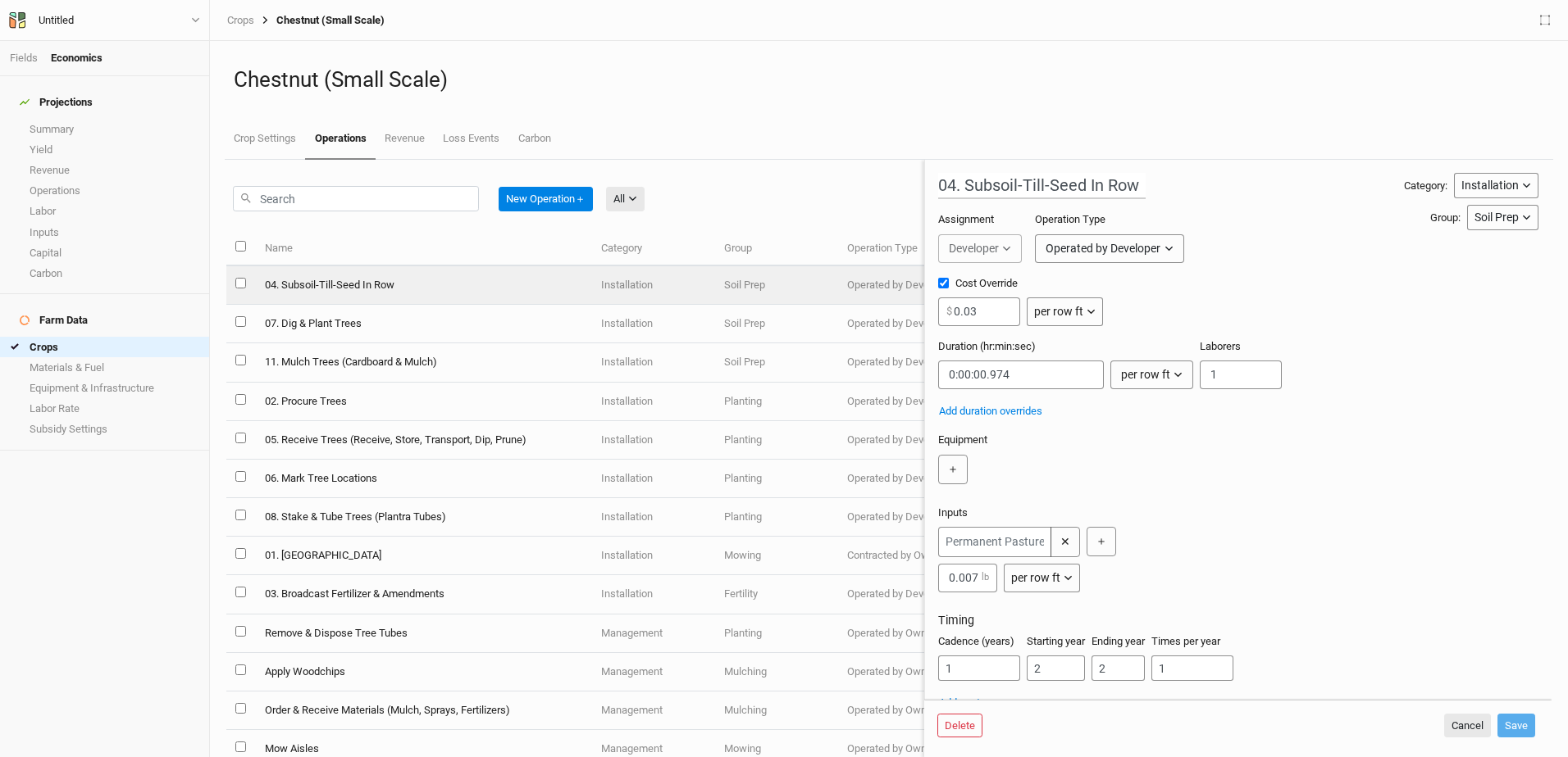
click at [245, 280] on input "select this item" at bounding box center [240, 283] width 11 height 11
checkbox input "true"
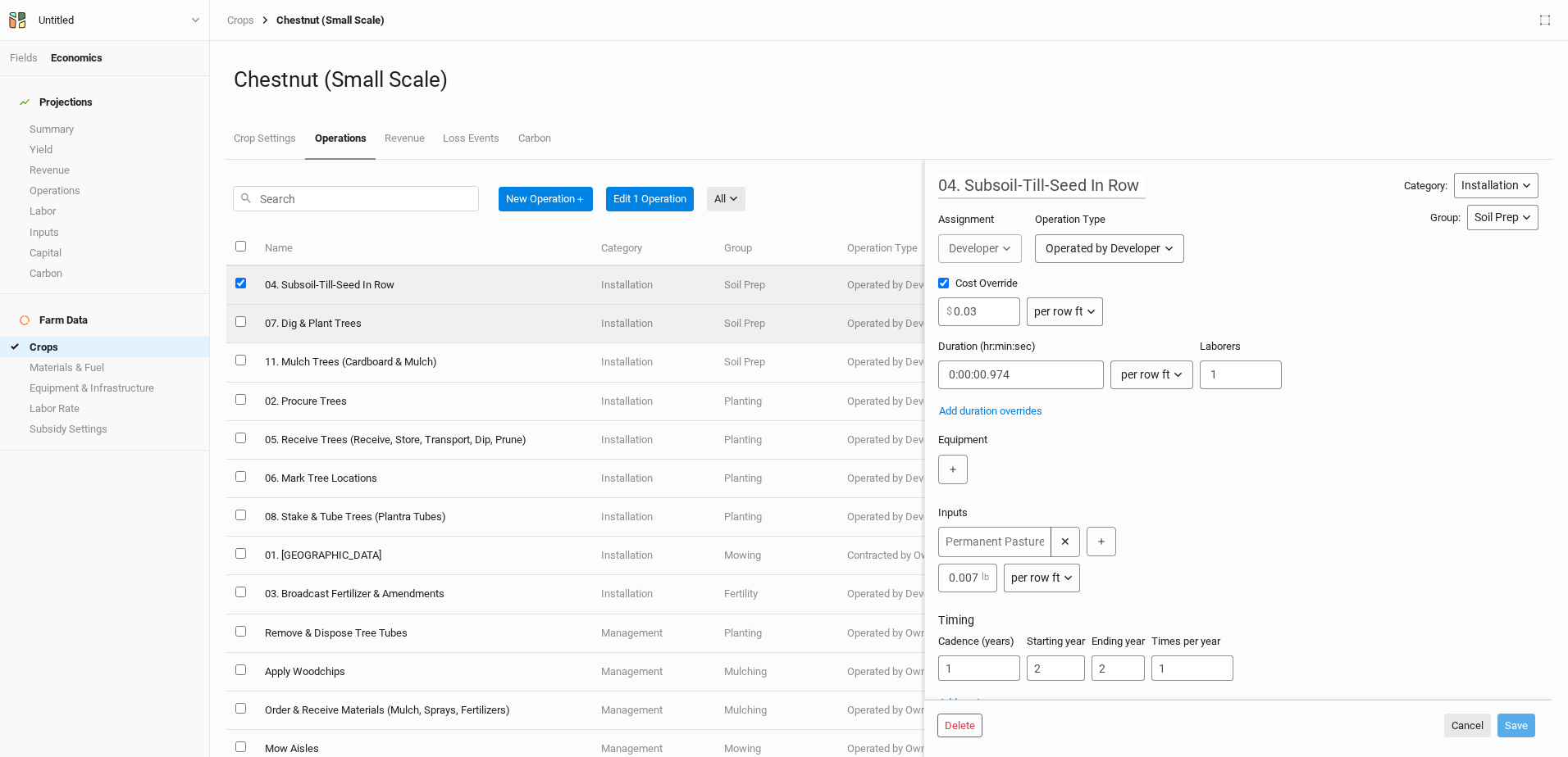
click at [240, 322] on input "select this item" at bounding box center [240, 322] width 11 height 11
checkbox input "true"
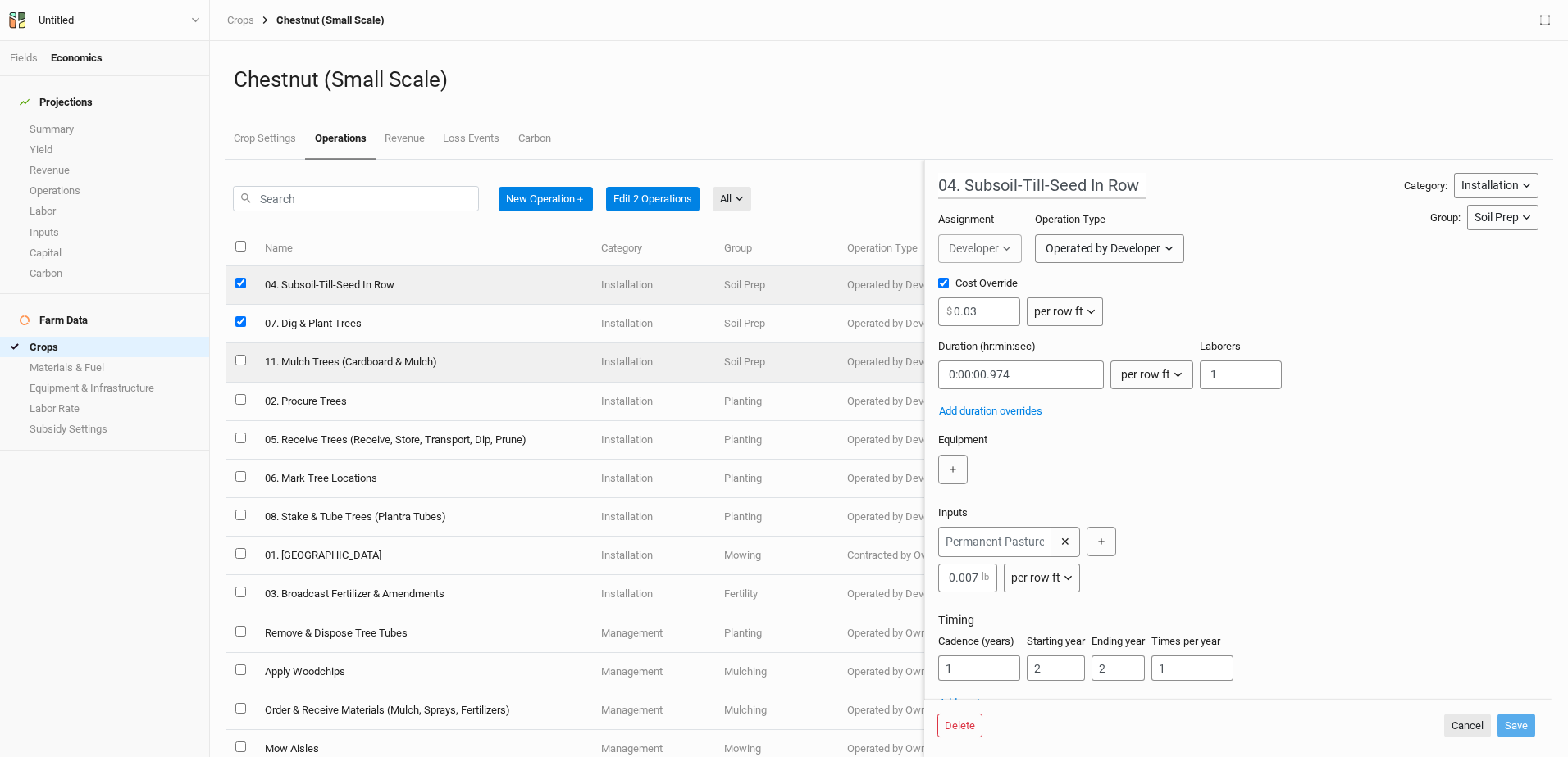
click at [238, 360] on input "select this item" at bounding box center [240, 360] width 11 height 11
checkbox input "true"
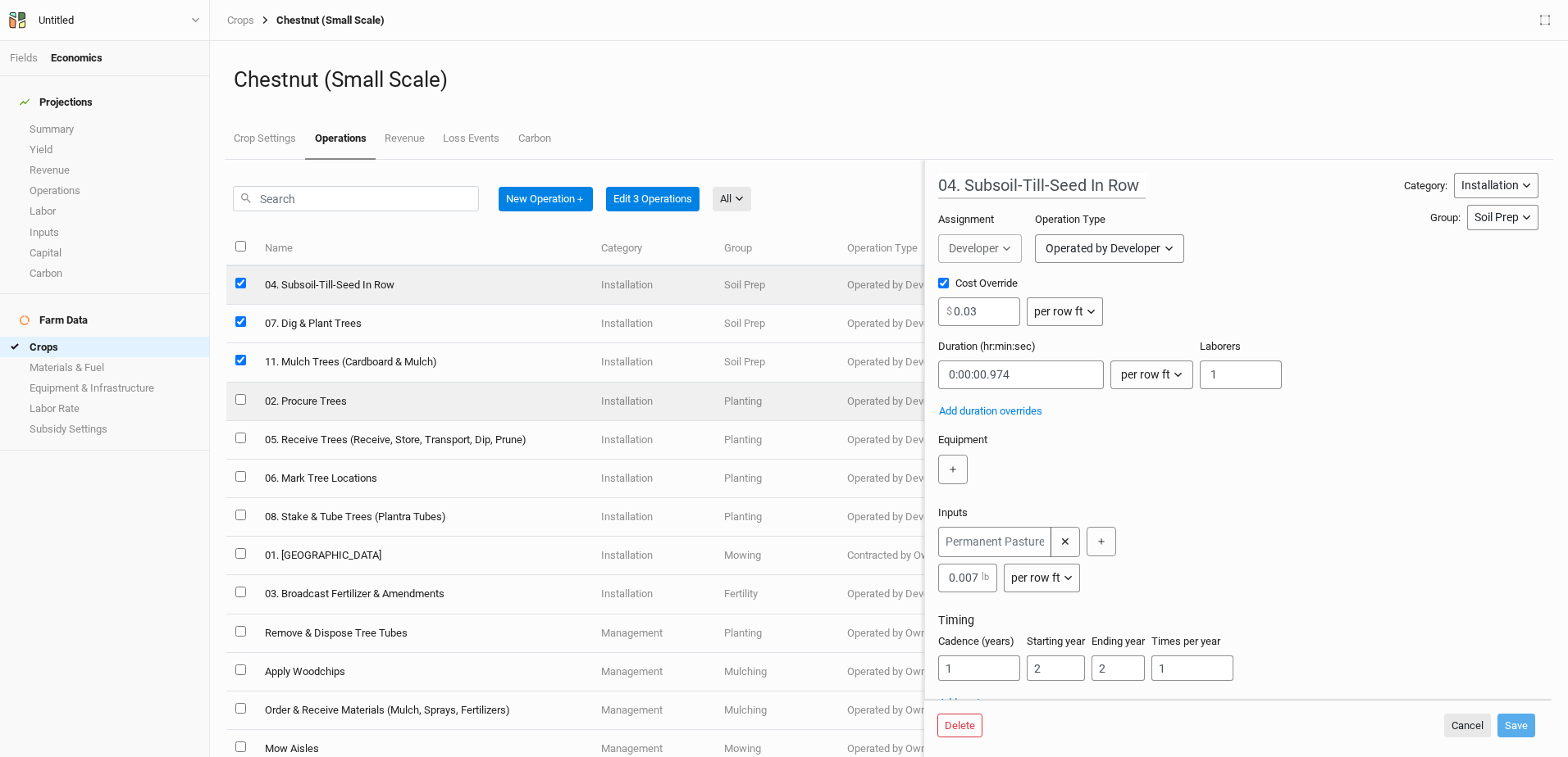
click at [239, 400] on input "select this item" at bounding box center [240, 399] width 11 height 11
checkbox input "true"
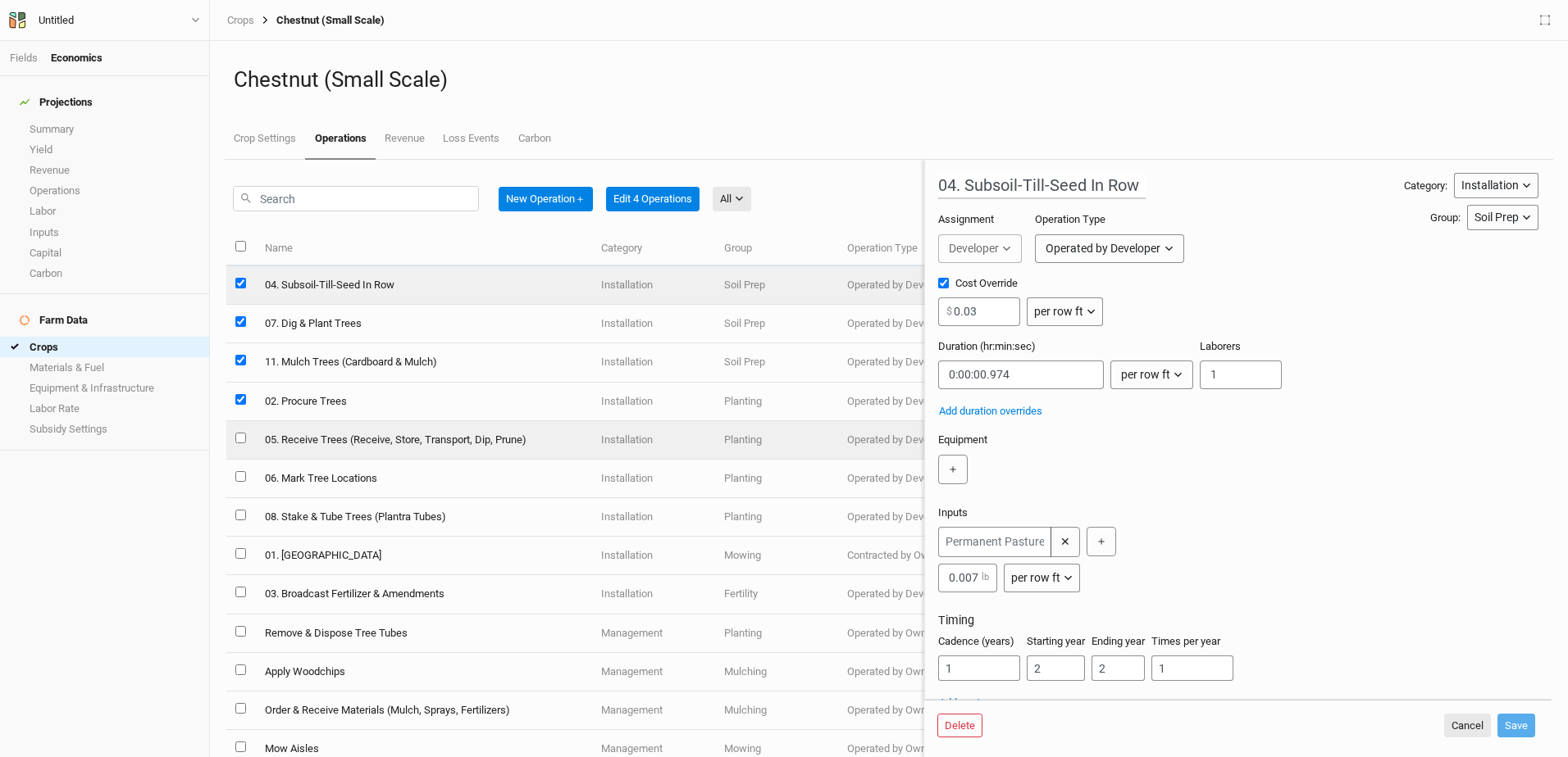
click at [240, 438] on input "select this item" at bounding box center [240, 438] width 11 height 11
checkbox input "true"
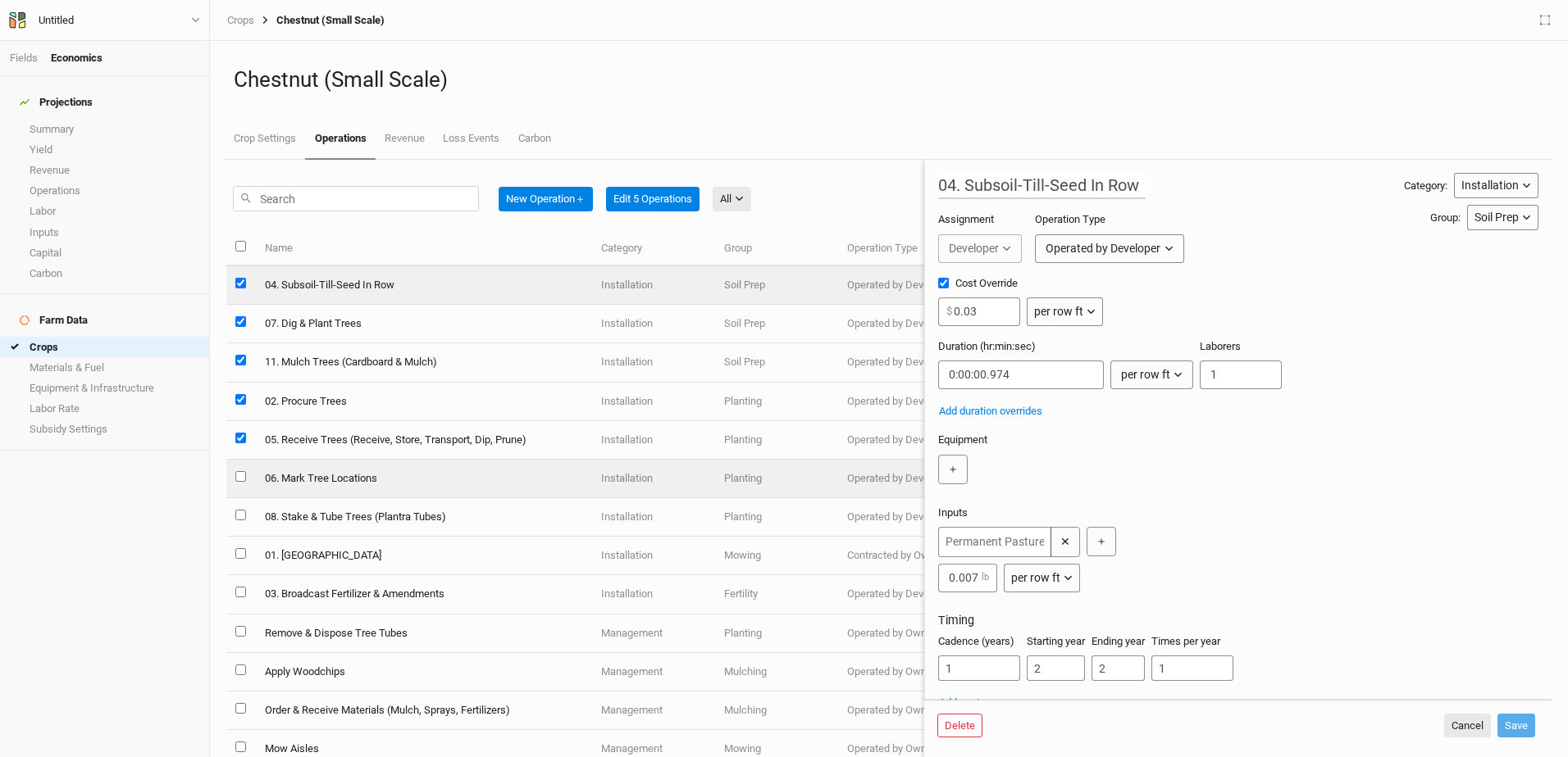
click at [238, 473] on input "select this item" at bounding box center [240, 477] width 11 height 11
checkbox input "true"
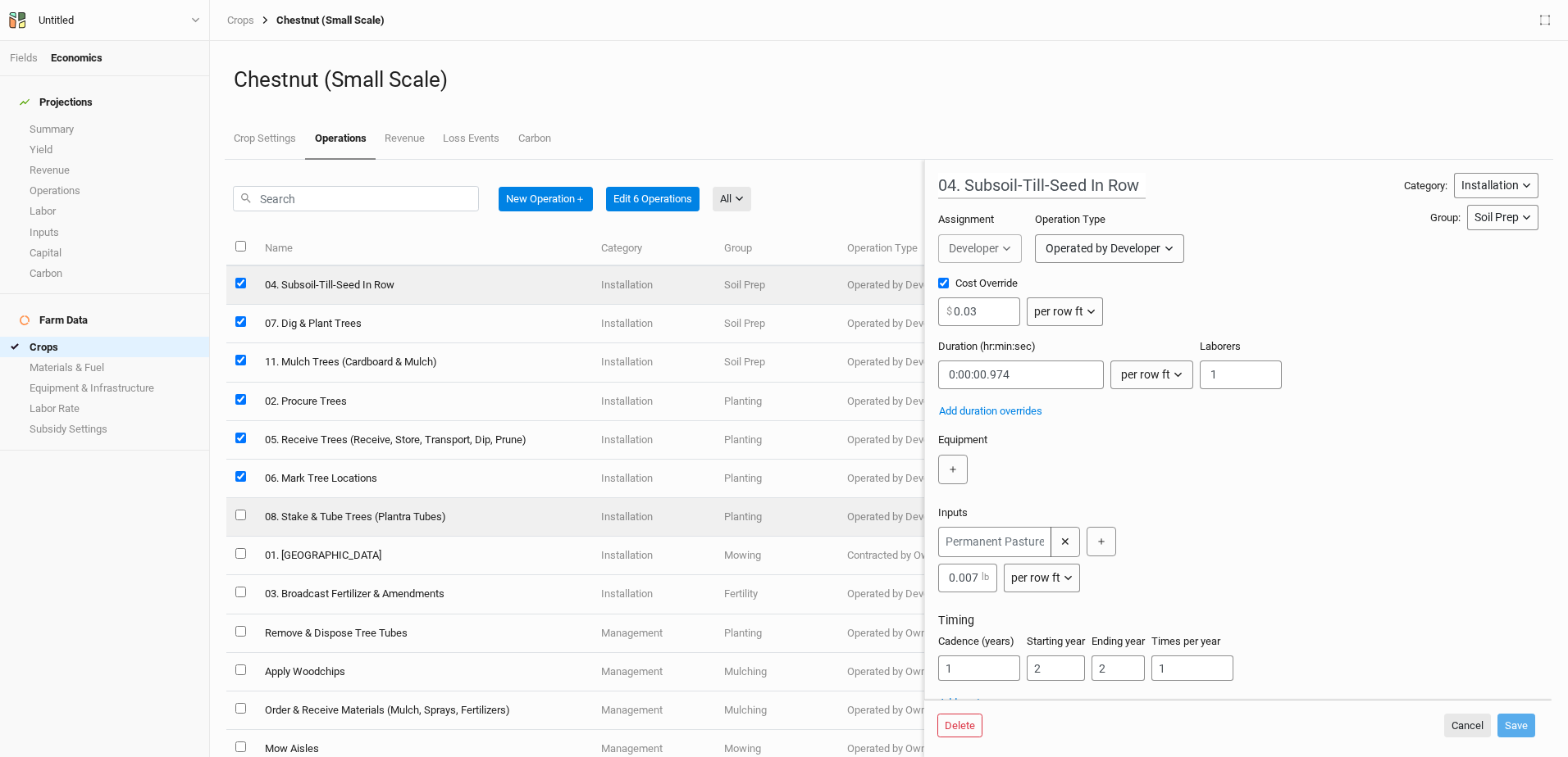
click at [237, 512] on input "select this item" at bounding box center [240, 515] width 11 height 11
checkbox input "true"
click at [282, 139] on link "Crop Settings" at bounding box center [264, 139] width 80 height 41
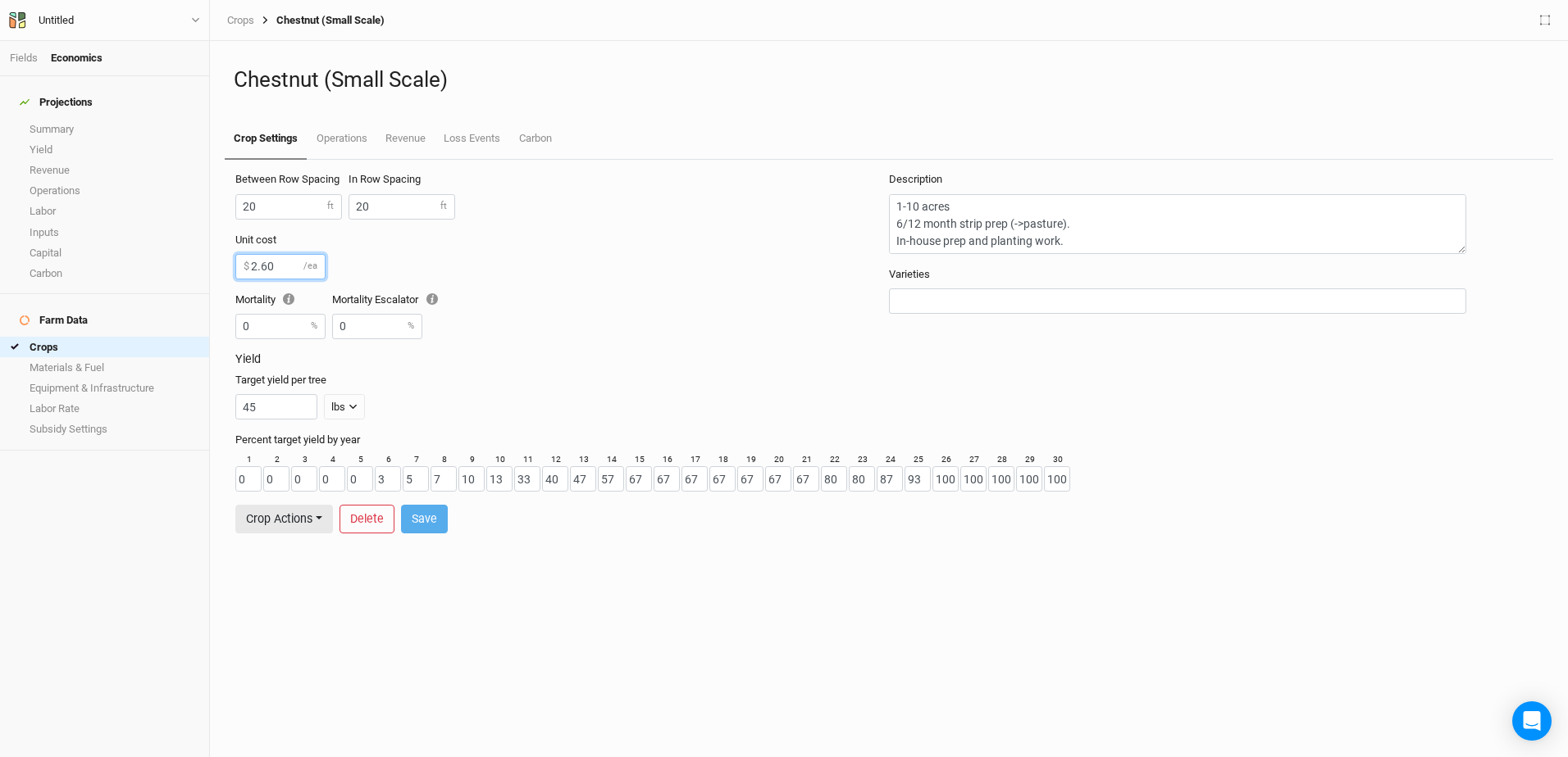
click at [268, 258] on input "2.60" at bounding box center [280, 266] width 90 height 26
click at [285, 260] on input "2.60" at bounding box center [280, 266] width 90 height 26
type input "2"
type input "5.50"
click at [271, 203] on input "20" at bounding box center [288, 207] width 106 height 26
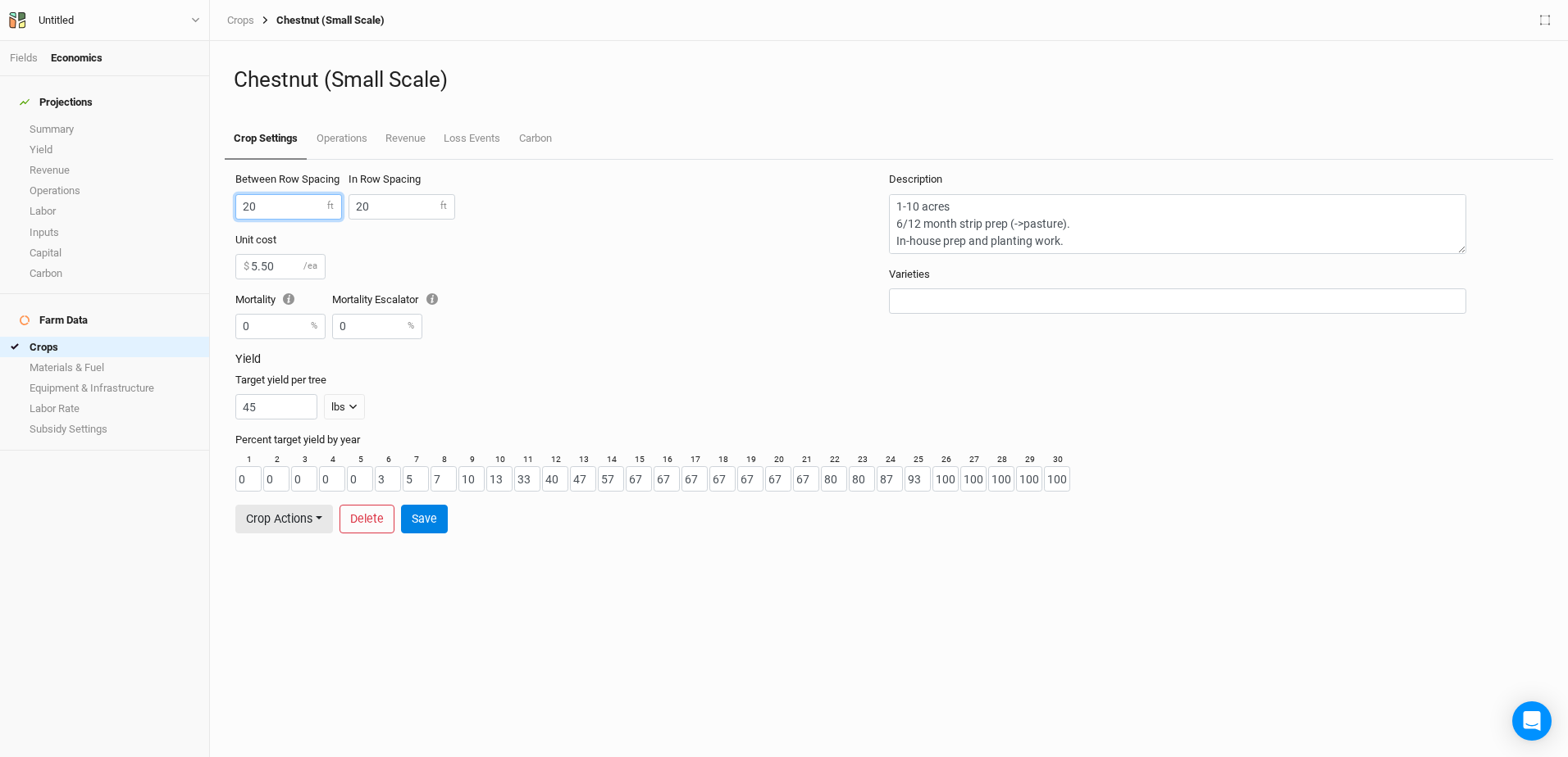
type input "2"
type input "30"
click at [260, 406] on input "45" at bounding box center [275, 407] width 82 height 26
type input "4"
type input "60"
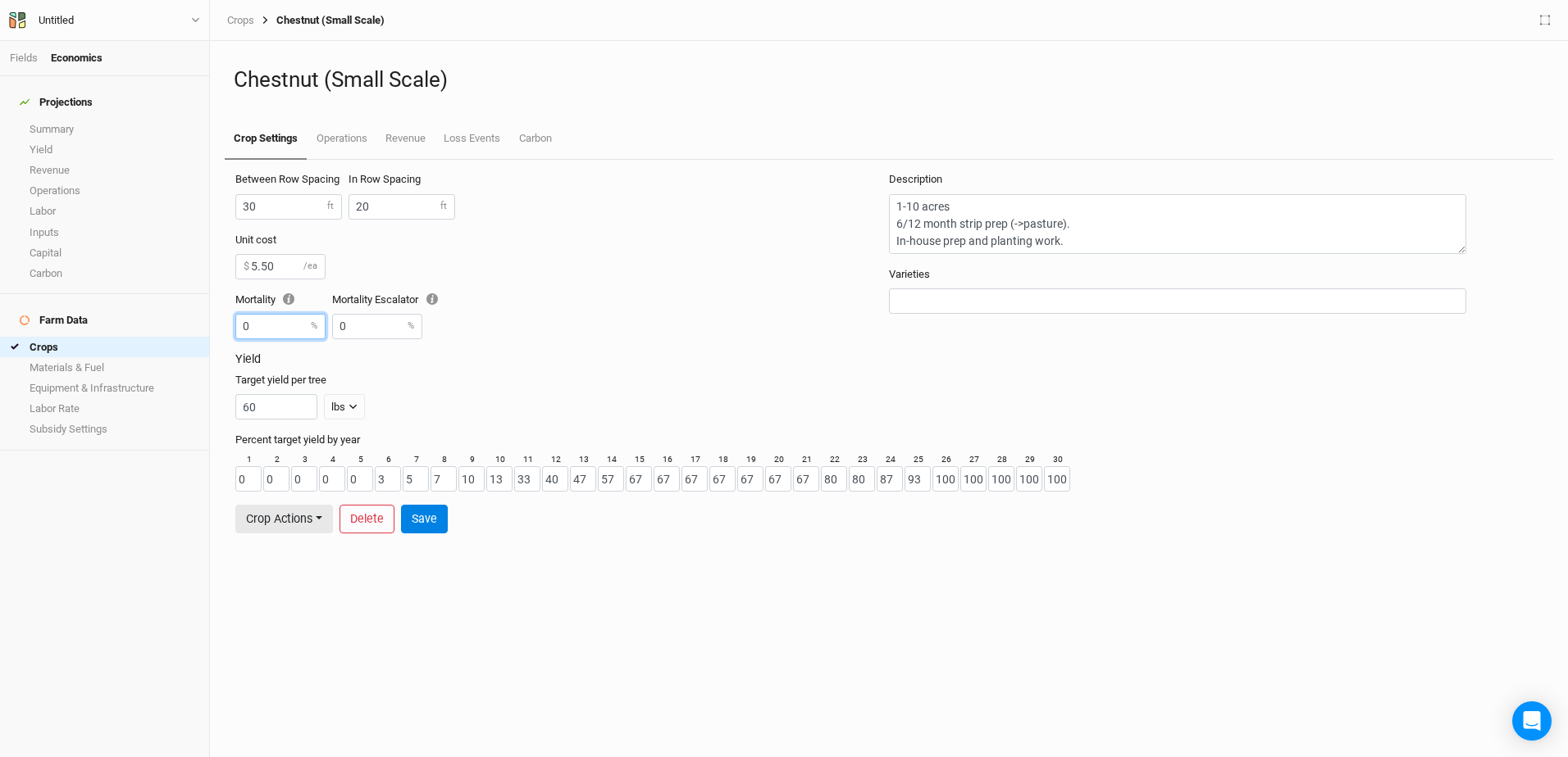
click at [272, 320] on input "0" at bounding box center [280, 327] width 90 height 26
type input "5"
click at [497, 382] on div "Target yield per tree 60 lbs lbs bft" at bounding box center [885, 396] width 1301 height 47
click at [431, 526] on button "Save" at bounding box center [424, 519] width 47 height 29
click at [49, 357] on link "Materials & Fuel" at bounding box center [104, 367] width 209 height 21
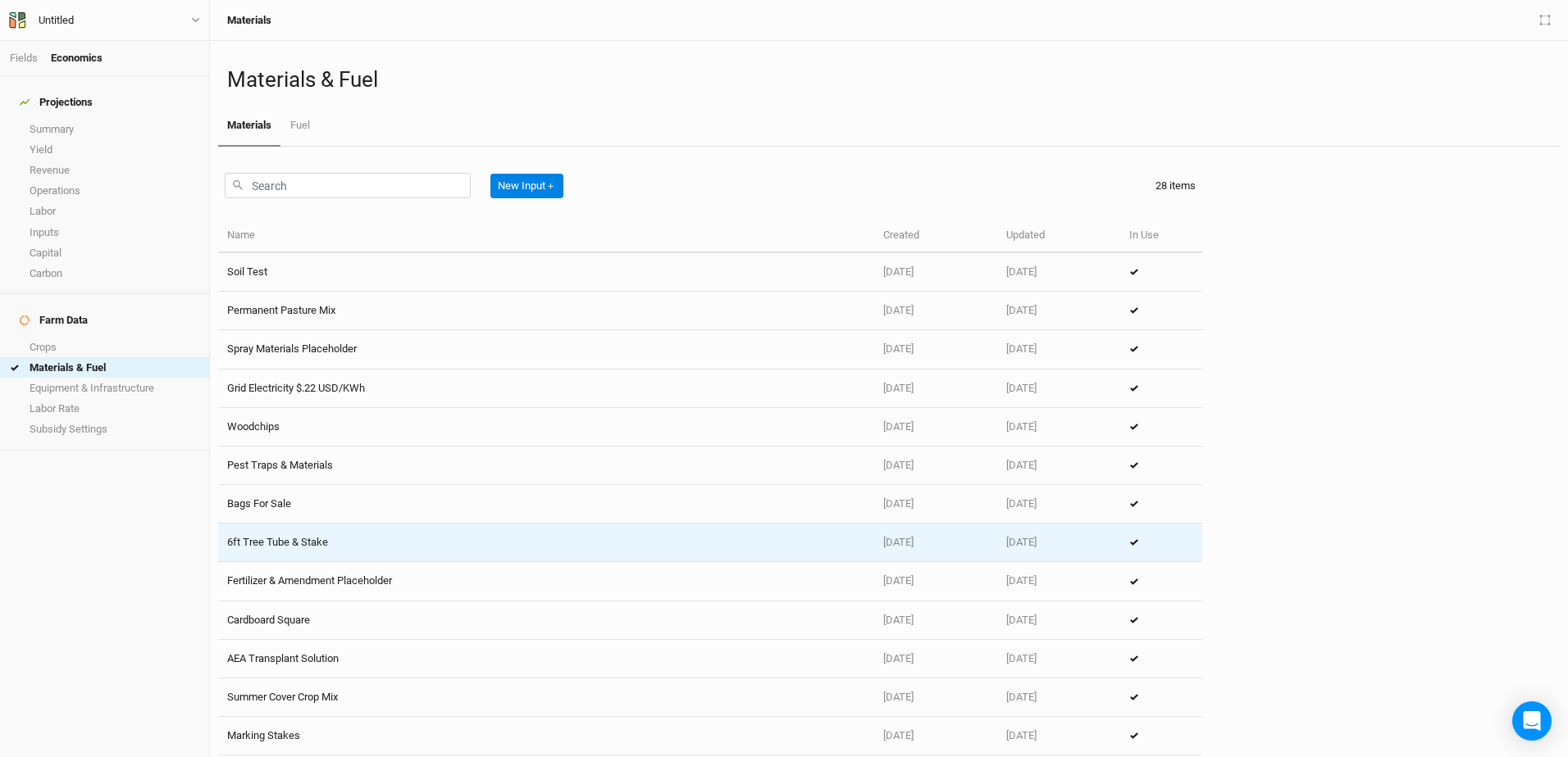
click at [264, 538] on td "6ft Tree Tube & Stake" at bounding box center [545, 543] width 656 height 39
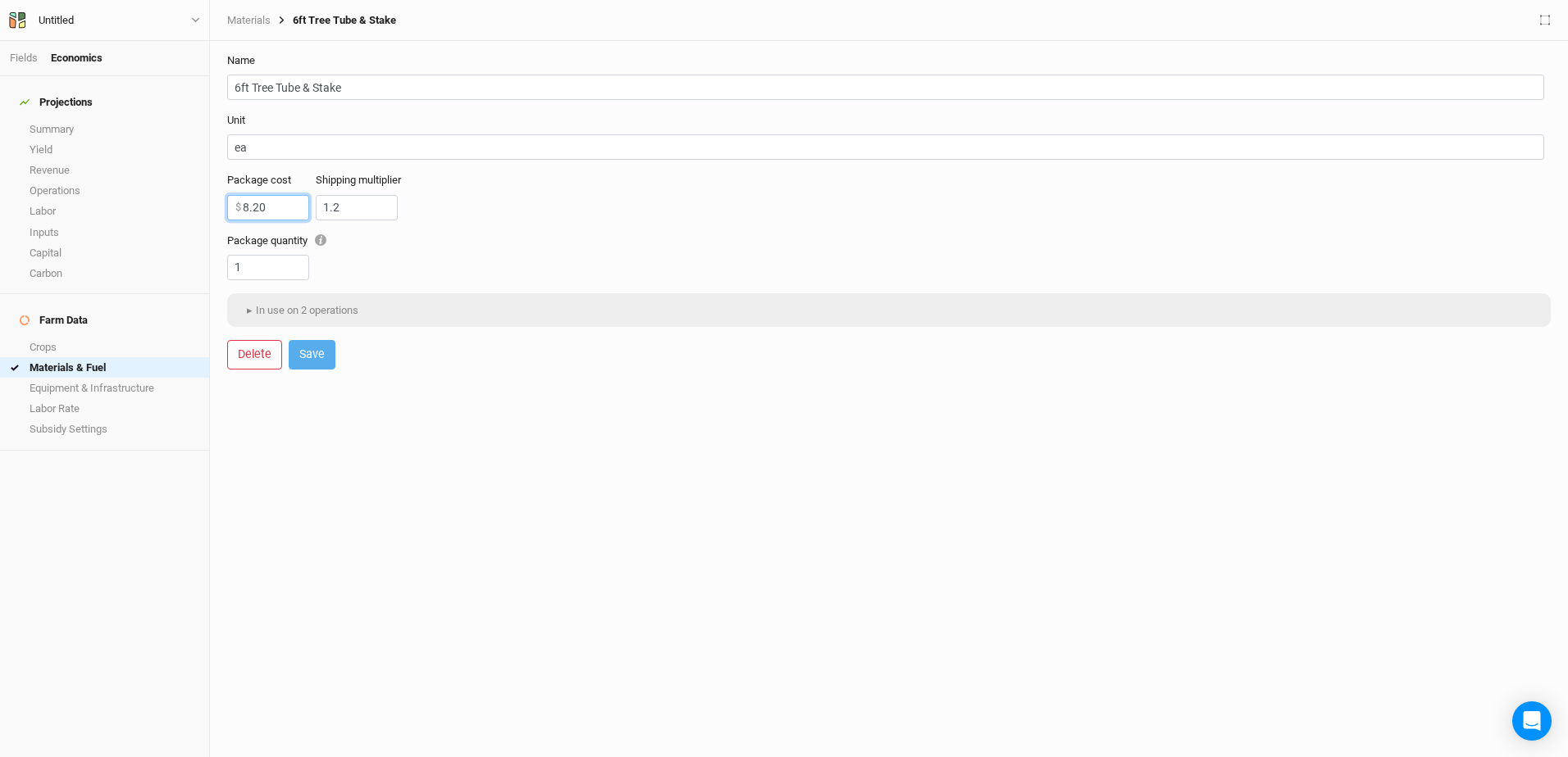
drag, startPoint x: 247, startPoint y: 202, endPoint x: 288, endPoint y: 200, distance: 41.0
click at [262, 202] on input "8.20" at bounding box center [267, 208] width 82 height 26
click at [270, 208] on input "8.20" at bounding box center [267, 208] width 82 height 26
type input "8"
type input "3200"
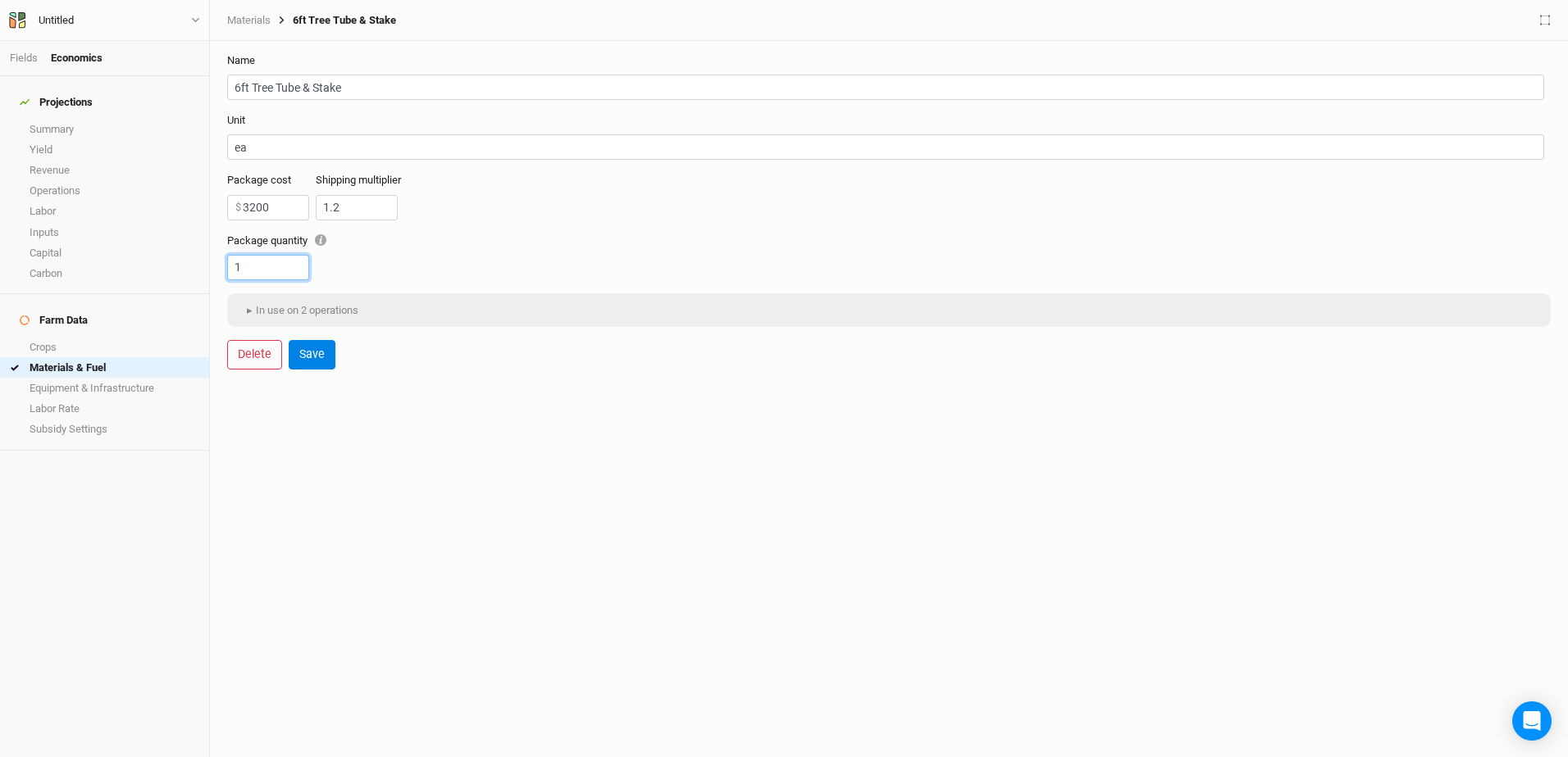
click at [253, 269] on input "1" at bounding box center [267, 267] width 82 height 26
click at [320, 359] on button "Save" at bounding box center [312, 355] width 47 height 29
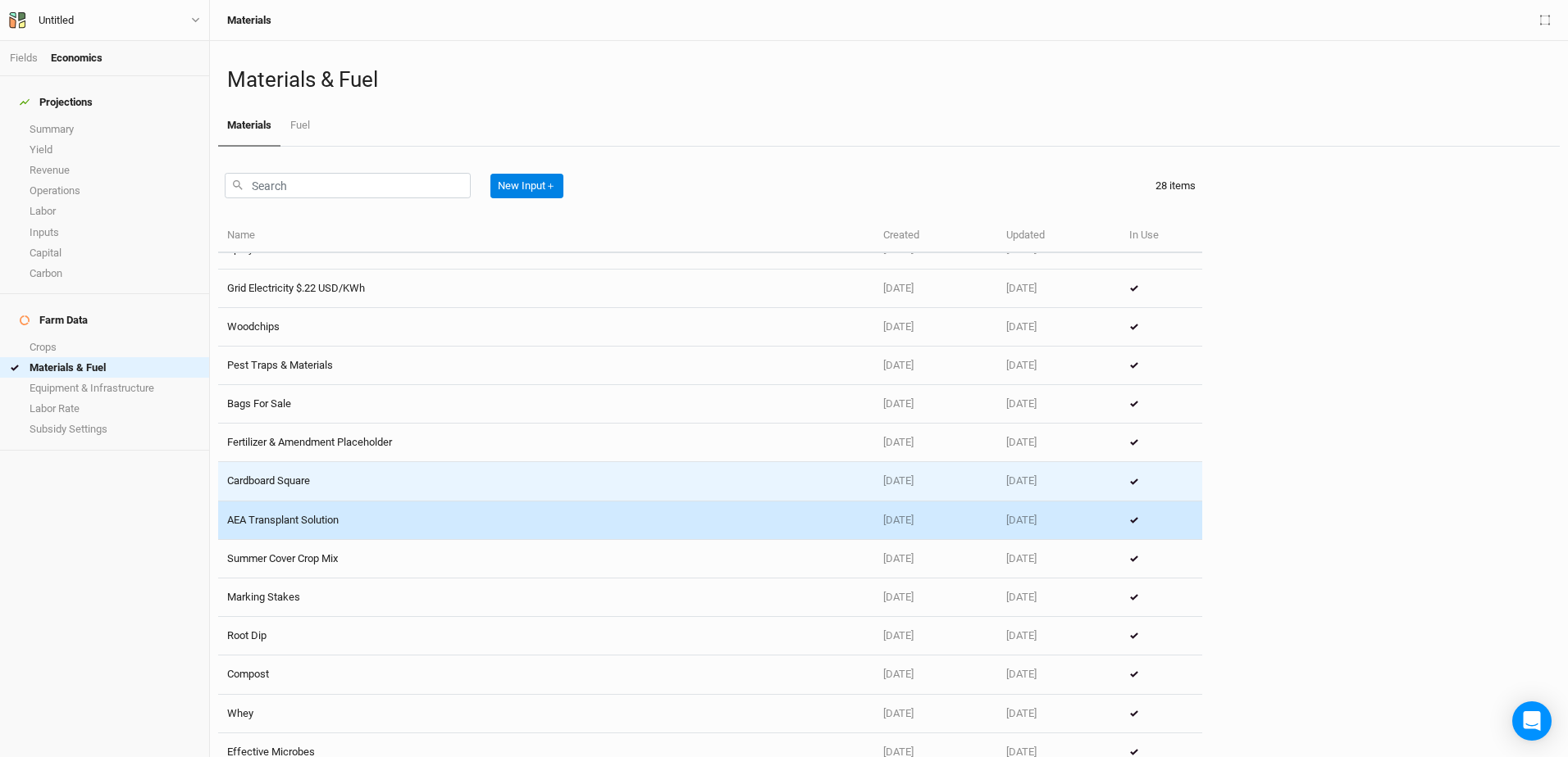
scroll to position [18, 0]
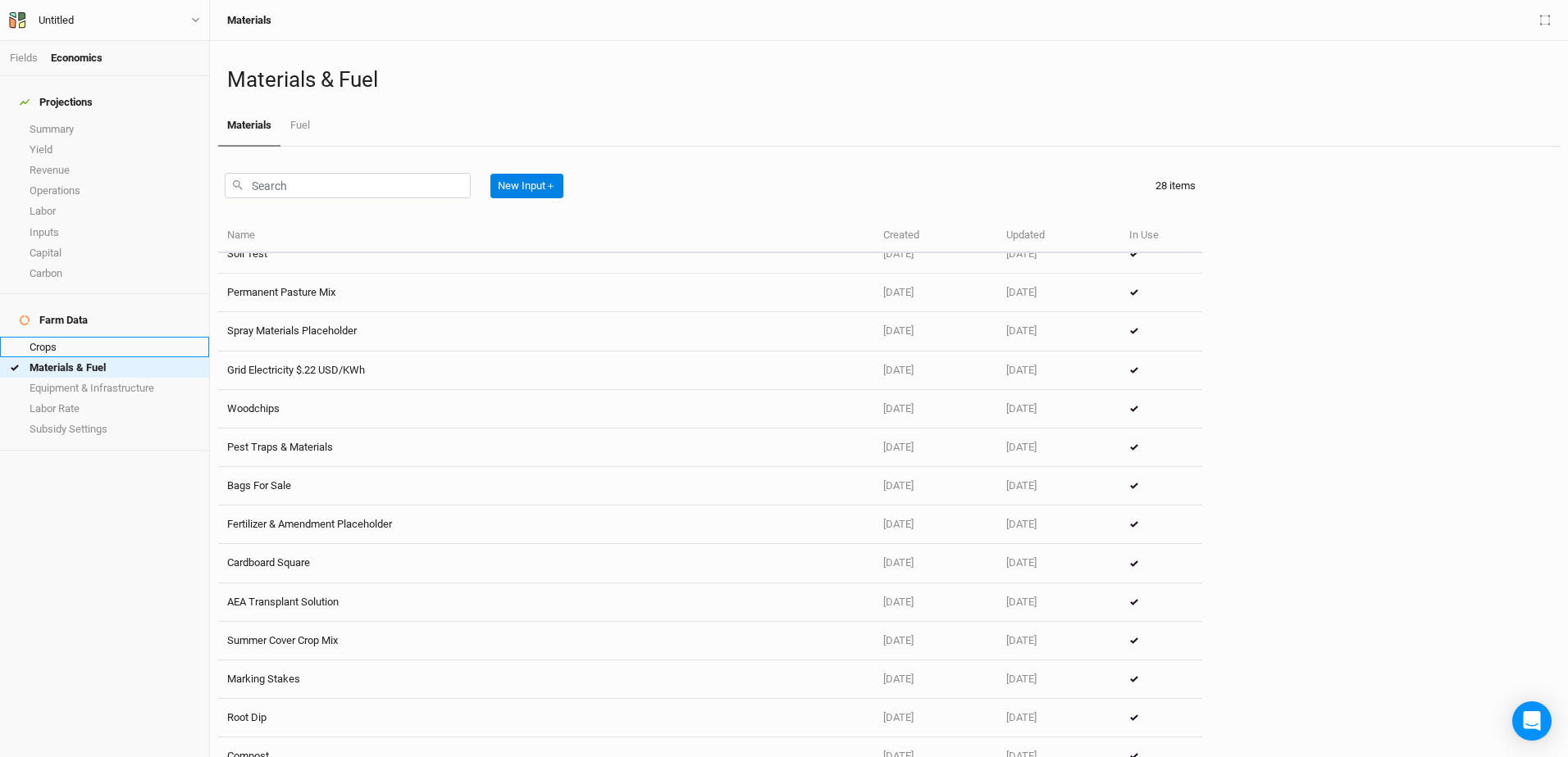
click at [51, 337] on link "Crops" at bounding box center [104, 347] width 209 height 21
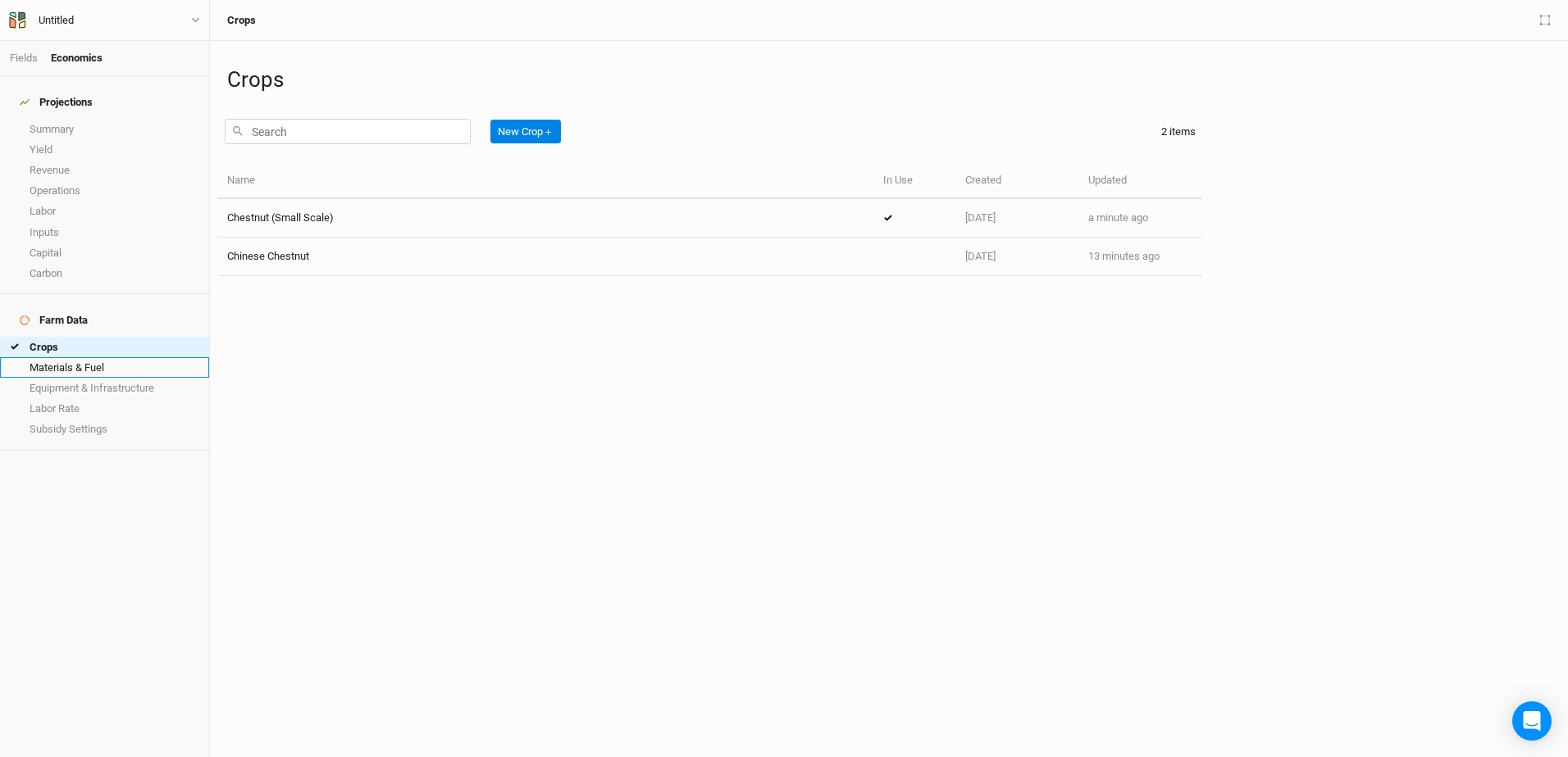
click at [54, 357] on link "Materials & Fuel" at bounding box center [104, 367] width 209 height 21
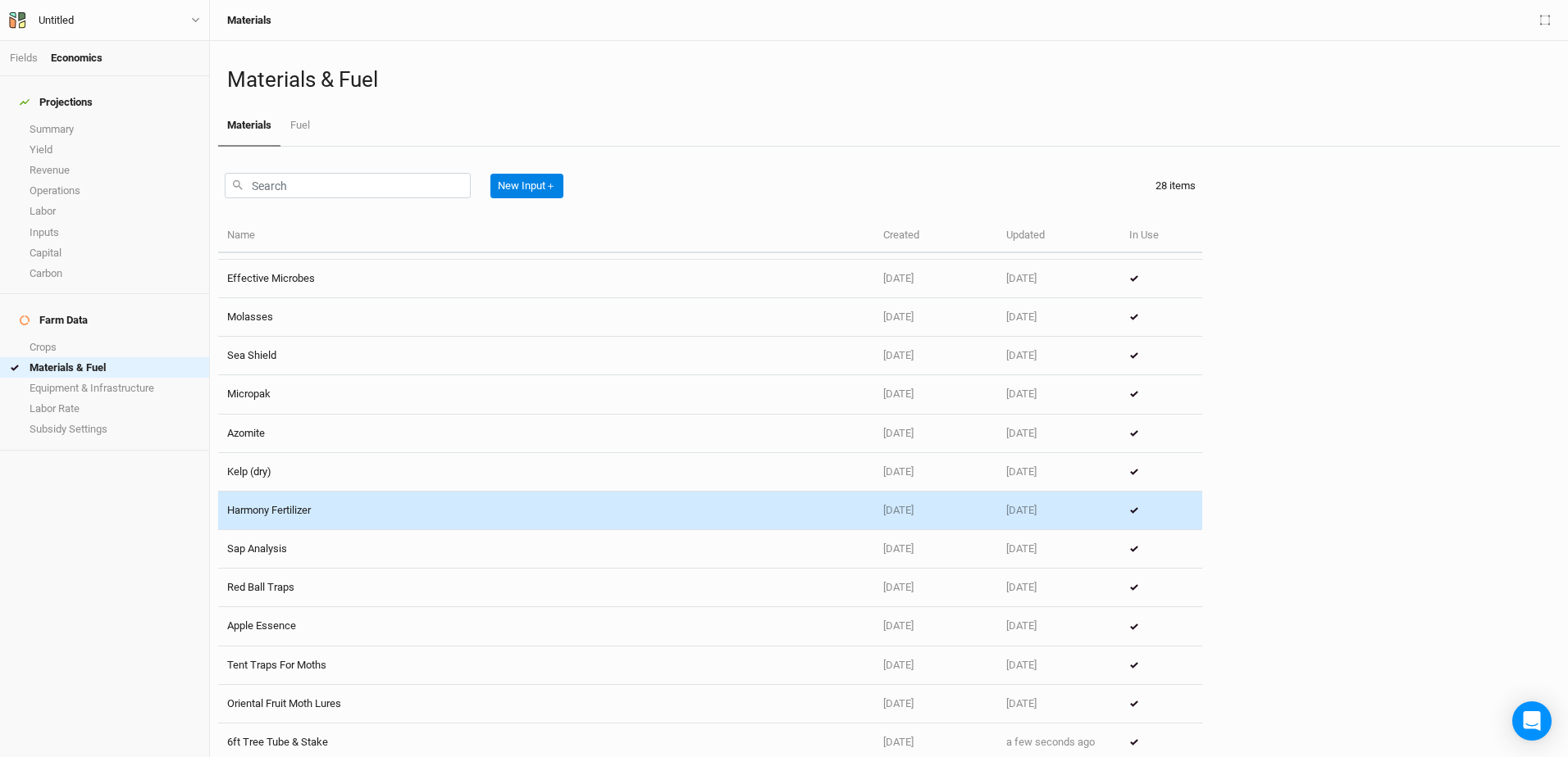
scroll to position [592, 0]
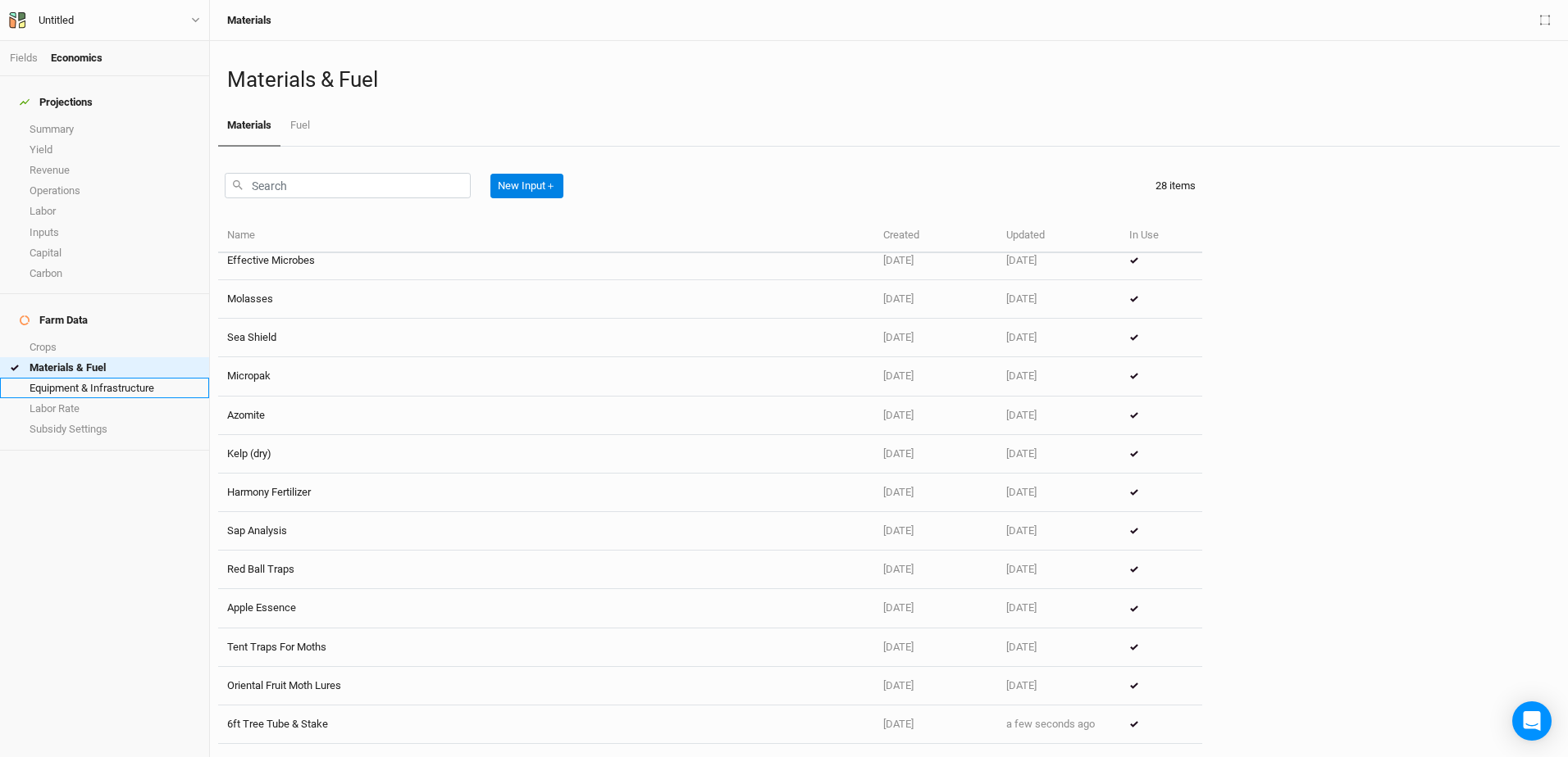
click at [76, 378] on link "Equipment & Infrastructure" at bounding box center [104, 388] width 209 height 21
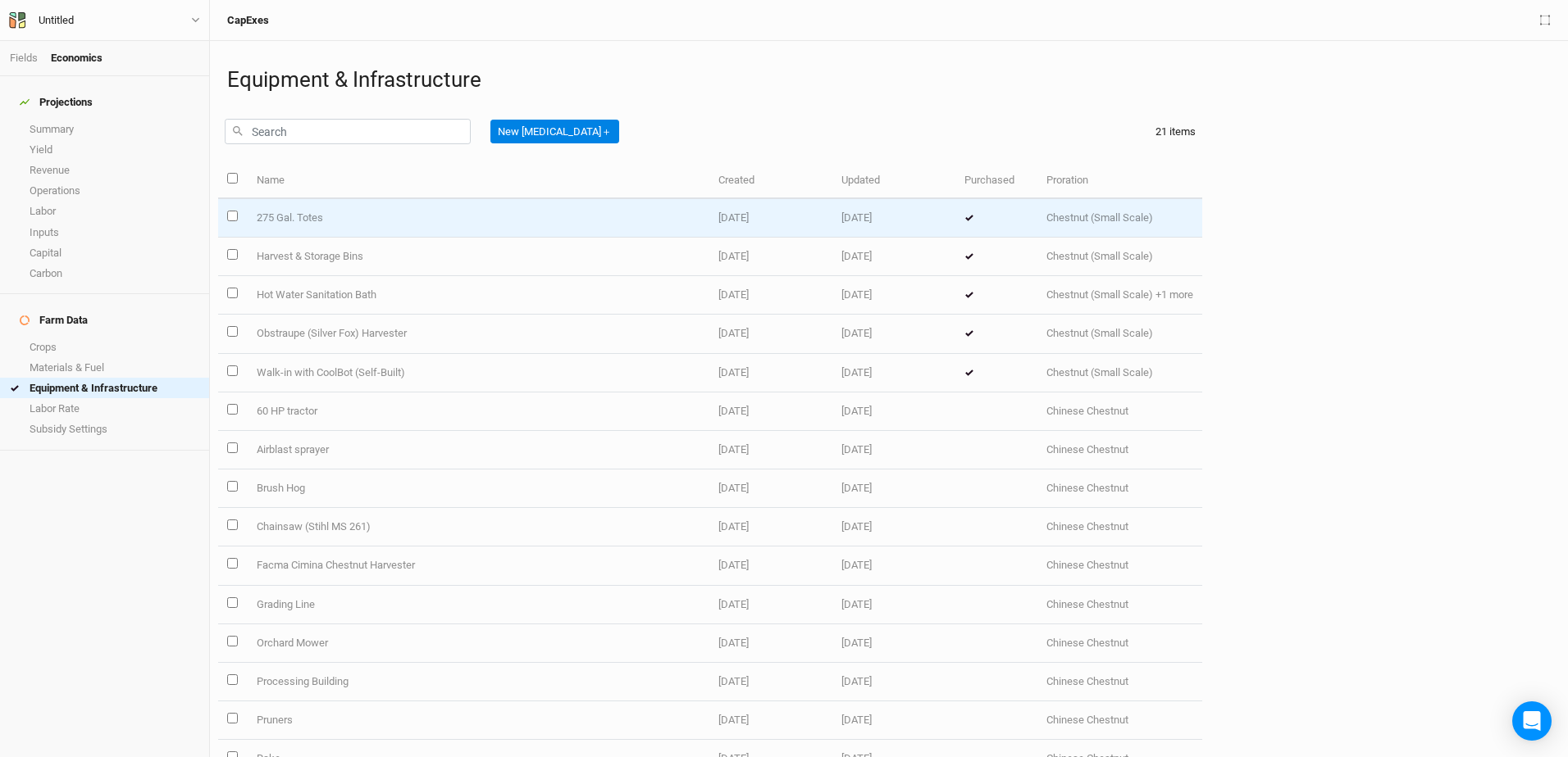
click at [231, 213] on input "select this item" at bounding box center [232, 215] width 11 height 11
checkbox input "true"
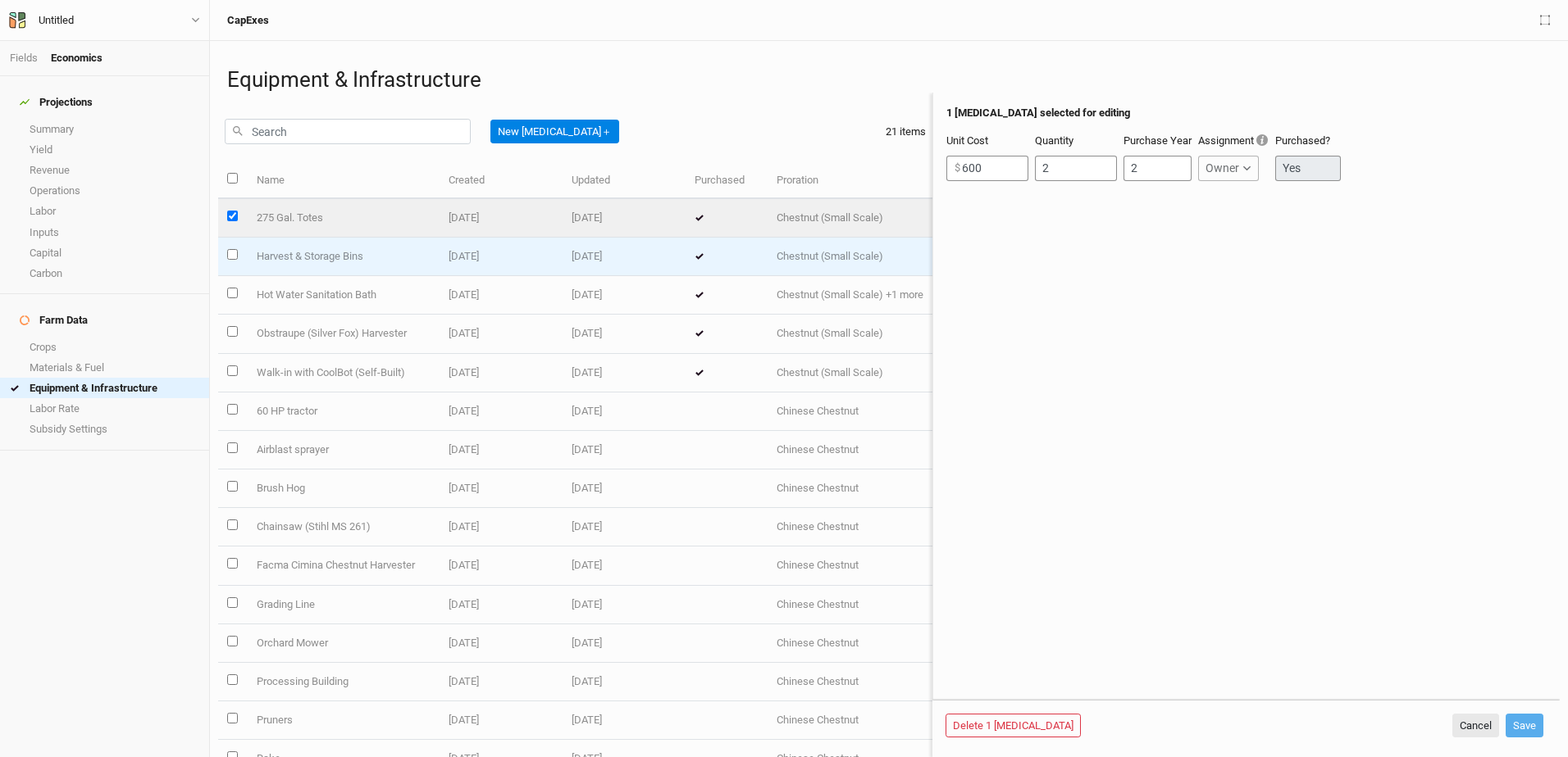
click at [231, 255] on input "select this item" at bounding box center [232, 254] width 11 height 11
checkbox input "true"
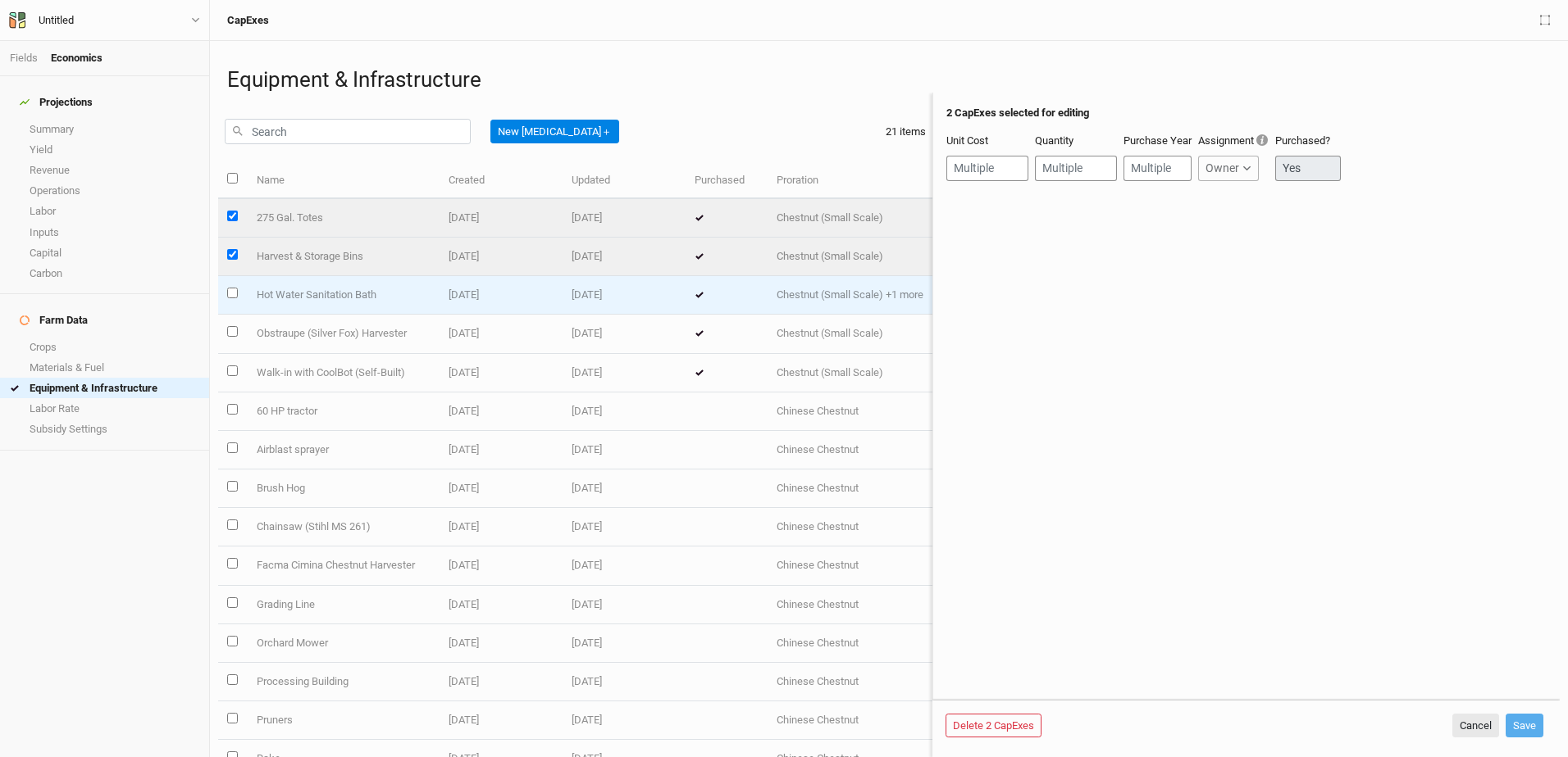
click at [238, 284] on td at bounding box center [232, 295] width 29 height 39
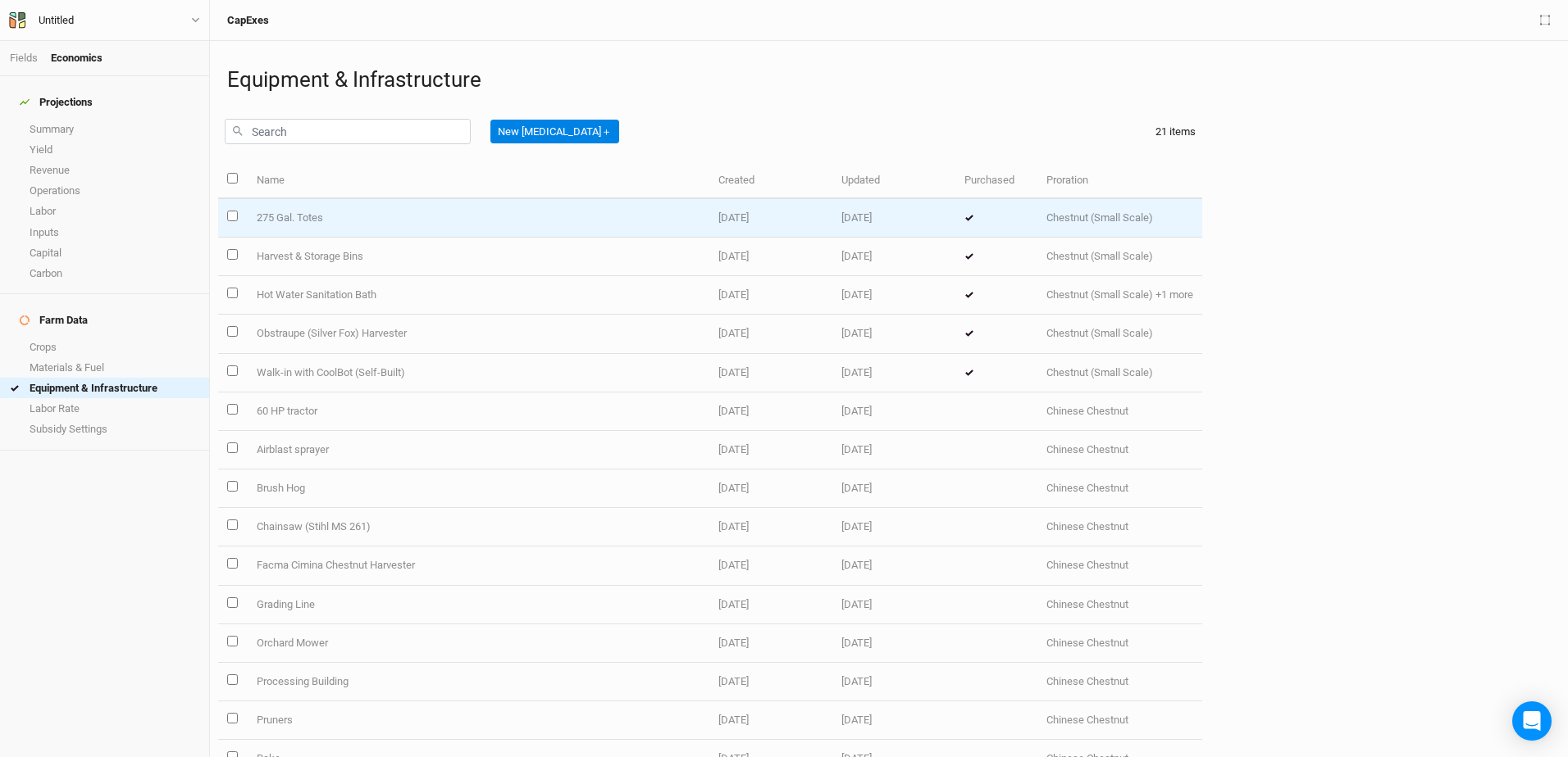
click at [227, 214] on input "select this item" at bounding box center [232, 215] width 11 height 11
checkbox input "true"
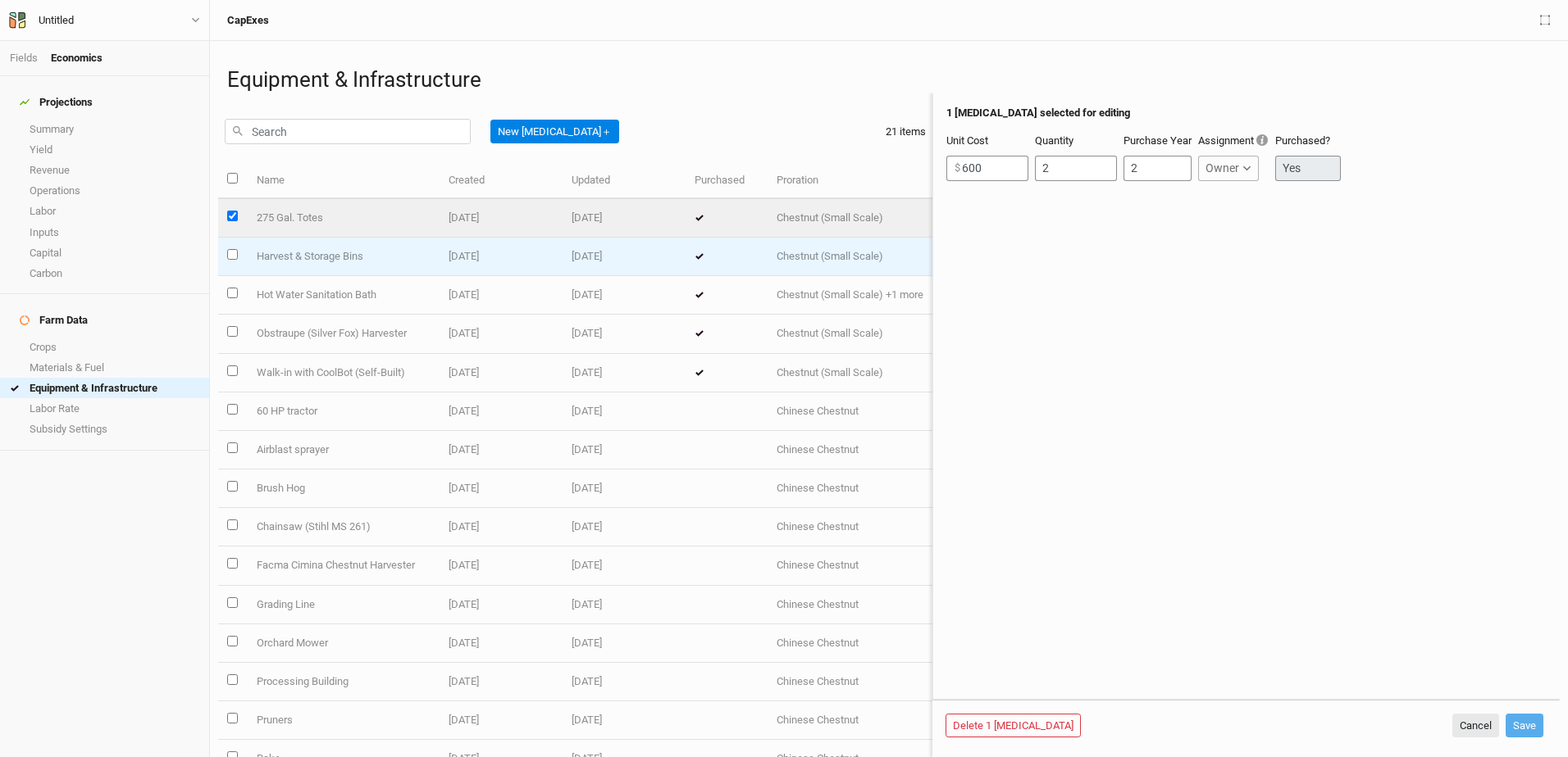
click at [228, 253] on input "select this item" at bounding box center [232, 254] width 11 height 11
checkbox input "true"
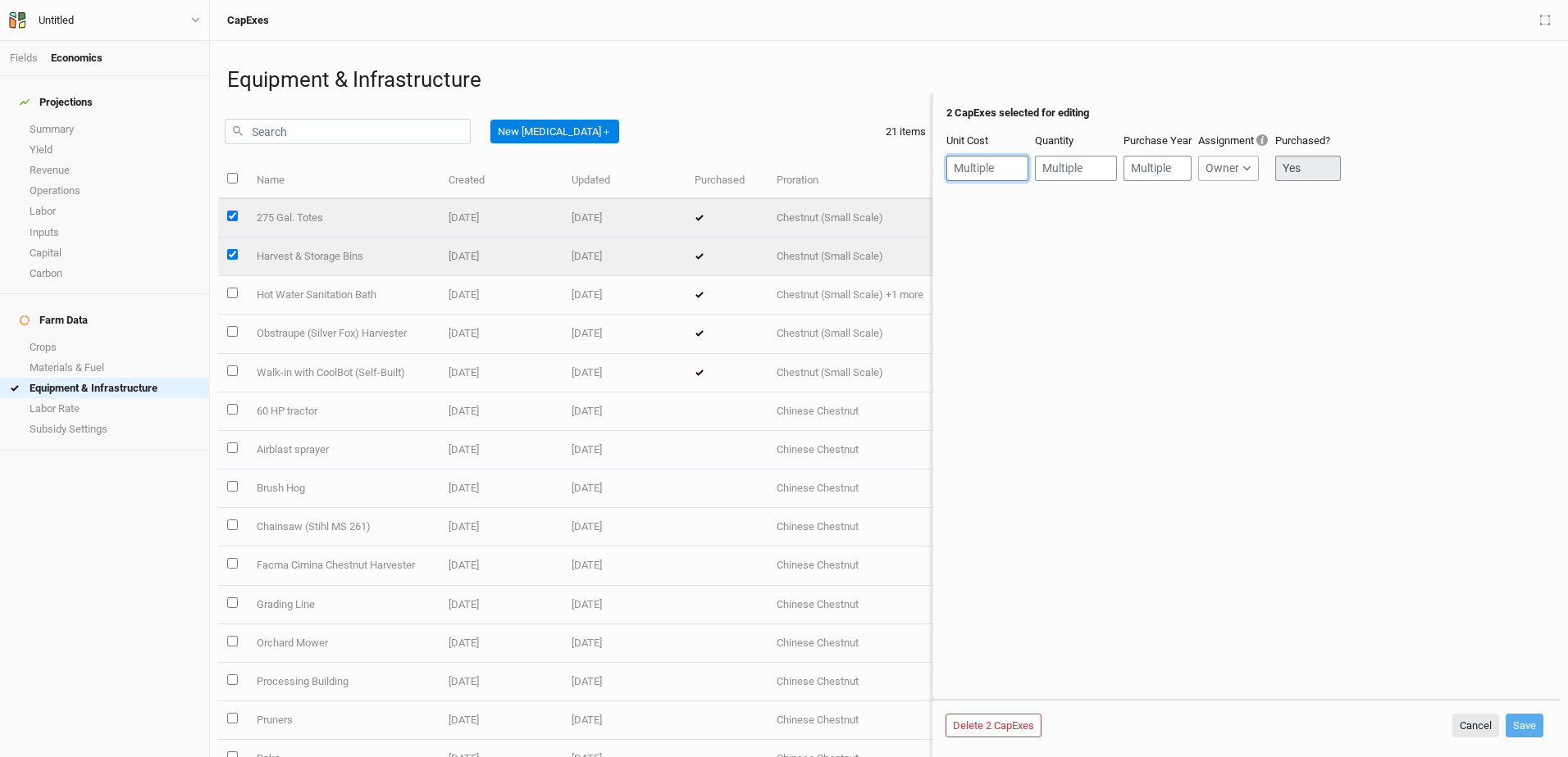
click at [995, 172] on input "number" at bounding box center [986, 168] width 82 height 26
click at [986, 254] on form "2 CapExes selected for editing Unit Cost Quantity Purchase Year Assignment Owne…" at bounding box center [1245, 396] width 627 height 608
click at [957, 261] on form "2 CapExes selected for editing Unit Cost Quantity Purchase Year Assignment Owne…" at bounding box center [1245, 396] width 627 height 608
drag, startPoint x: 1290, startPoint y: 165, endPoint x: 1274, endPoint y: 174, distance: 18.4
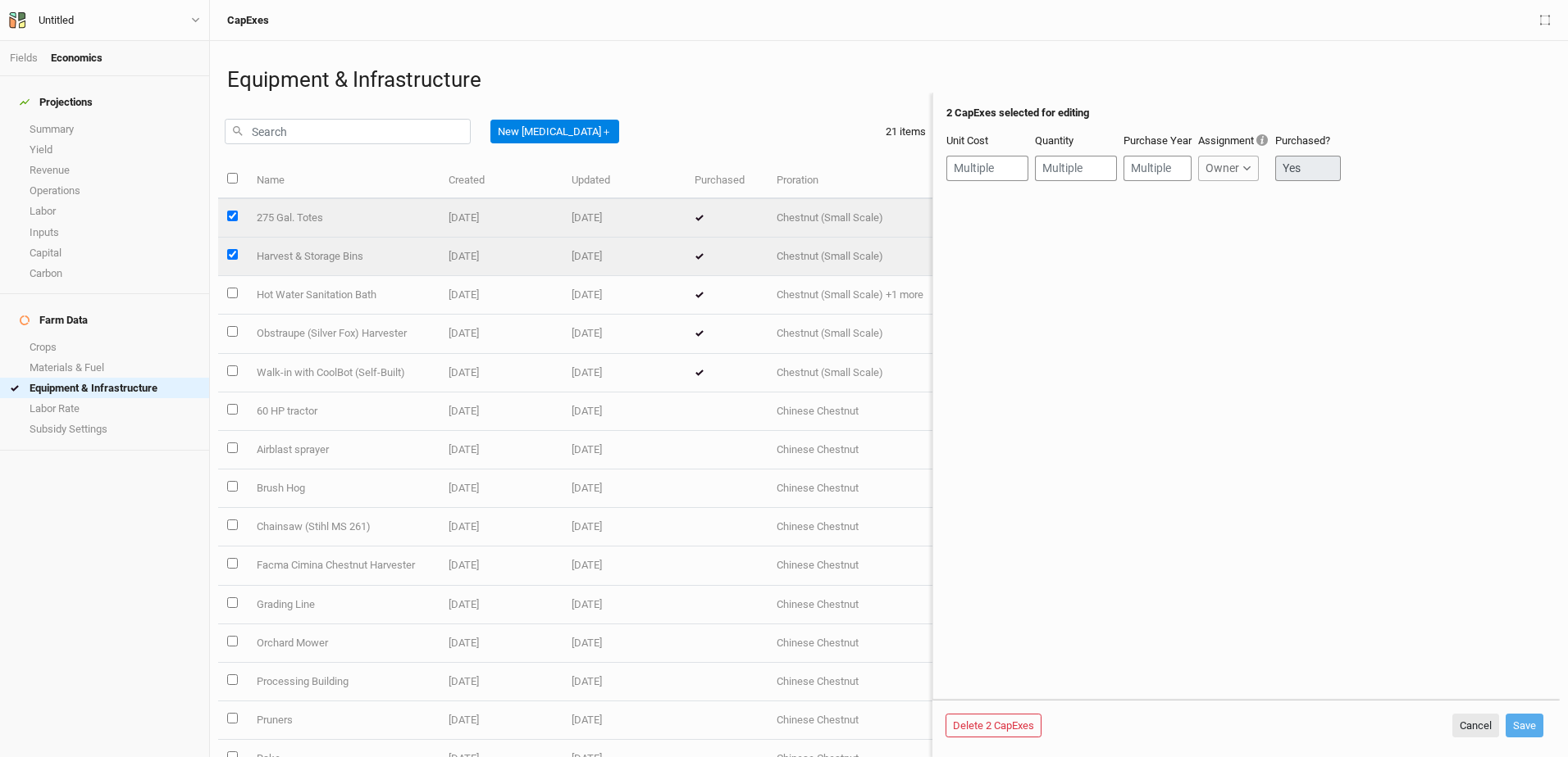
click at [1274, 174] on div "Unit Cost Quantity Purchase Year Assignment Owner Owner Developer Purchased? Yes" at bounding box center [1246, 163] width 600 height 60
click at [979, 167] on input "number" at bounding box center [986, 168] width 82 height 26
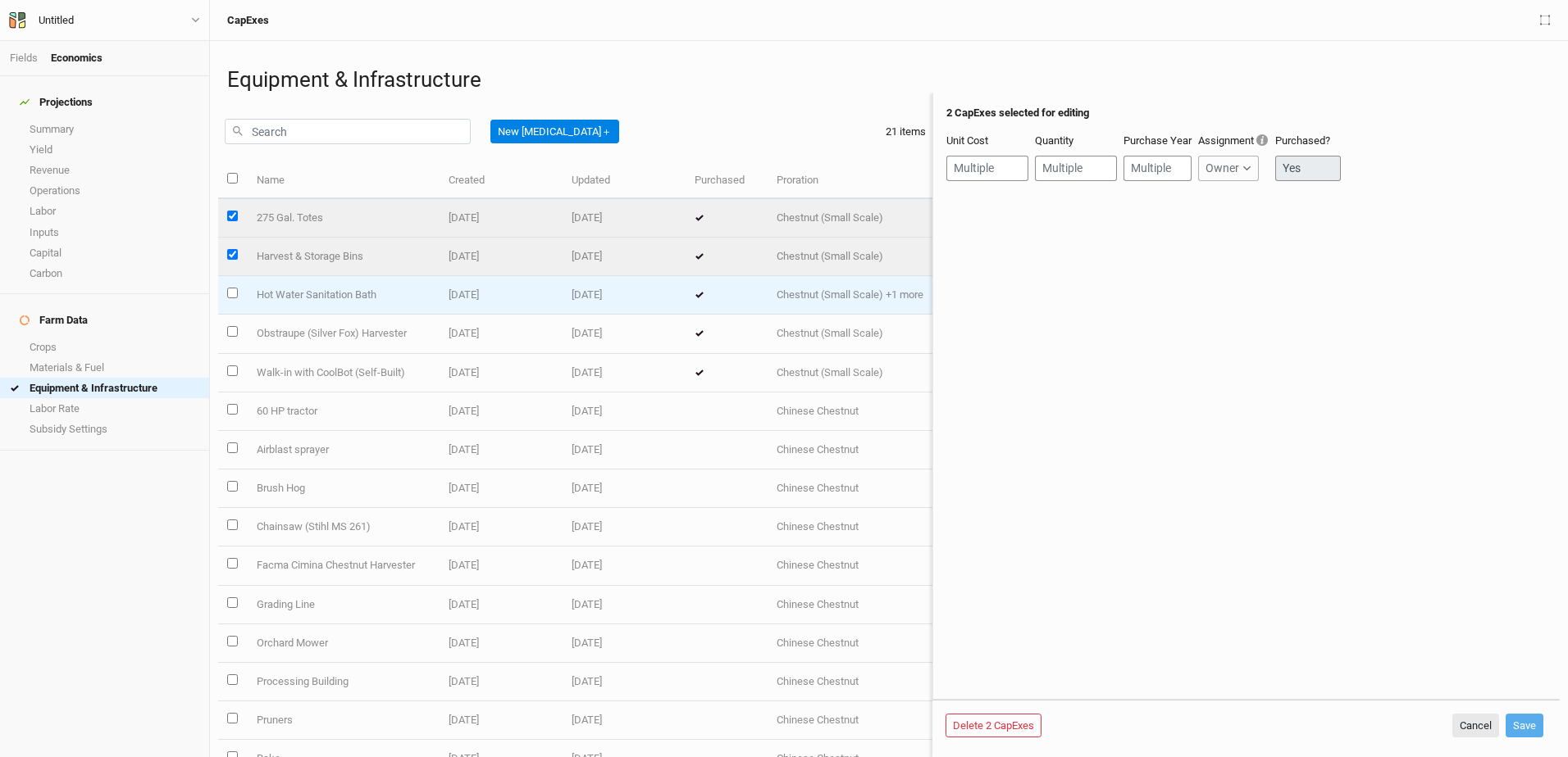
click at [231, 290] on input "select this item" at bounding box center [232, 293] width 11 height 11
checkbox input "true"
click at [317, 295] on td "Hot Water Sanitation Bath" at bounding box center [342, 295] width 192 height 39
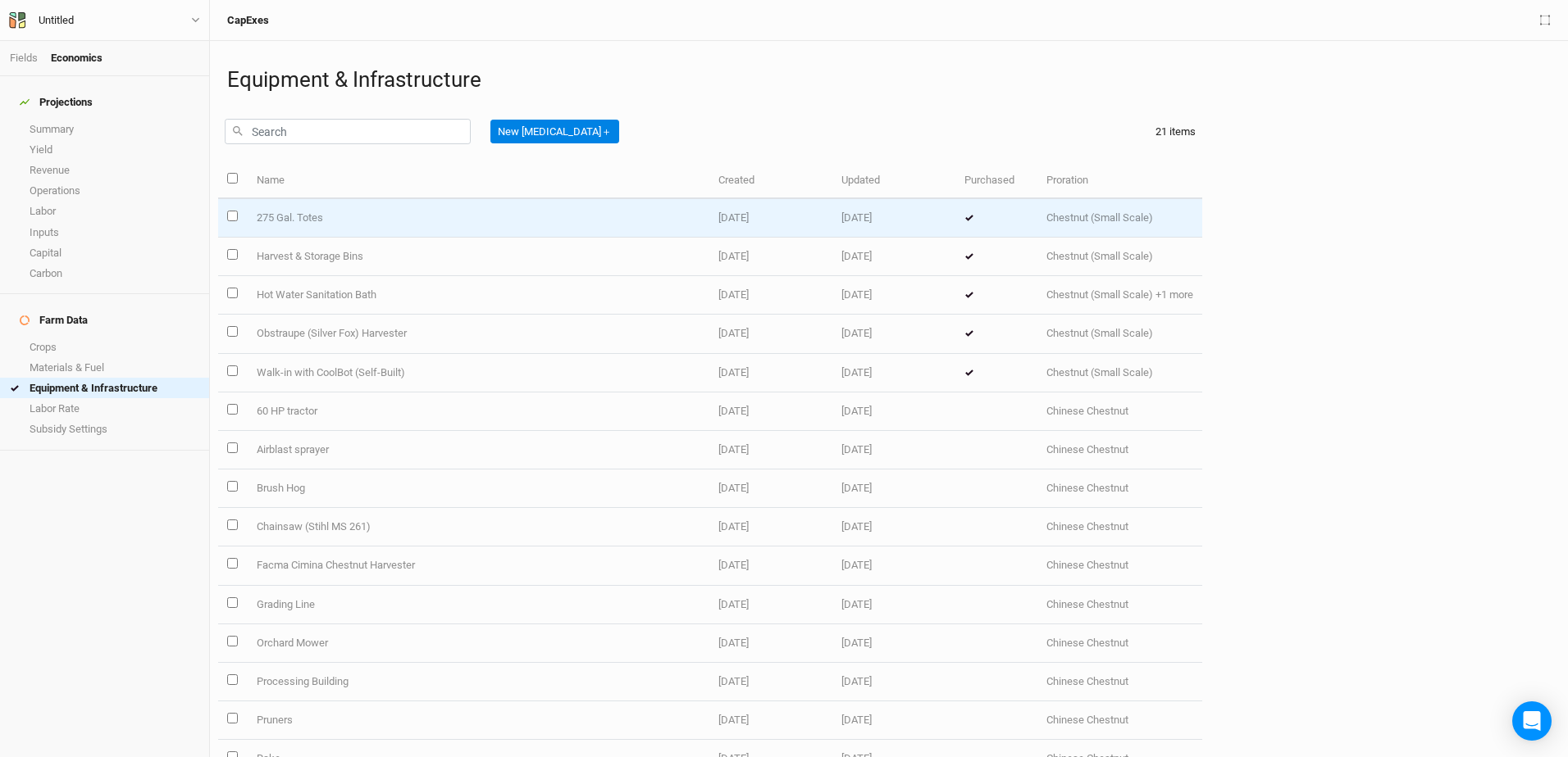
click at [284, 216] on td "275 Gal. Totes" at bounding box center [478, 219] width 462 height 39
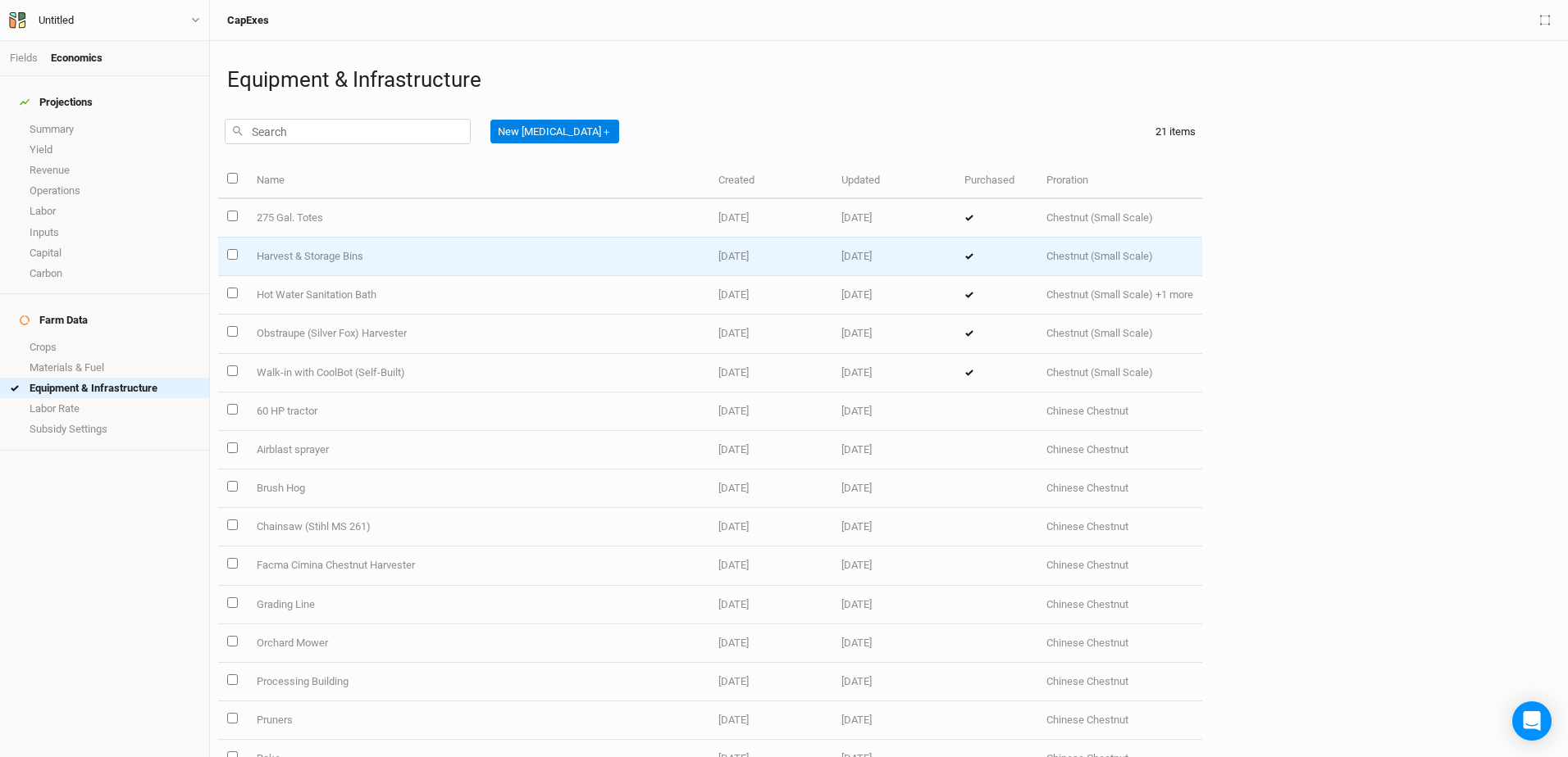
click at [278, 258] on td "Harvest & Storage Bins" at bounding box center [478, 256] width 462 height 39
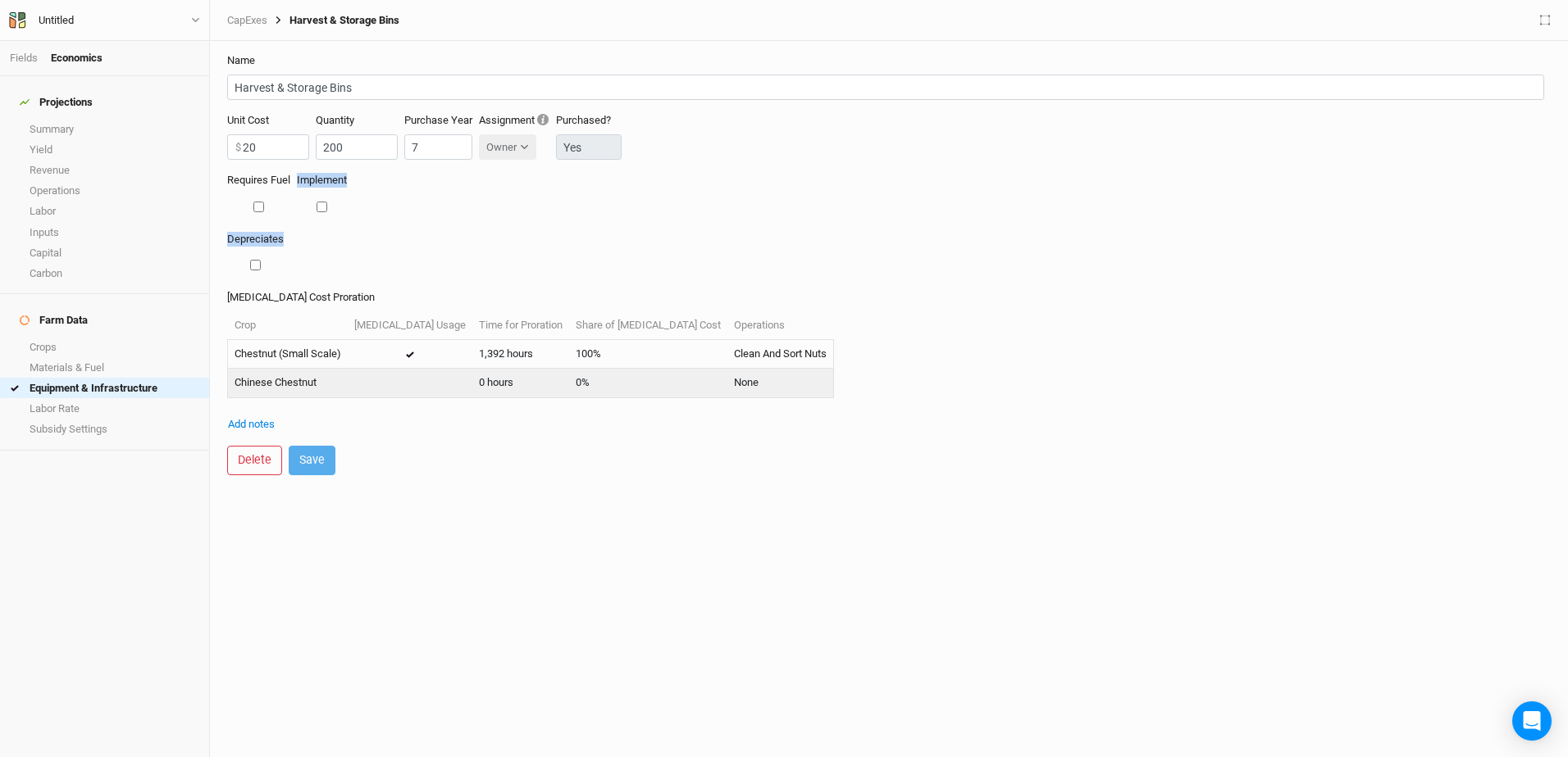
drag, startPoint x: 581, startPoint y: 151, endPoint x: 510, endPoint y: 231, distance: 107.0
click at [510, 231] on form "Name Harvest & Storage Bins Unit Cost 20 $ Quantity 200 Purchase Year 7 Assignm…" at bounding box center [888, 265] width 1341 height 447
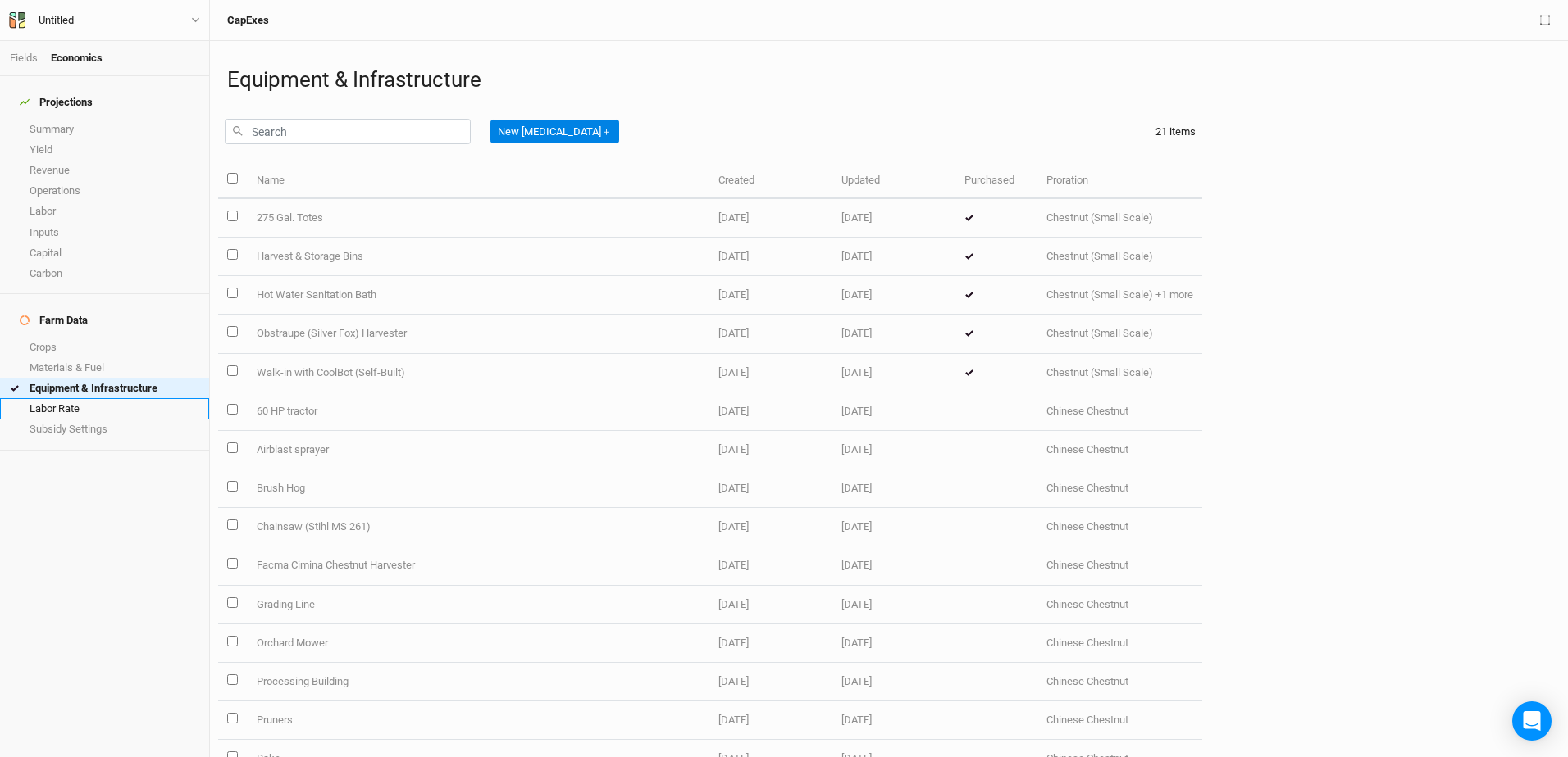
click at [73, 398] on link "Labor Rate" at bounding box center [104, 408] width 209 height 21
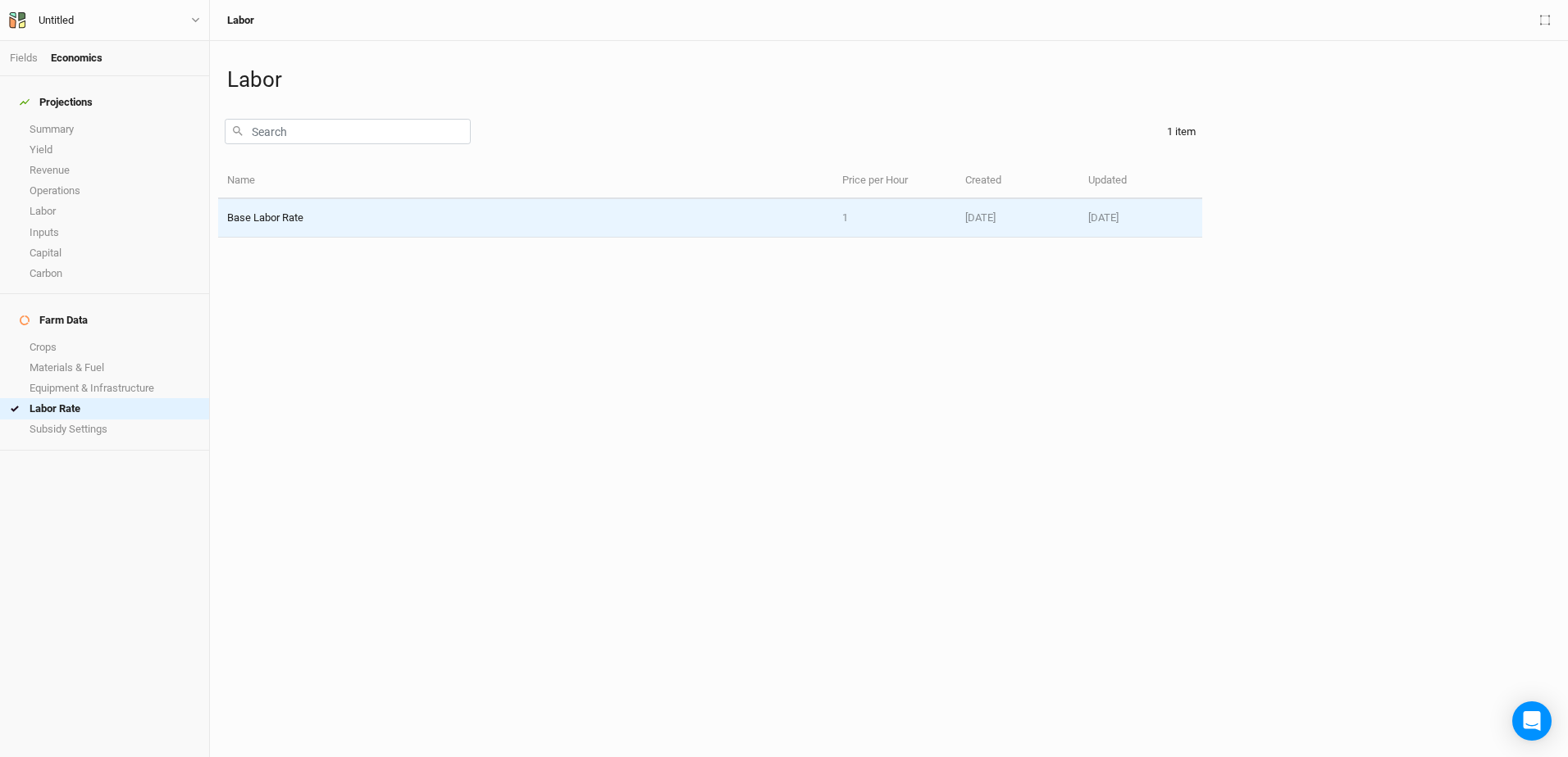
click at [285, 219] on td "Base Labor Rate" at bounding box center [525, 219] width 615 height 39
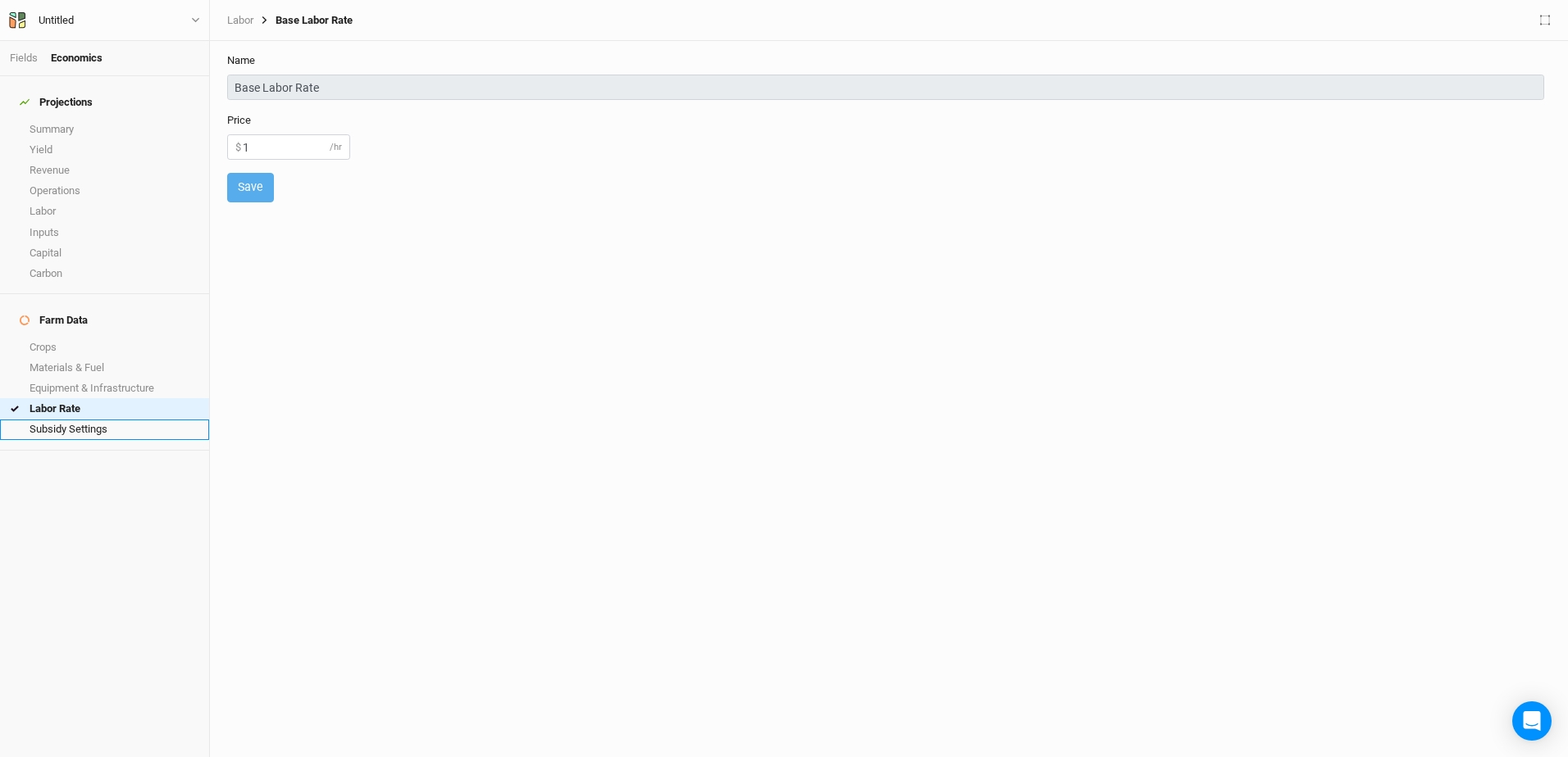
click at [44, 420] on link "Subsidy Settings" at bounding box center [104, 430] width 209 height 21
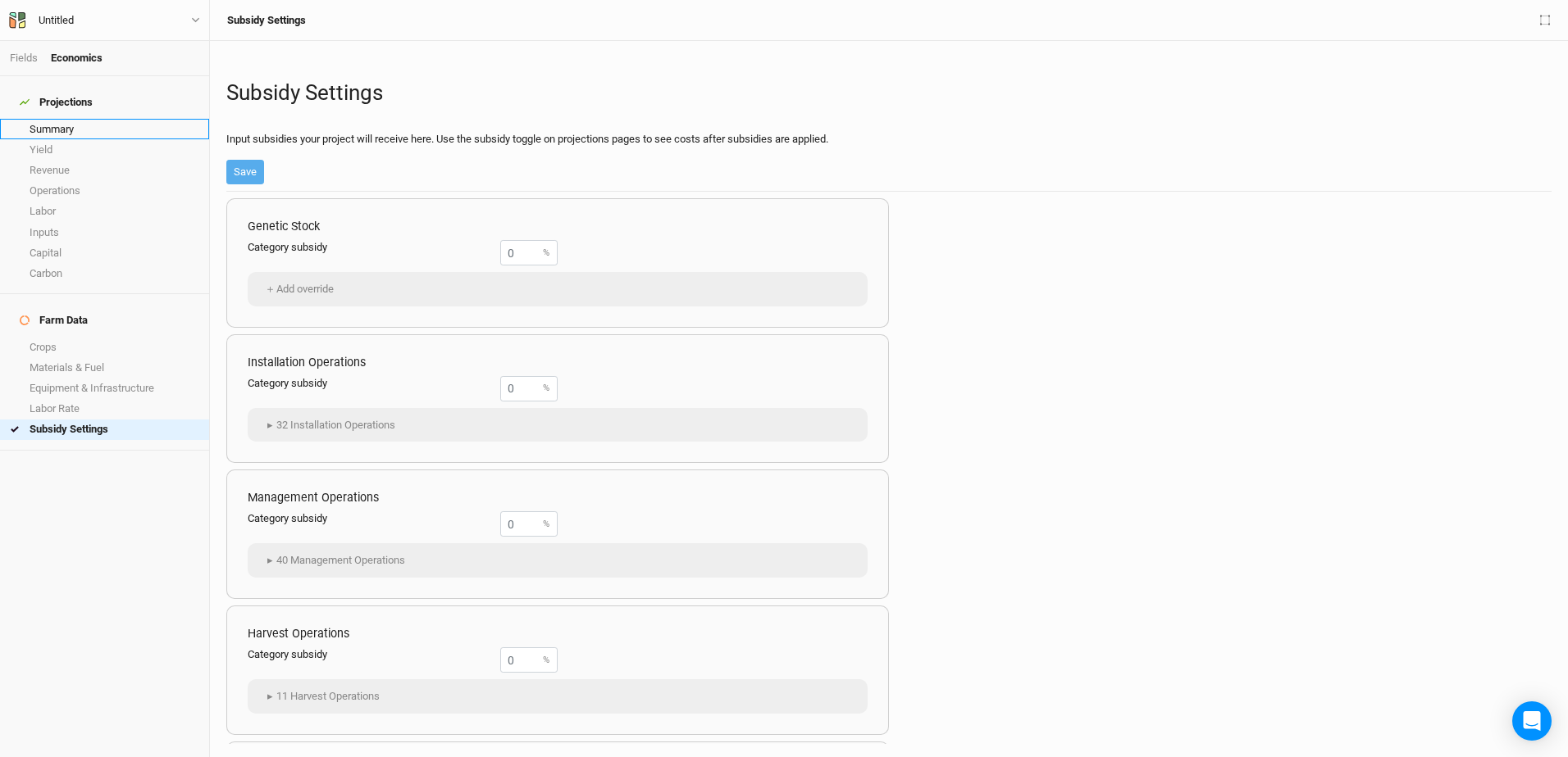
click at [56, 120] on link "Summary" at bounding box center [104, 129] width 209 height 21
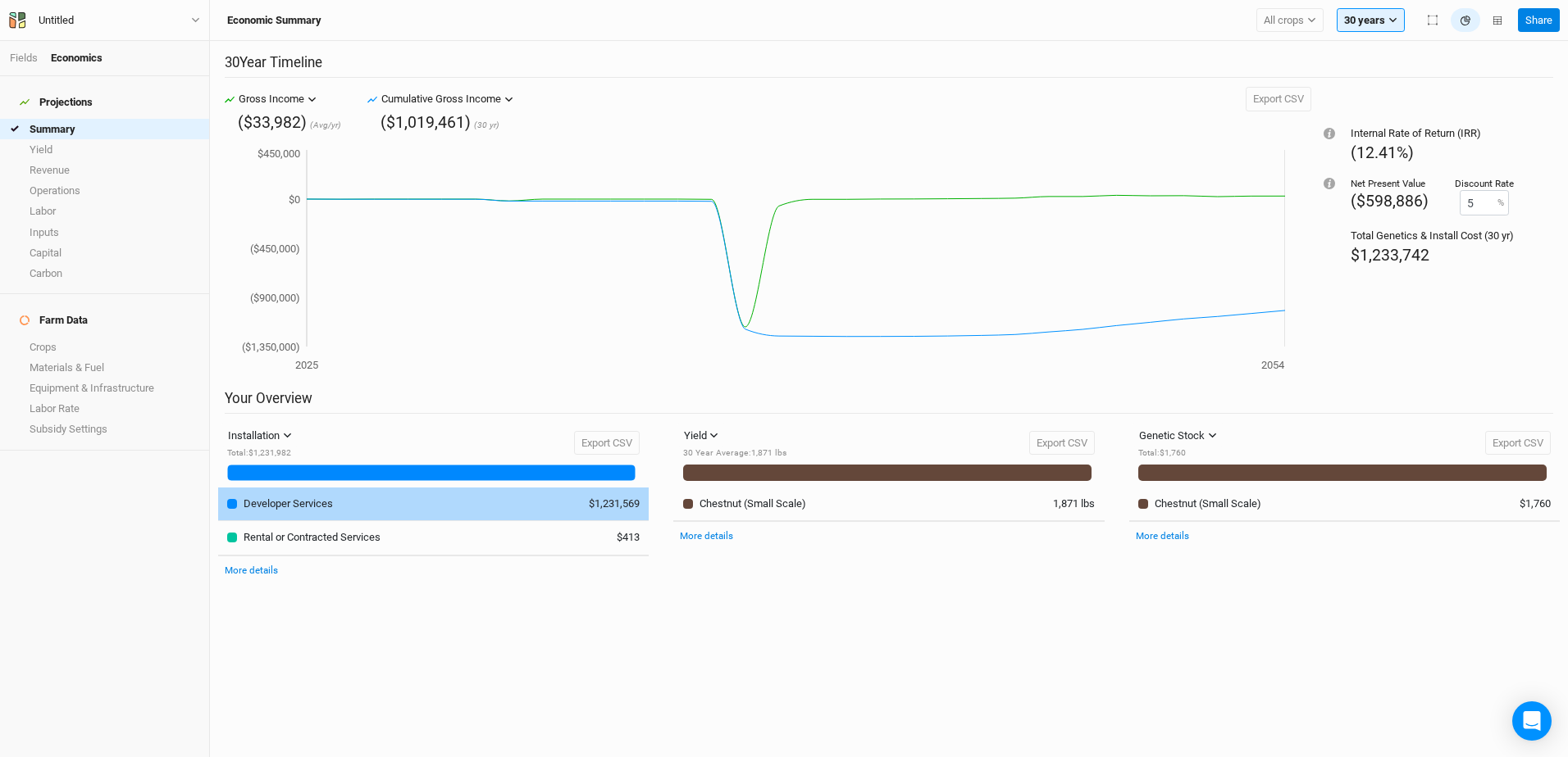
click at [264, 507] on div "Developer Services" at bounding box center [288, 504] width 89 height 15
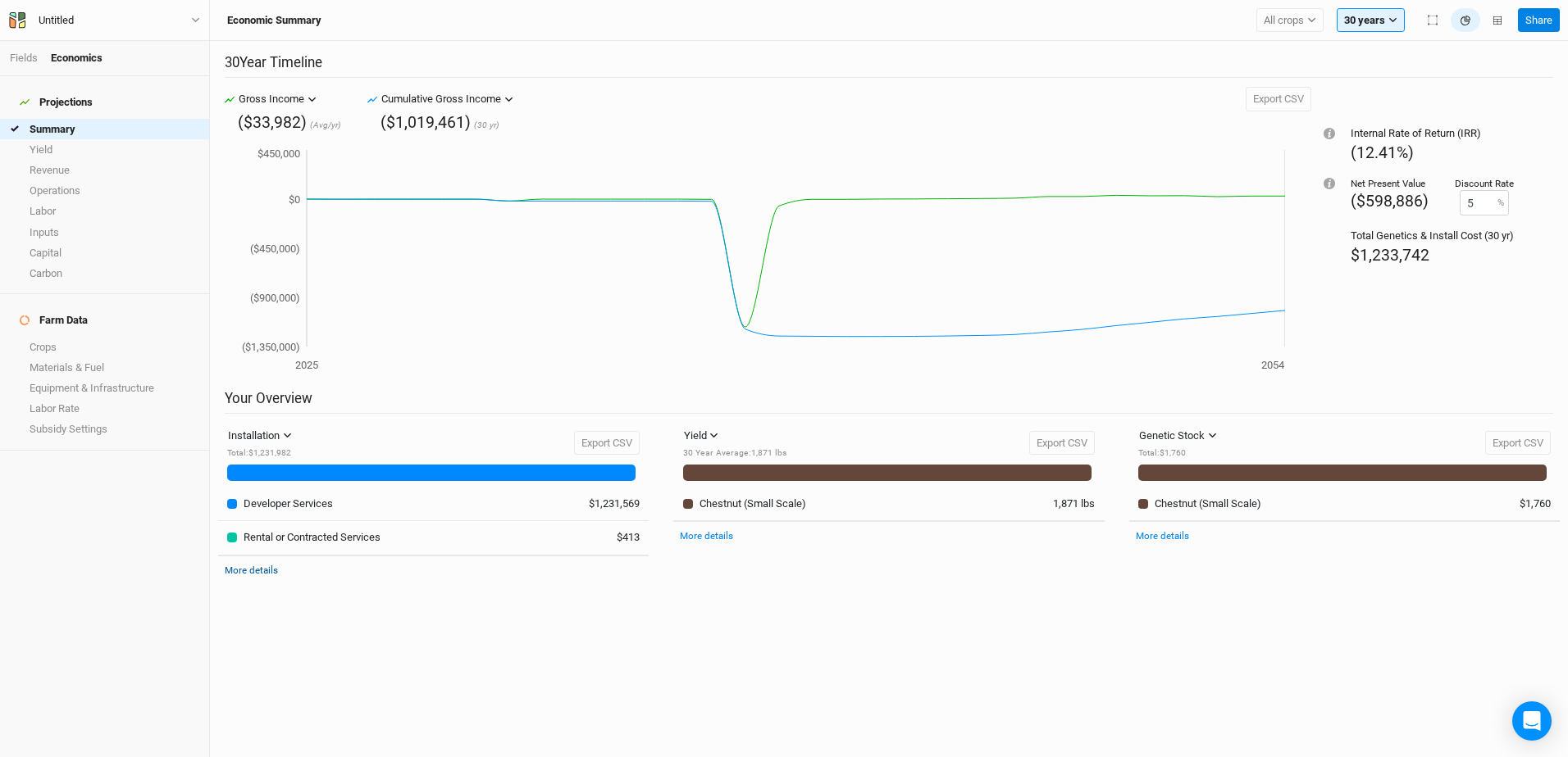
click at [244, 573] on link "More details" at bounding box center [251, 571] width 54 height 12
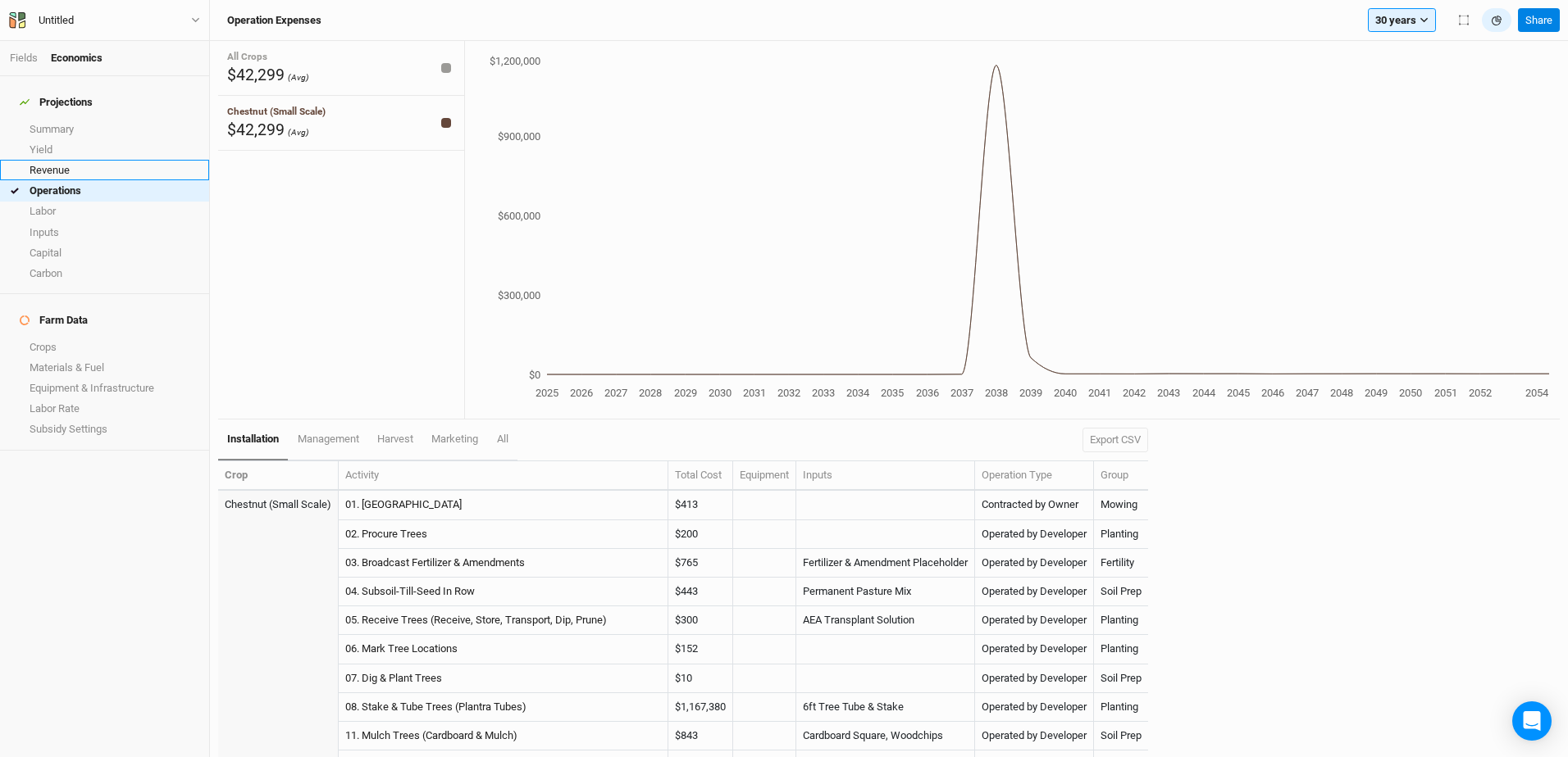
click at [59, 160] on link "Revenue" at bounding box center [104, 170] width 209 height 21
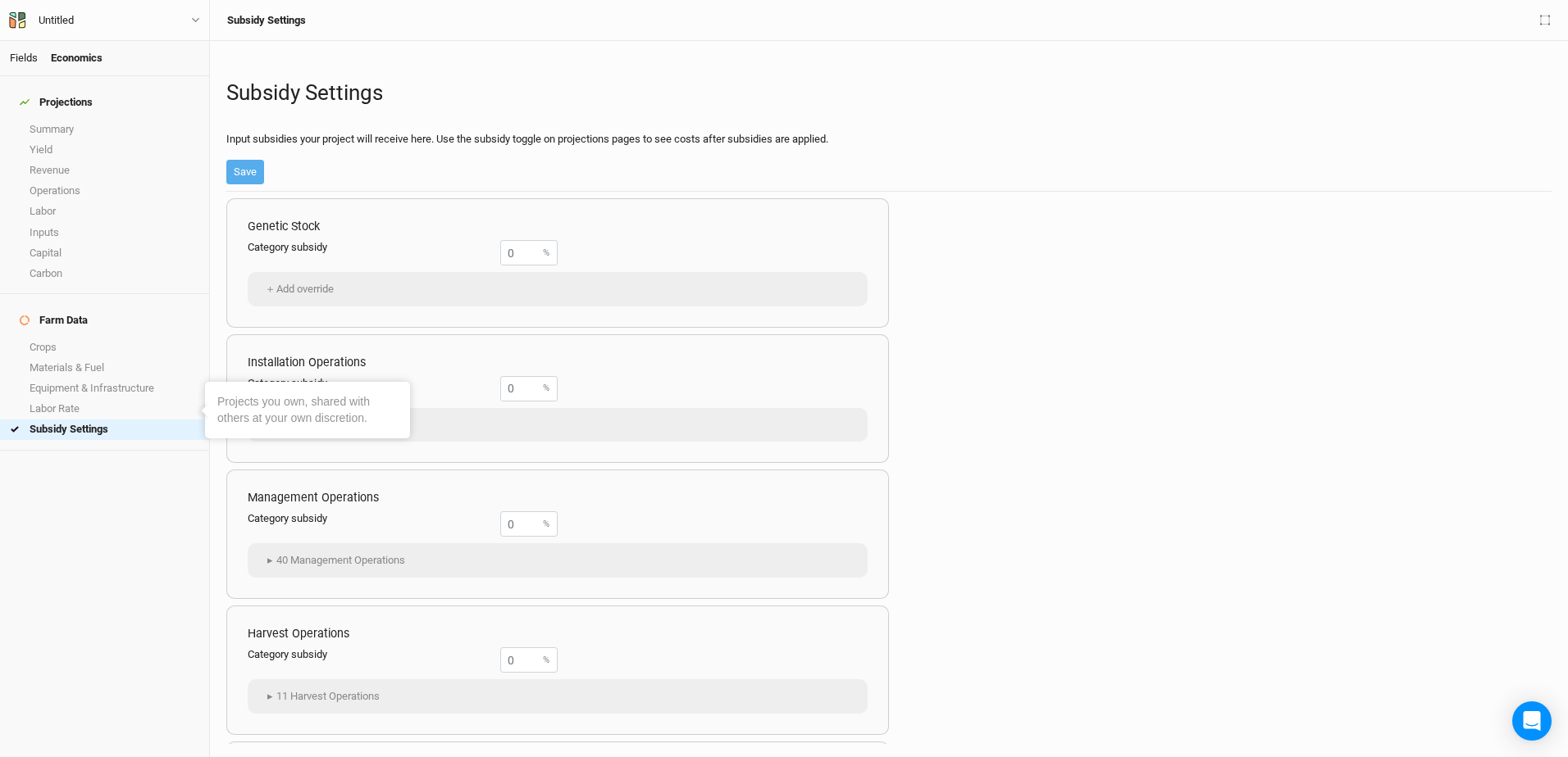
click at [28, 57] on link "Fields" at bounding box center [24, 58] width 28 height 12
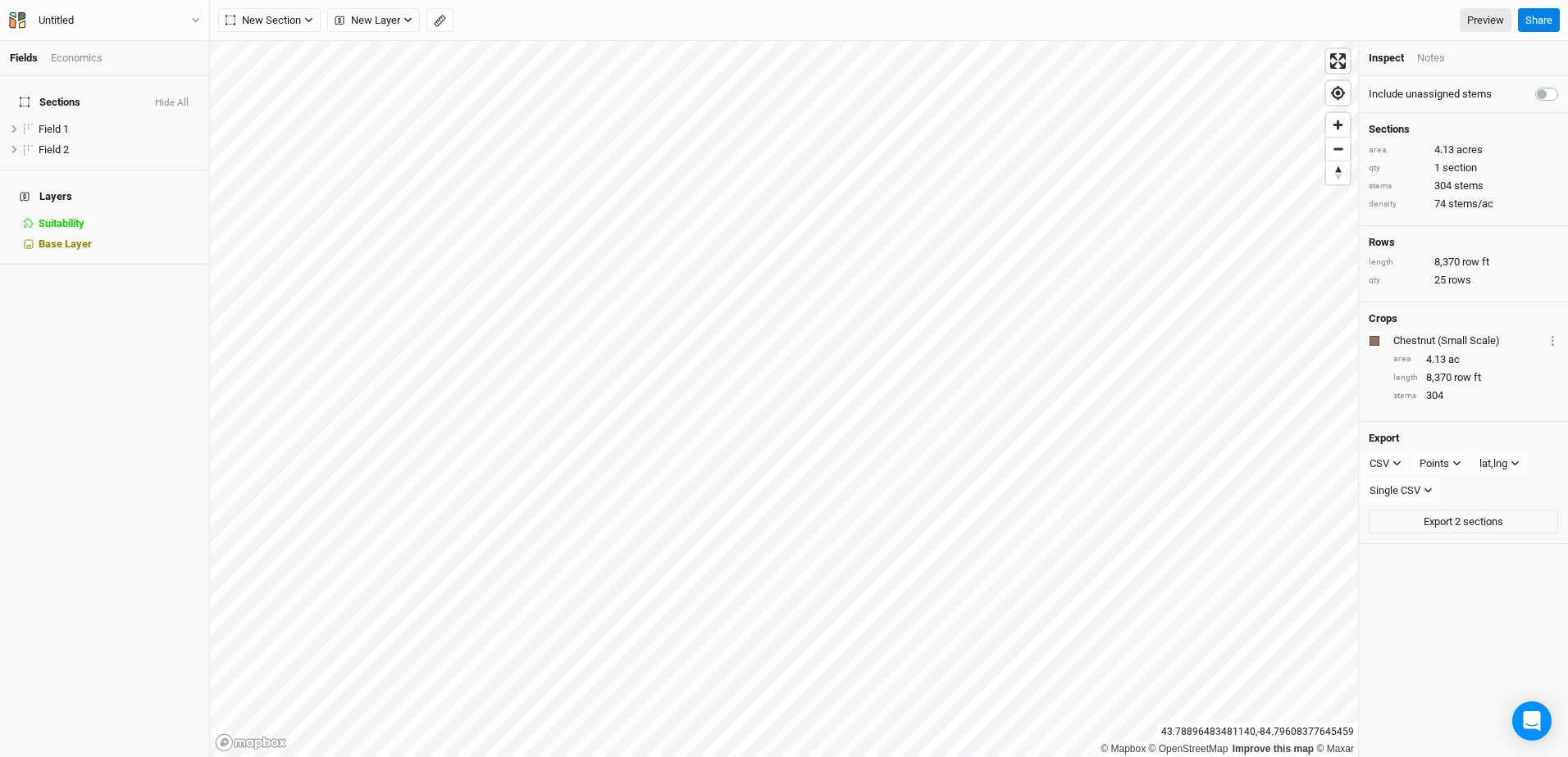
click at [70, 60] on div "Economics" at bounding box center [77, 59] width 52 height 15
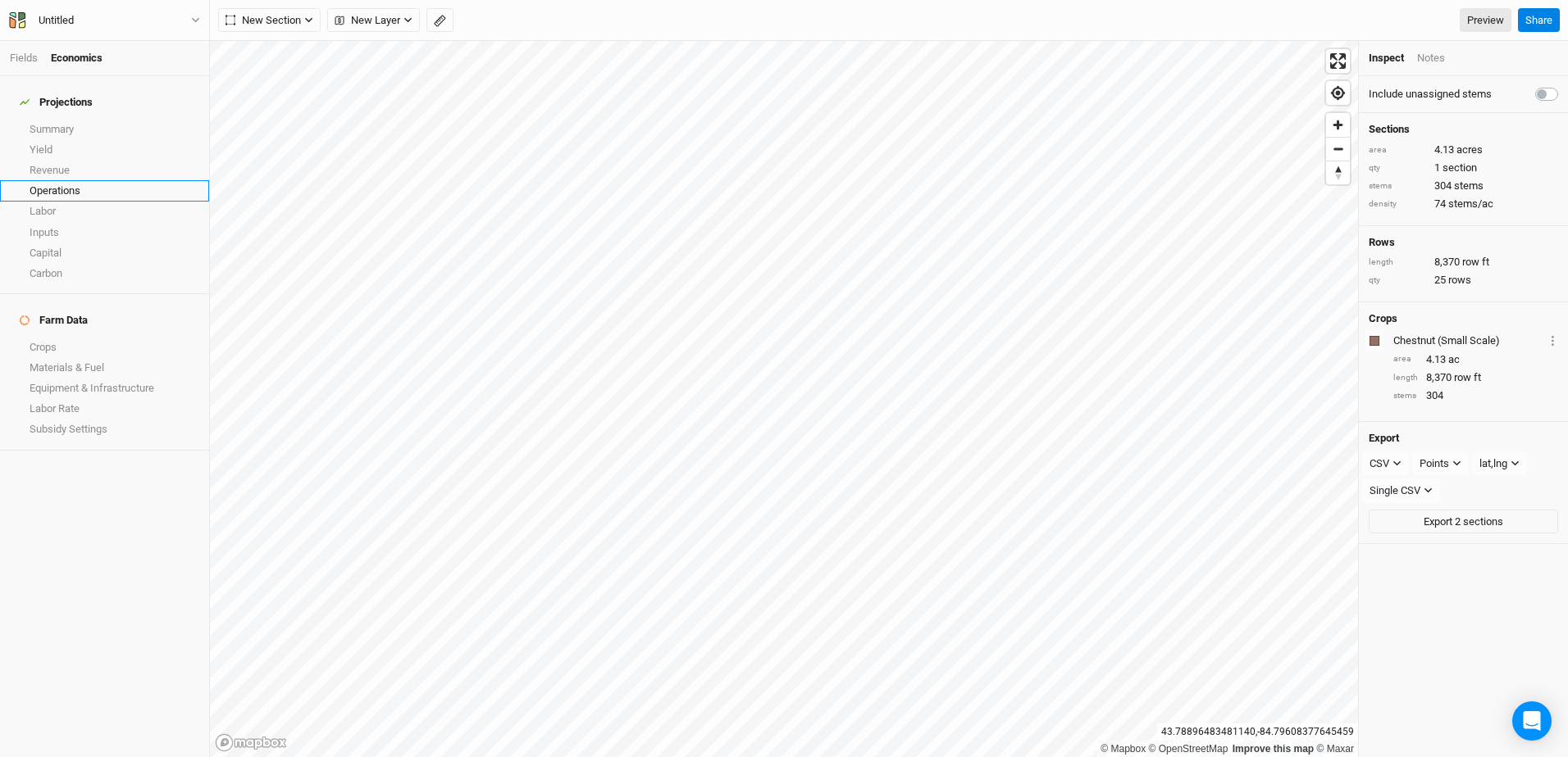
click at [82, 181] on link "Operations" at bounding box center [104, 190] width 209 height 21
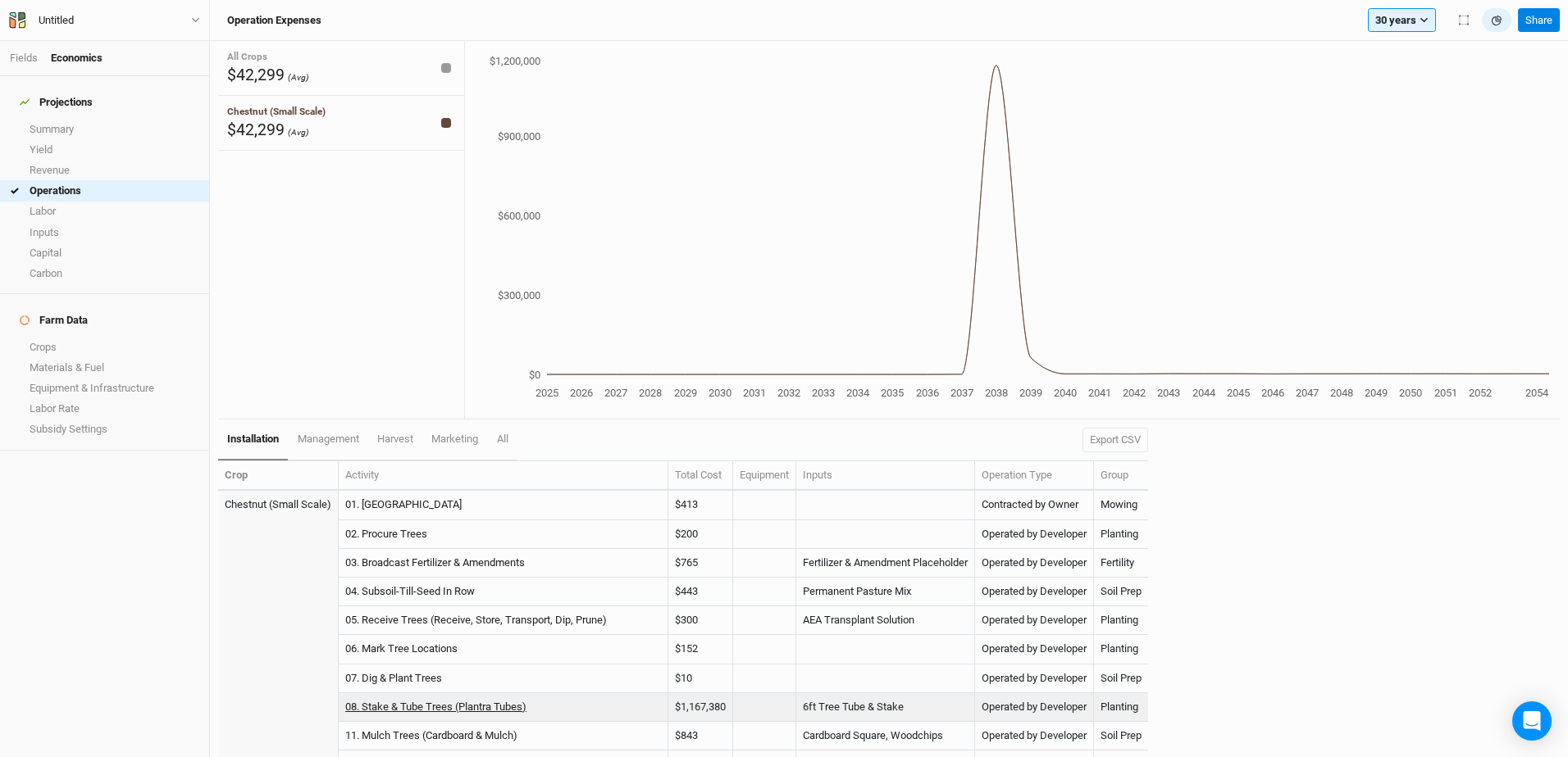
click at [519, 707] on link "08. Stake & Tube Trees (Plantra Tubes)" at bounding box center [436, 707] width 181 height 12
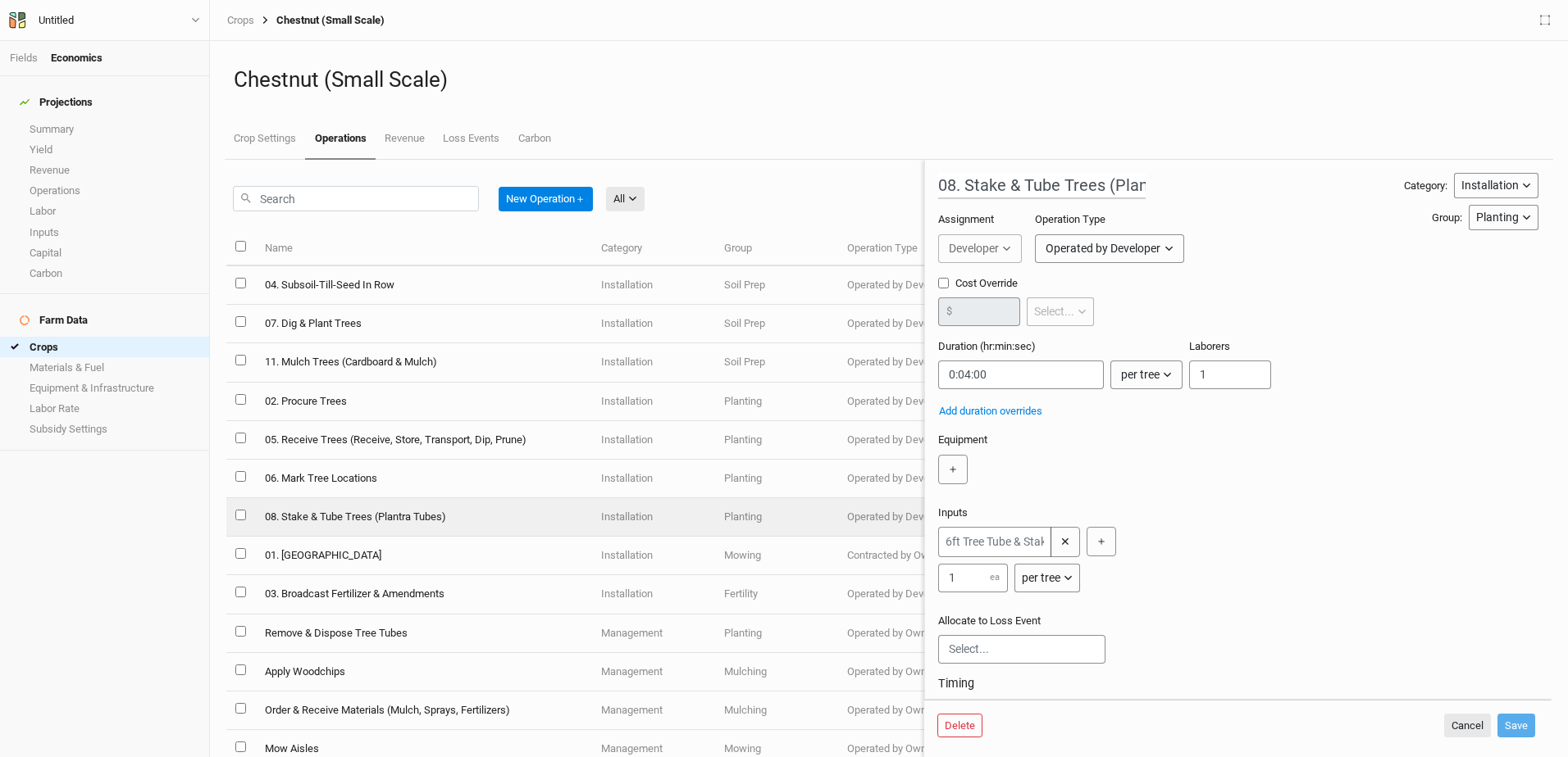
click at [1163, 373] on icon "button" at bounding box center [1167, 374] width 9 height 9
click at [1145, 411] on span "per ac" at bounding box center [1134, 411] width 38 height 19
click at [1156, 374] on icon "button" at bounding box center [1160, 374] width 9 height 9
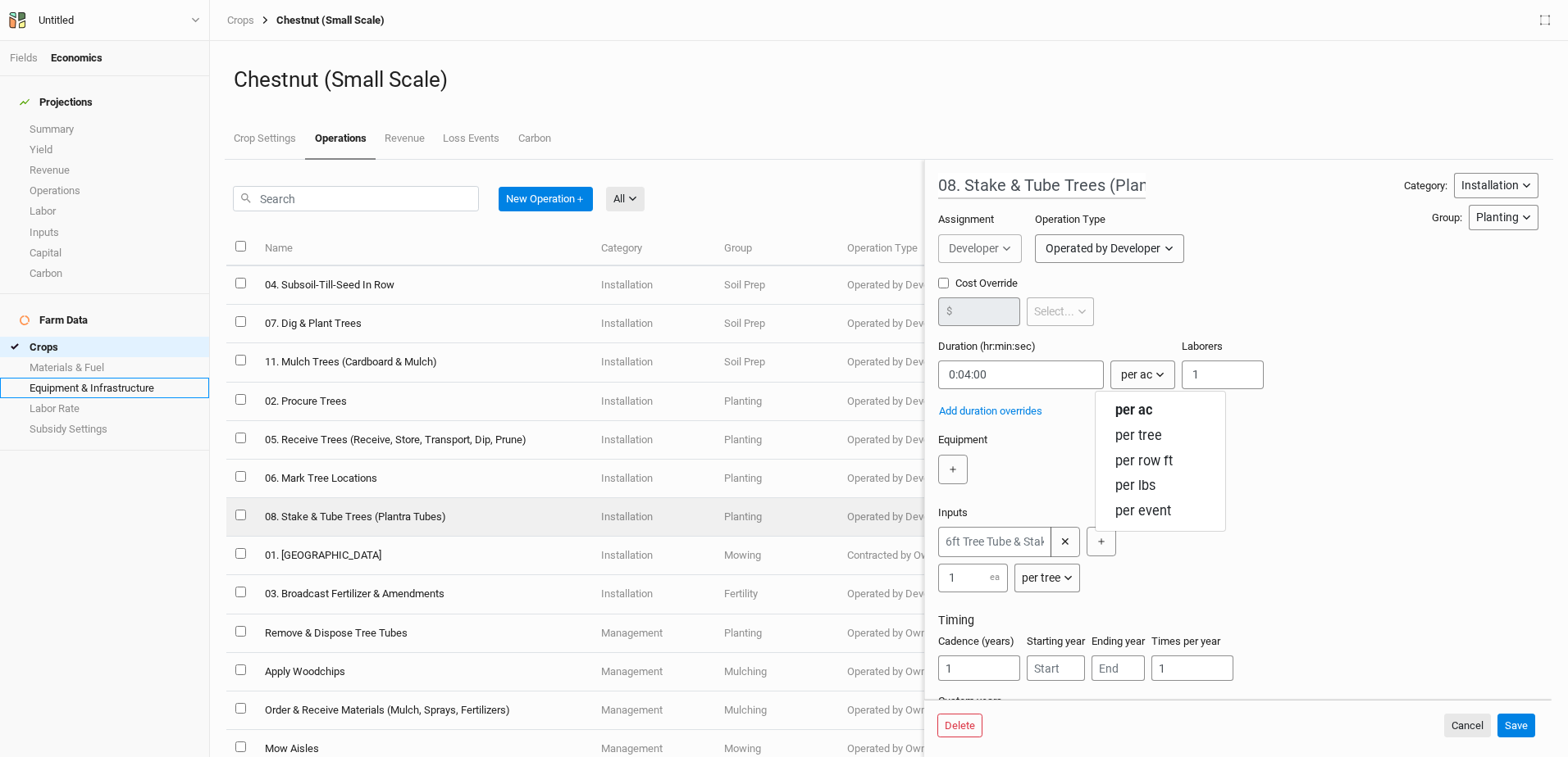
click at [55, 378] on link "Equipment & Infrastructure" at bounding box center [104, 388] width 209 height 21
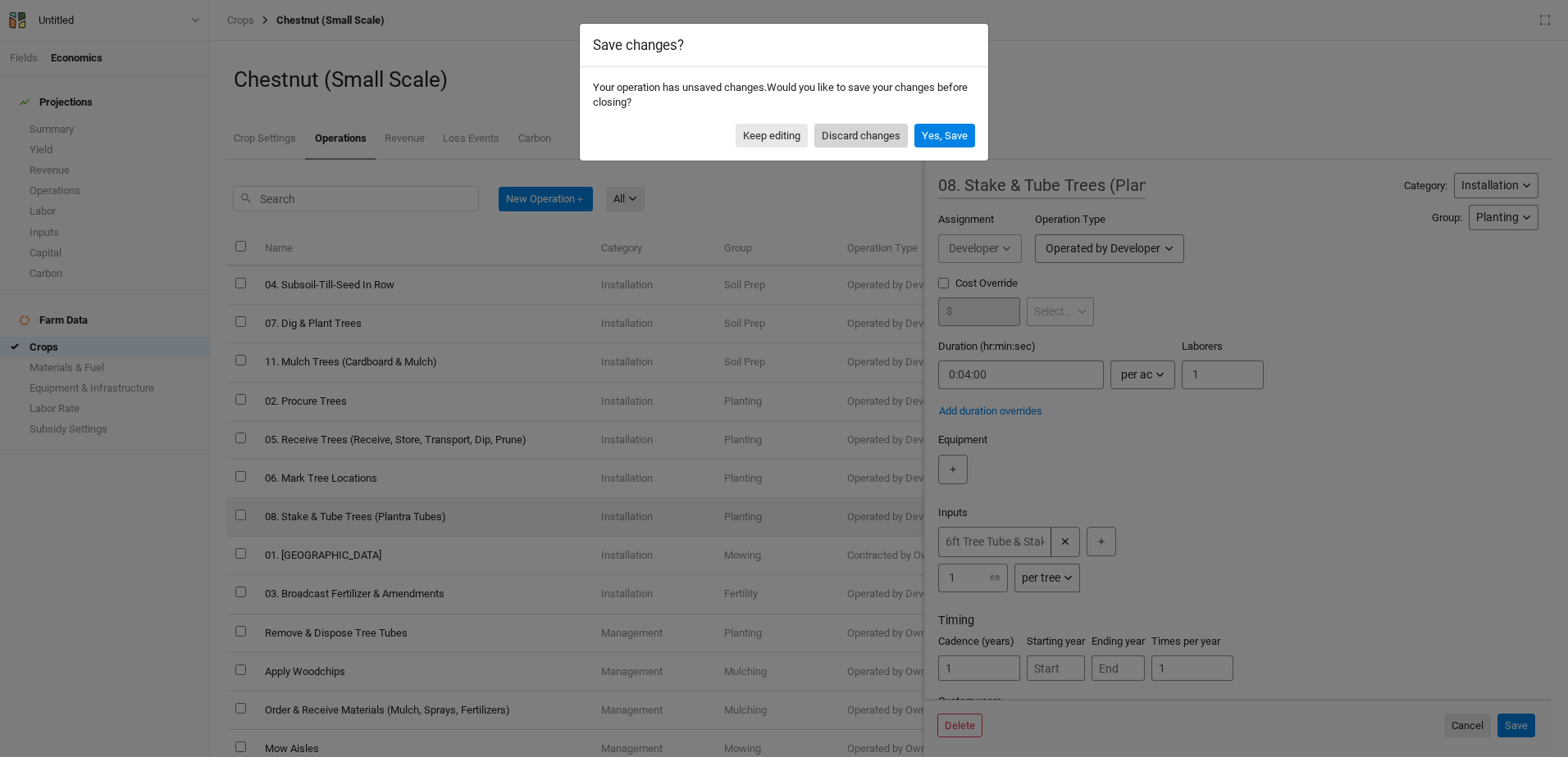
click at [868, 134] on button "Discard changes" at bounding box center [860, 136] width 93 height 25
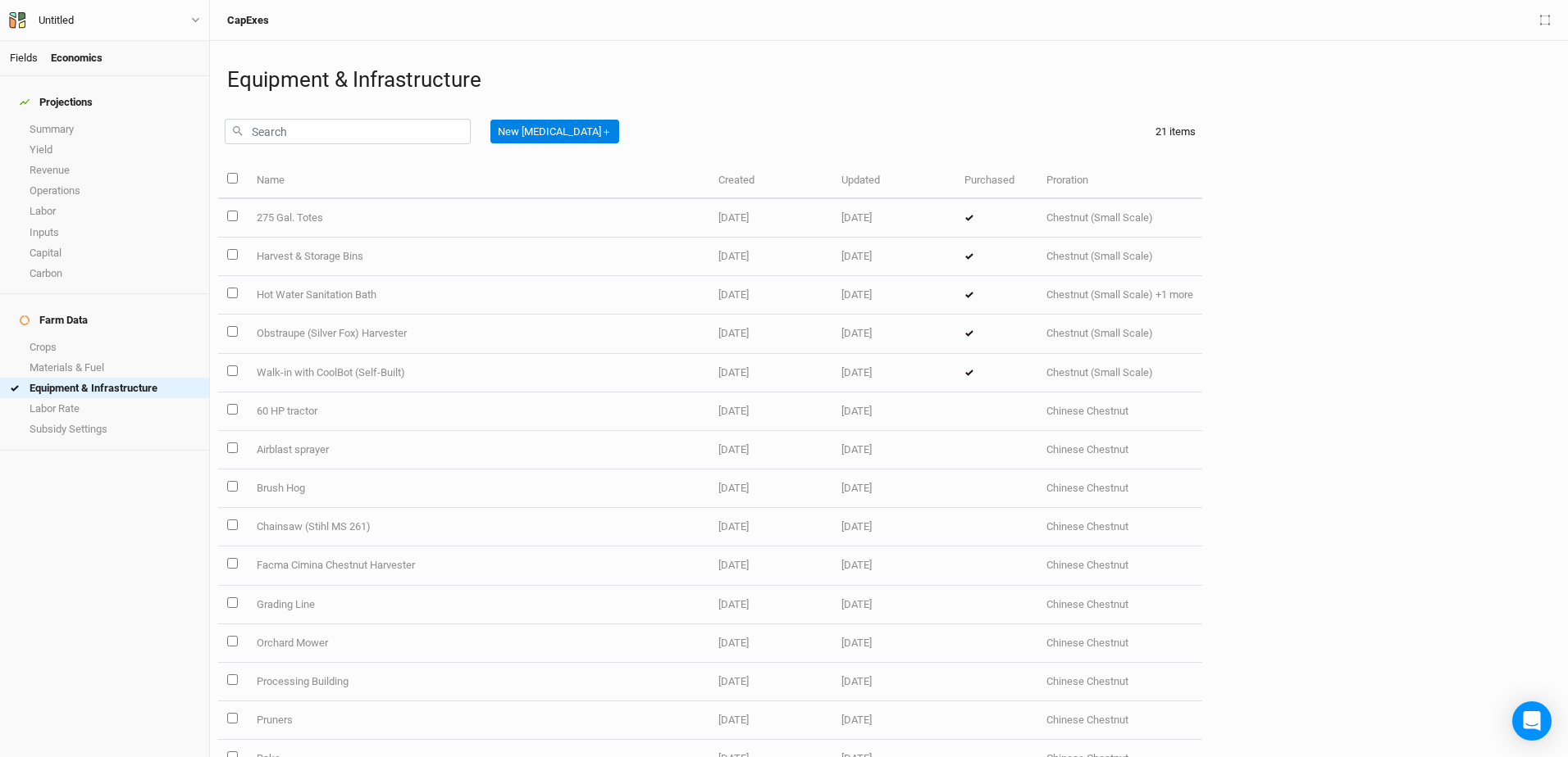
click at [21, 62] on link "Fields" at bounding box center [24, 58] width 28 height 12
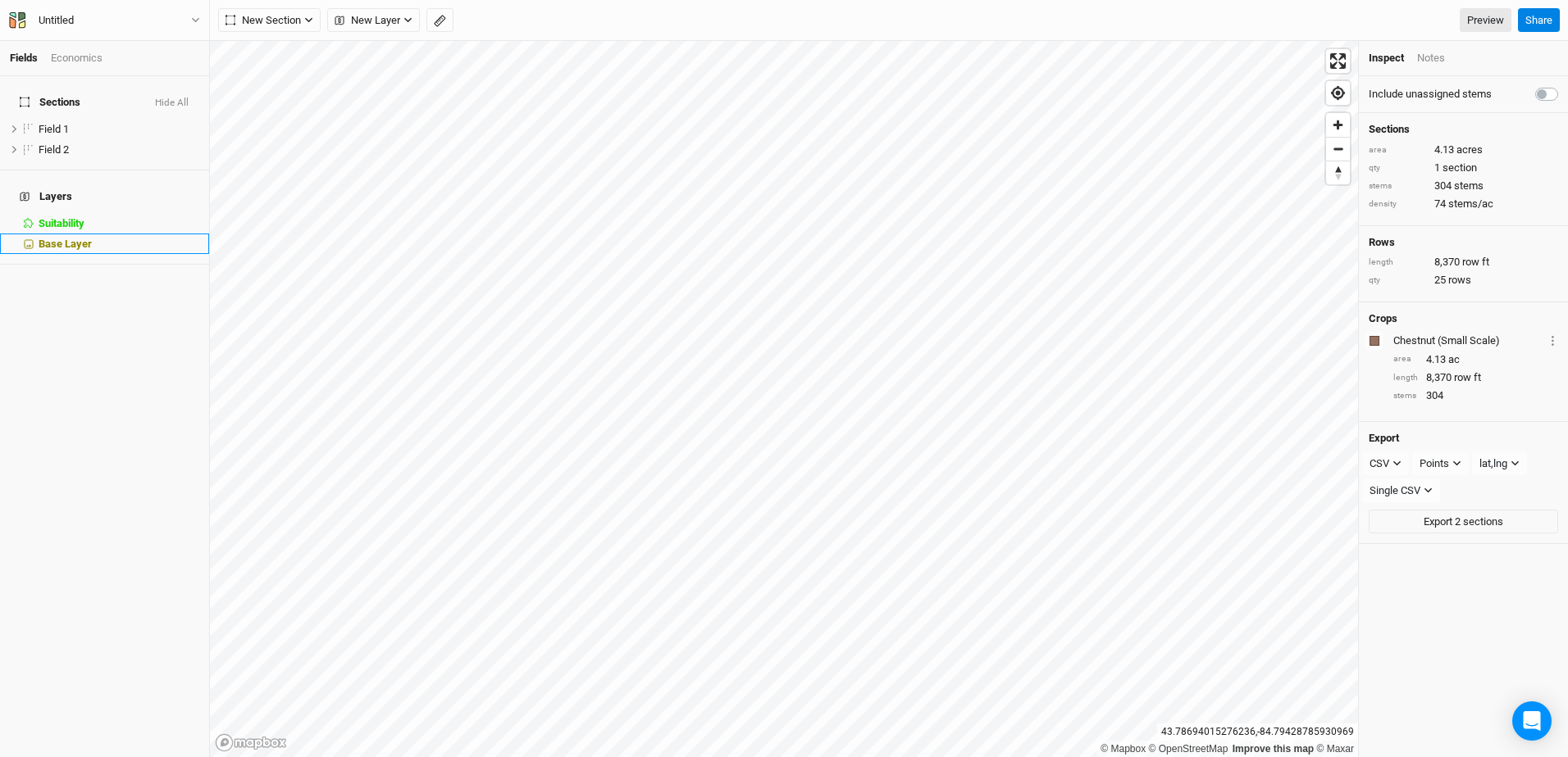
click at [40, 237] on span "Base Layer" at bounding box center [65, 243] width 54 height 12
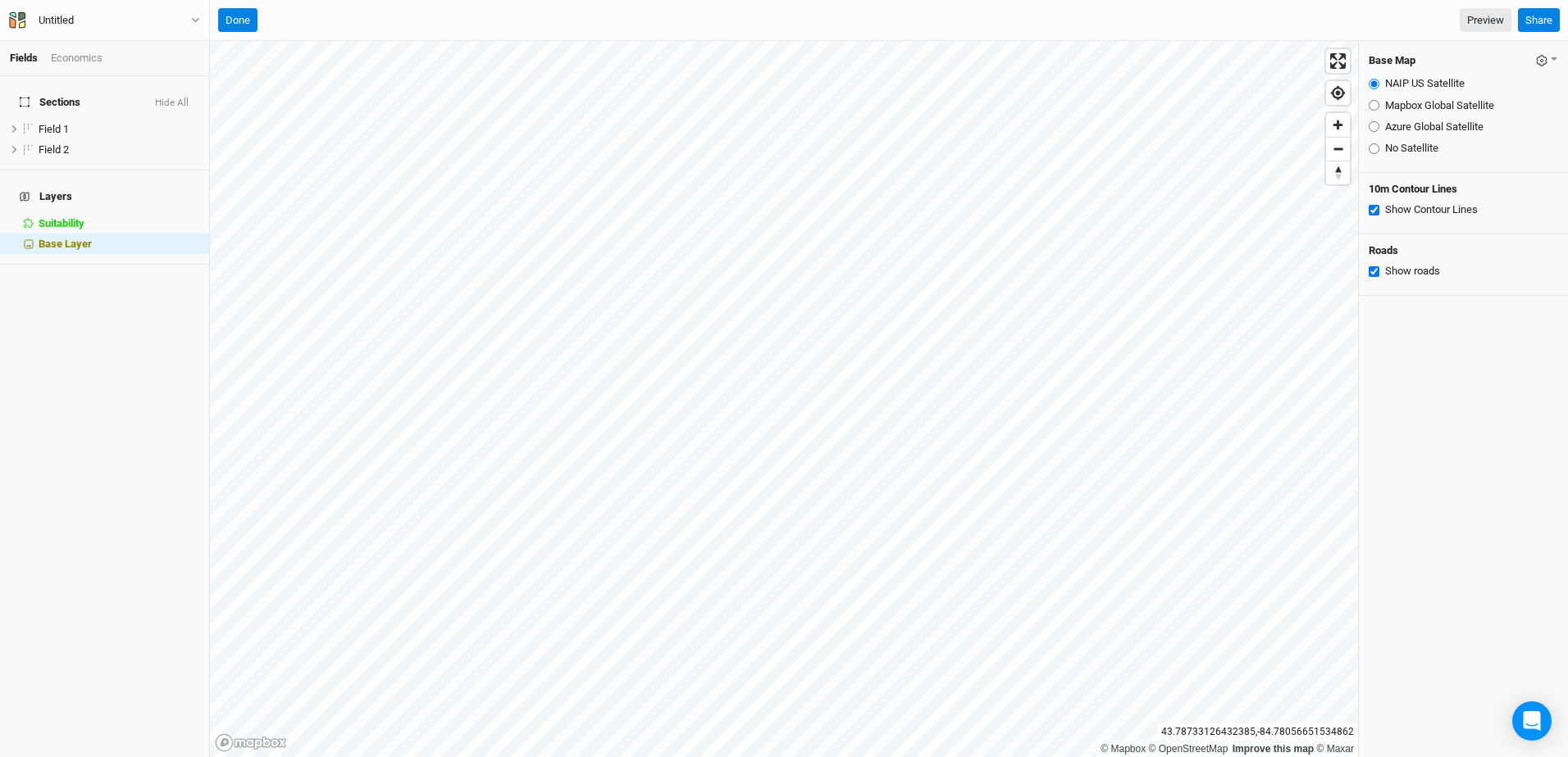
click at [1375, 152] on input "No Satellite" at bounding box center [1373, 148] width 11 height 11
radio input "true"
click at [1374, 120] on div "Azure Global Satellite" at bounding box center [1463, 127] width 190 height 15
click at [1374, 125] on input "Azure Global Satellite" at bounding box center [1373, 126] width 11 height 11
radio input "true"
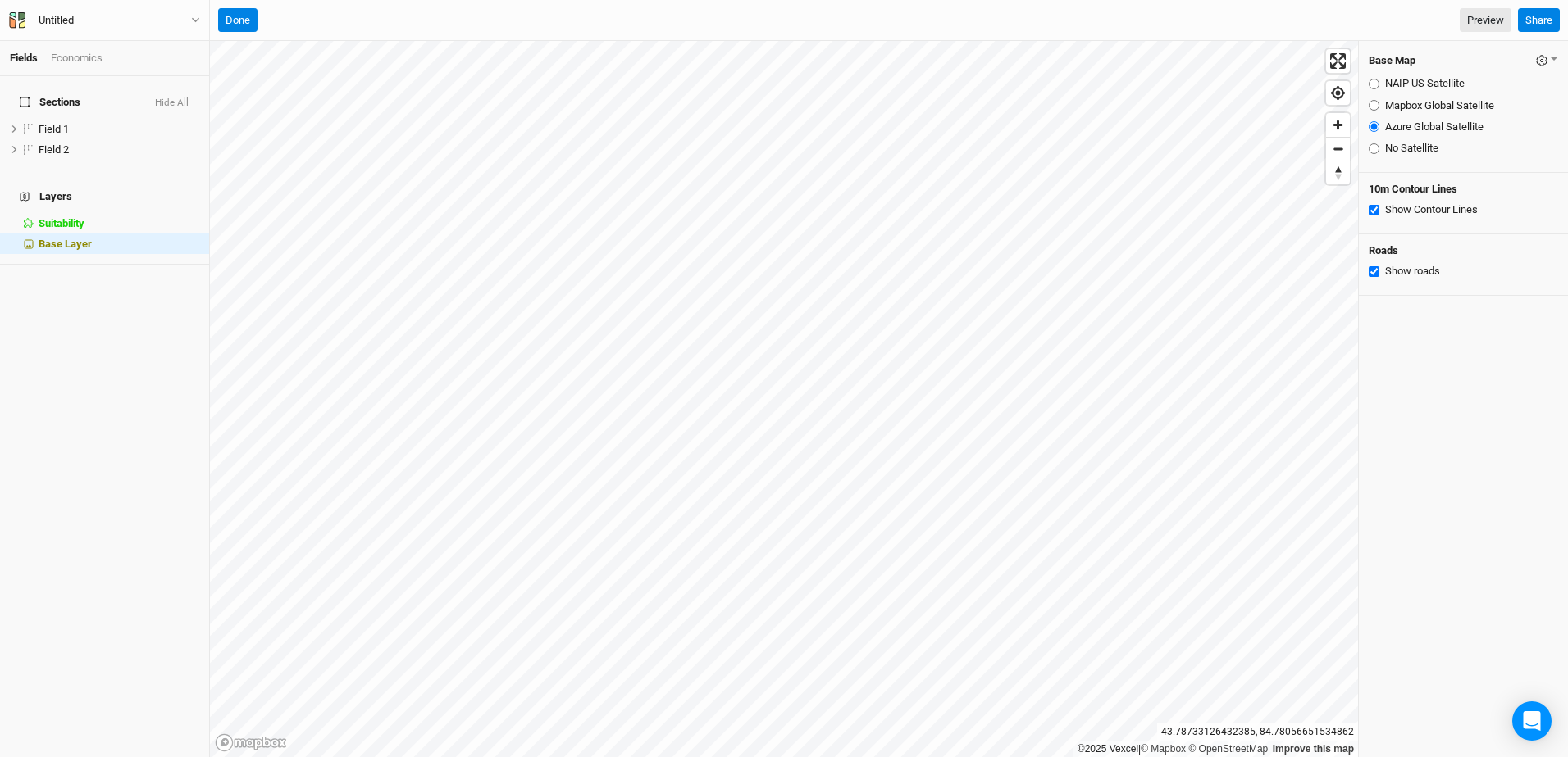
click at [1374, 104] on input "Mapbox Global Satellite" at bounding box center [1373, 105] width 11 height 11
radio input "true"
click at [1377, 84] on input "NAIP US Satellite" at bounding box center [1373, 83] width 11 height 11
radio input "true"
click at [1373, 106] on input "Mapbox Global Satellite" at bounding box center [1373, 105] width 11 height 11
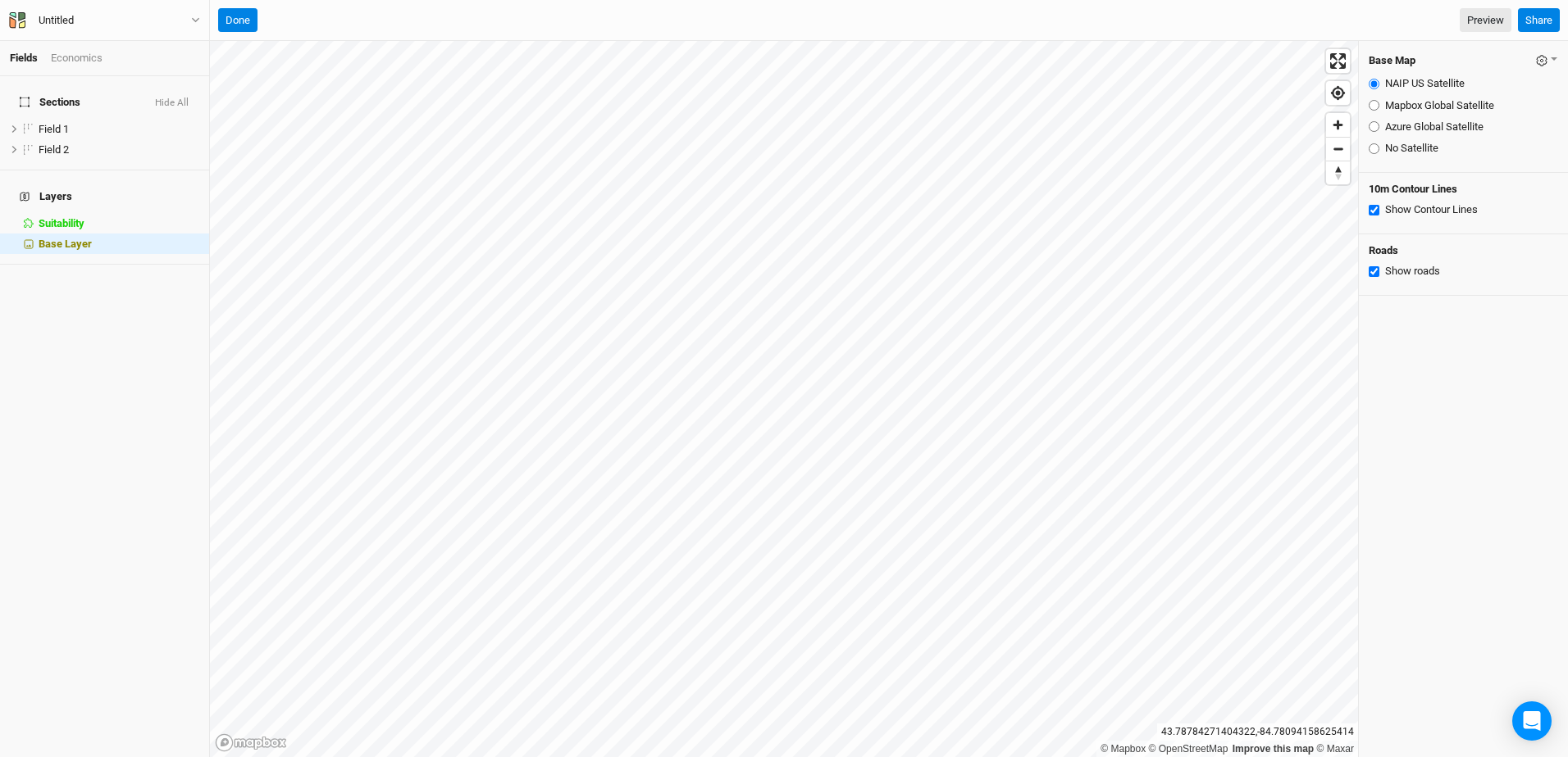
radio input "true"
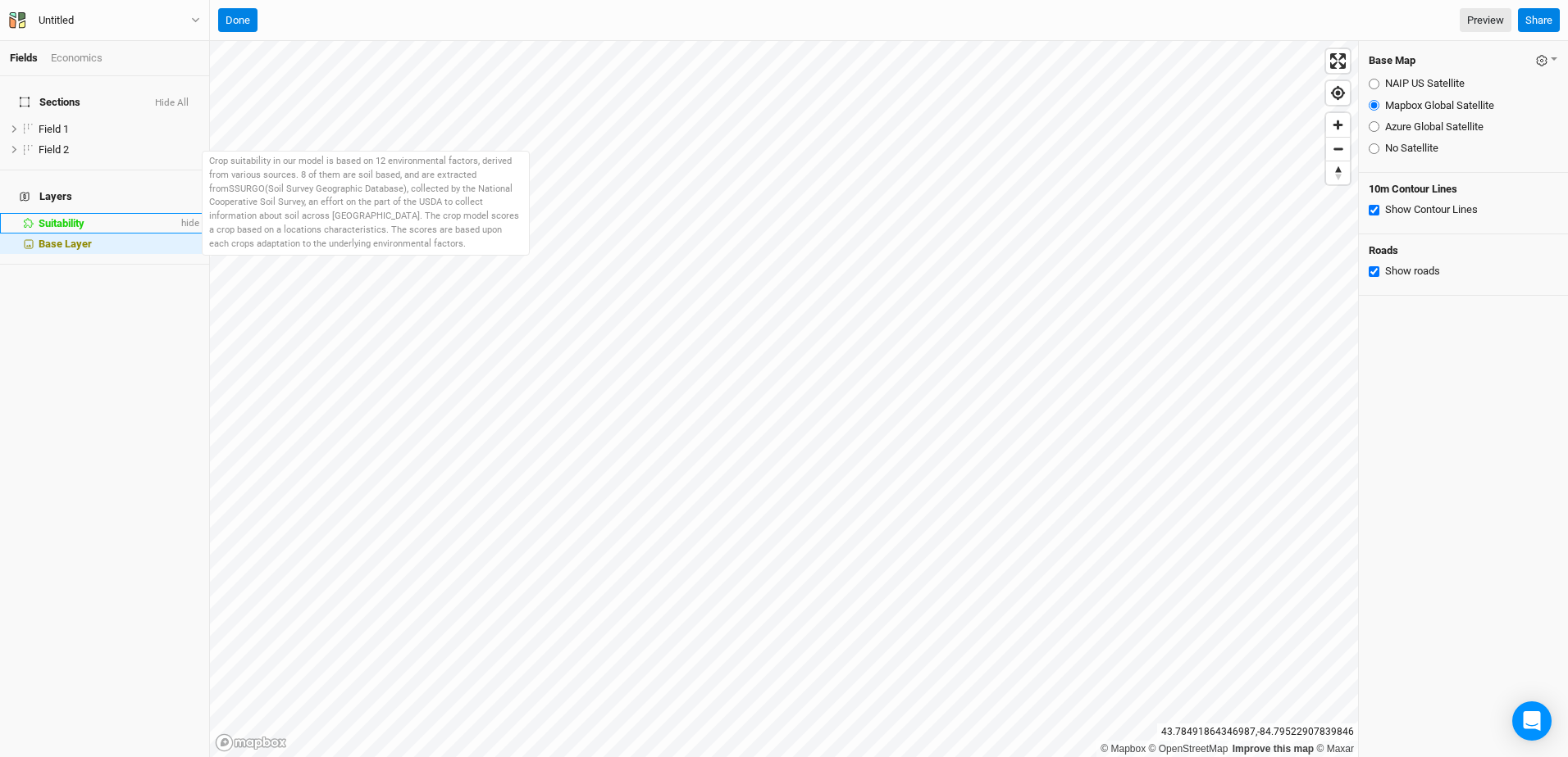
click at [73, 217] on span "Suitability" at bounding box center [62, 223] width 46 height 12
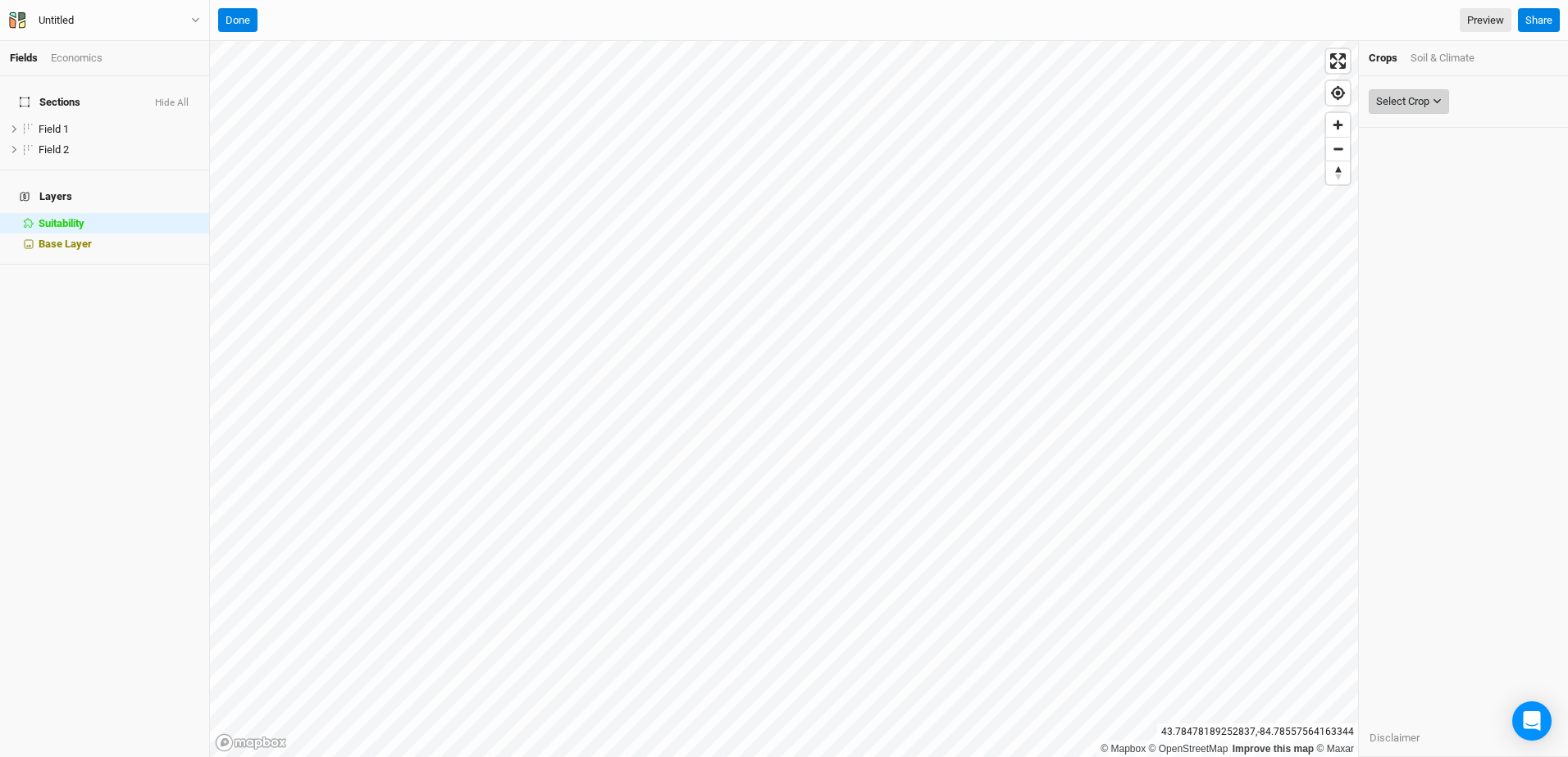
click at [1437, 101] on icon "button" at bounding box center [1437, 101] width 7 height 5
click at [1421, 207] on span "Chinese Chestnuts" at bounding box center [1444, 210] width 111 height 16
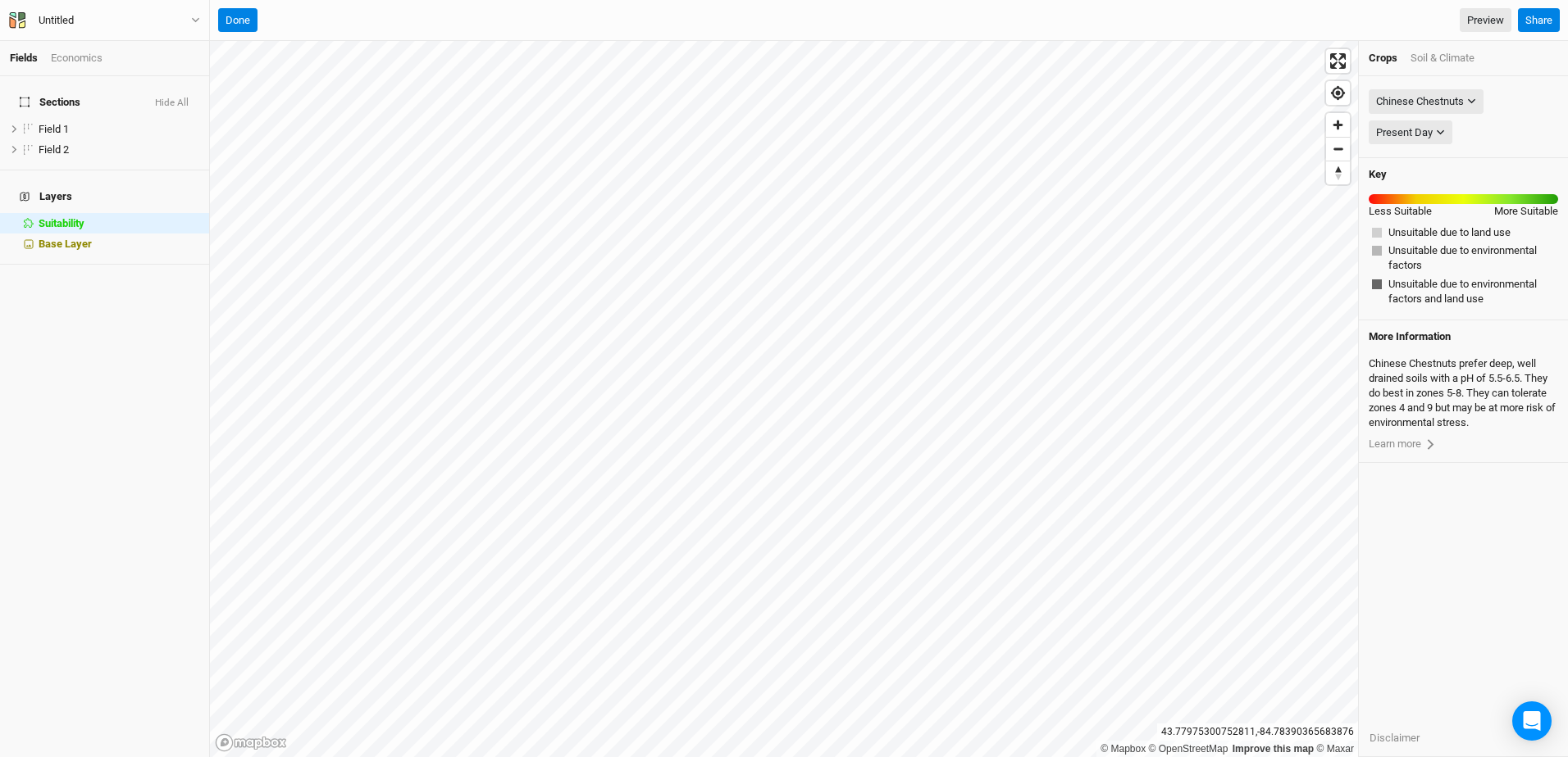
click at [897, 756] on html "Fields Economics Sections Hide All Field 1 hide Field 2 hide Layers Suitability…" at bounding box center [784, 378] width 1568 height 757
click at [9, 374] on div "Fields Economics Sections Hide All Field 1 hide Field 2 hide Layers Suitability…" at bounding box center [784, 378] width 1568 height 757
click at [889, 756] on html "Fields Economics Sections Hide All Field 1 hide Field 2 hide Layers Suitability…" at bounding box center [784, 378] width 1568 height 757
click at [662, 756] on html "Fields Economics Sections Hide All Field 1 hide Field 2 hide Layers Suitability…" at bounding box center [784, 378] width 1568 height 757
click at [820, 756] on html "Fields Economics Sections Hide All Field 1 hide Field 2 hide Layers Suitability…" at bounding box center [784, 378] width 1568 height 757
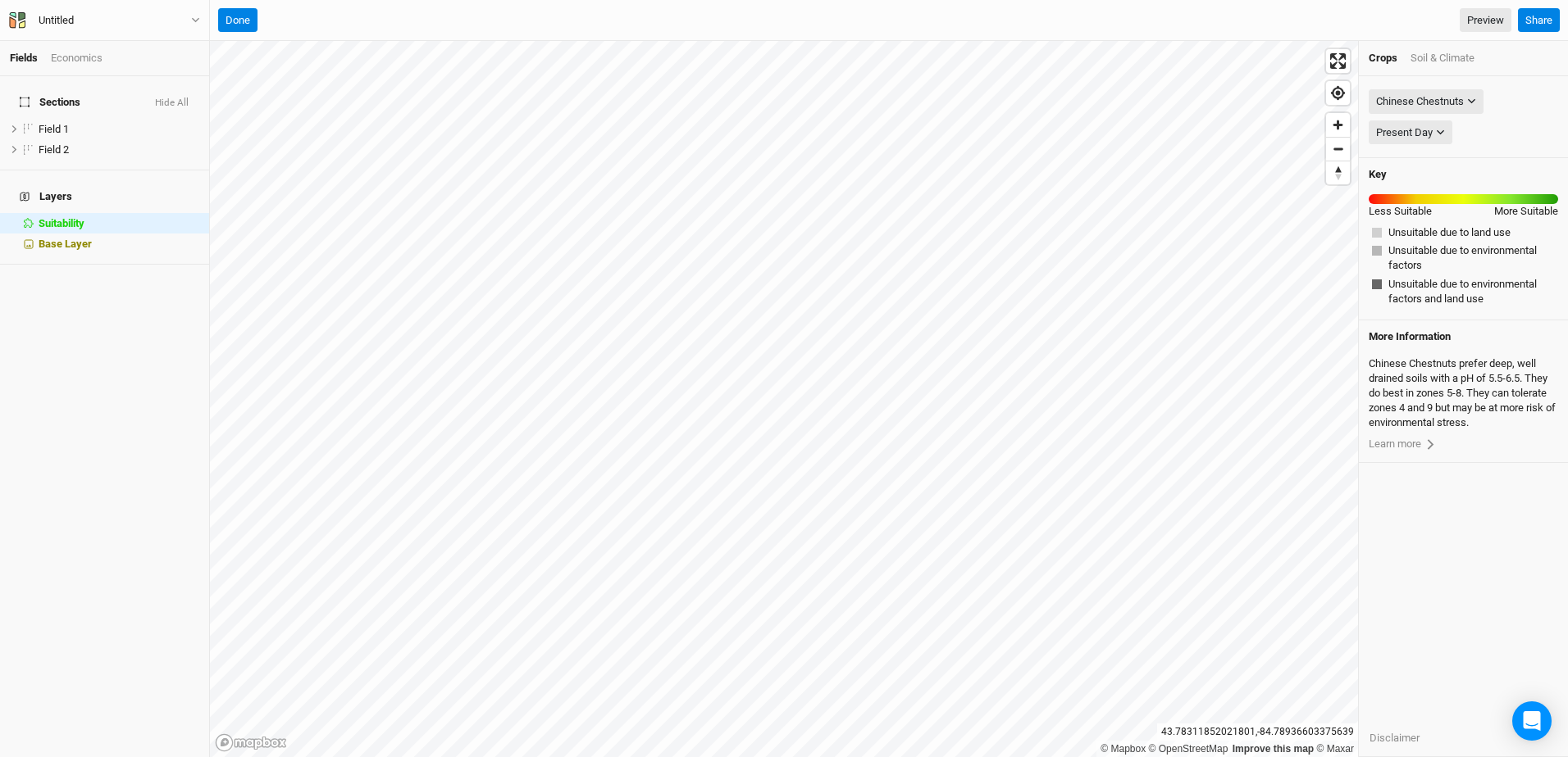
click at [826, 756] on html "Fields Economics Sections Hide All Field 1 hide Field 2 hide Layers Suitability…" at bounding box center [784, 378] width 1568 height 757
click at [586, 756] on html "Fields Economics Sections Hide All Field 1 hide Field 2 hide Layers Suitability…" at bounding box center [784, 378] width 1568 height 757
click at [577, 756] on html "Fields Economics Sections Hide All Field 1 hide Field 2 hide Layers Suitability…" at bounding box center [784, 378] width 1568 height 757
click at [986, 756] on html "Fields Economics Sections Hide All Field 1 hide Field 2 hide Layers Suitability…" at bounding box center [784, 378] width 1568 height 757
click at [882, 0] on html "Fields Economics Sections Hide All Field 1 hide Field 2 hide Layers Suitability…" at bounding box center [784, 378] width 1568 height 757
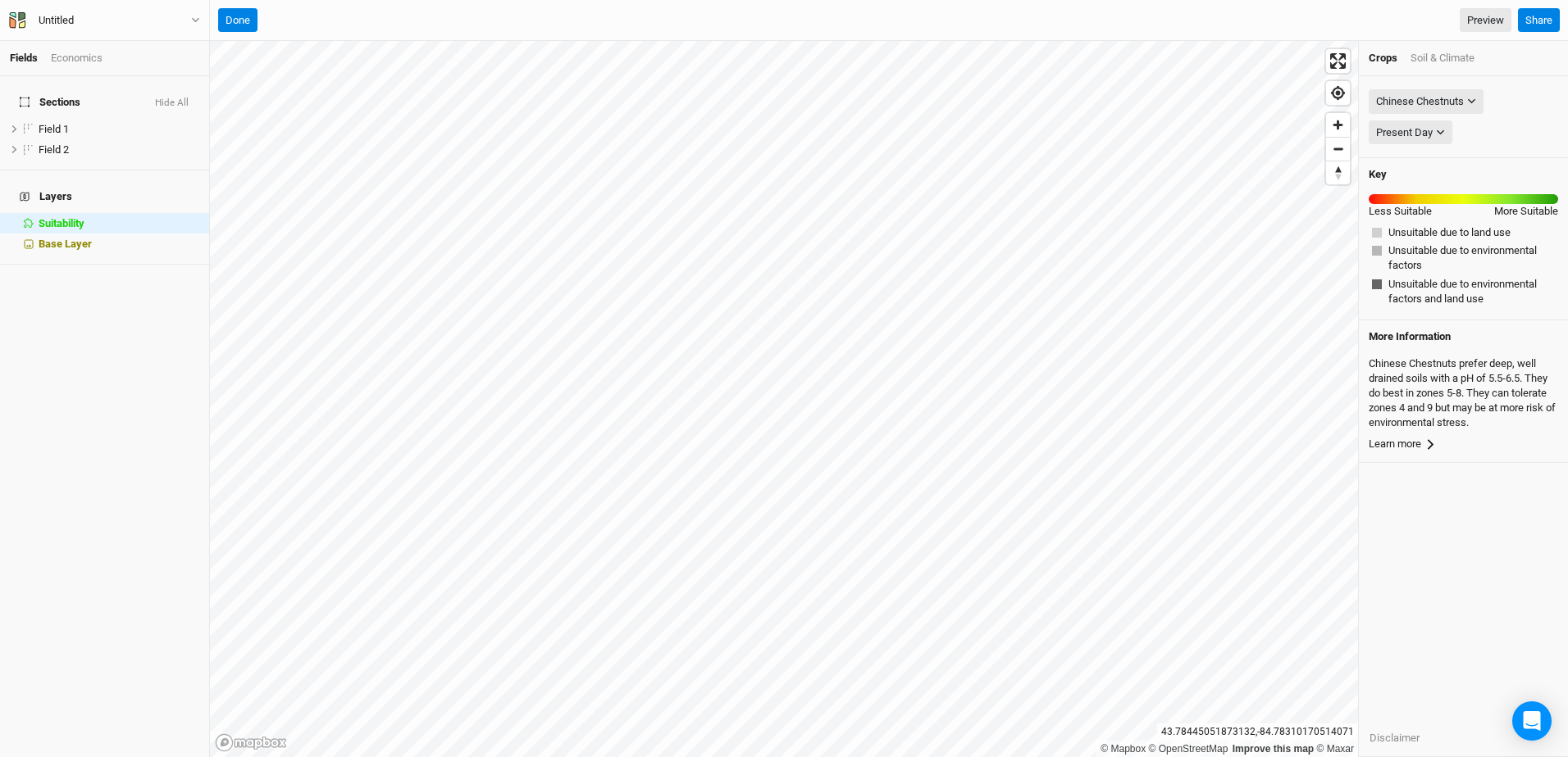
click at [1405, 446] on link "Learn more" at bounding box center [1463, 444] width 190 height 15
